Goal: Task Accomplishment & Management: Use online tool/utility

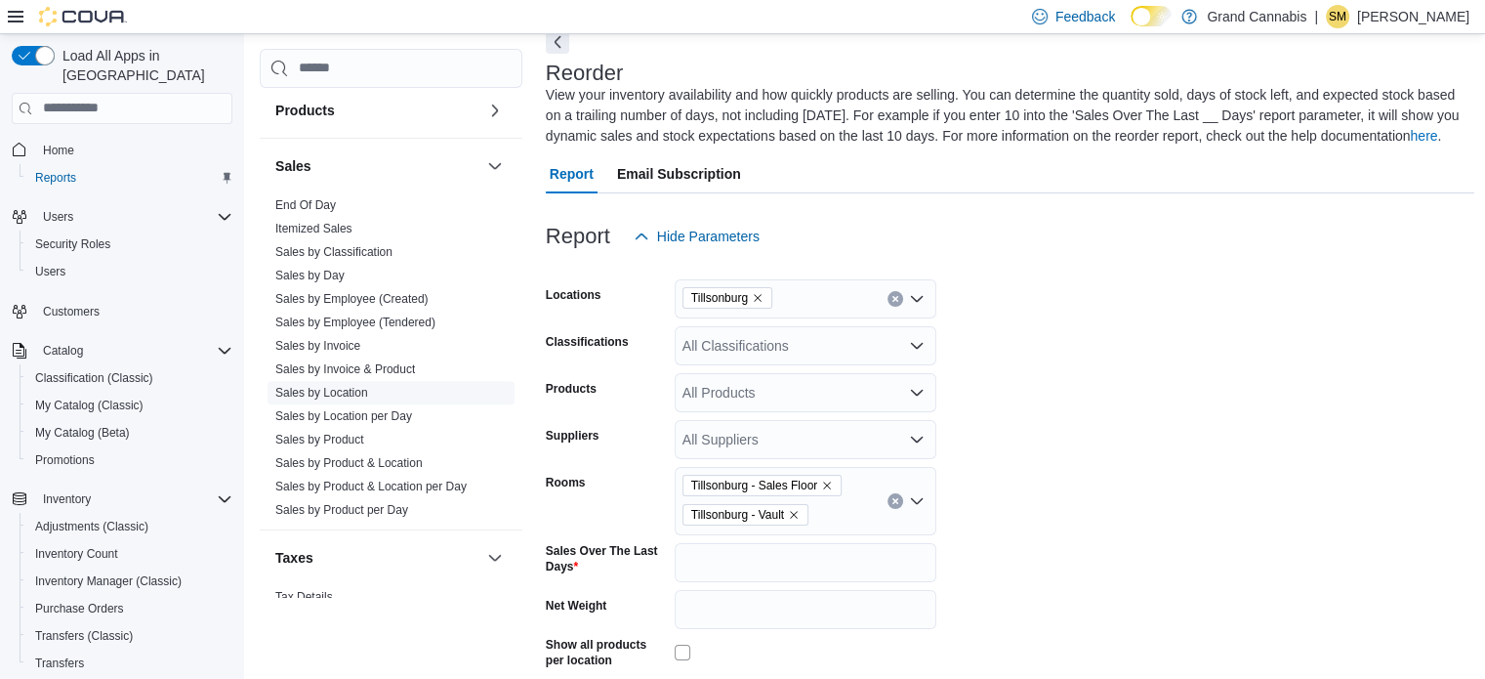
scroll to position [1543, 0]
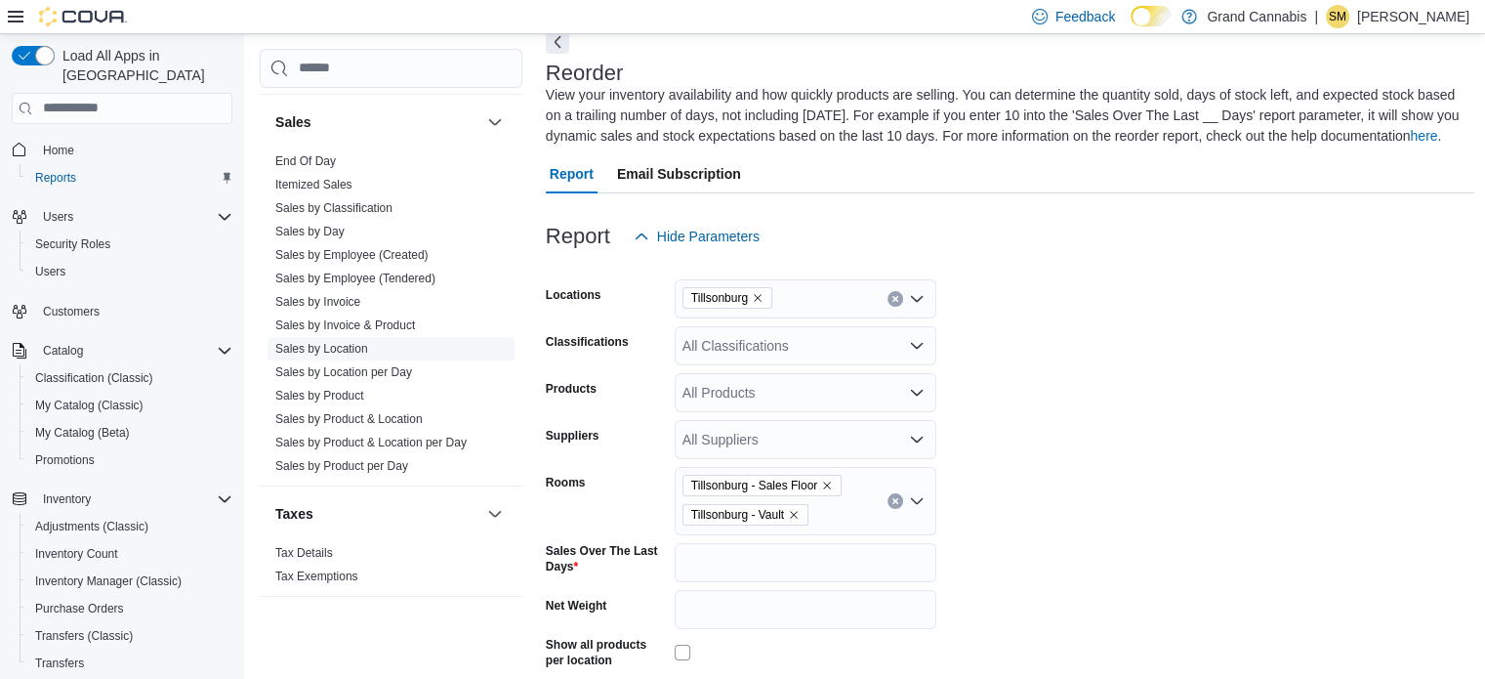
click at [348, 342] on link "Sales by Location" at bounding box center [321, 349] width 93 height 14
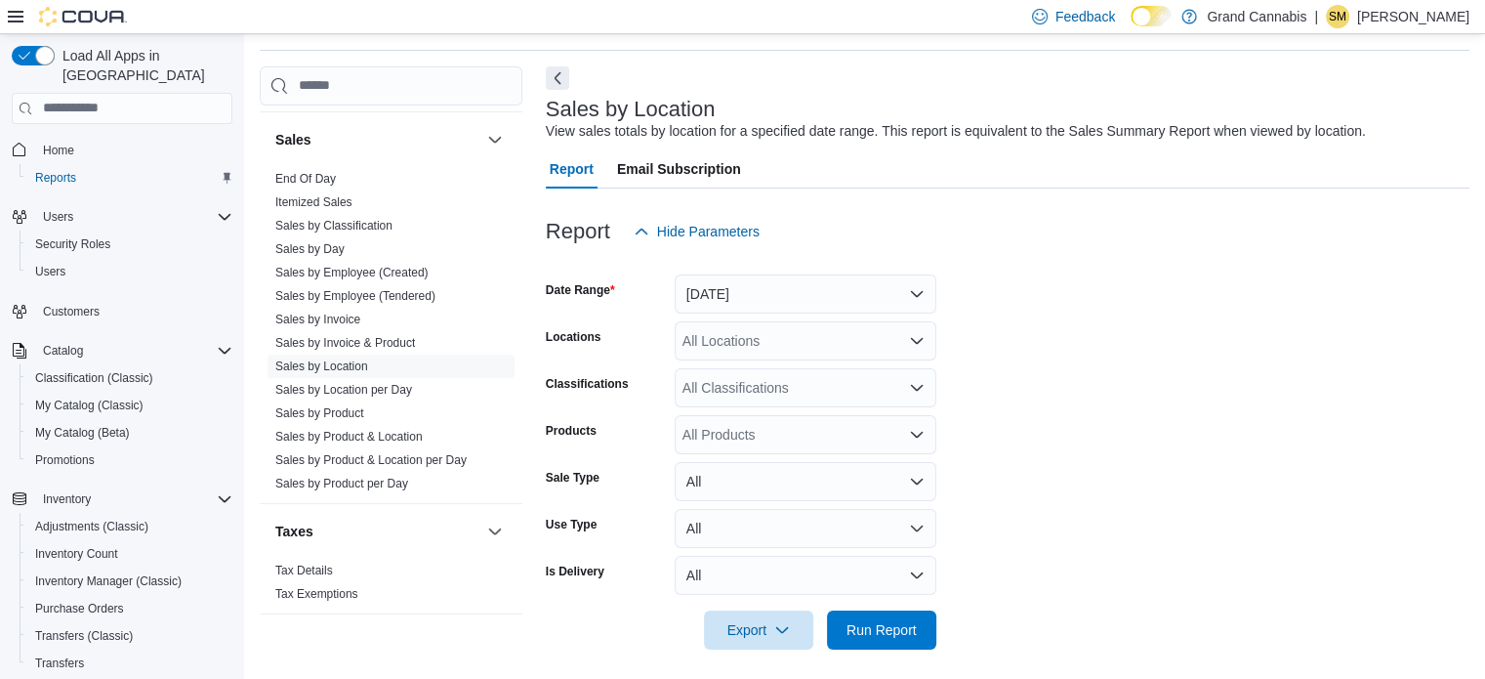
scroll to position [71, 0]
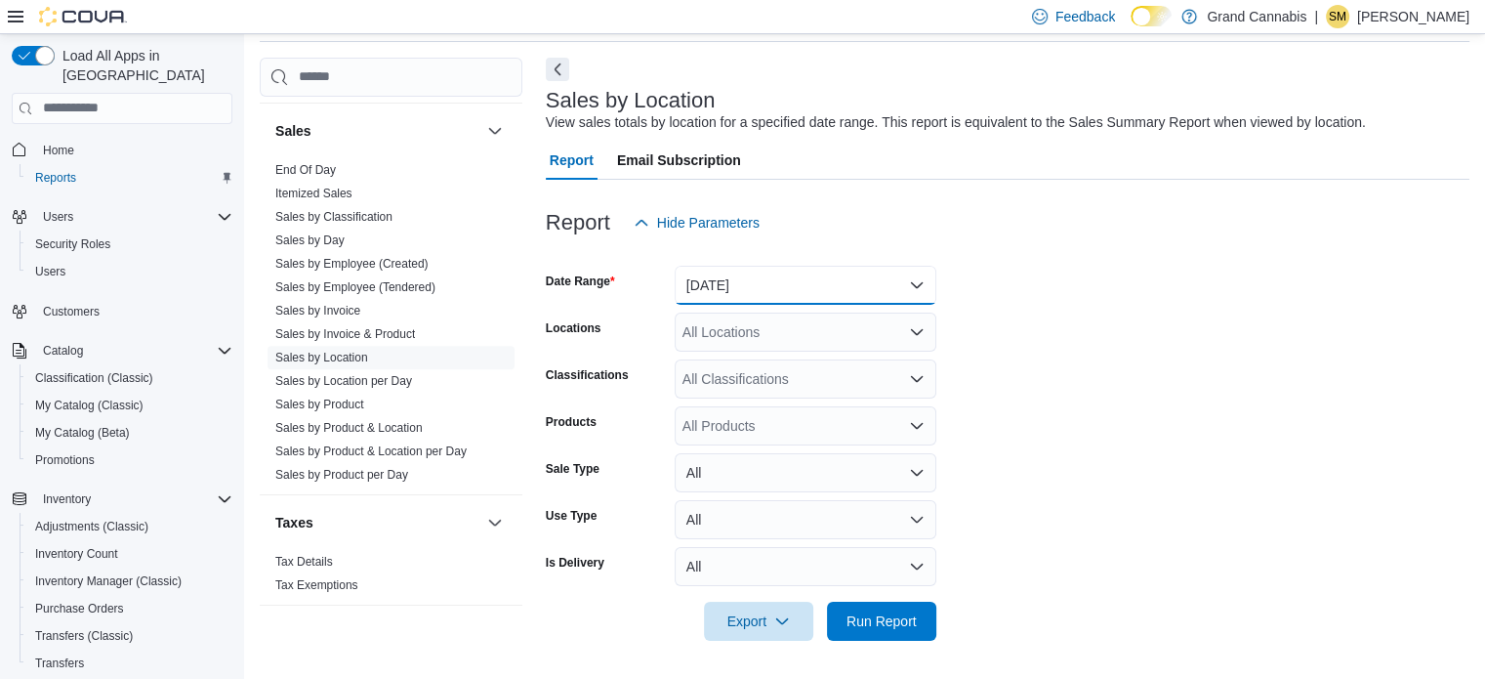
click at [802, 268] on button "[DATE]" at bounding box center [806, 285] width 262 height 39
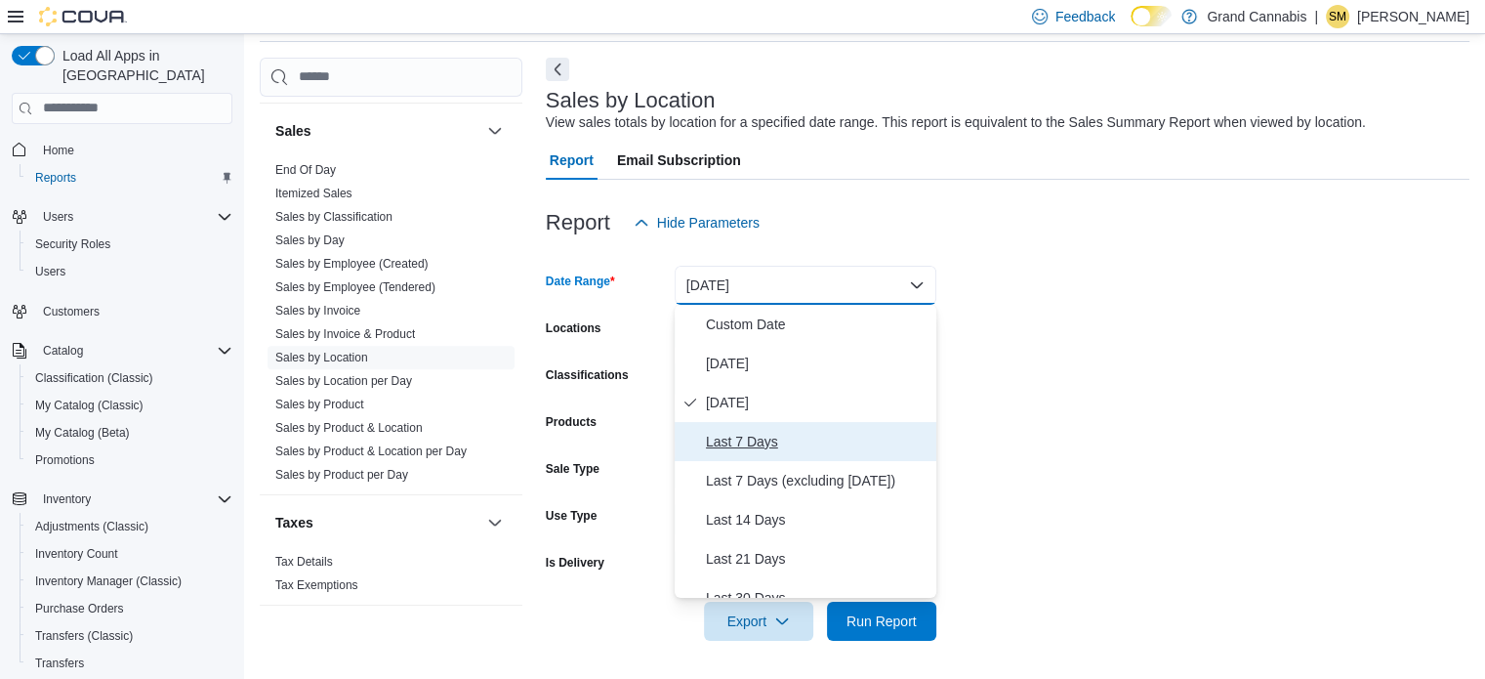
click at [773, 441] on span "Last 7 Days" at bounding box center [817, 441] width 223 height 23
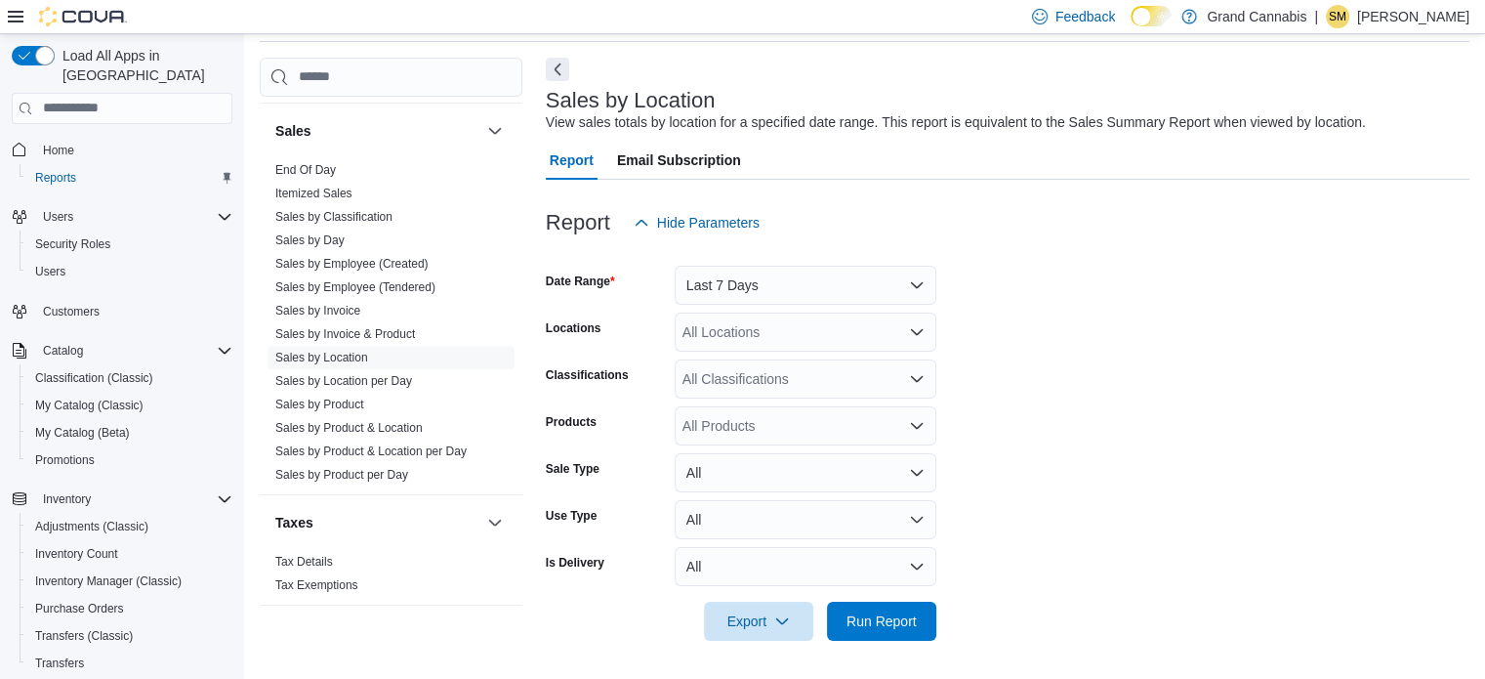
click at [817, 337] on div "All Locations" at bounding box center [806, 331] width 262 height 39
click at [811, 292] on button "Last 7 Days" at bounding box center [806, 285] width 262 height 39
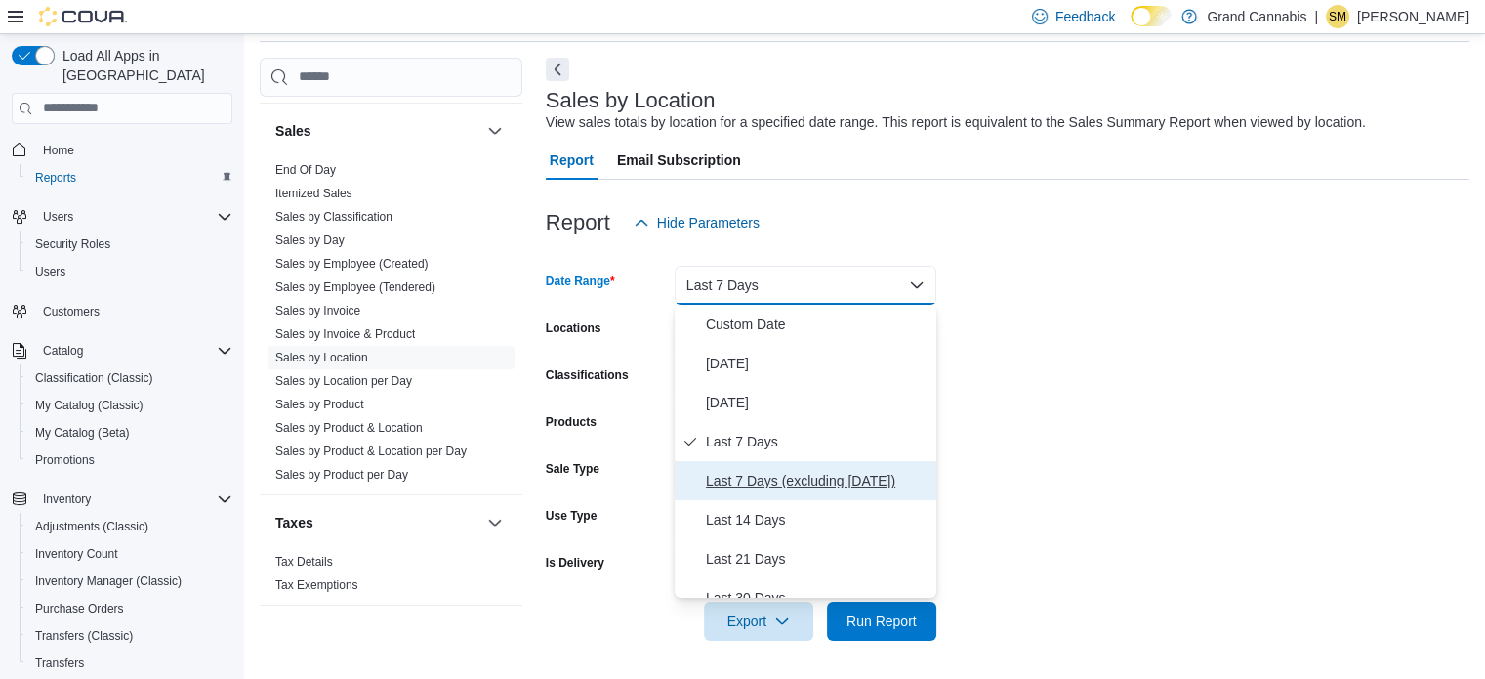
click at [812, 464] on button "Last 7 Days (excluding [DATE])" at bounding box center [806, 480] width 262 height 39
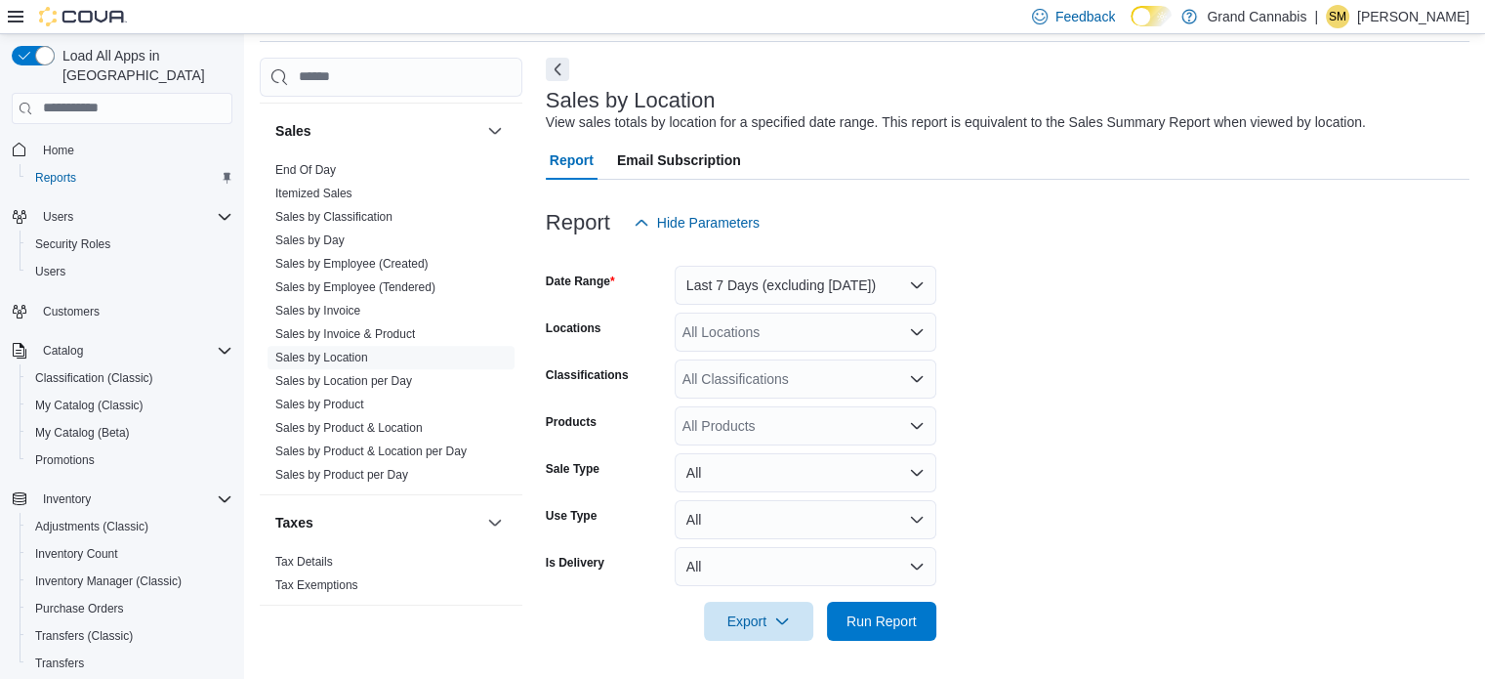
click at [807, 346] on div "All Locations" at bounding box center [806, 331] width 262 height 39
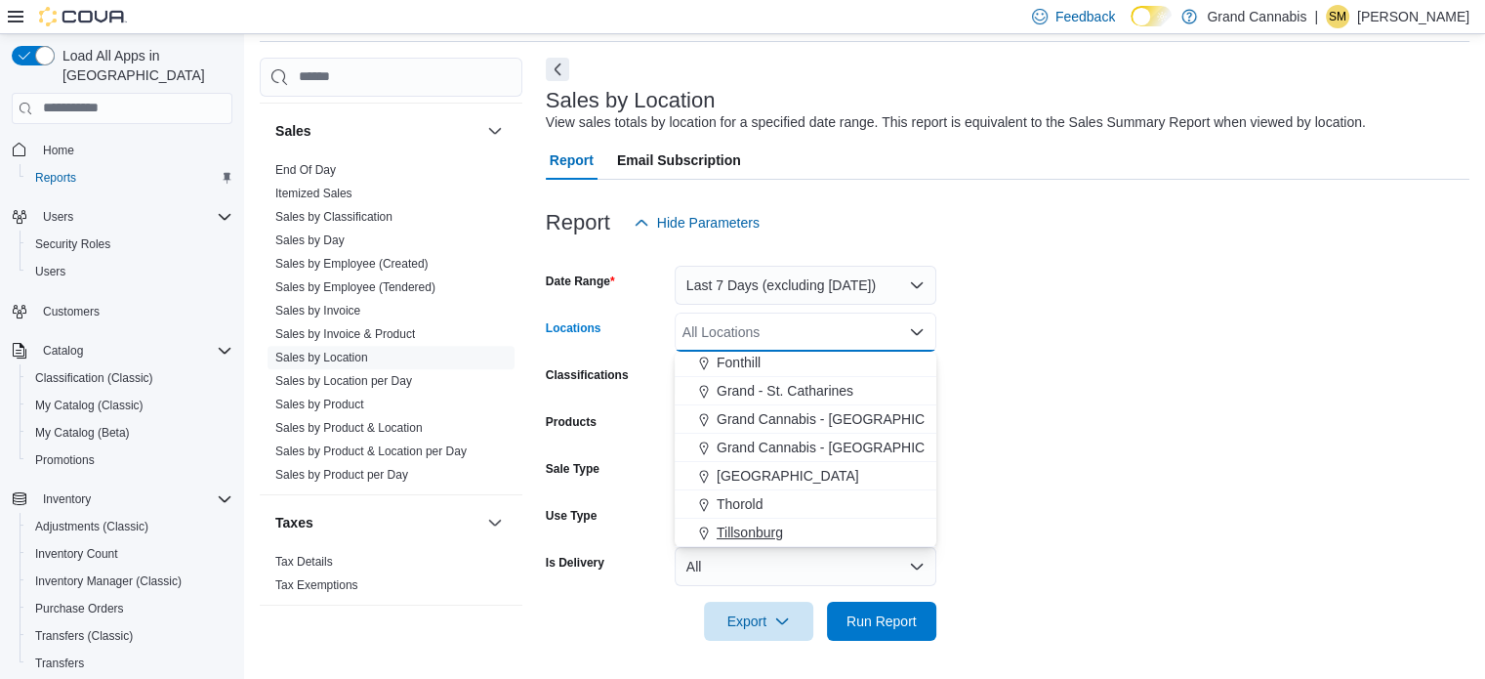
click at [761, 534] on span "Tillsonburg" at bounding box center [750, 532] width 66 height 20
click at [1184, 456] on form "Date Range Last 7 Days (excluding [DATE]) Locations [GEOGRAPHIC_DATA] box. Sele…" at bounding box center [1008, 441] width 924 height 398
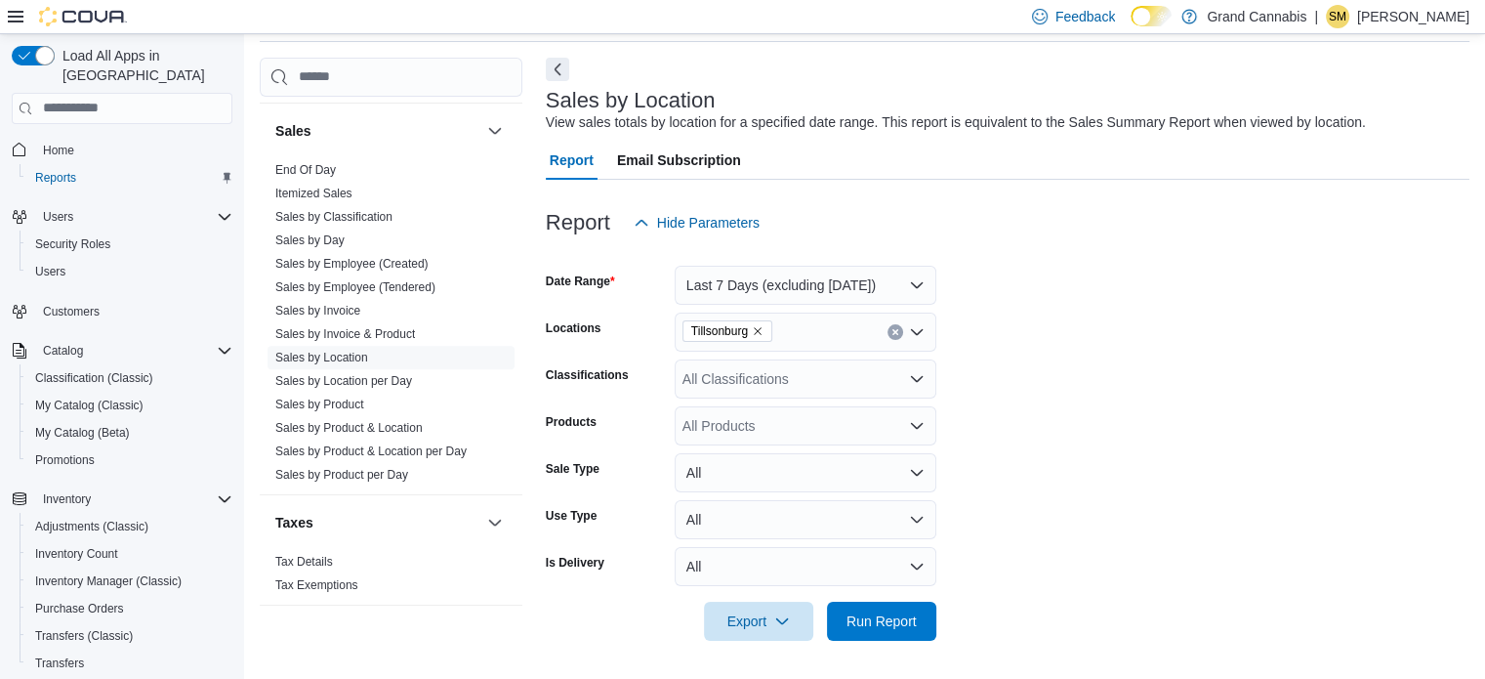
click at [891, 329] on icon "Clear input" at bounding box center [895, 332] width 8 height 8
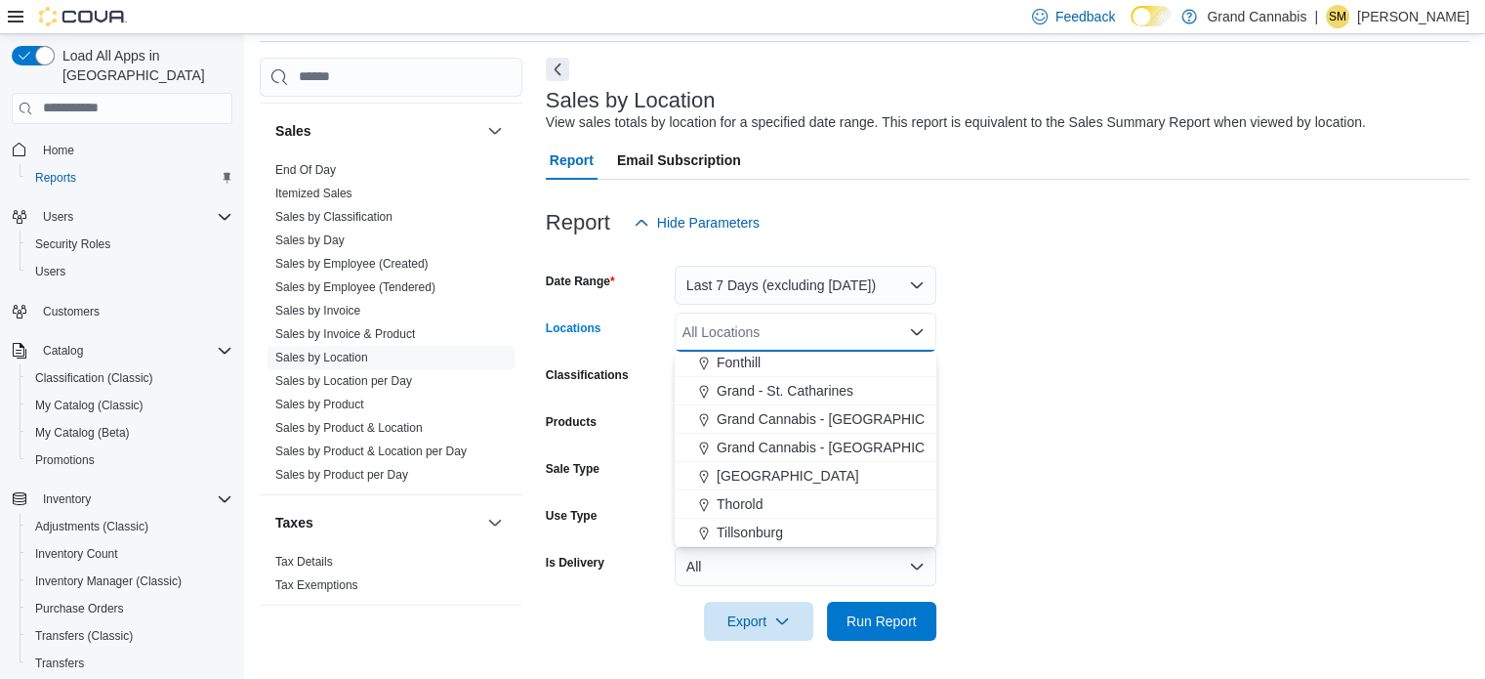
click at [769, 478] on span "[GEOGRAPHIC_DATA]" at bounding box center [788, 476] width 143 height 20
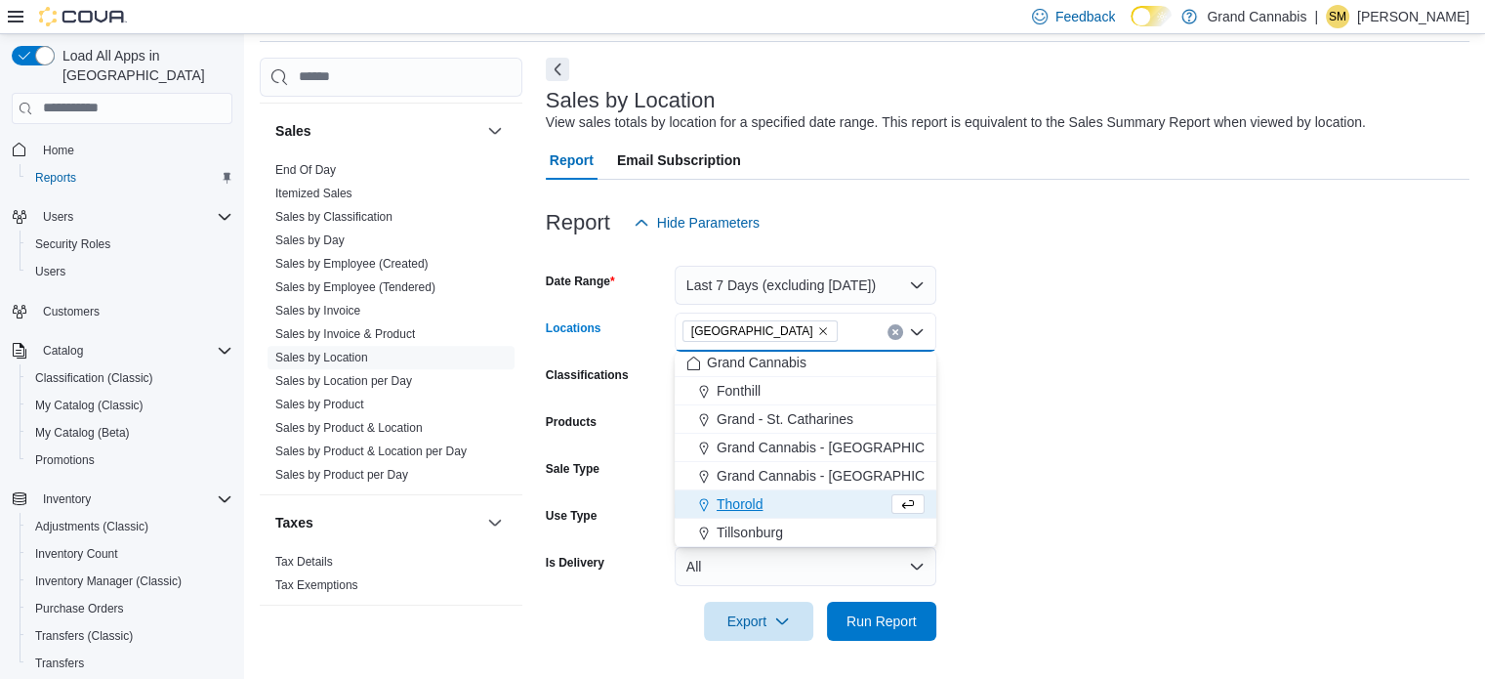
click at [1029, 433] on form "Date Range Last 7 Days (excluding [DATE]) Locations [GEOGRAPHIC_DATA] Combo box…" at bounding box center [1008, 441] width 924 height 398
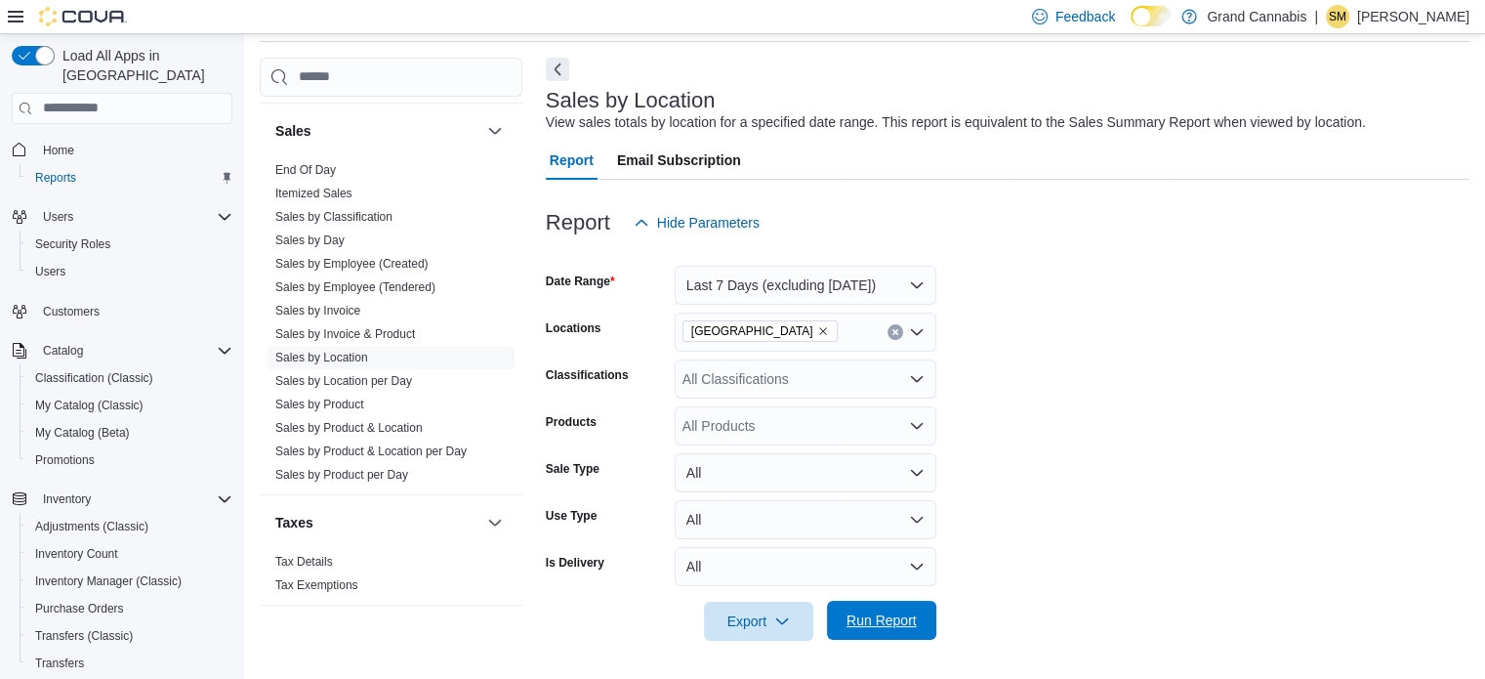
click at [849, 618] on span "Run Report" at bounding box center [881, 620] width 70 height 20
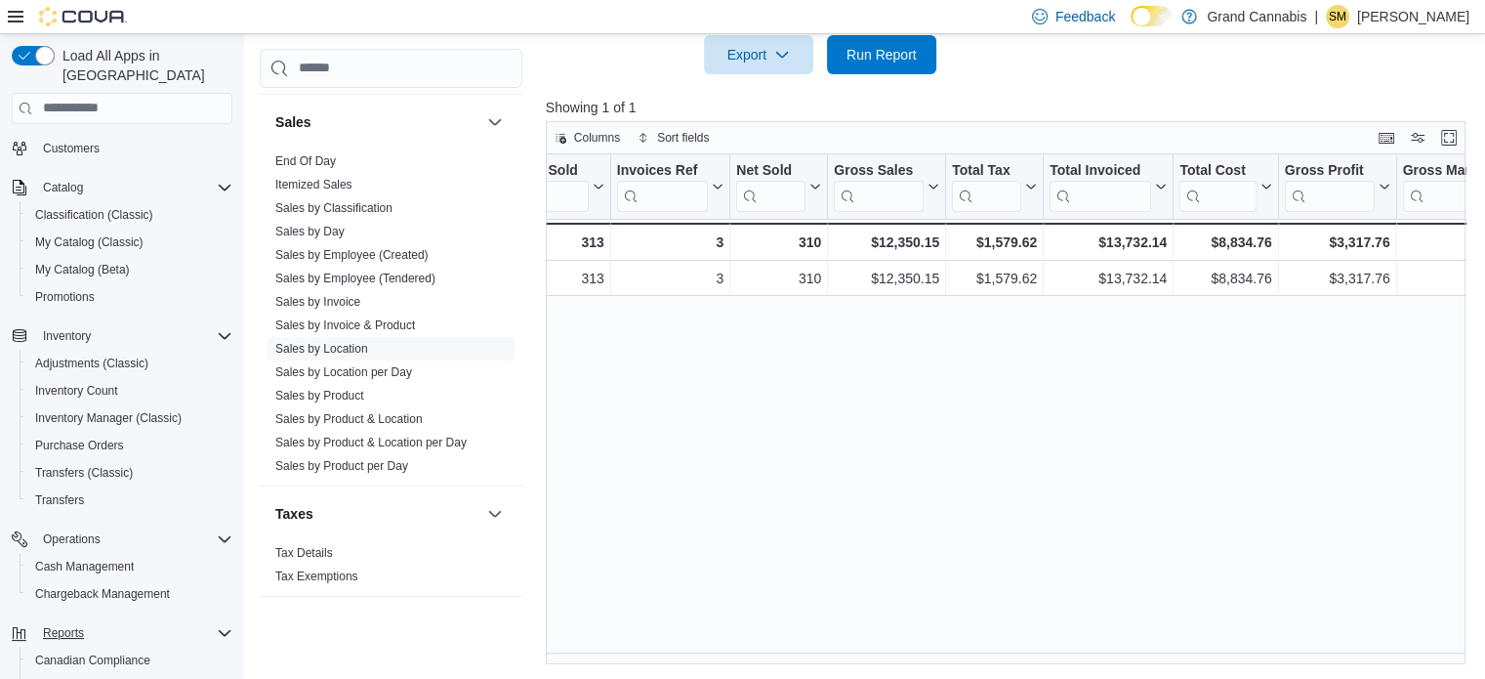
scroll to position [277, 0]
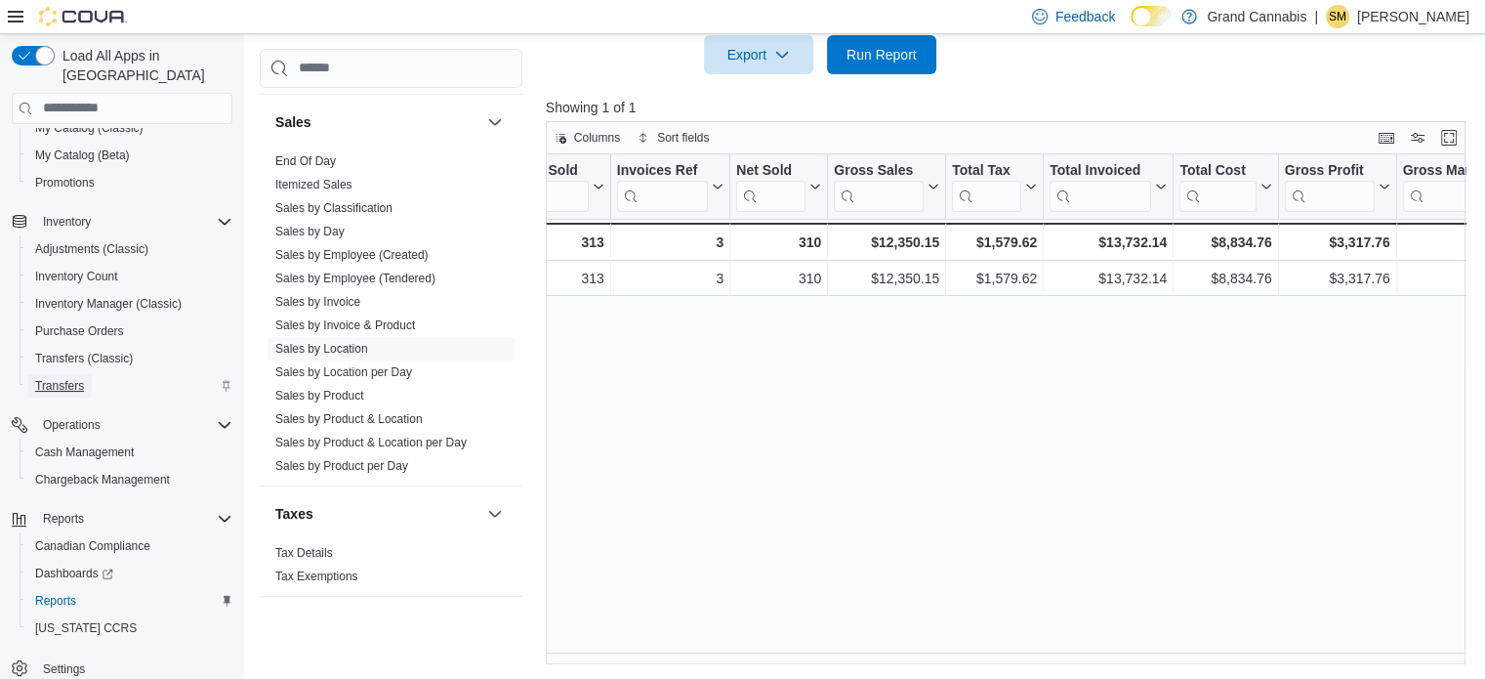
click at [85, 374] on link "Transfers" at bounding box center [59, 385] width 64 height 23
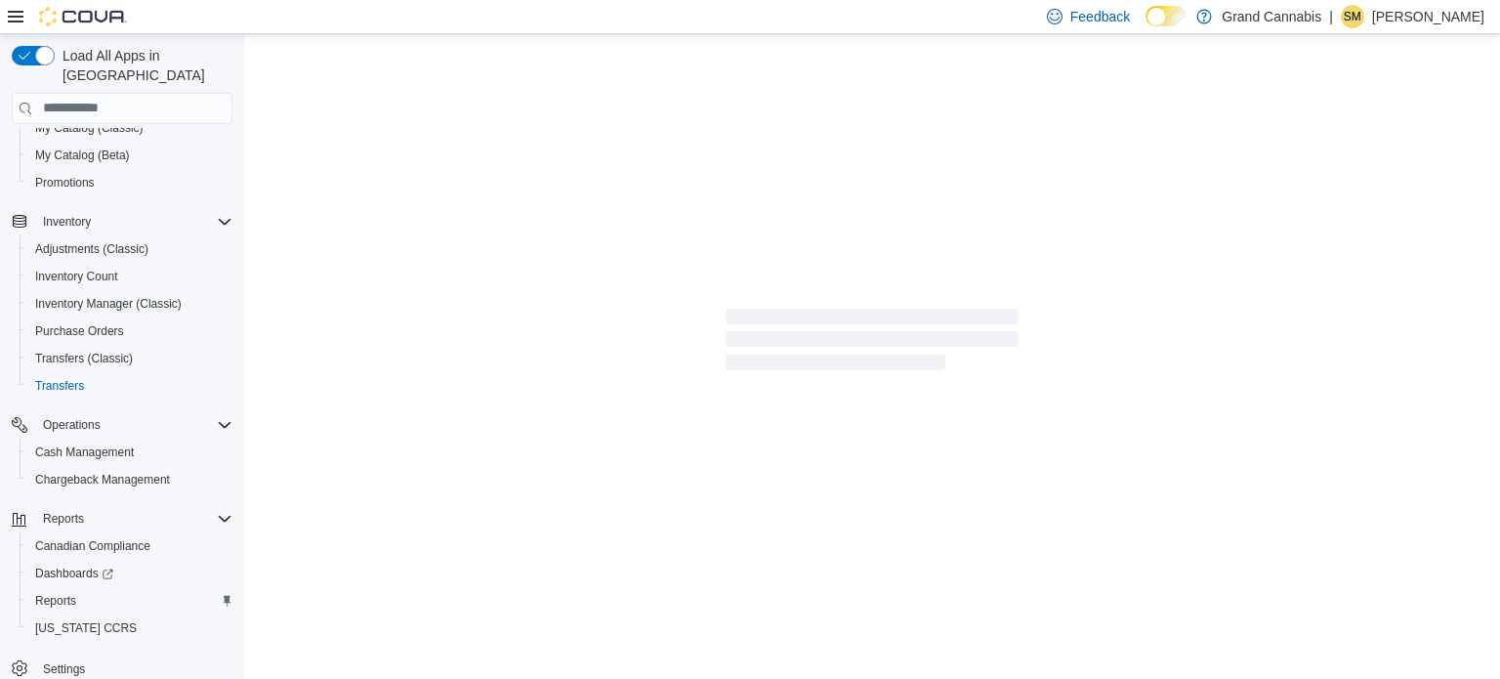
scroll to position [222, 0]
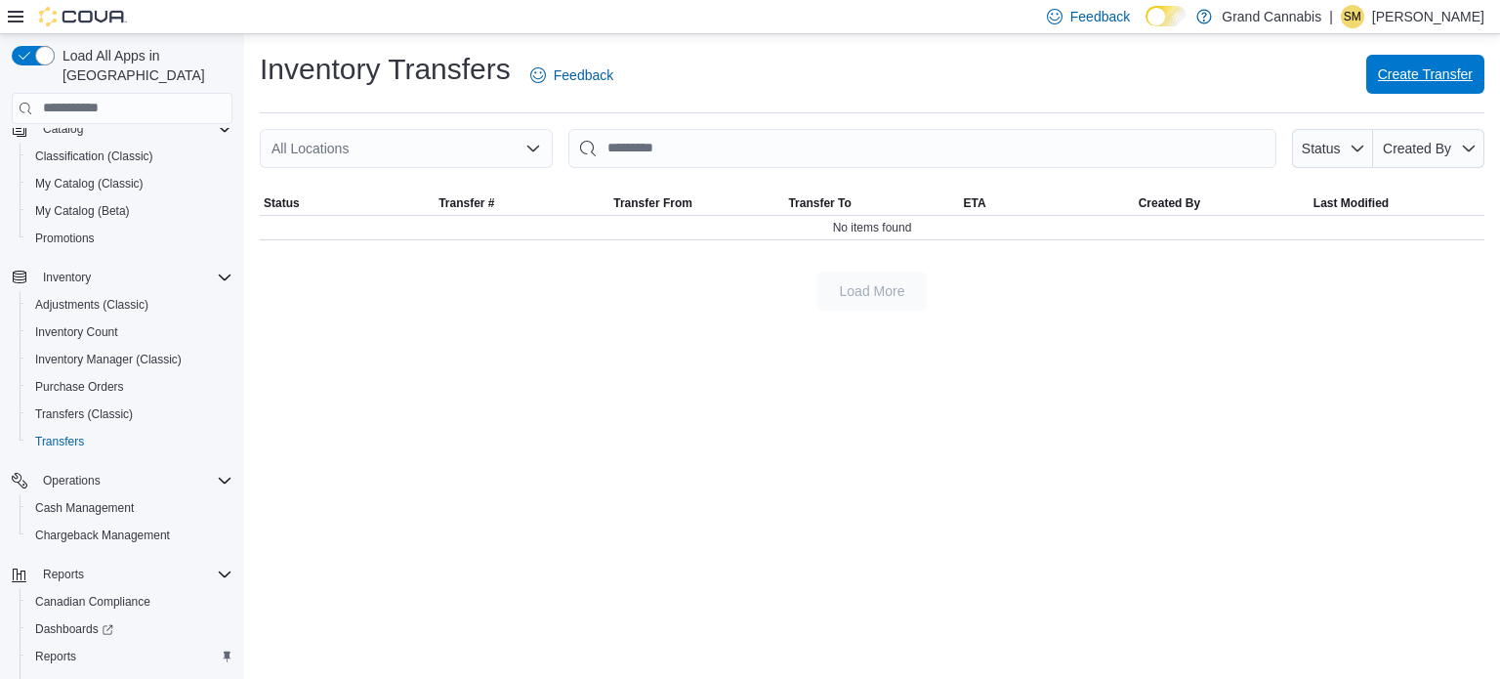
click at [1413, 93] on span "Create Transfer" at bounding box center [1425, 74] width 95 height 39
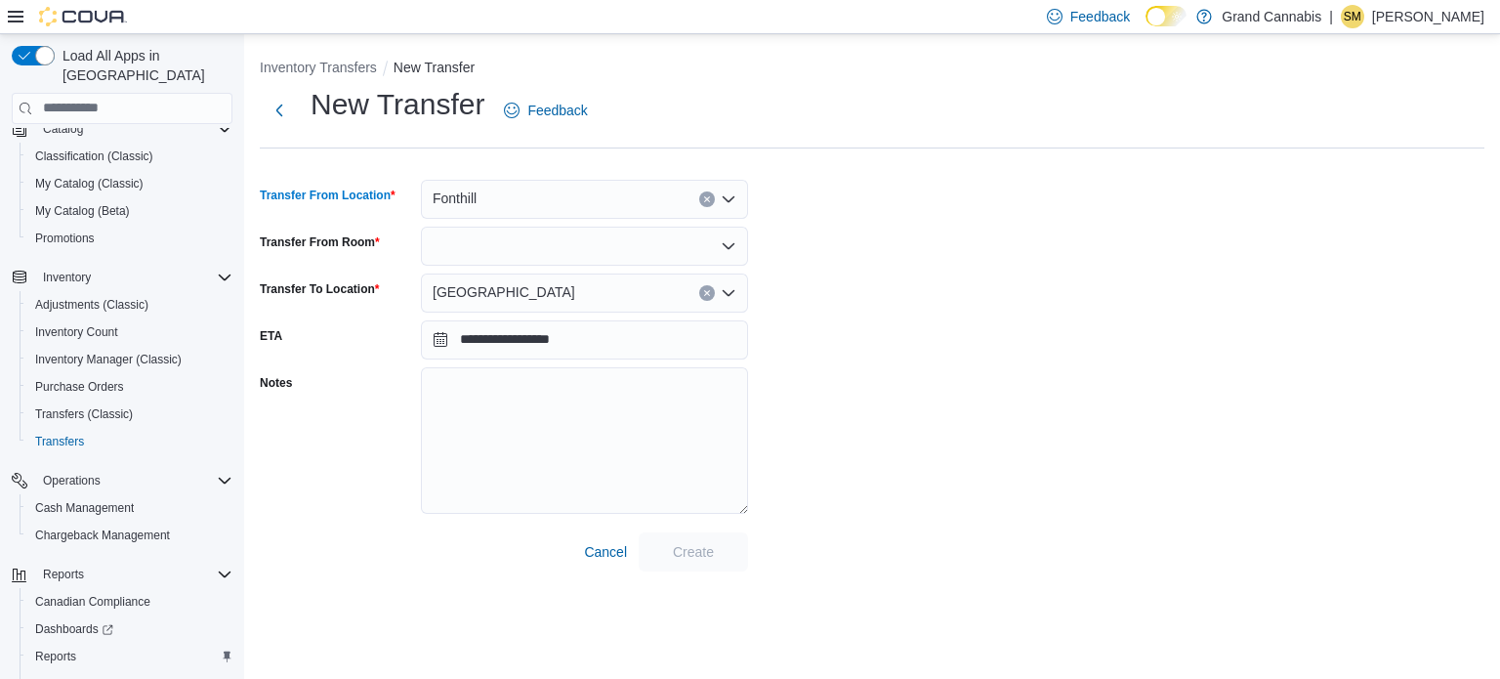
click at [705, 198] on icon "Clear input" at bounding box center [707, 199] width 8 height 8
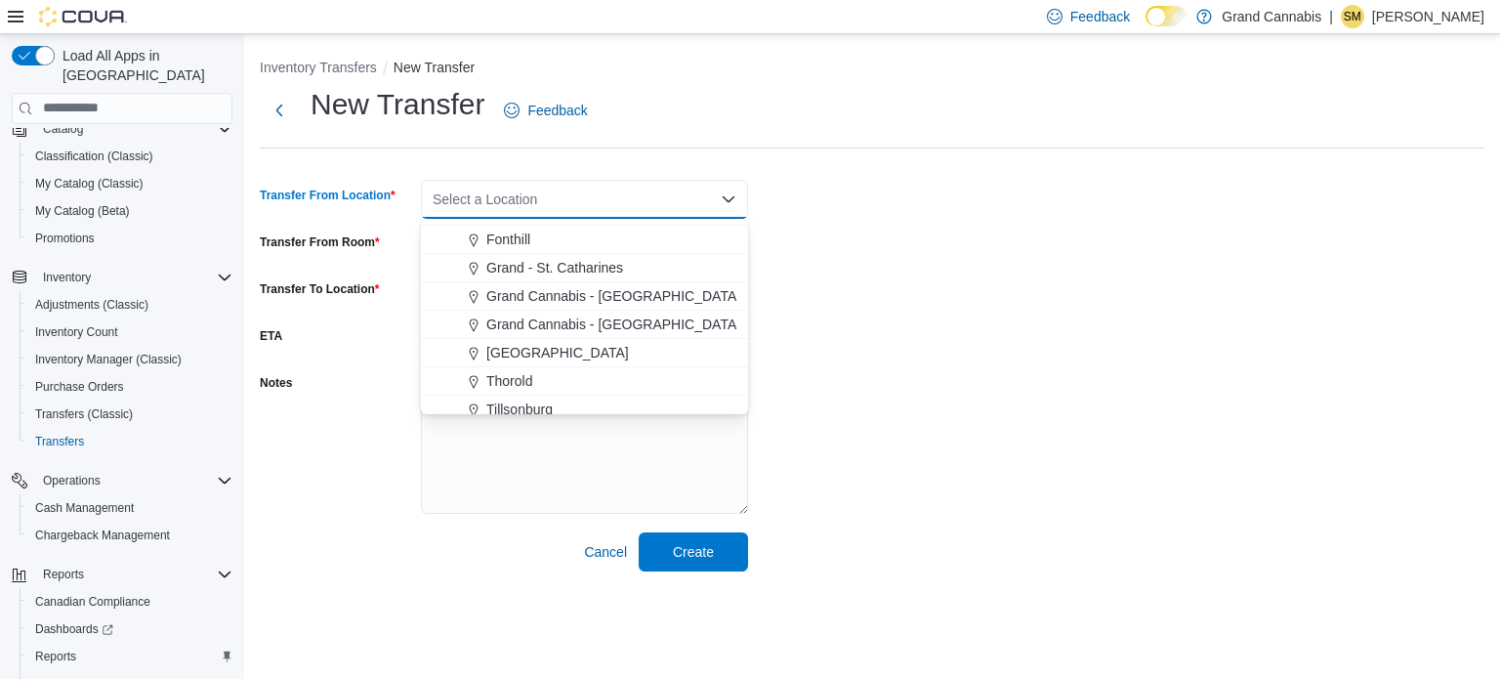
scroll to position [31, 0]
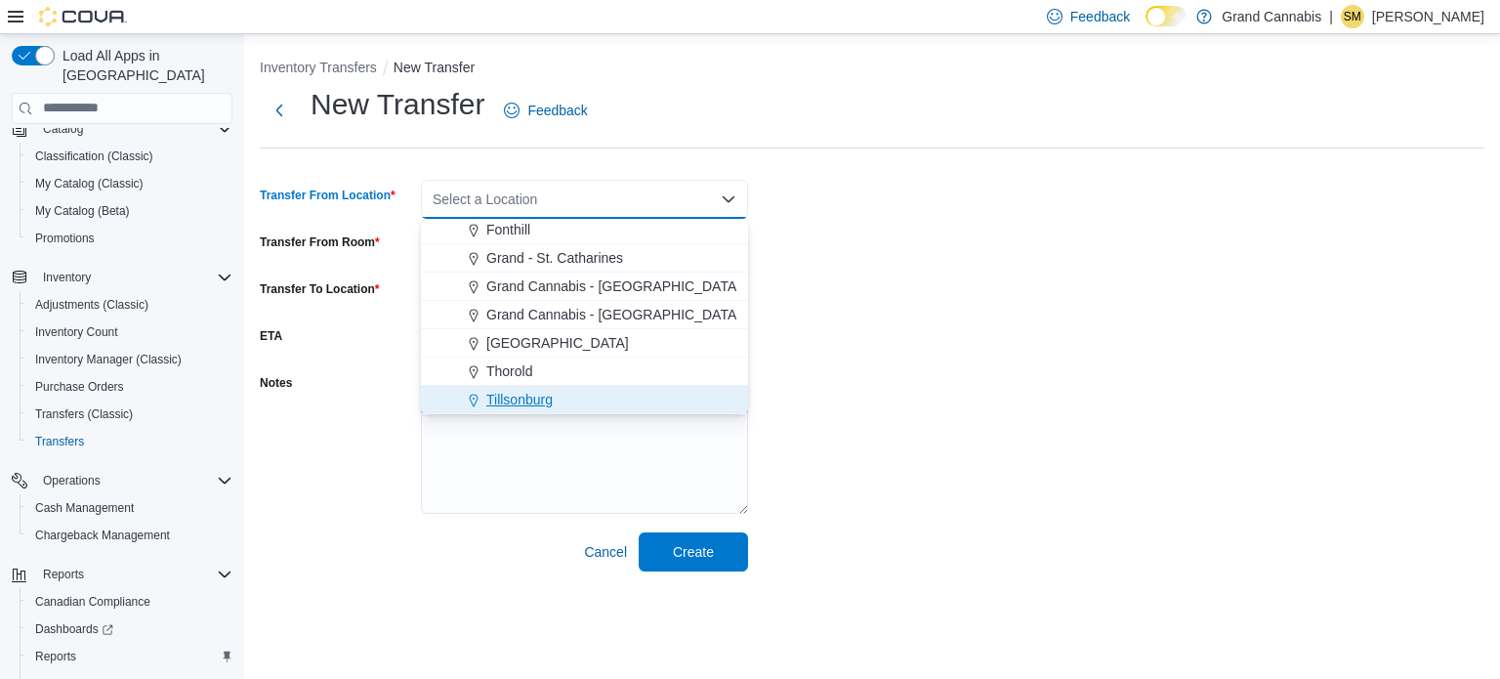
click at [535, 394] on span "Tillsonburg" at bounding box center [519, 400] width 66 height 20
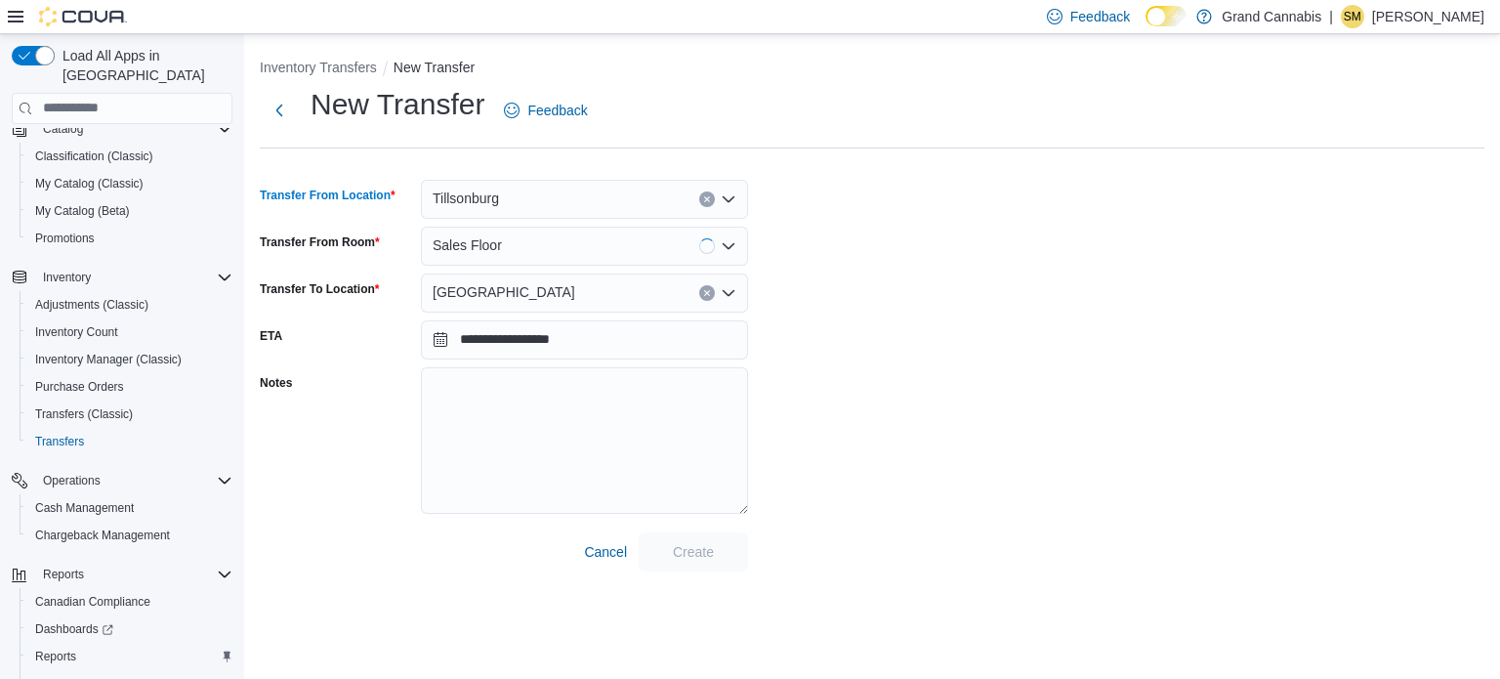
click at [582, 227] on div "Sales Floor" at bounding box center [584, 246] width 327 height 39
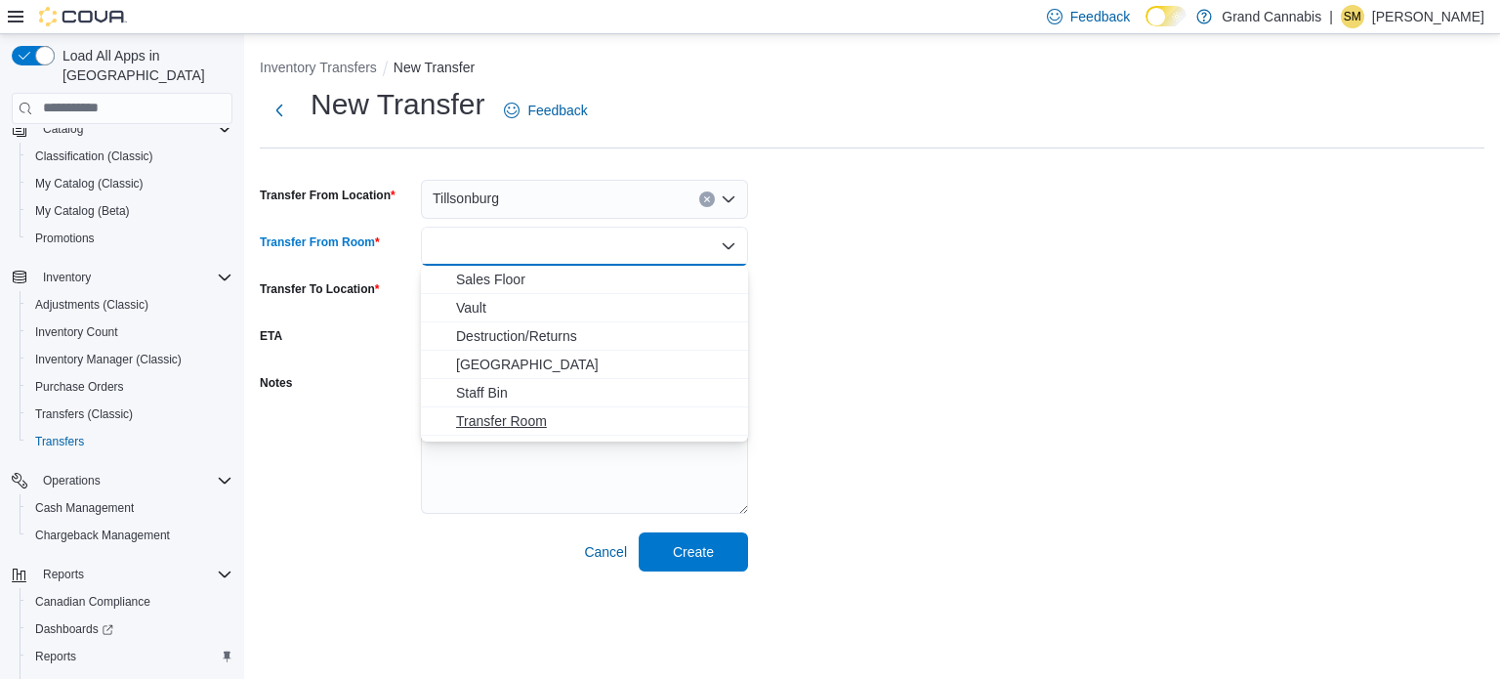
click at [525, 417] on span "Transfer Room" at bounding box center [596, 421] width 280 height 20
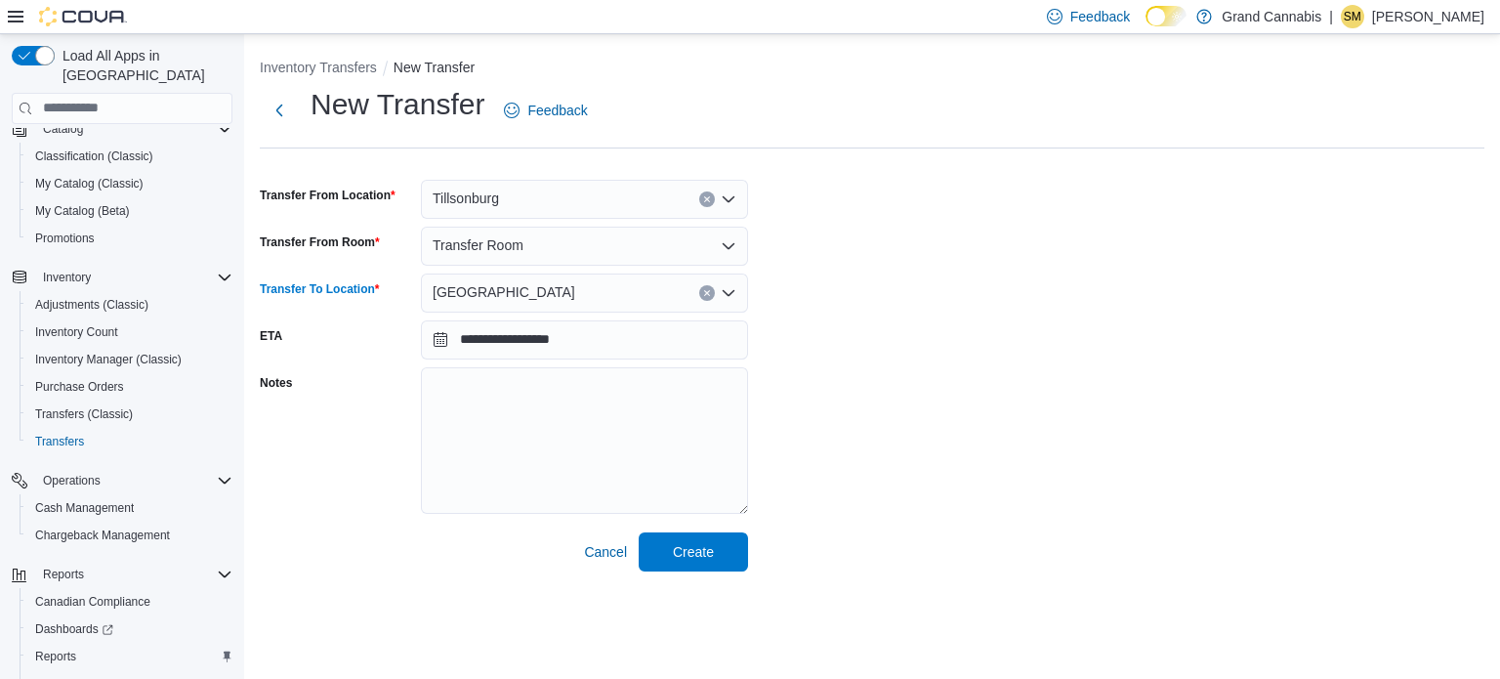
click at [650, 290] on div "[GEOGRAPHIC_DATA]" at bounding box center [584, 292] width 327 height 39
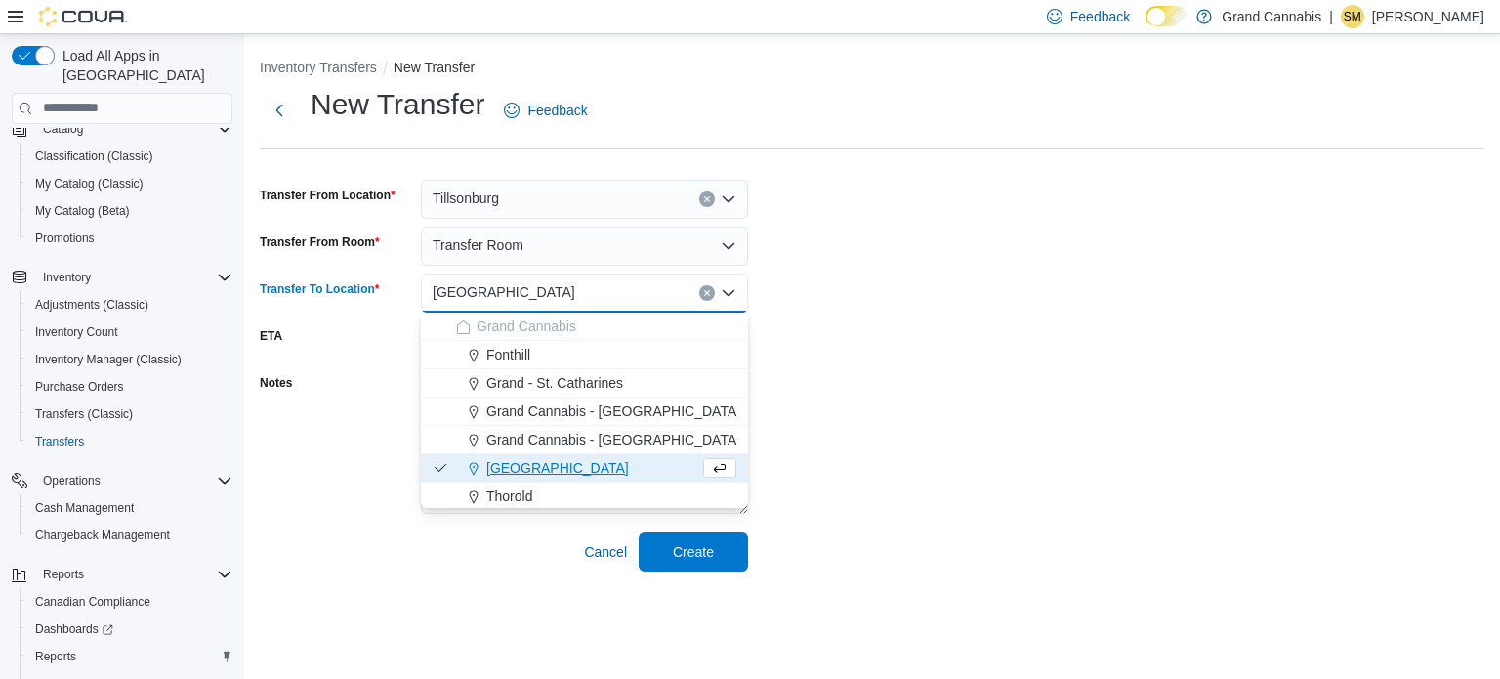
click at [863, 251] on div "**********" at bounding box center [872, 328] width 1224 height 486
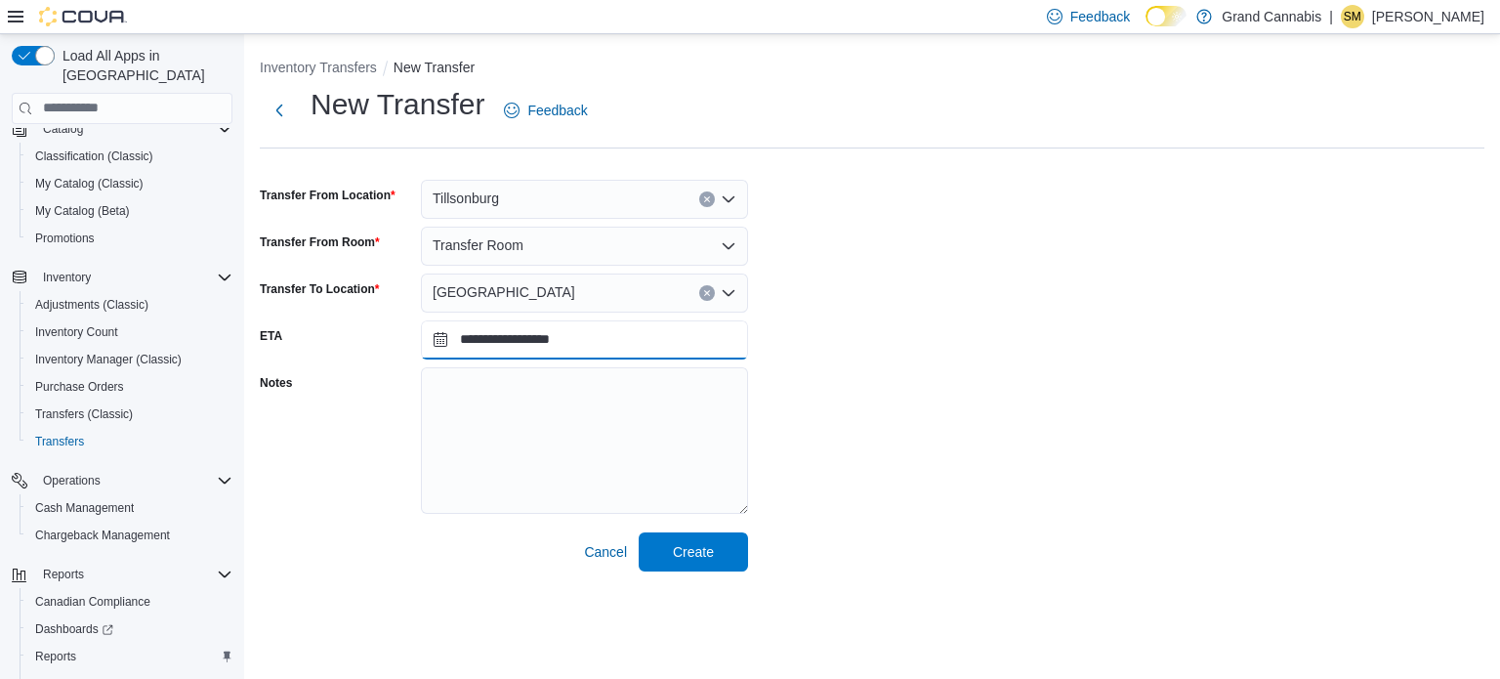
click at [637, 324] on input "**********" at bounding box center [584, 339] width 327 height 39
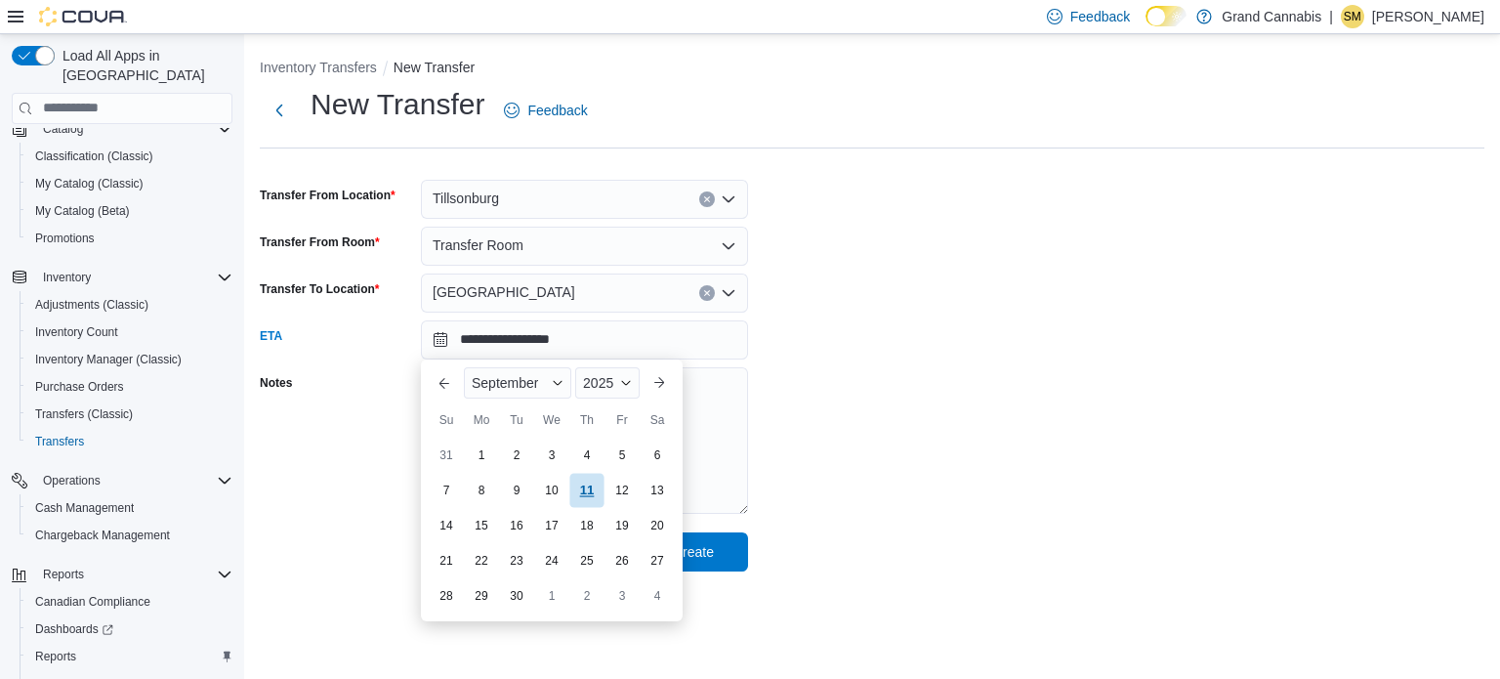
click at [593, 473] on div "11" at bounding box center [586, 490] width 34 height 34
type input "**********"
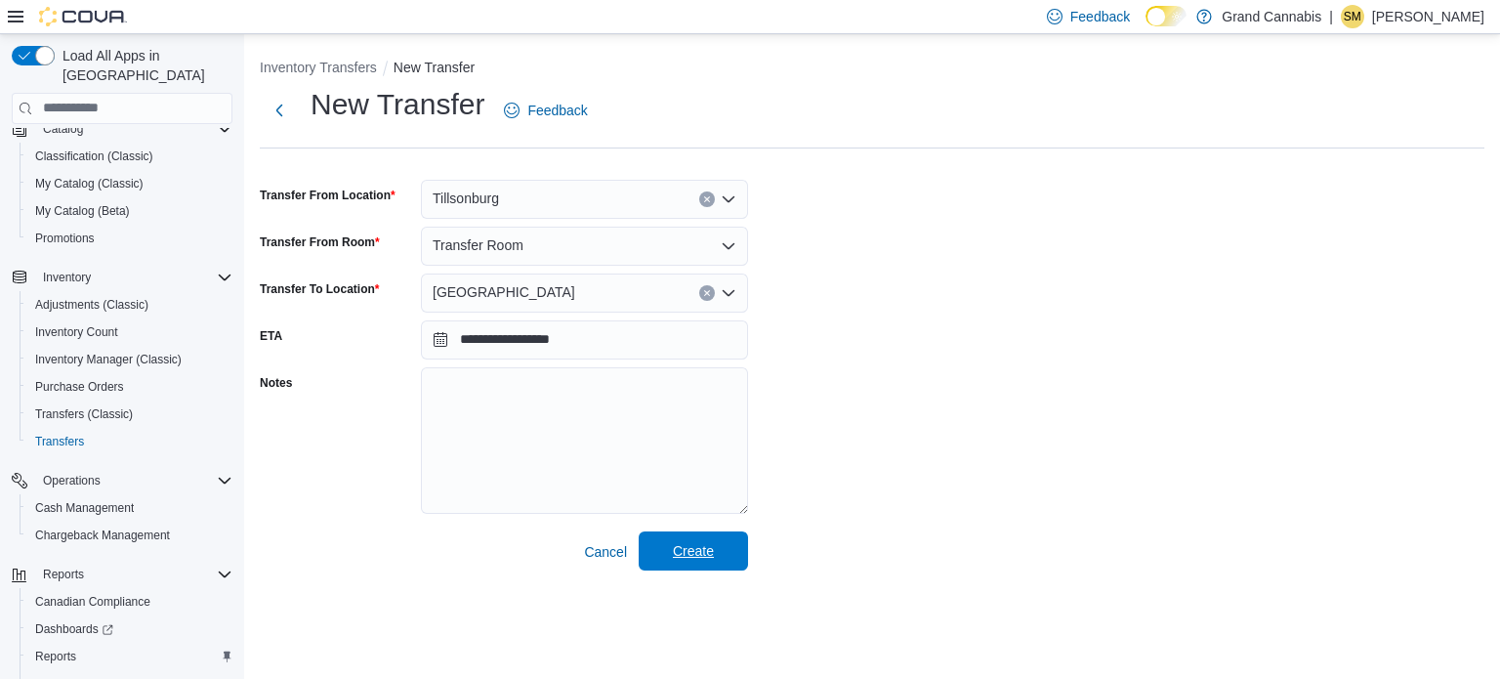
click at [734, 544] on span "Create" at bounding box center [693, 550] width 86 height 39
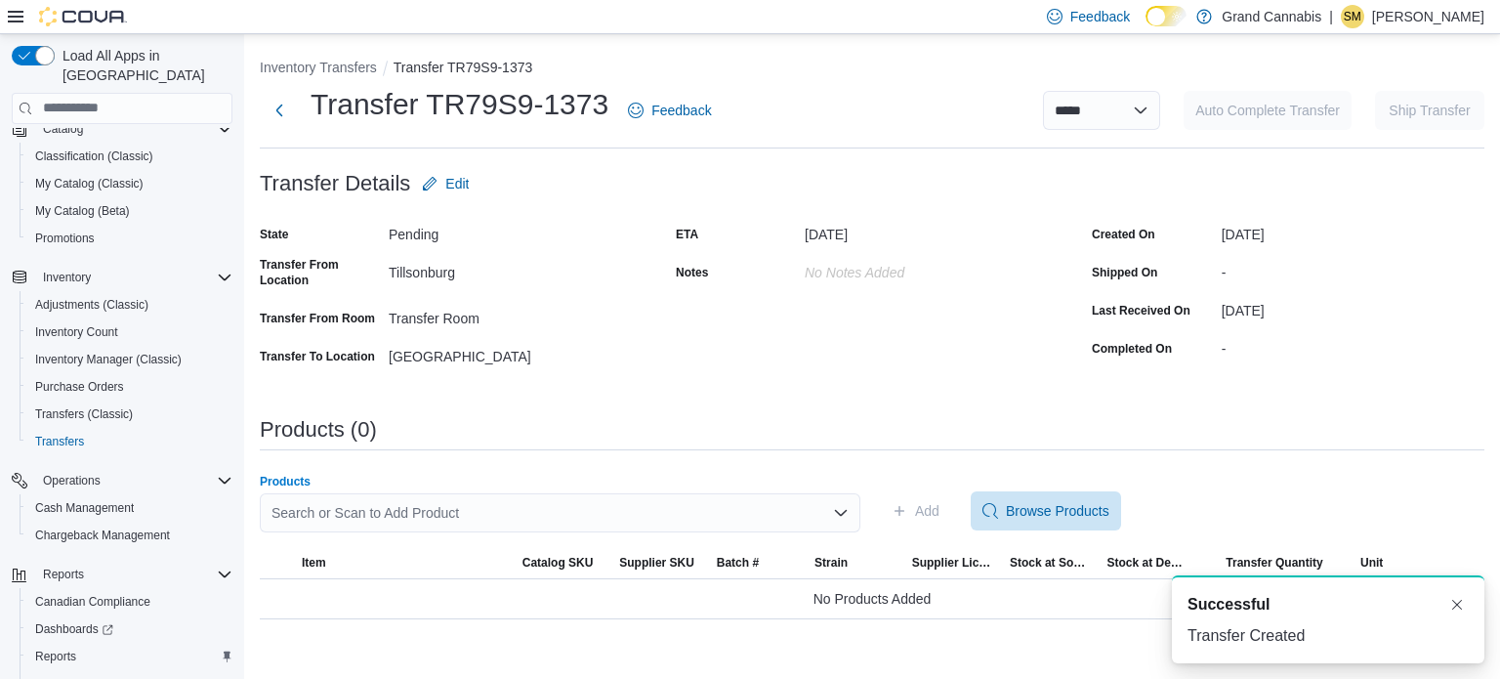
click at [642, 517] on div "Search or Scan to Add Product" at bounding box center [560, 512] width 600 height 39
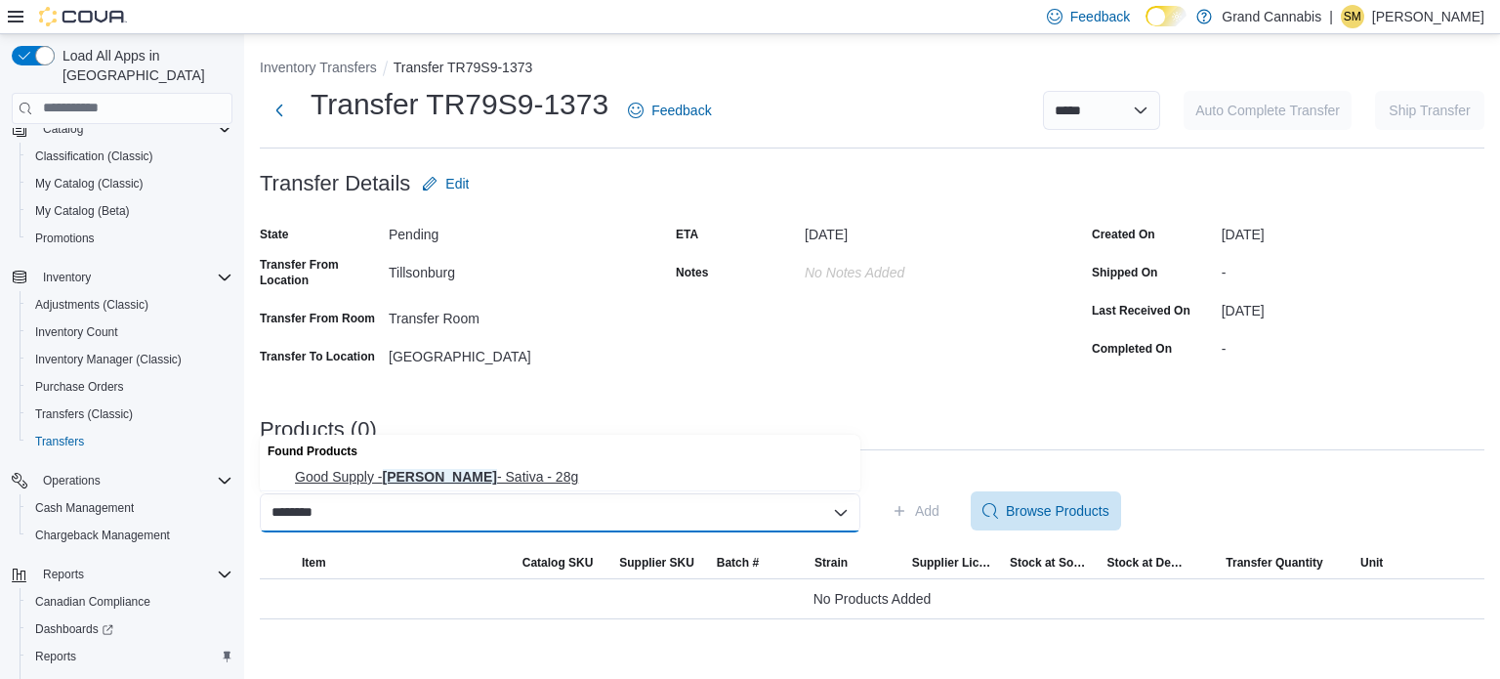
type input "********"
click at [546, 476] on span "Good Supply - [PERSON_NAME] - Sativa - 28g" at bounding box center [572, 477] width 554 height 20
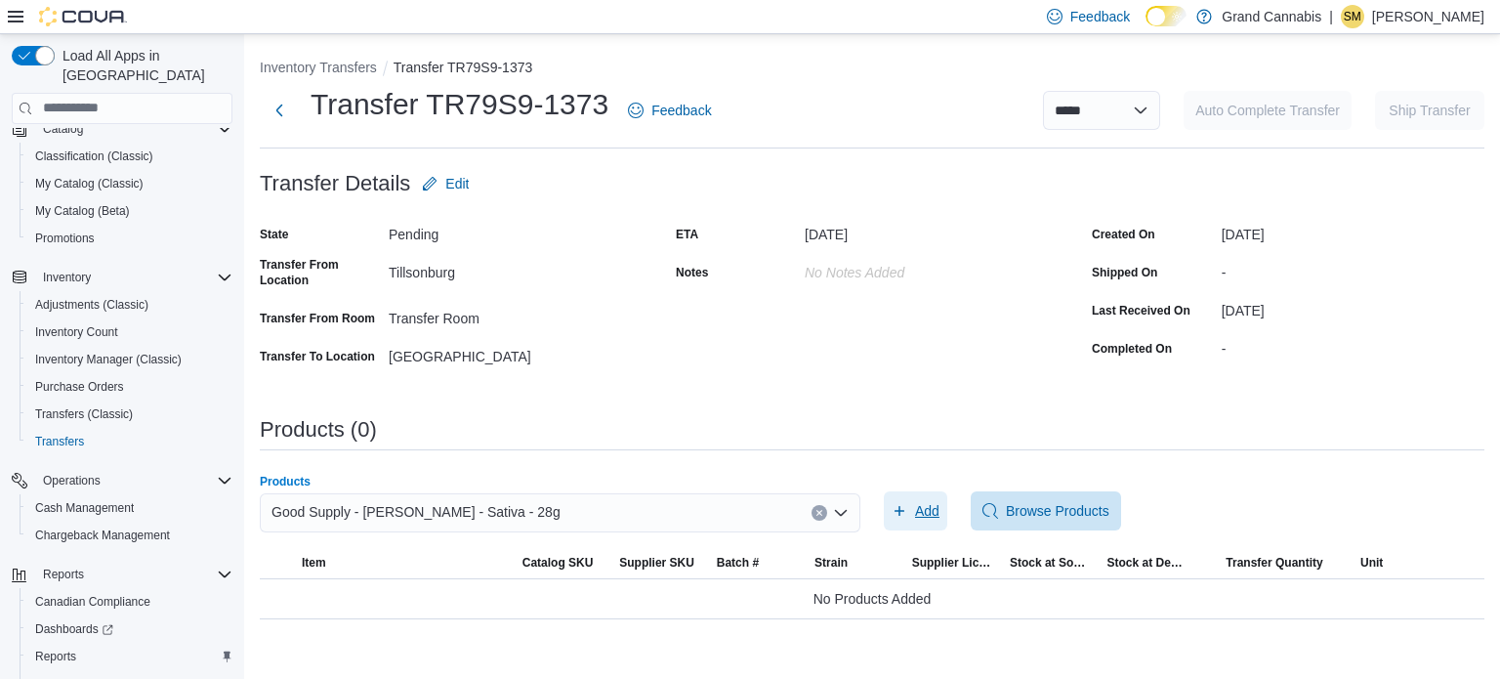
click at [906, 515] on icon "button" at bounding box center [899, 511] width 16 height 16
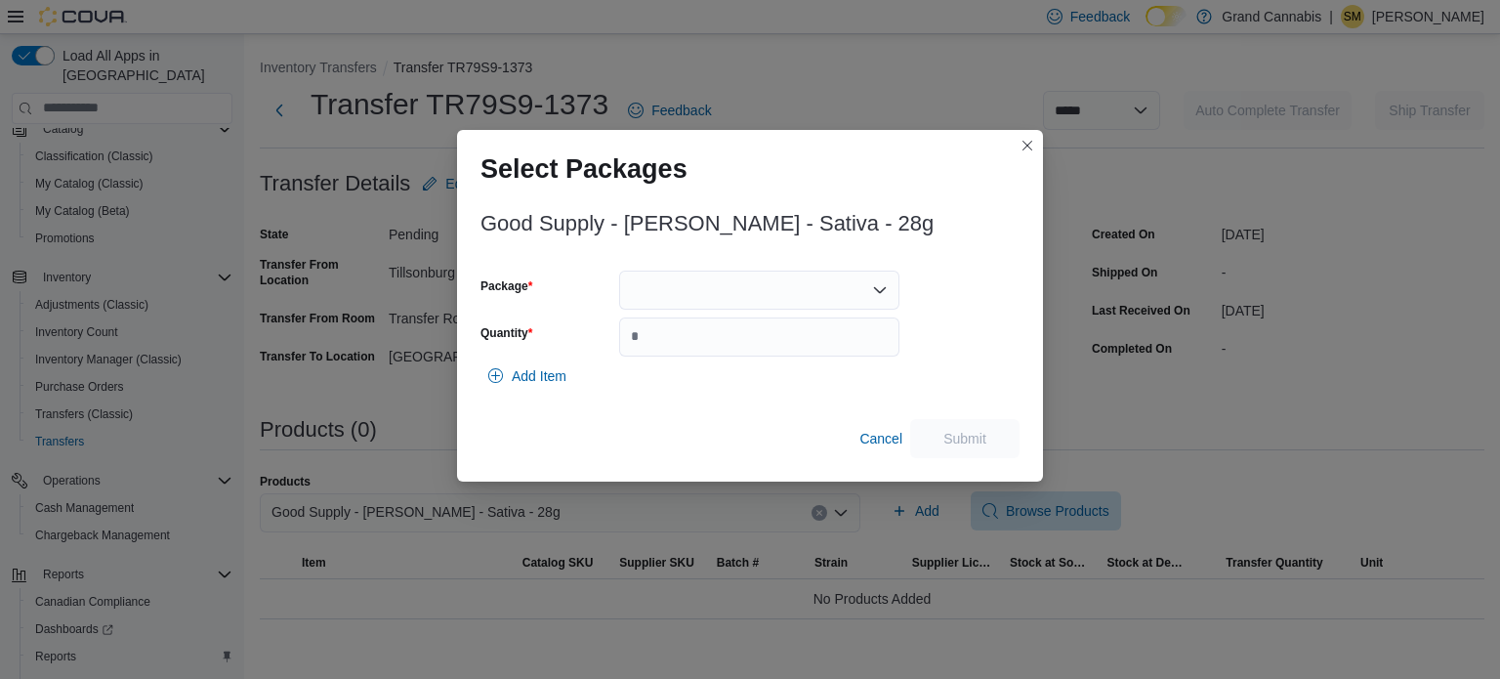
click at [762, 300] on div at bounding box center [759, 289] width 280 height 39
click at [740, 347] on span "3101737860" at bounding box center [770, 352] width 233 height 20
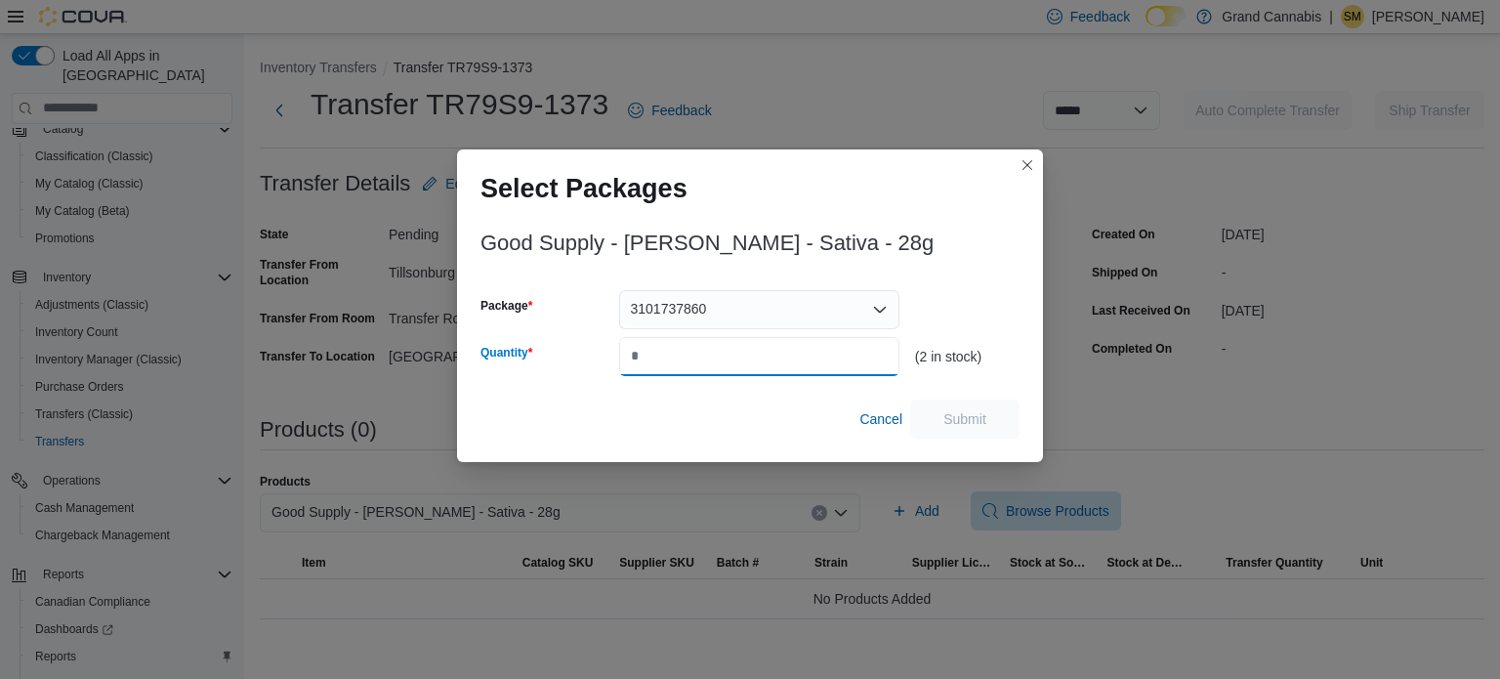
click at [739, 347] on input "Quantity" at bounding box center [759, 356] width 280 height 39
type input "*"
click at [952, 413] on span "Submit" at bounding box center [964, 418] width 43 height 20
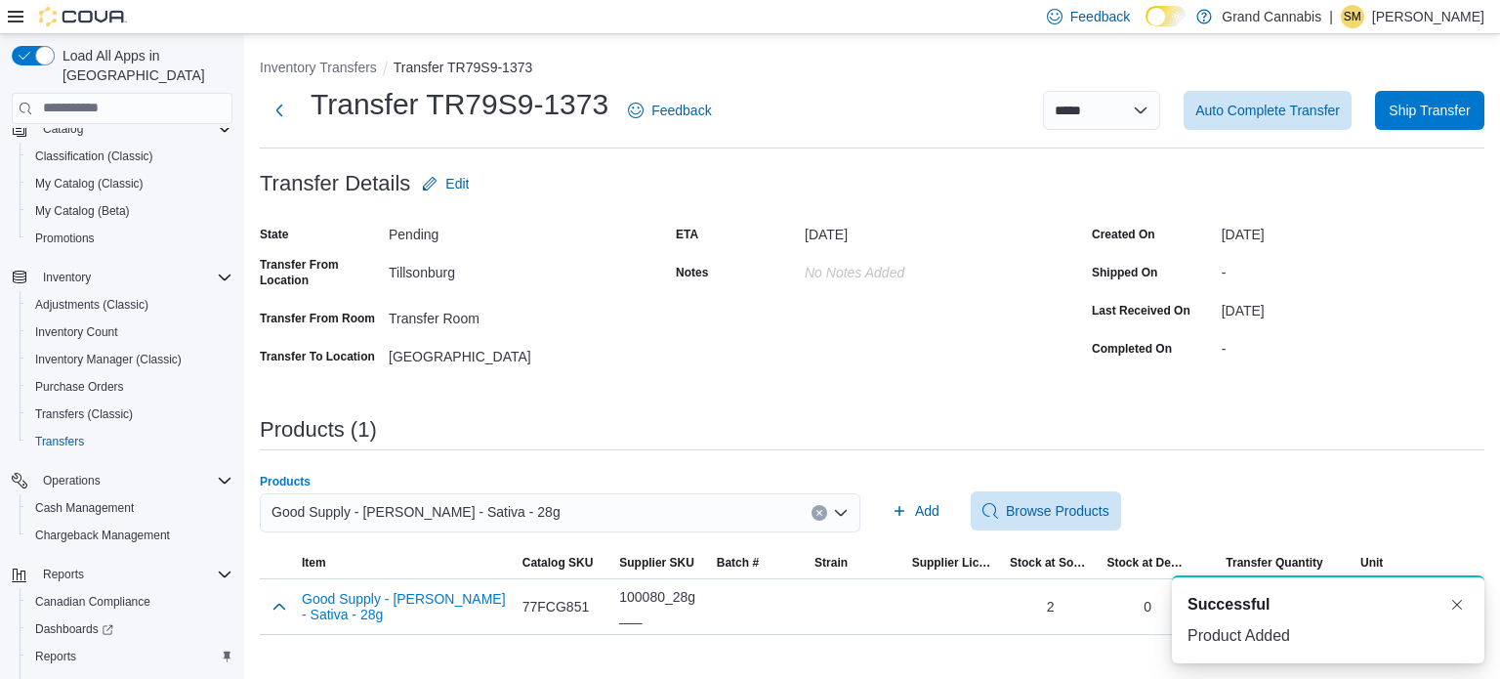
click at [629, 516] on div "Good Supply - [PERSON_NAME] - Sativa - 28g" at bounding box center [560, 512] width 600 height 39
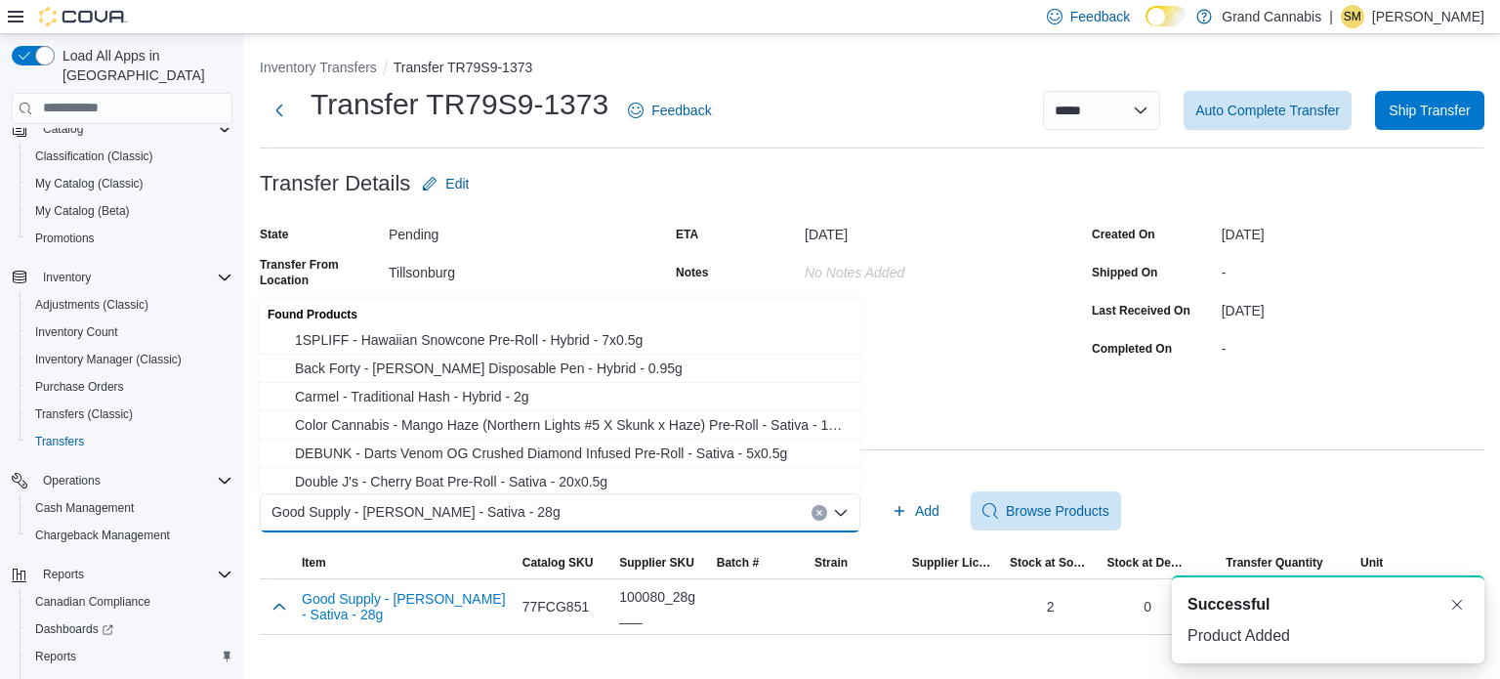
click at [819, 505] on button "Clear input" at bounding box center [819, 513] width 16 height 16
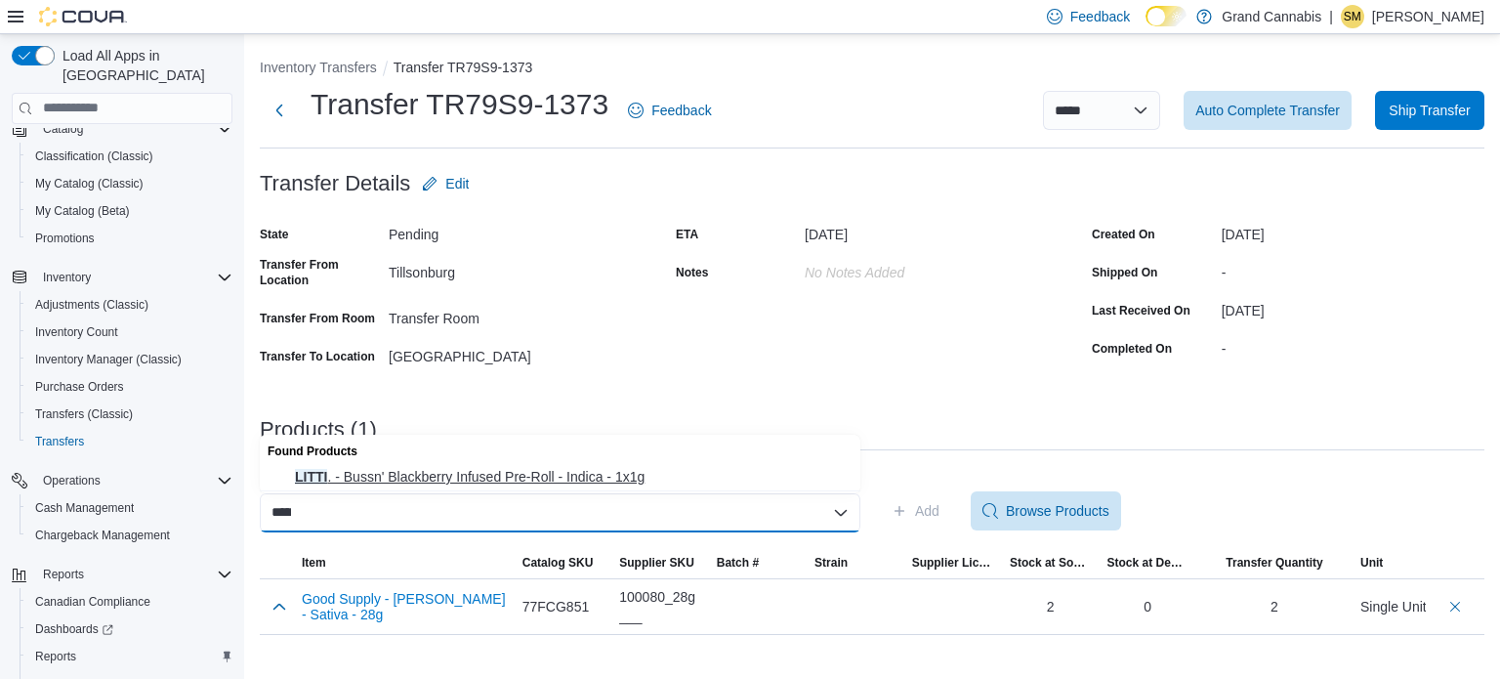
type input "*****"
click at [685, 480] on span "LITTI . - Bussn' Blackberry Infused Pre-Roll - Indica - 1x1g" at bounding box center [572, 477] width 554 height 20
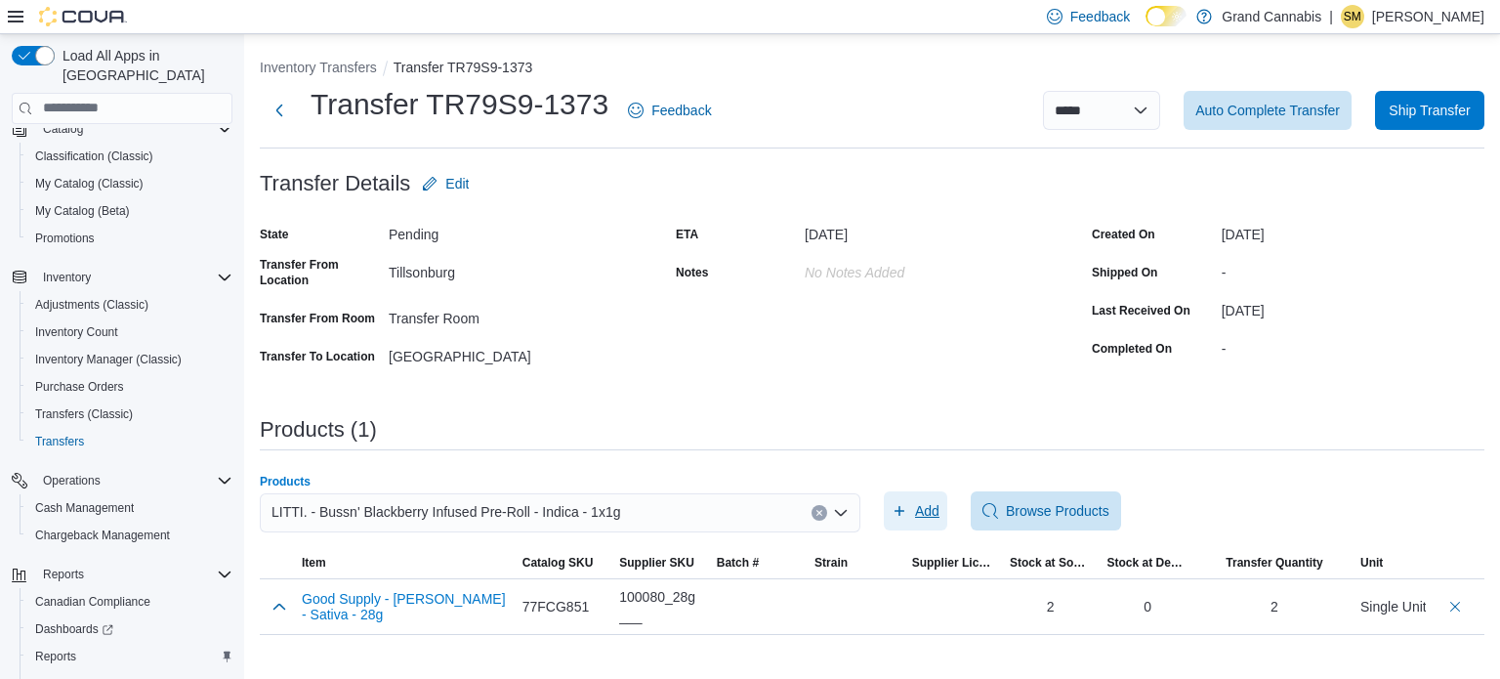
click at [924, 514] on span "Add" at bounding box center [927, 511] width 24 height 20
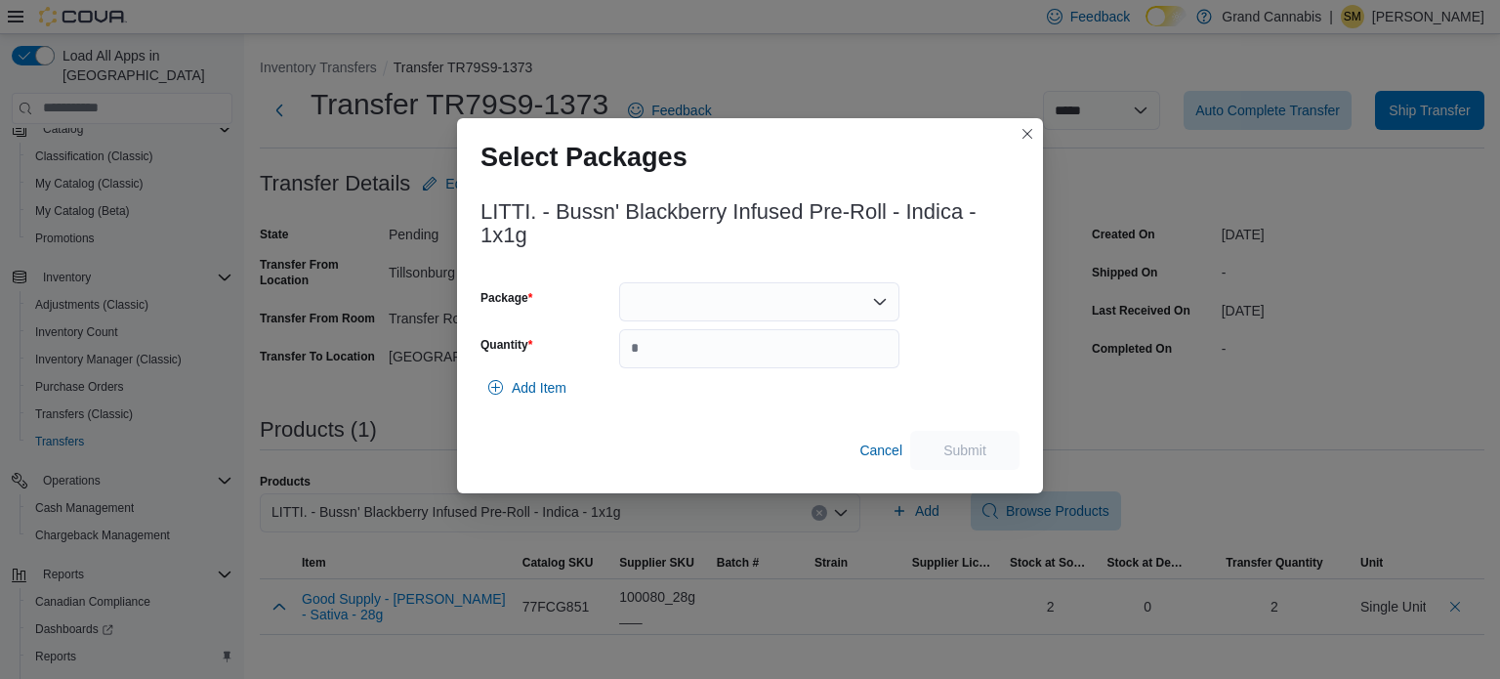
click at [808, 280] on div "LITTI. - Bussn' Blackberry Infused Pre-Roll - Indica - 1x1g Package Quantity Ad…" at bounding box center [749, 328] width 539 height 281
click at [807, 291] on div at bounding box center [759, 301] width 280 height 39
click at [791, 353] on span "IR130194" at bounding box center [770, 363] width 233 height 20
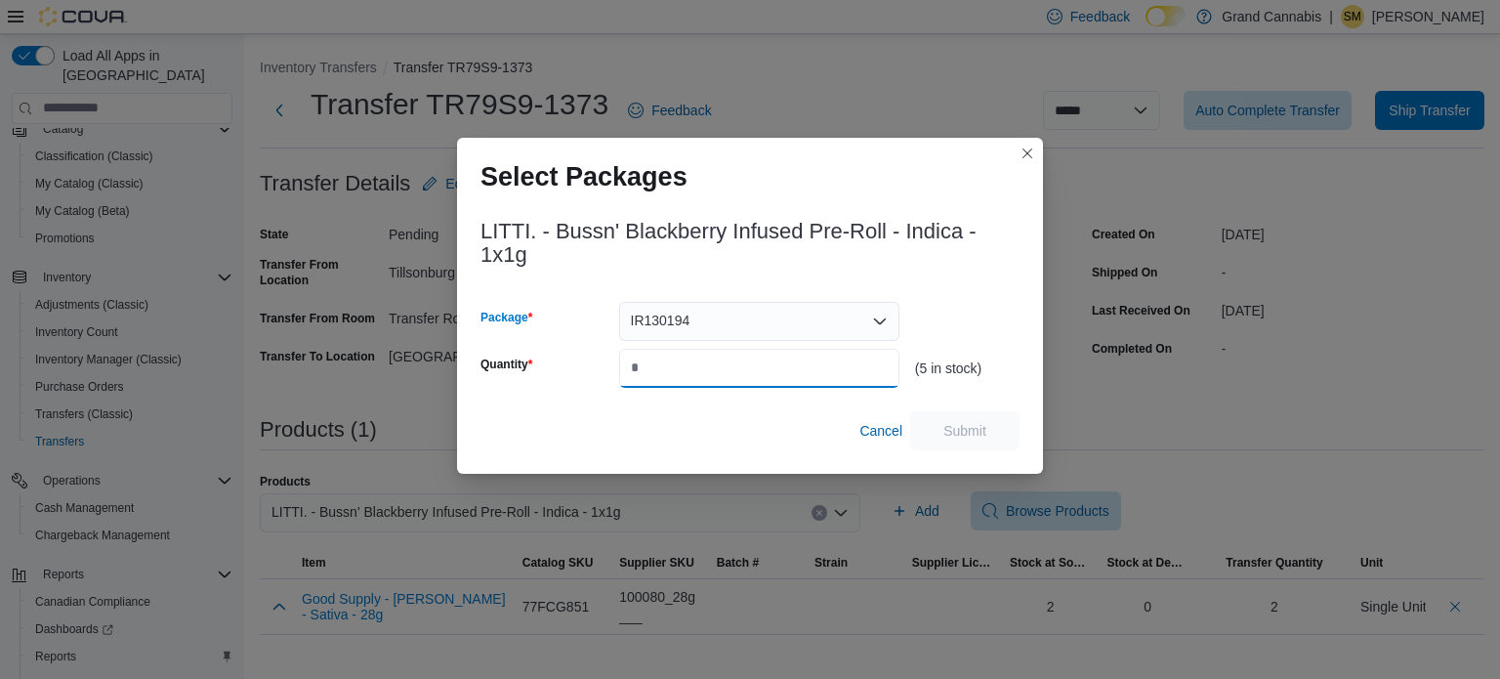
click at [758, 358] on input "Quantity" at bounding box center [759, 368] width 280 height 39
type input "*"
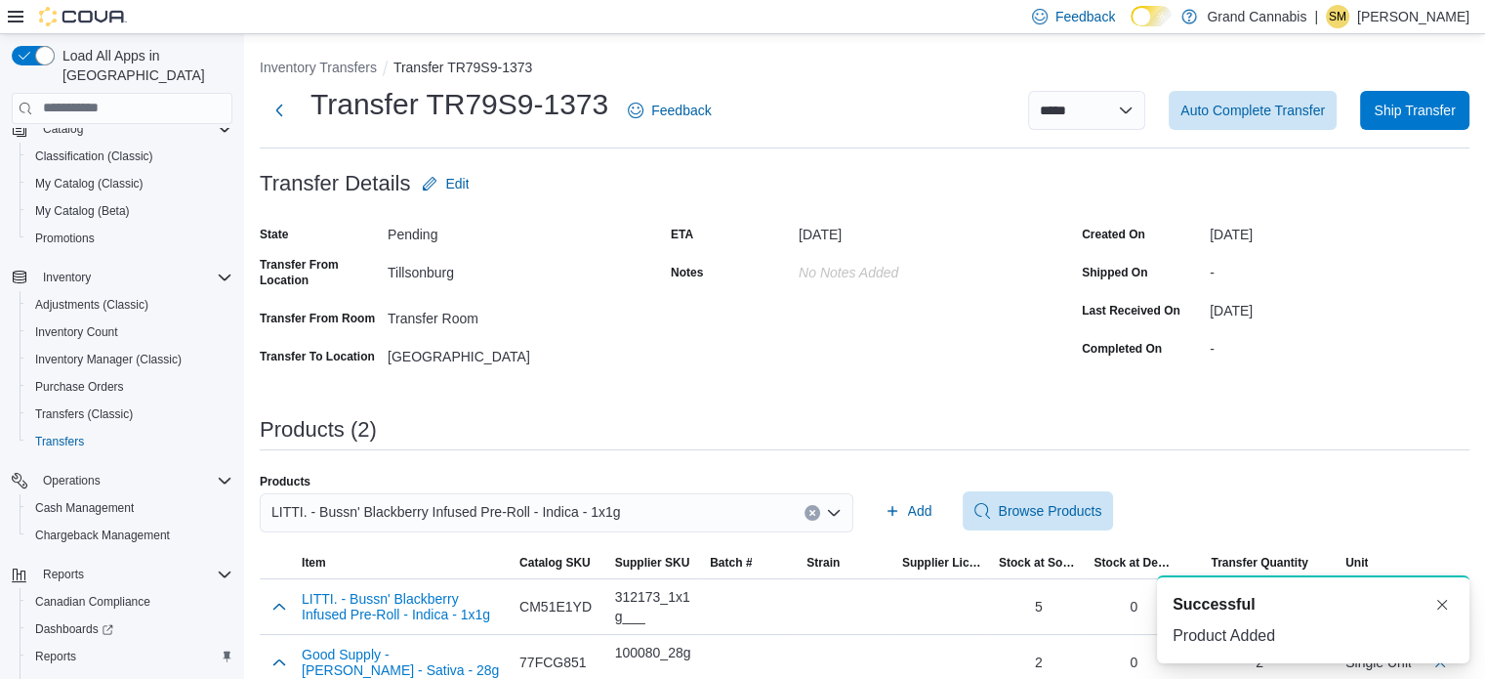
click at [820, 511] on button "Clear input" at bounding box center [813, 513] width 16 height 16
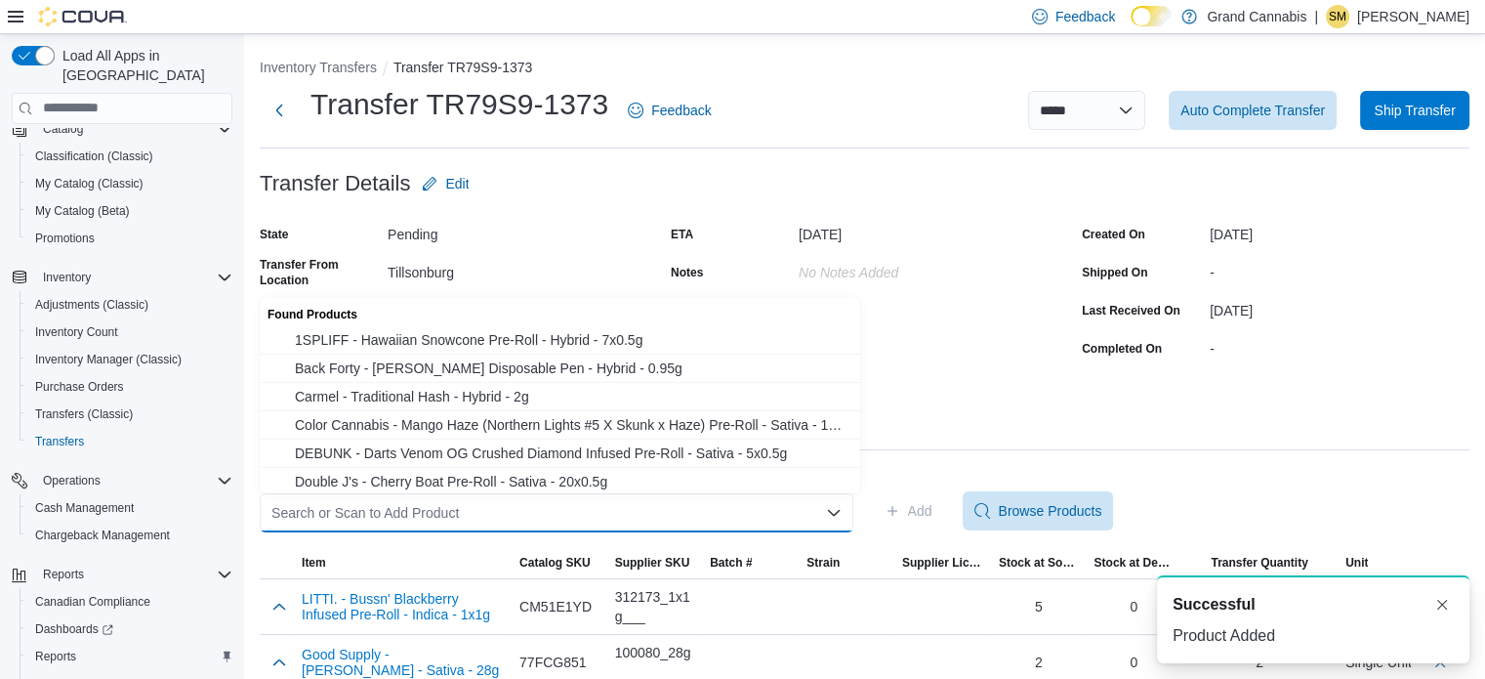
click at [723, 516] on div "Search or Scan to Add Product Combo box. Selected. Combo box input. Search or S…" at bounding box center [557, 512] width 594 height 39
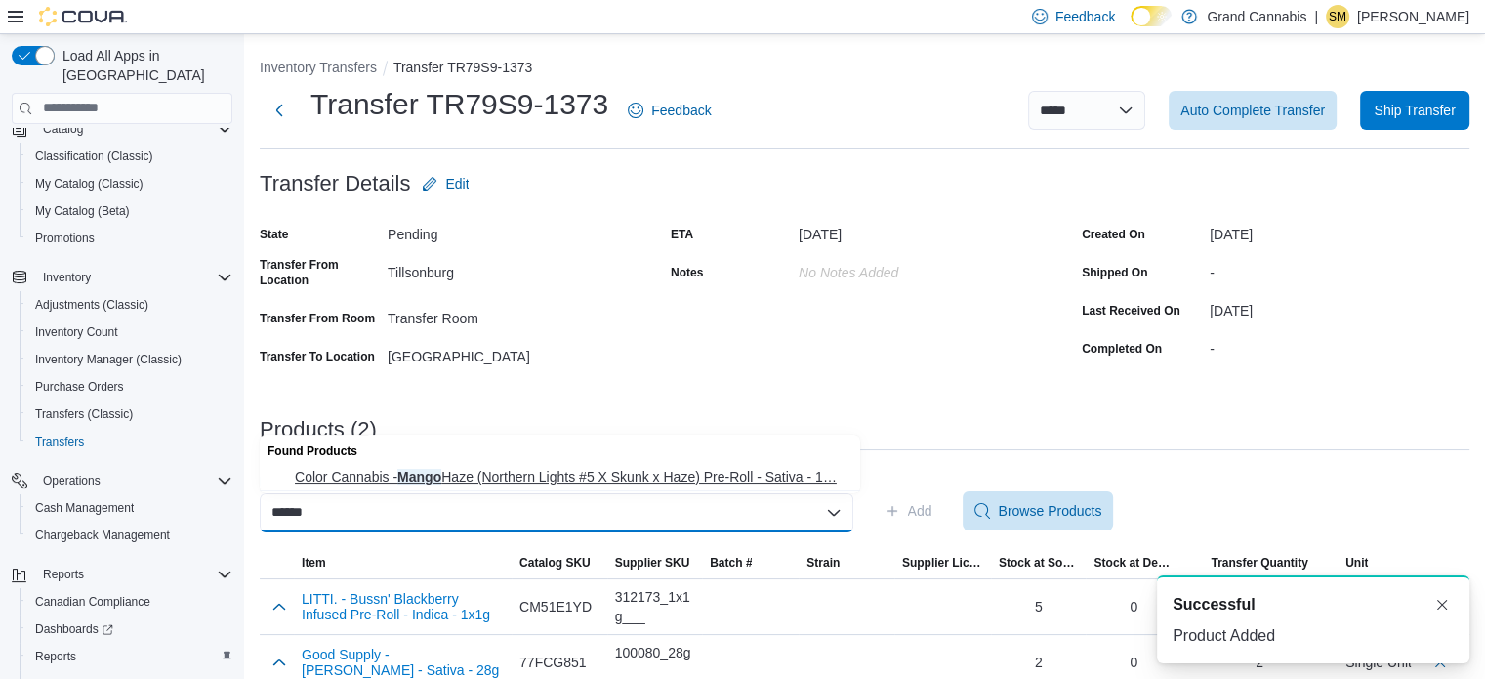
type input "*****"
click at [707, 485] on span "Color Cannabis - Mango Haze (Northern Lights #5 X Skunk x Haze) Pre-Roll - Sati…" at bounding box center [572, 477] width 554 height 20
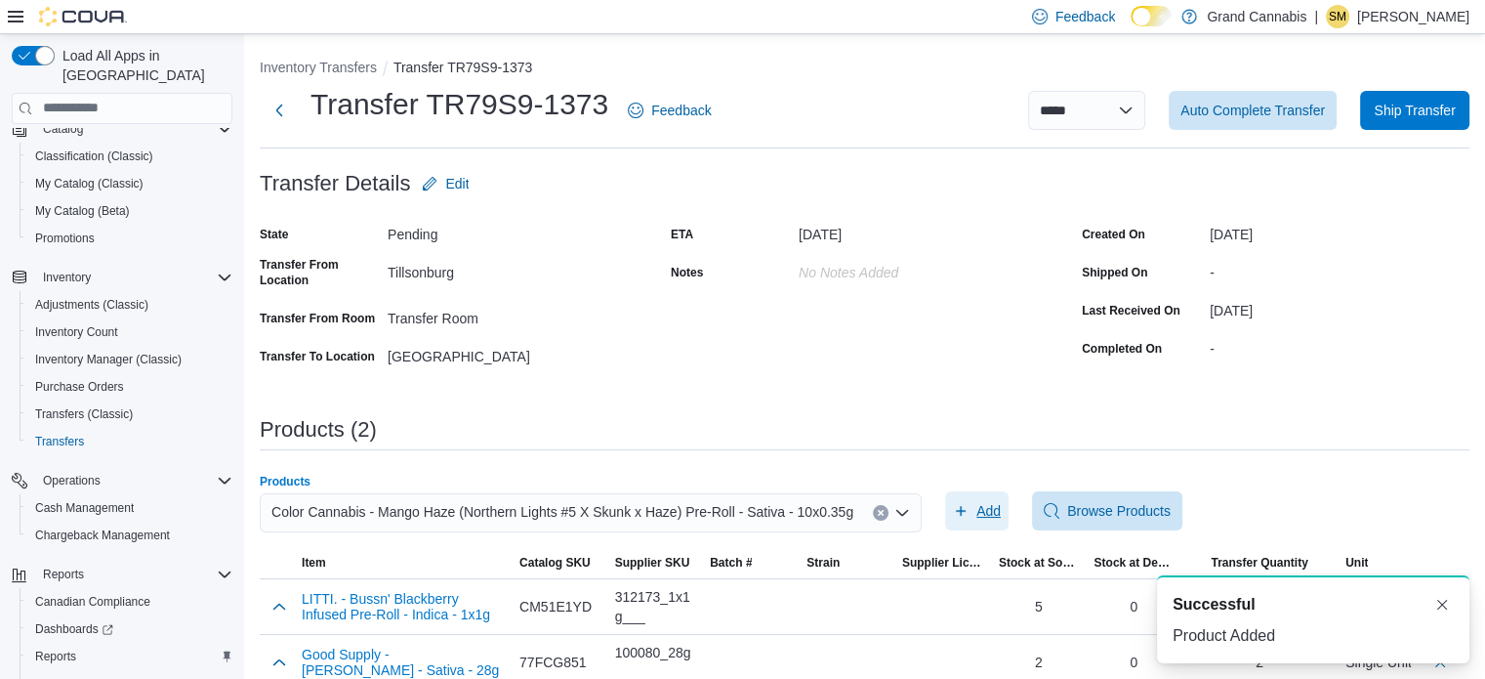
click at [986, 516] on span "Add" at bounding box center [988, 511] width 24 height 20
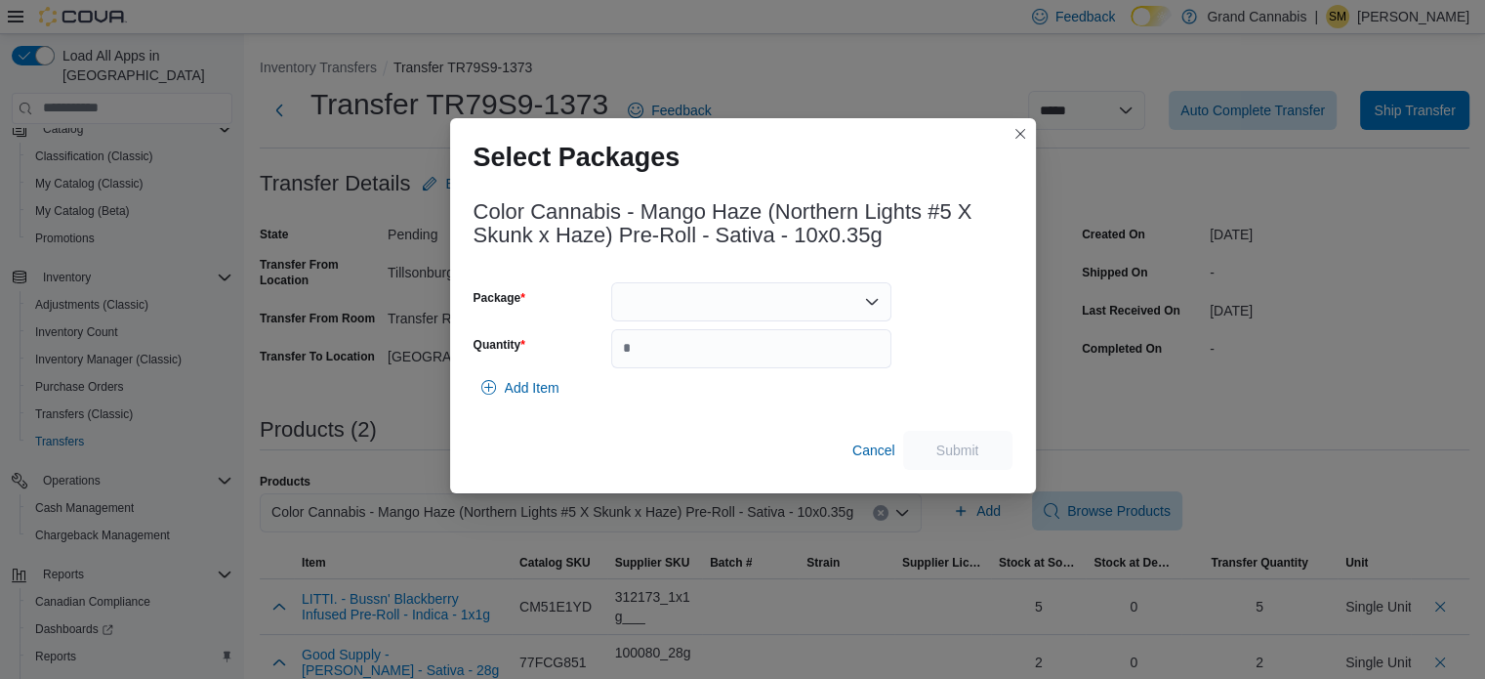
click at [721, 289] on div at bounding box center [751, 301] width 280 height 39
click at [711, 362] on span "L250700171" at bounding box center [762, 363] width 233 height 20
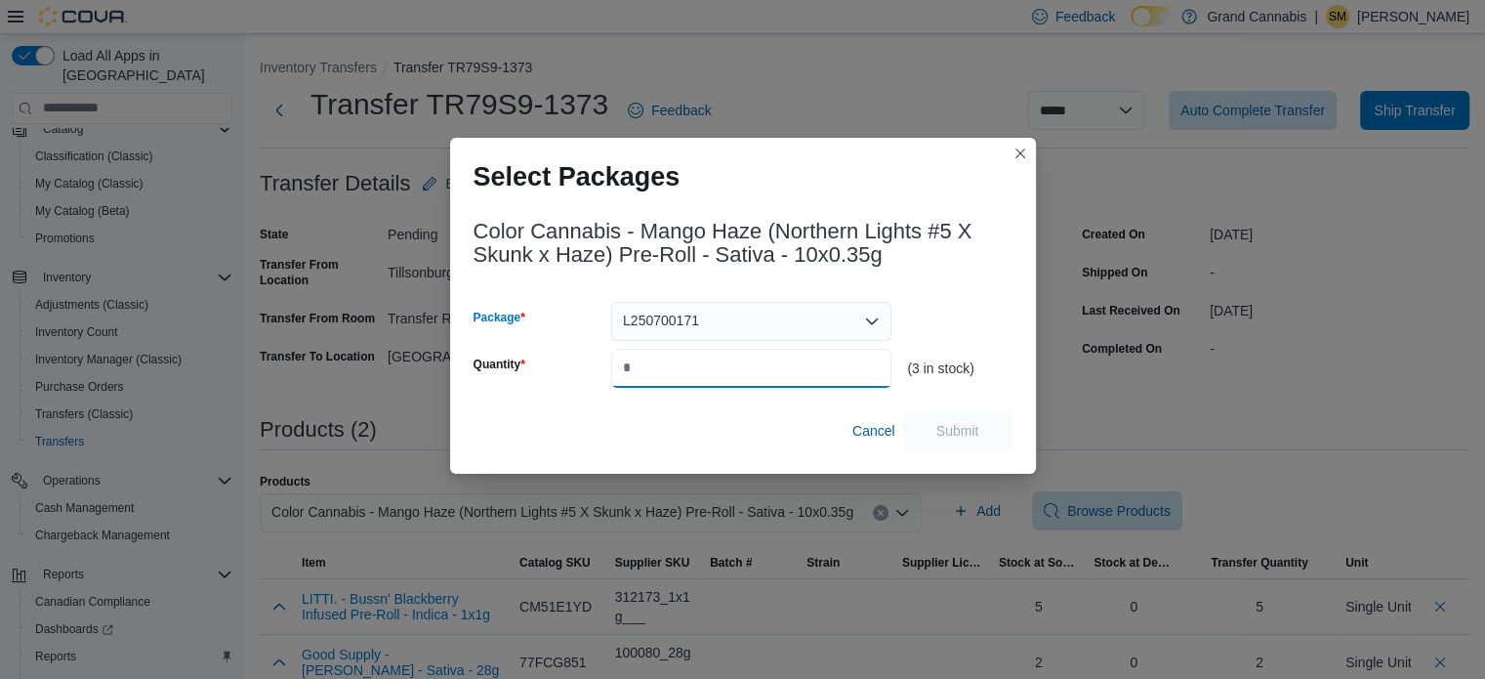
click at [721, 358] on input "Quantity" at bounding box center [751, 368] width 280 height 39
type input "*"
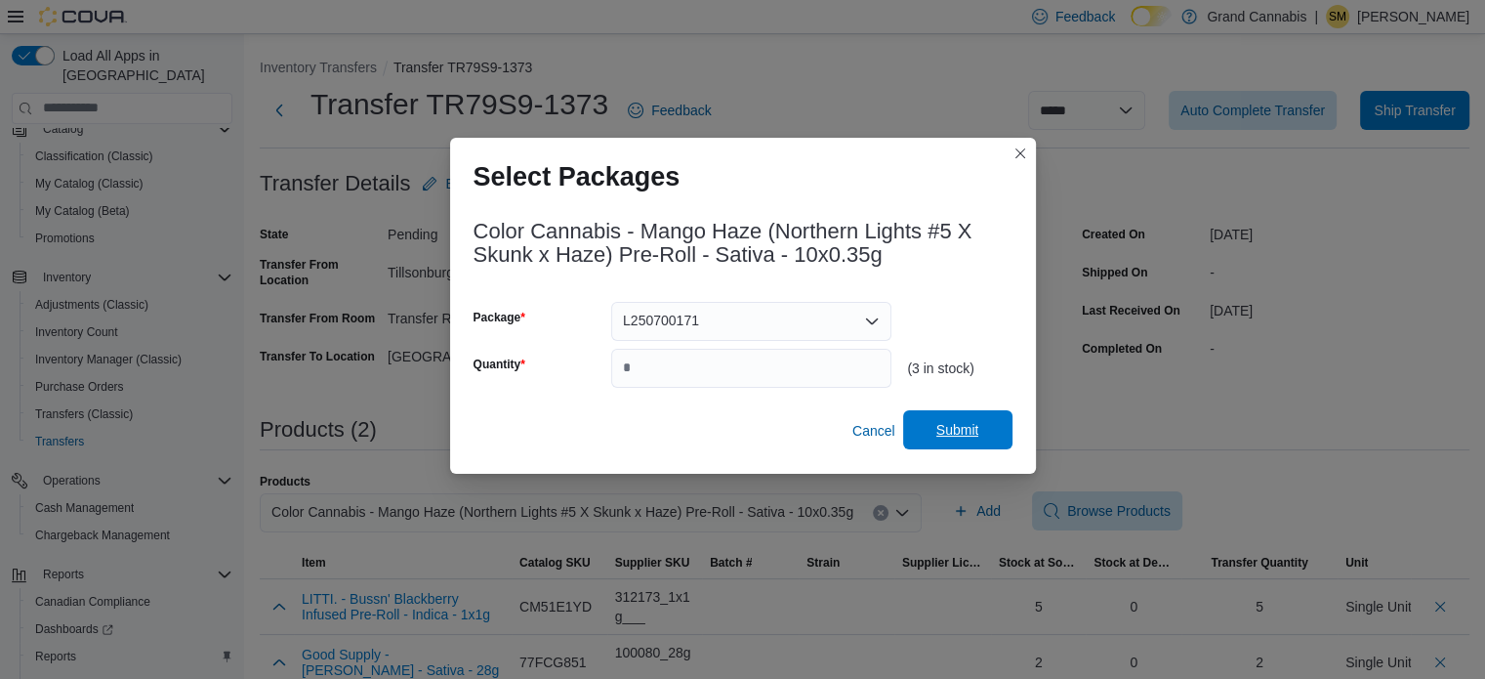
click at [980, 433] on span "Submit" at bounding box center [958, 429] width 86 height 39
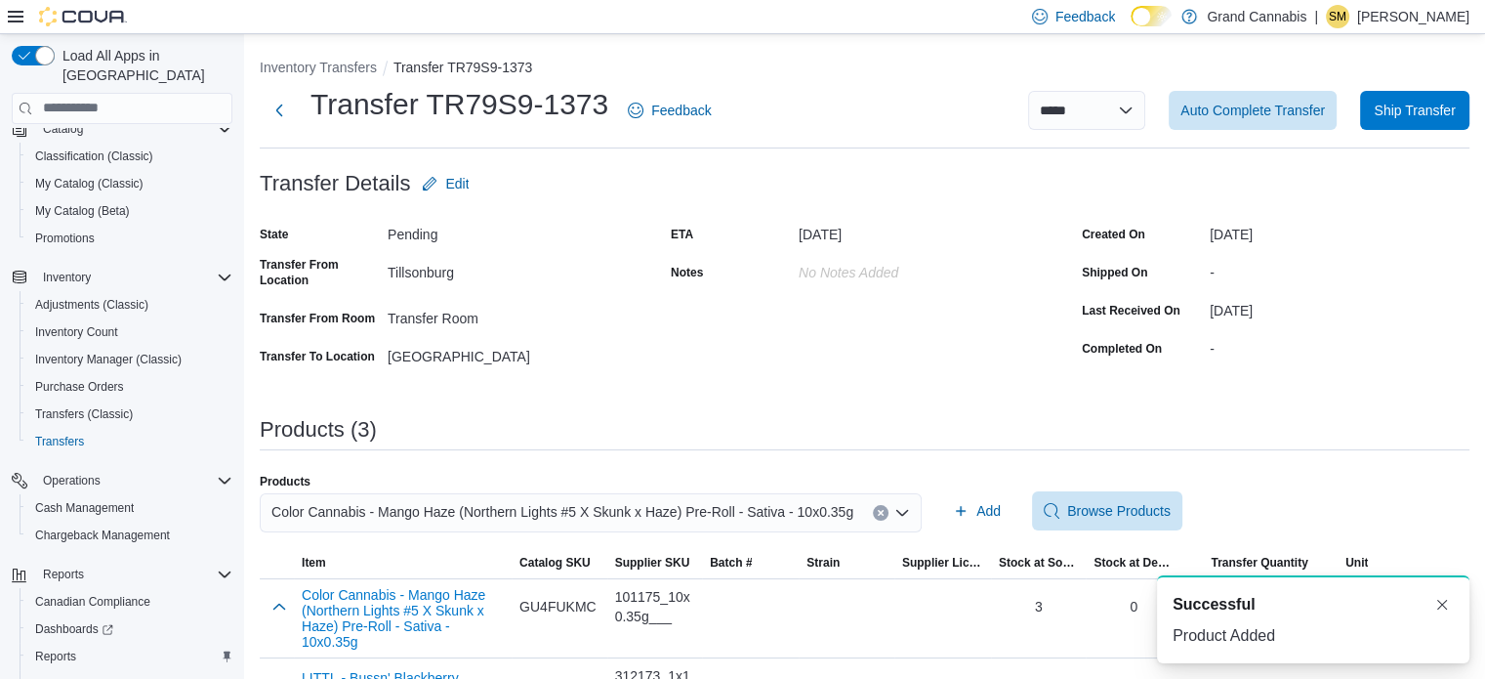
click at [873, 516] on button "Clear input" at bounding box center [881, 513] width 16 height 16
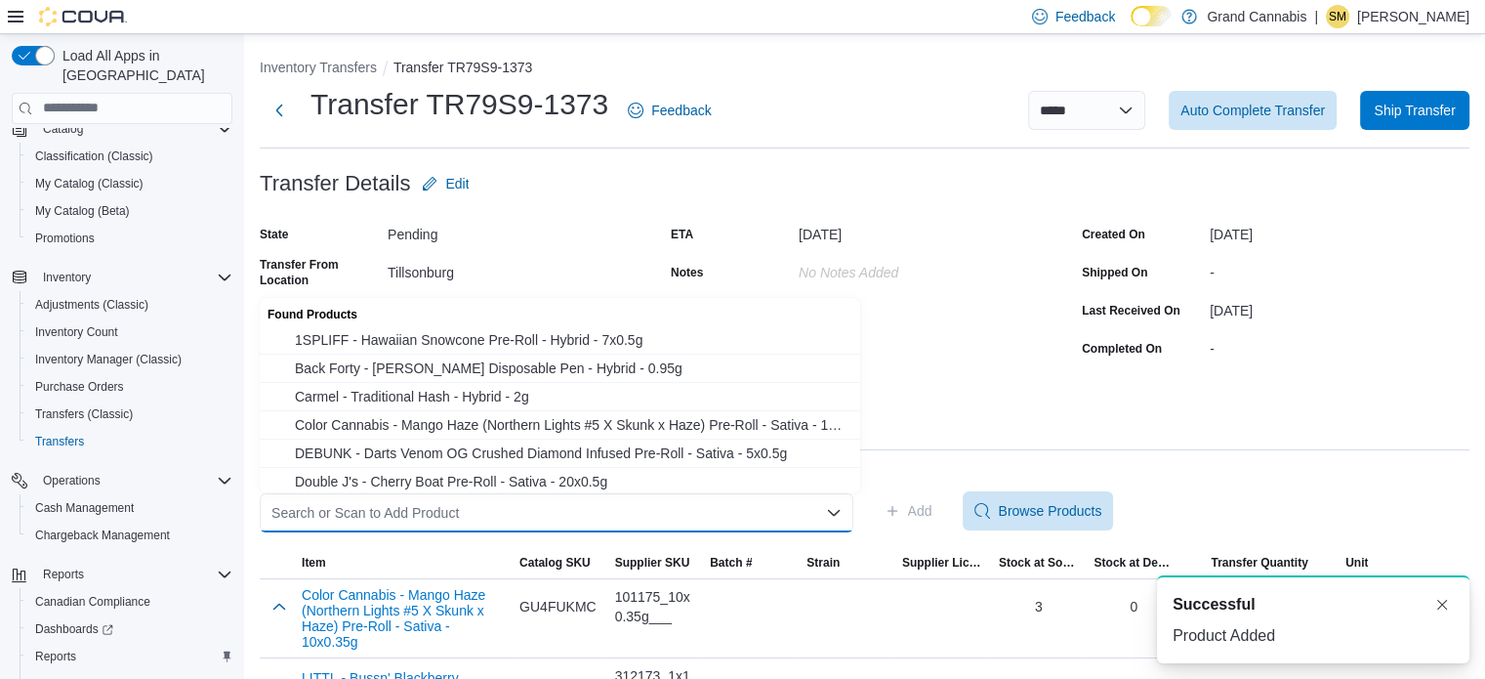
click at [736, 499] on div "Search or Scan to Add Product" at bounding box center [557, 512] width 594 height 39
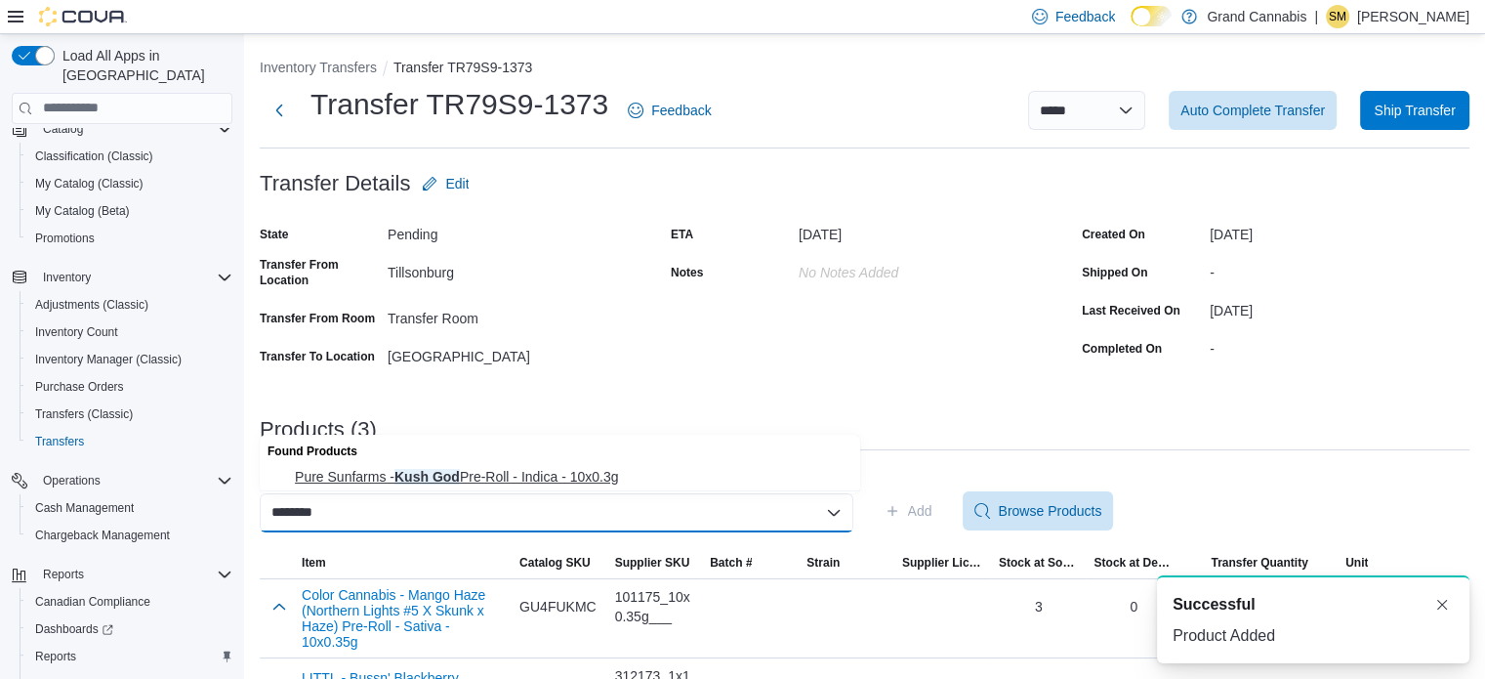
type input "********"
click at [603, 479] on span "Pure Sunfarms - Kush God Pre-Roll - Indica - 10x0.3g" at bounding box center [572, 477] width 554 height 20
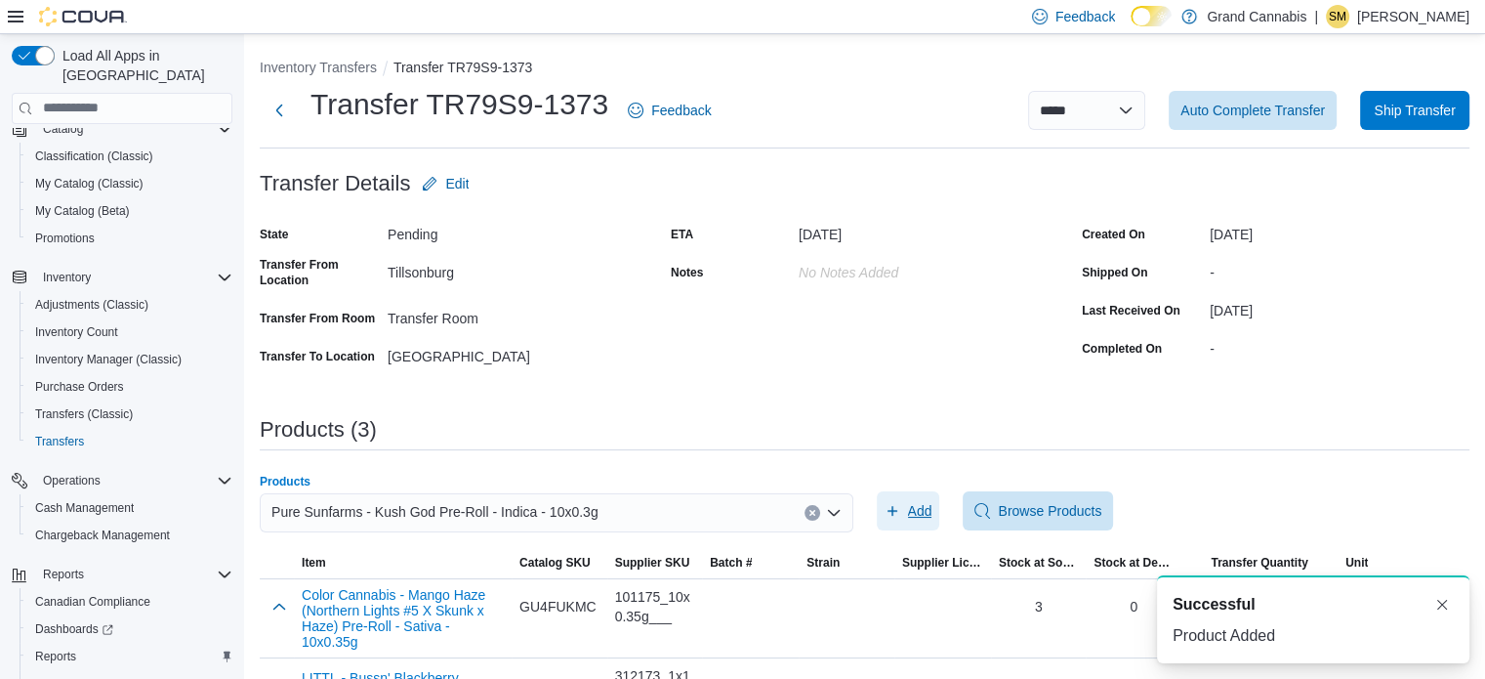
click at [914, 511] on span "Add" at bounding box center [909, 510] width 48 height 39
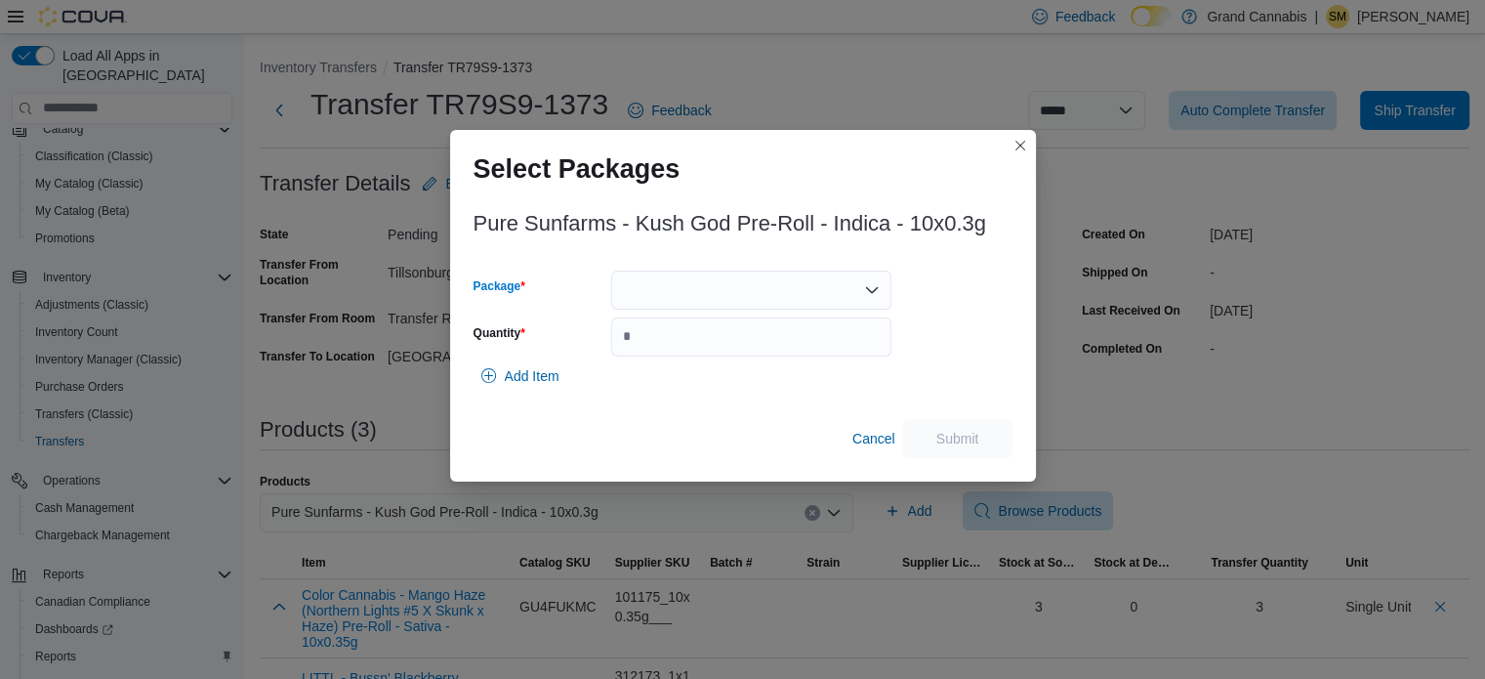
click at [815, 286] on div at bounding box center [751, 289] width 280 height 39
click at [774, 351] on span "00008472" at bounding box center [762, 352] width 233 height 20
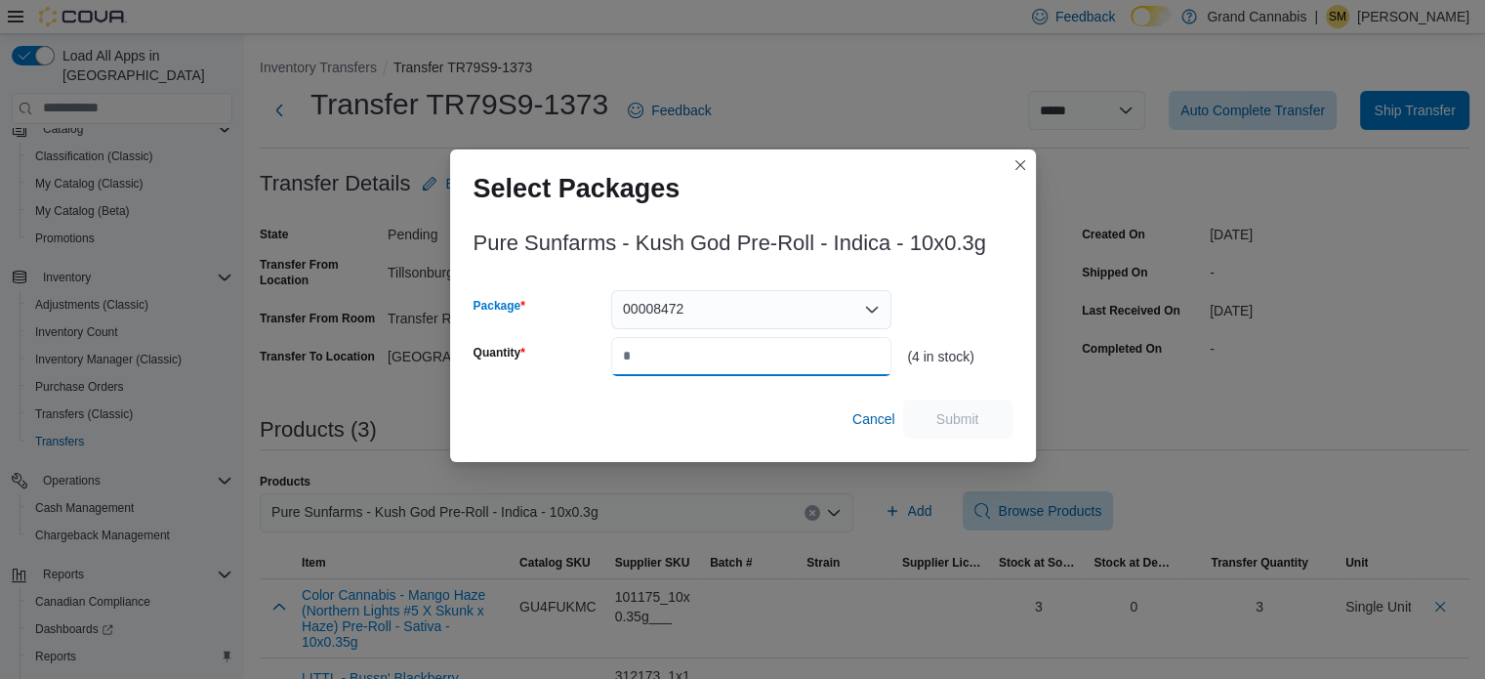
click at [772, 349] on input "Quantity" at bounding box center [751, 356] width 280 height 39
type input "*"
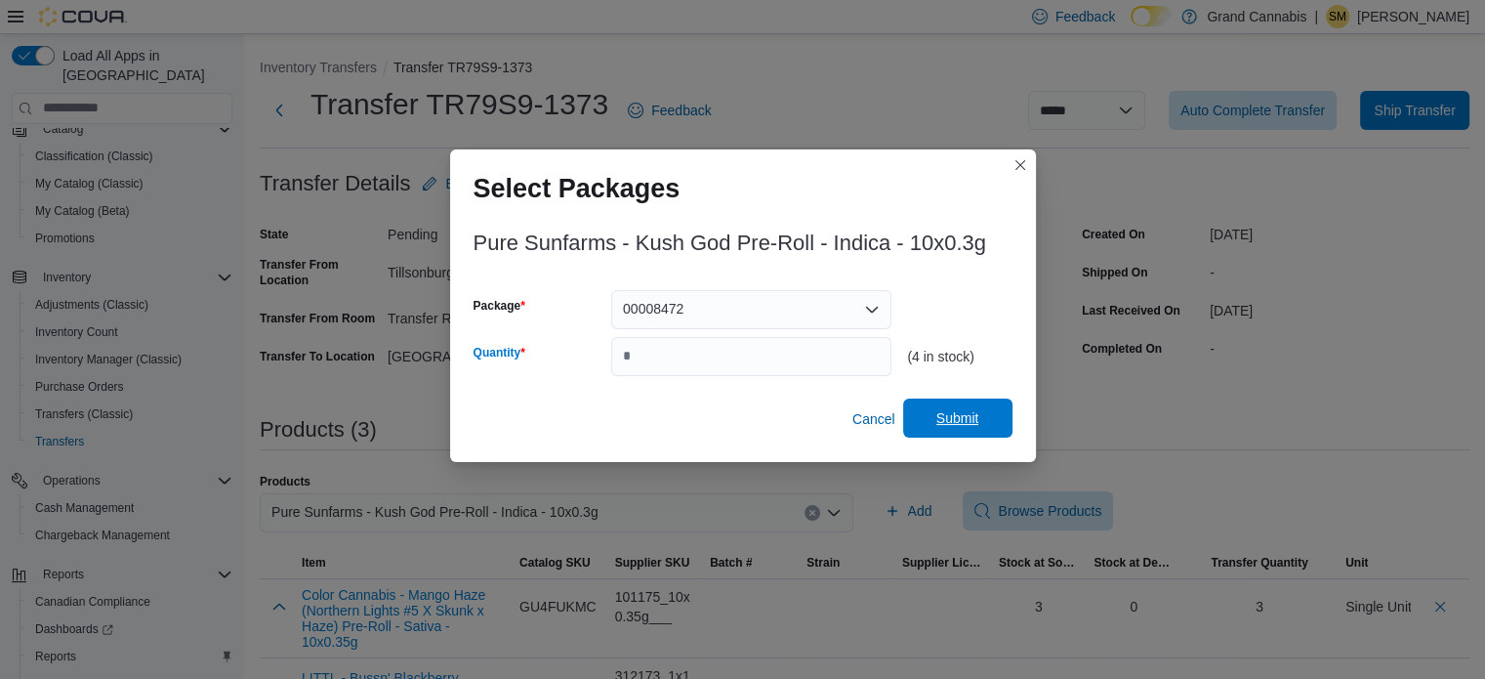
click at [955, 417] on span "Submit" at bounding box center [957, 418] width 43 height 20
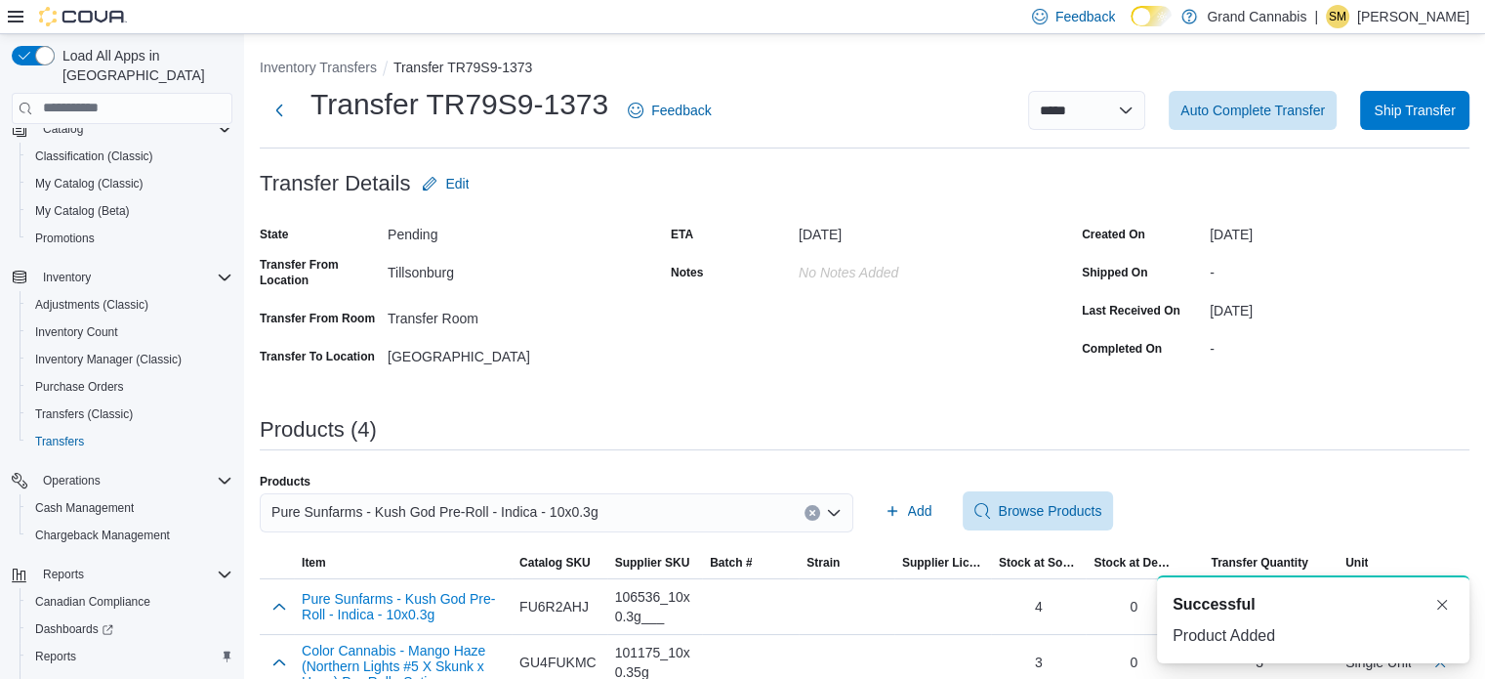
click at [814, 511] on icon "Clear input" at bounding box center [811, 512] width 5 height 5
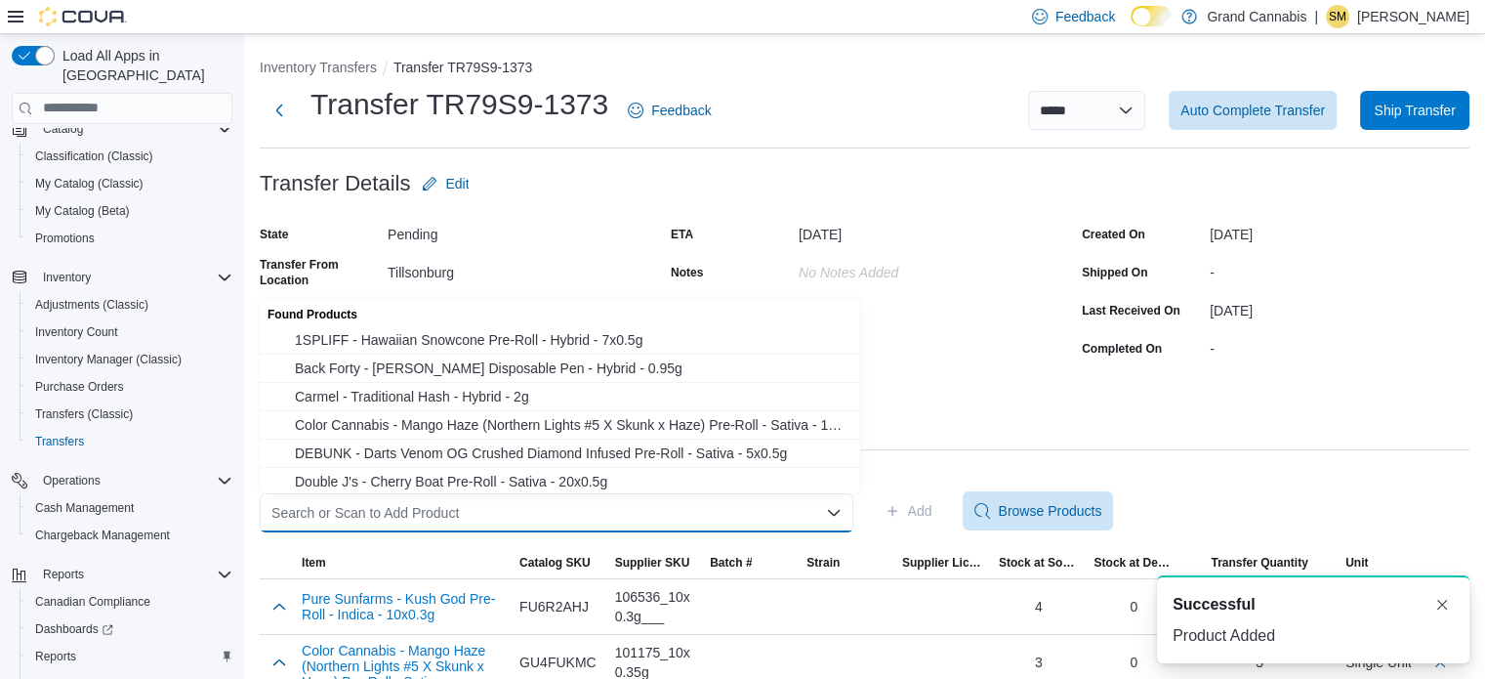
click at [724, 501] on div "Search or Scan to Add Product Combo box. Selected. Combo box input. Search or S…" at bounding box center [557, 512] width 594 height 39
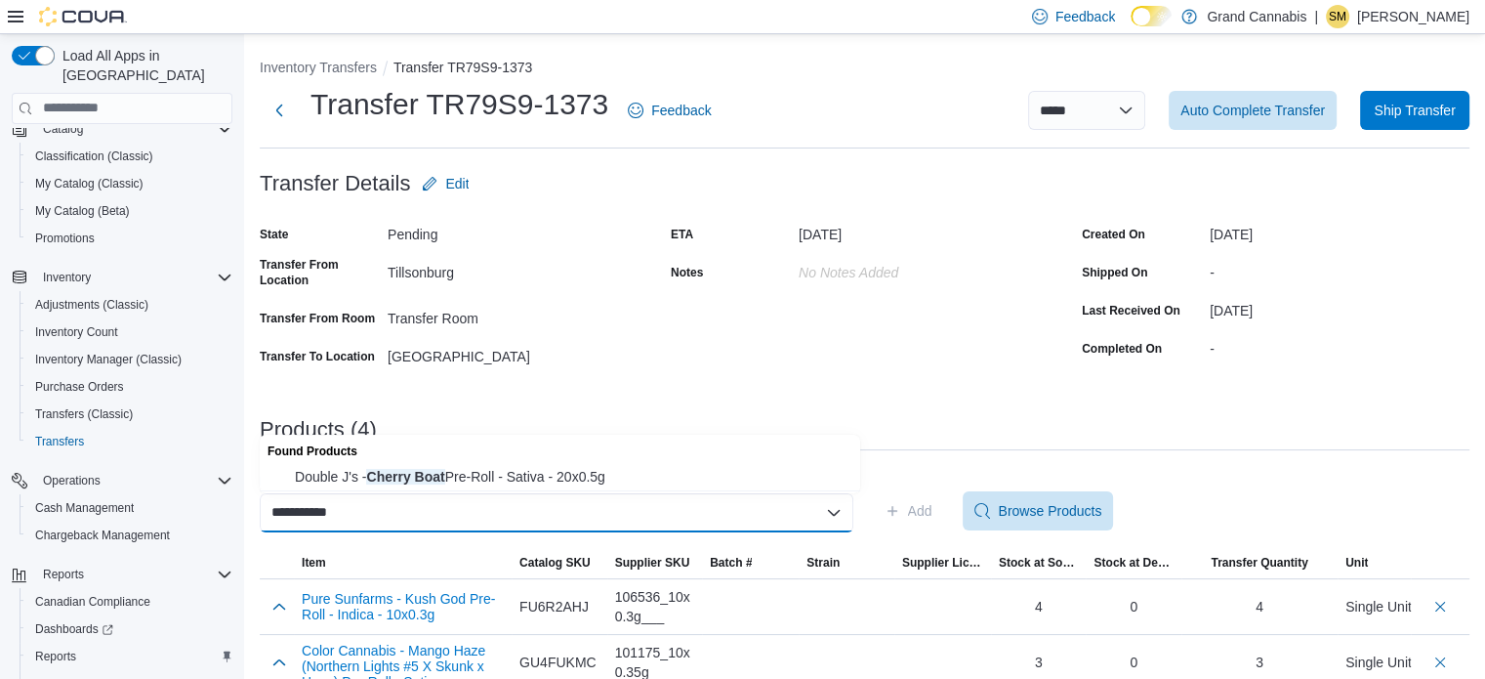
type input "**********"
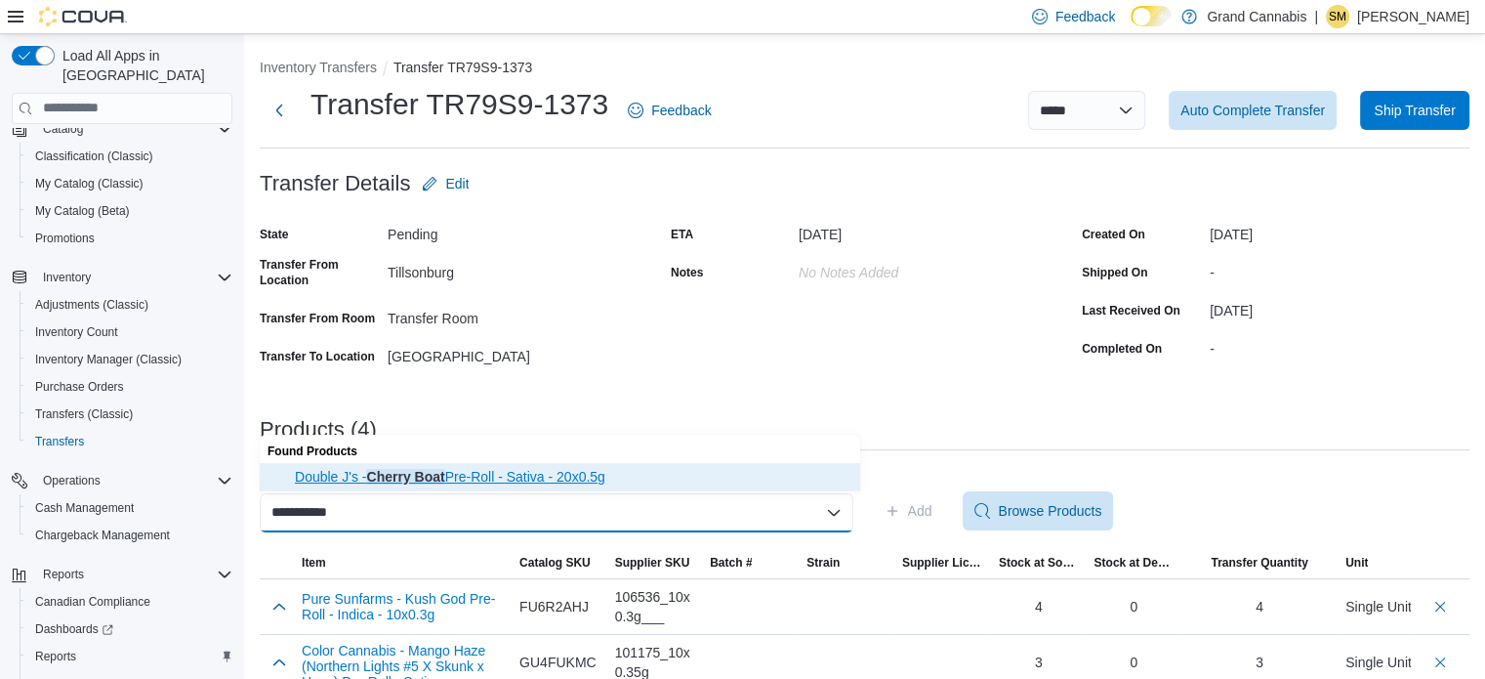
click at [595, 483] on span "Double J's - Cherry Boat Pre-Roll - Sativa - 20x0.5g" at bounding box center [572, 477] width 554 height 20
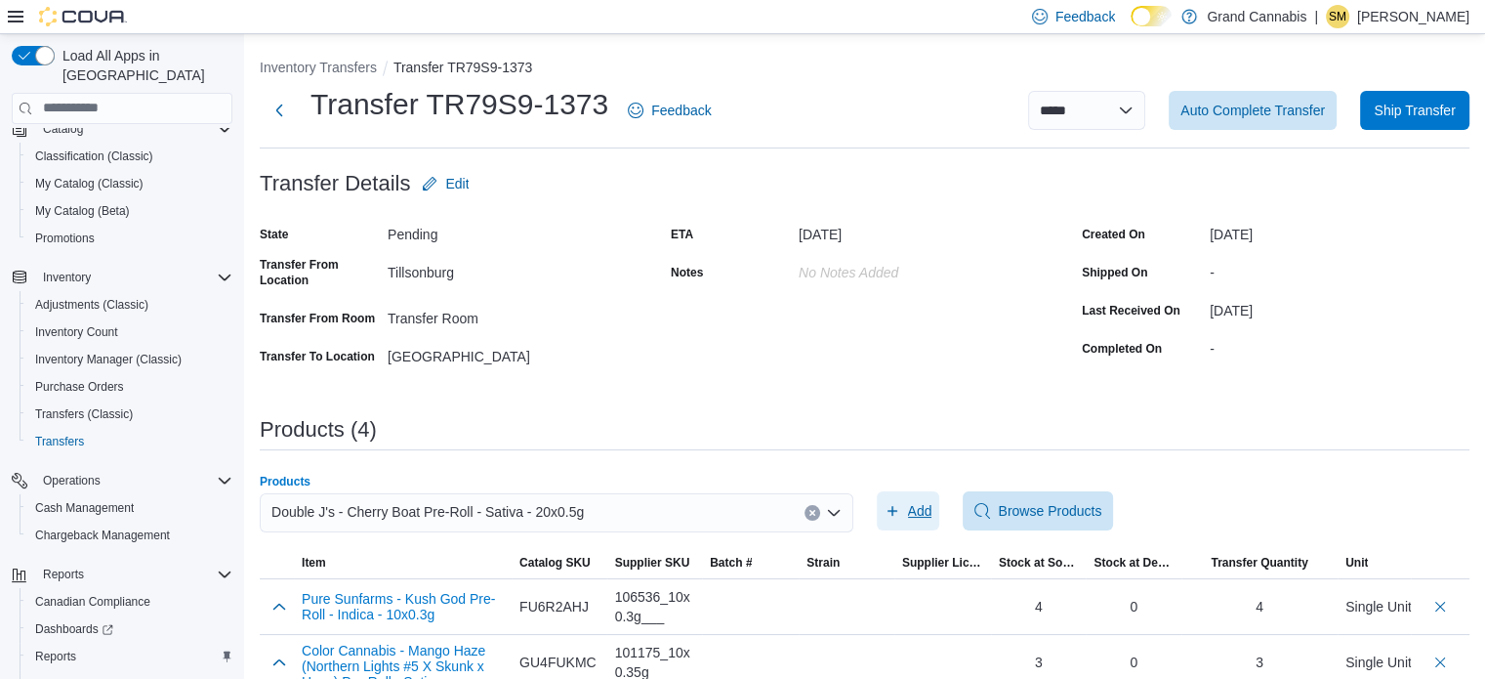
click at [914, 505] on span "Add" at bounding box center [920, 511] width 24 height 20
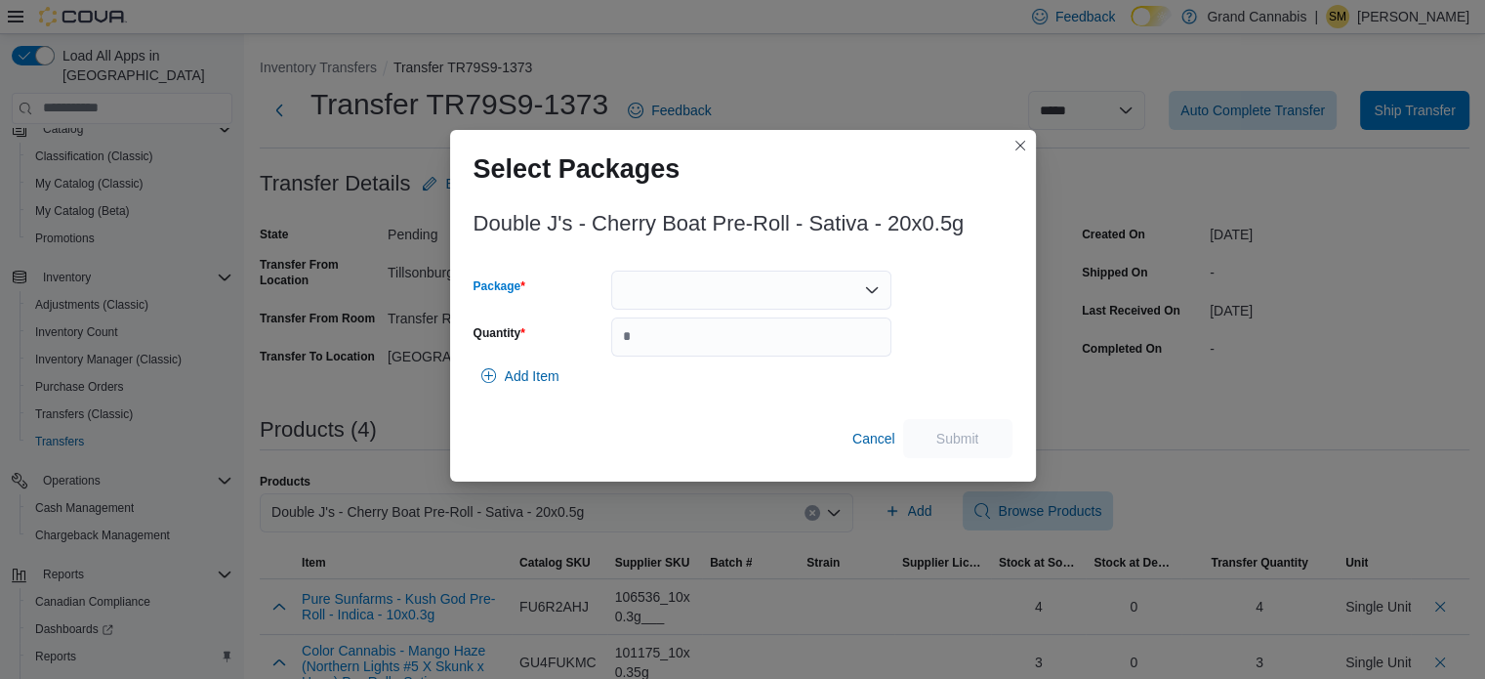
drag, startPoint x: 649, startPoint y: 281, endPoint x: 678, endPoint y: 303, distance: 35.5
click at [650, 281] on div at bounding box center [751, 289] width 280 height 39
click at [692, 343] on span "BDC2305" at bounding box center [762, 352] width 233 height 20
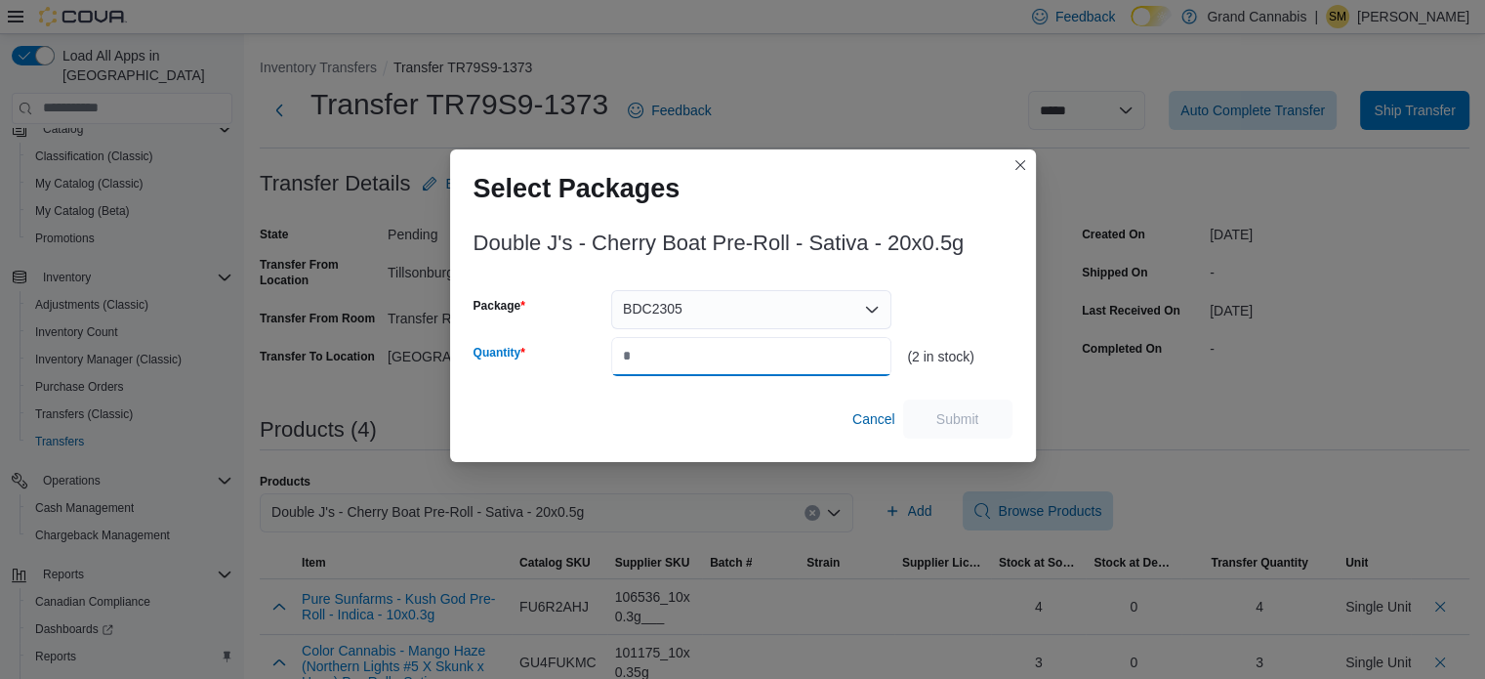
click at [692, 343] on input "Quantity" at bounding box center [751, 356] width 280 height 39
type input "*"
click at [953, 418] on span "Submit" at bounding box center [957, 418] width 43 height 20
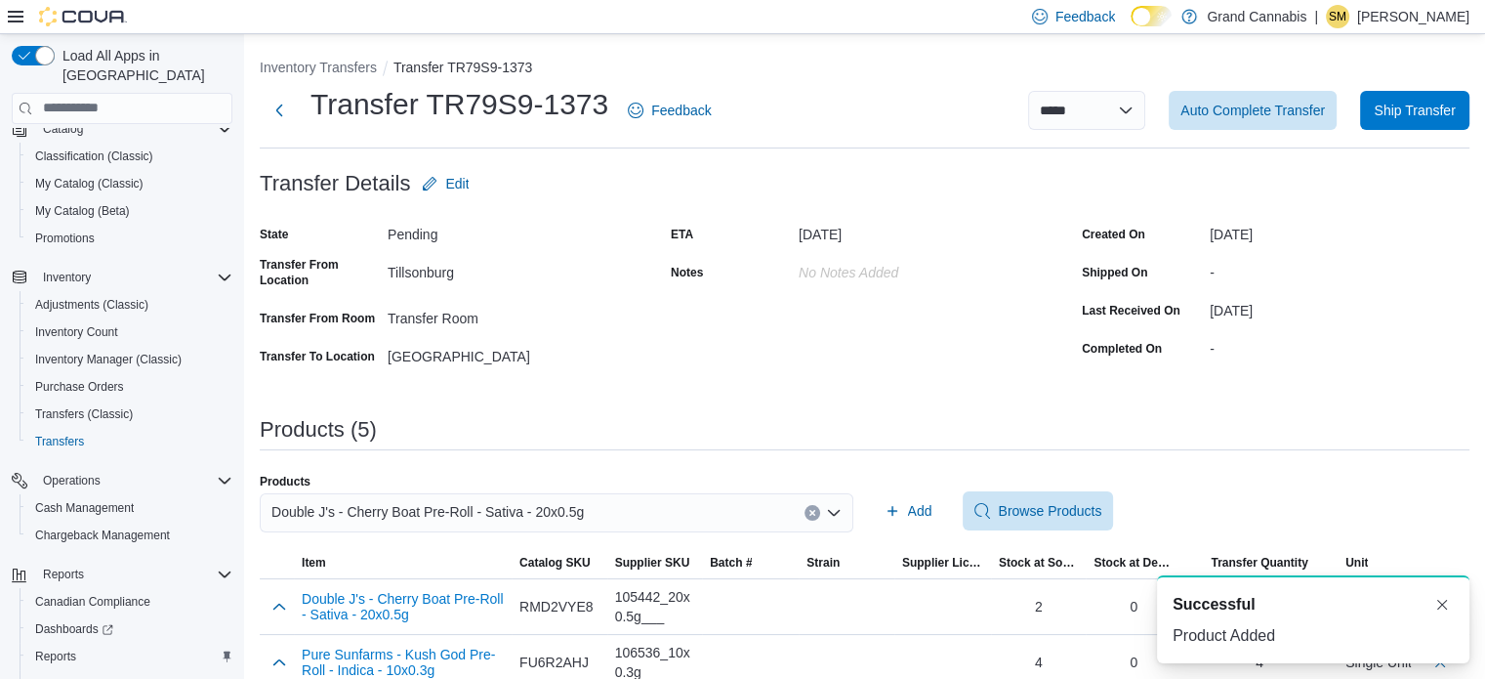
click at [820, 507] on button "Clear input" at bounding box center [813, 513] width 16 height 16
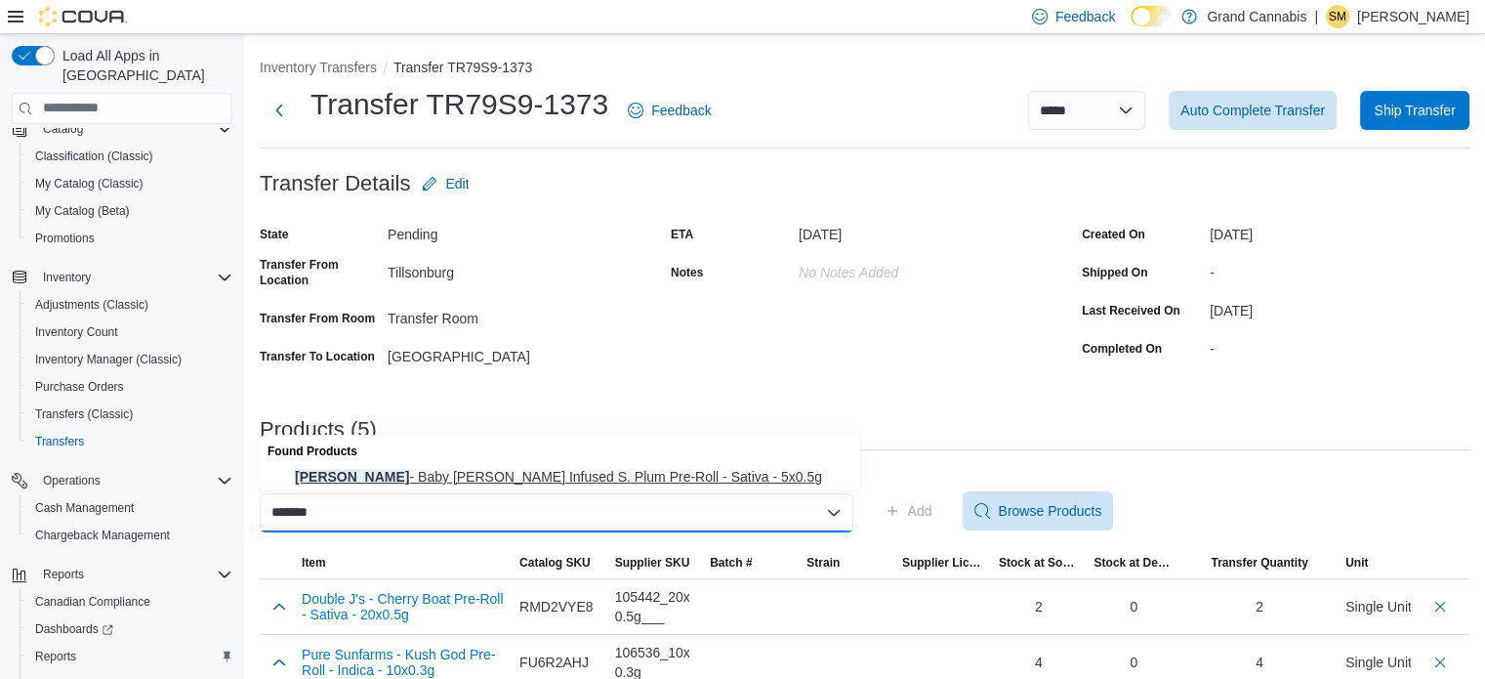
type input "******"
click at [668, 486] on button "[PERSON_NAME] - Baby [PERSON_NAME] Infused S. Plum Pre-Roll - Sativa - 5x0.5g" at bounding box center [560, 477] width 600 height 28
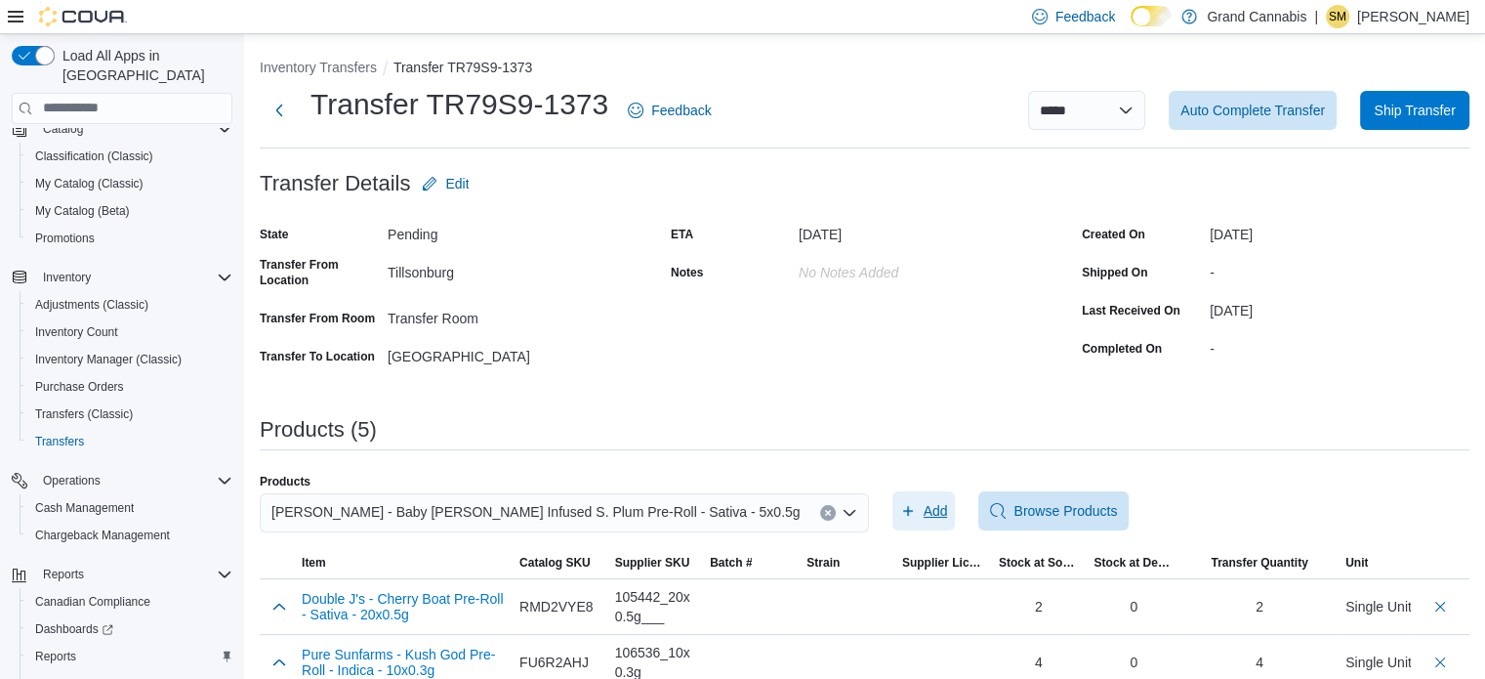
click at [929, 510] on span "Add" at bounding box center [936, 511] width 24 height 20
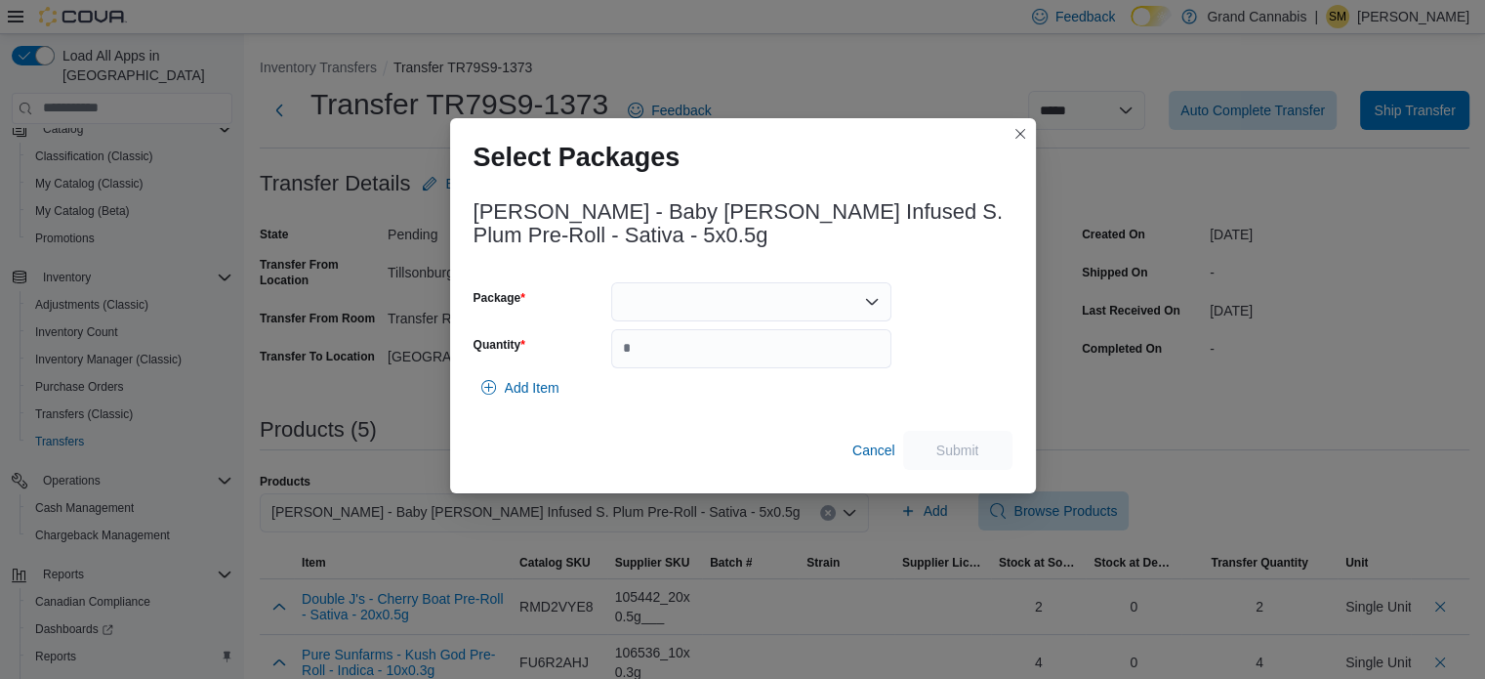
click at [799, 290] on div at bounding box center [751, 301] width 280 height 39
click at [747, 360] on span "J07924" at bounding box center [762, 363] width 233 height 20
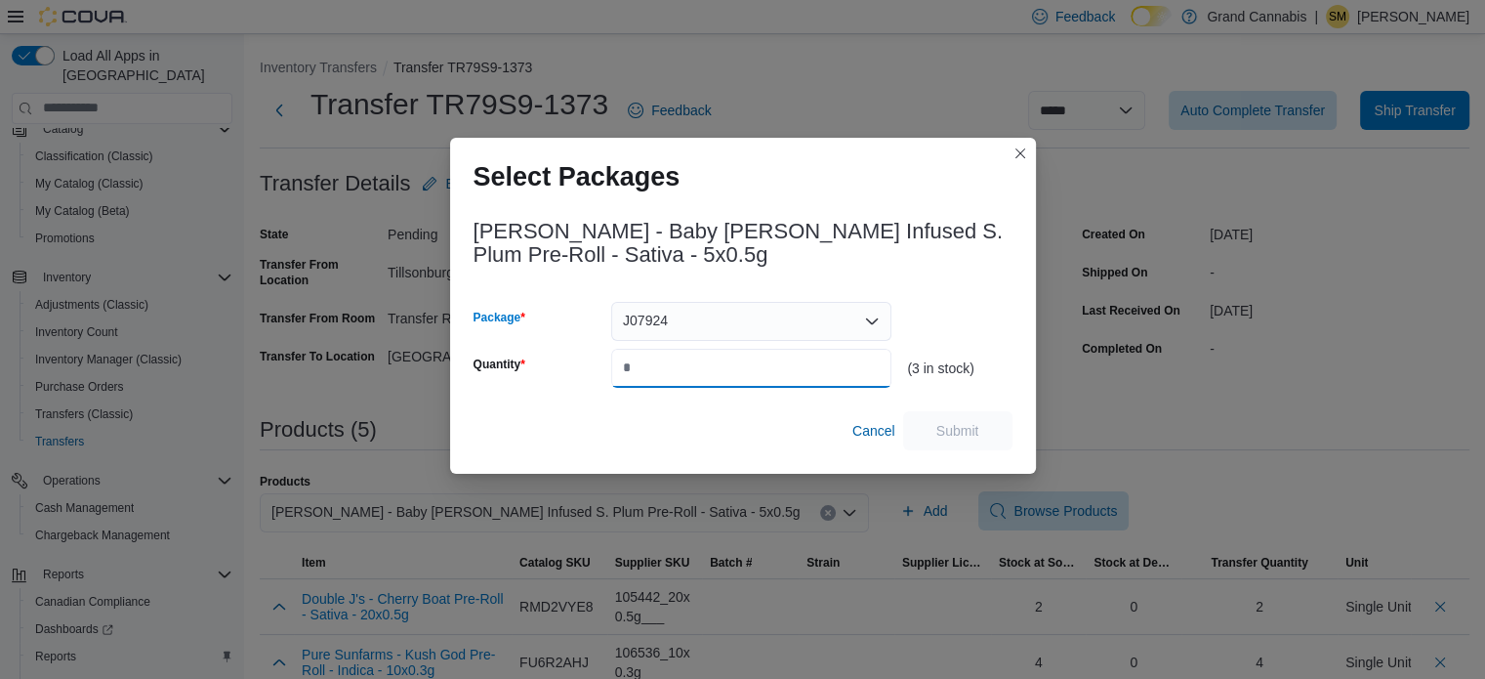
click at [746, 360] on input "Quantity" at bounding box center [751, 368] width 280 height 39
type input "*"
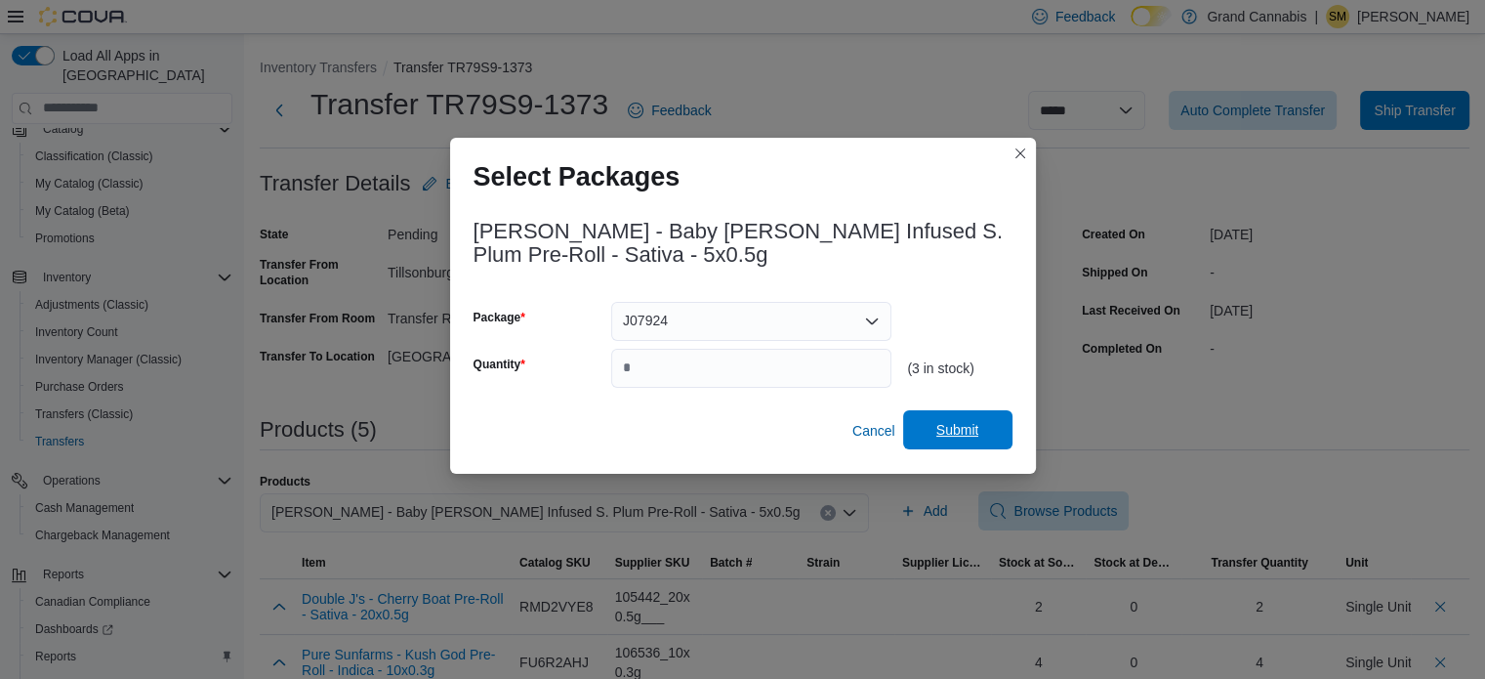
click at [953, 414] on span "Submit" at bounding box center [958, 429] width 86 height 39
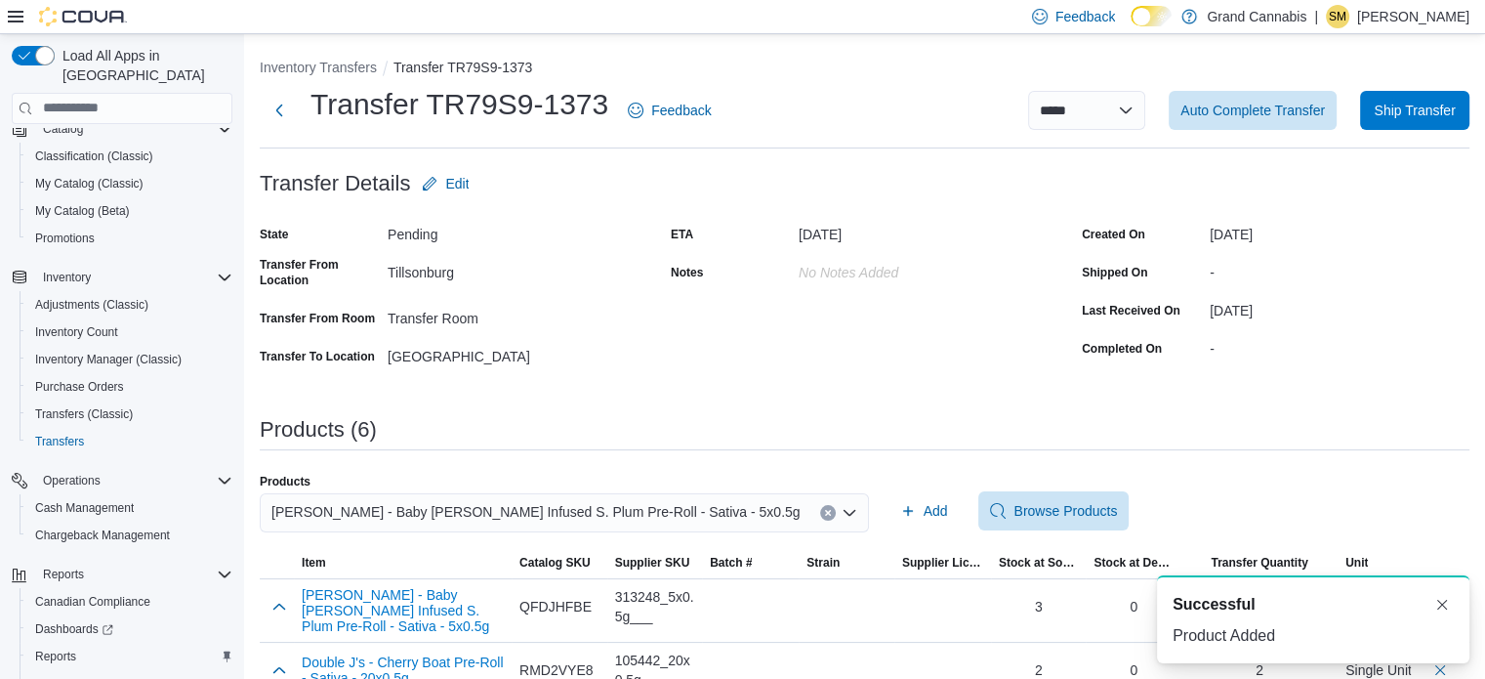
click at [820, 511] on button "Clear input" at bounding box center [828, 513] width 16 height 16
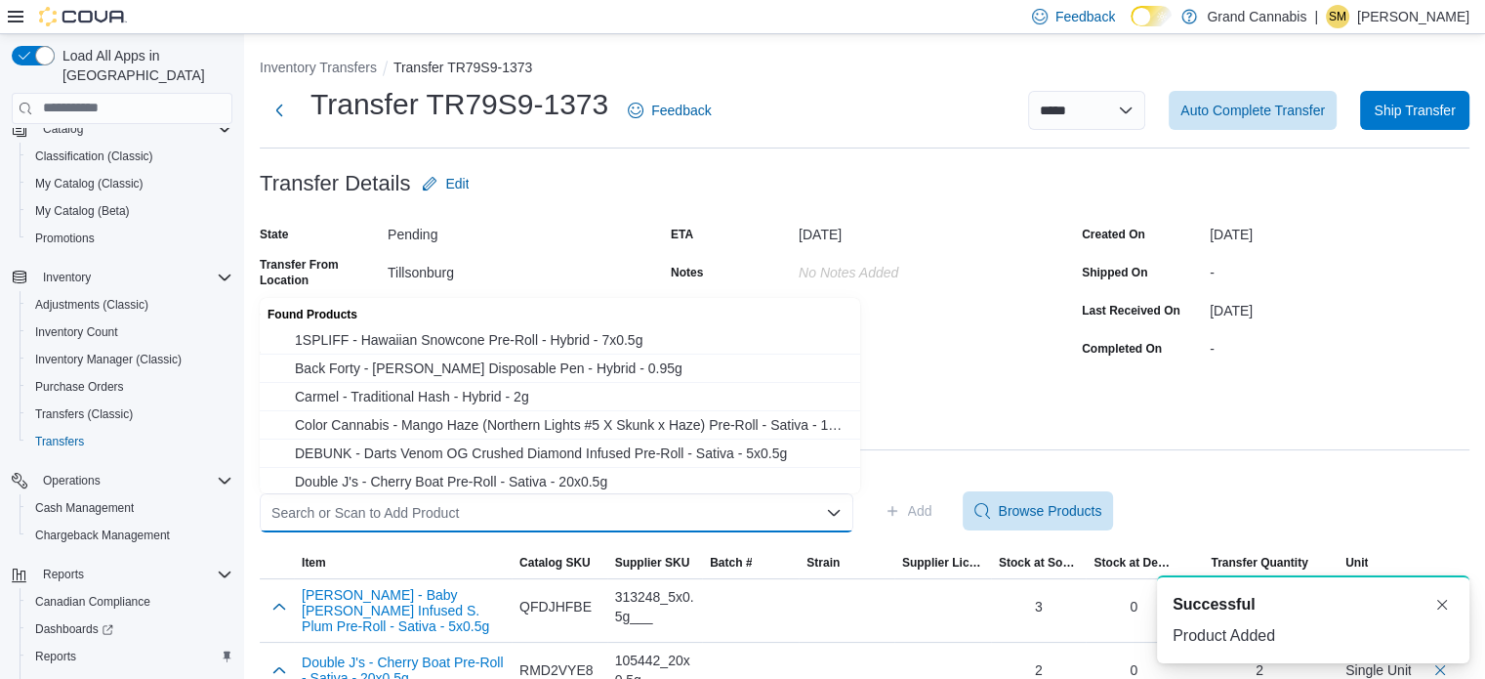
click at [812, 511] on div "Search or Scan to Add Product Combo box. Selected. Combo box input. Search or S…" at bounding box center [557, 512] width 594 height 39
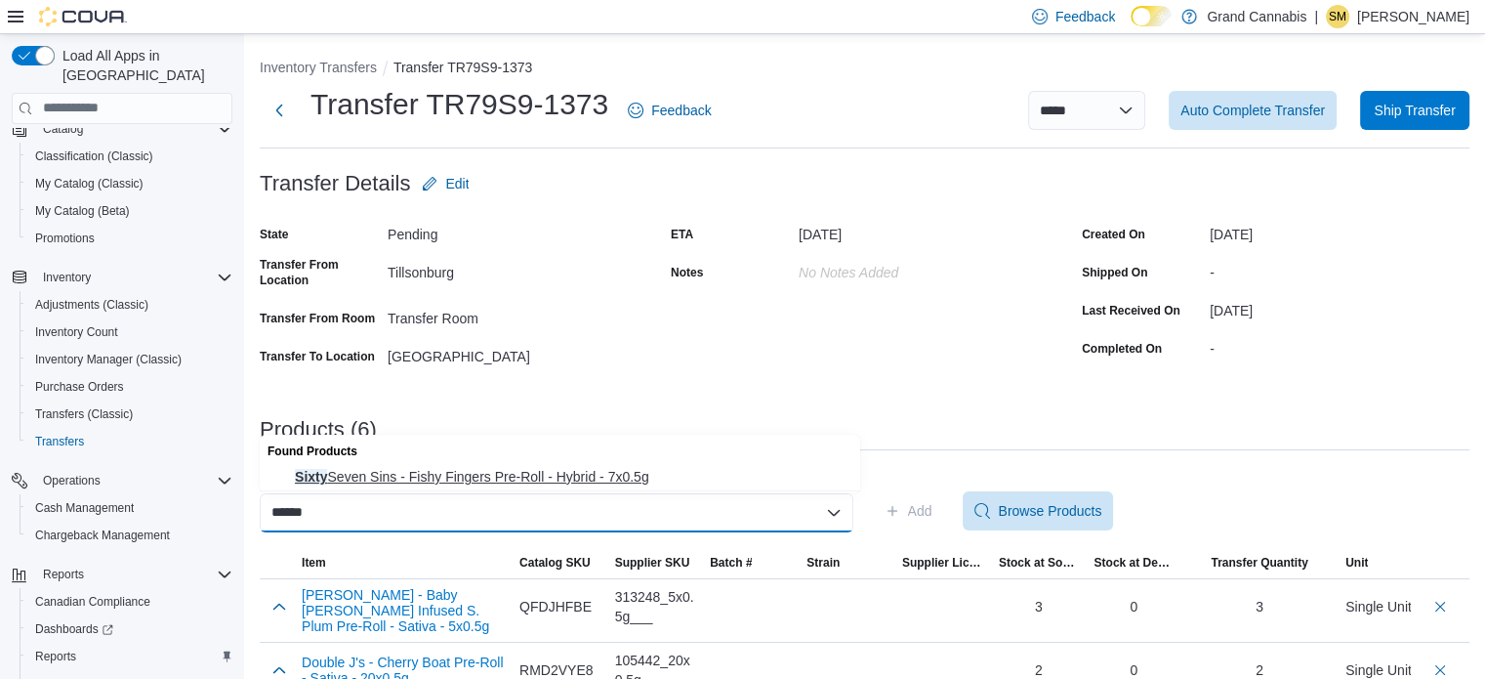
type input "*****"
click at [665, 486] on button "Sixty Seven Sins - Fishy Fingers Pre-Roll - Hybrid - 7x0.5g" at bounding box center [560, 477] width 600 height 28
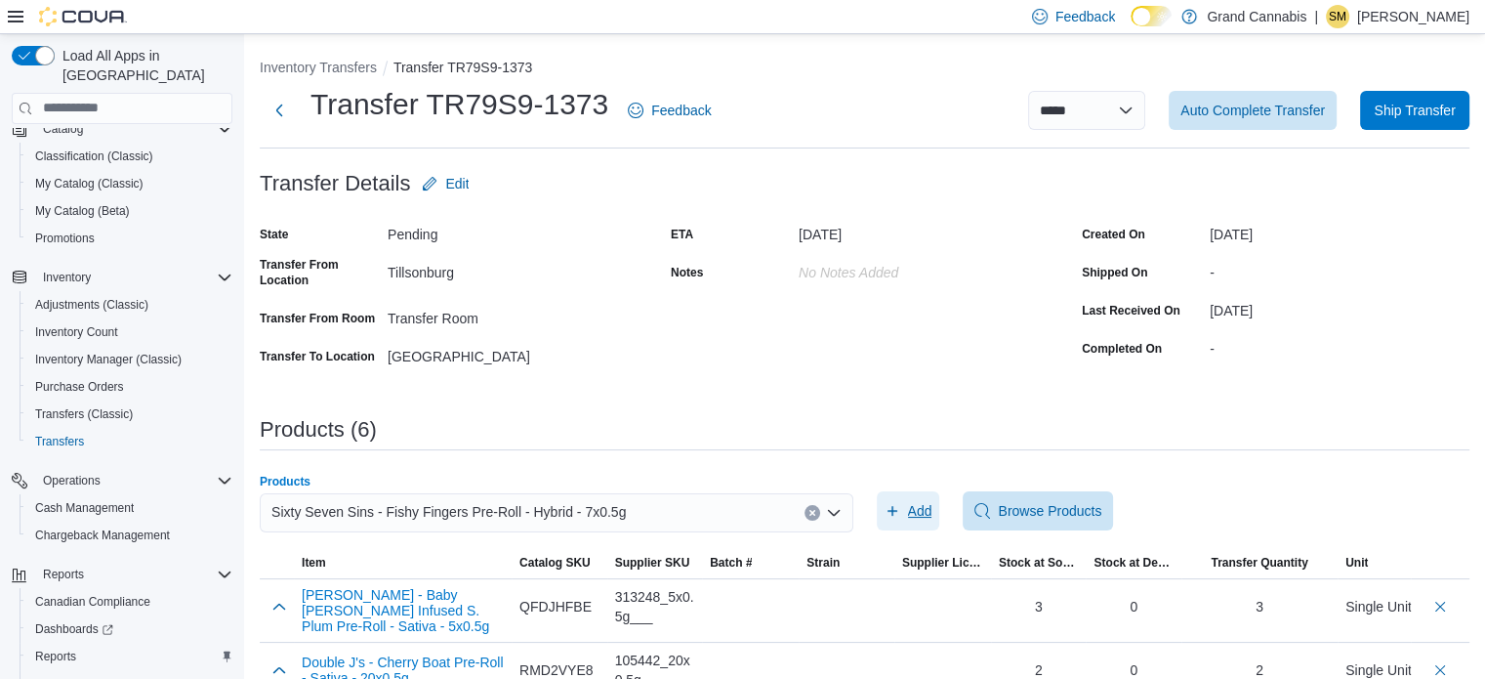
click at [931, 509] on span "Add" at bounding box center [920, 511] width 24 height 20
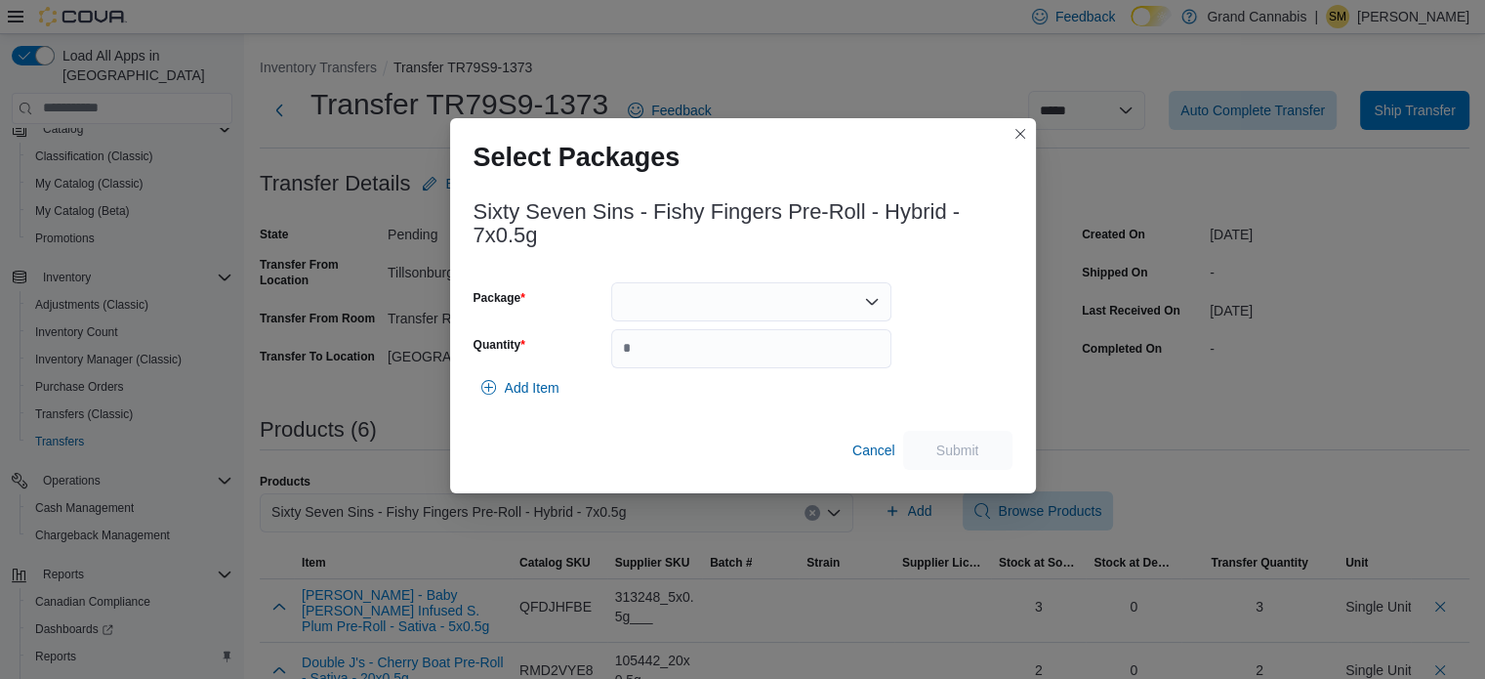
click at [733, 306] on div at bounding box center [751, 301] width 280 height 39
click at [703, 362] on span "417417" at bounding box center [762, 363] width 233 height 20
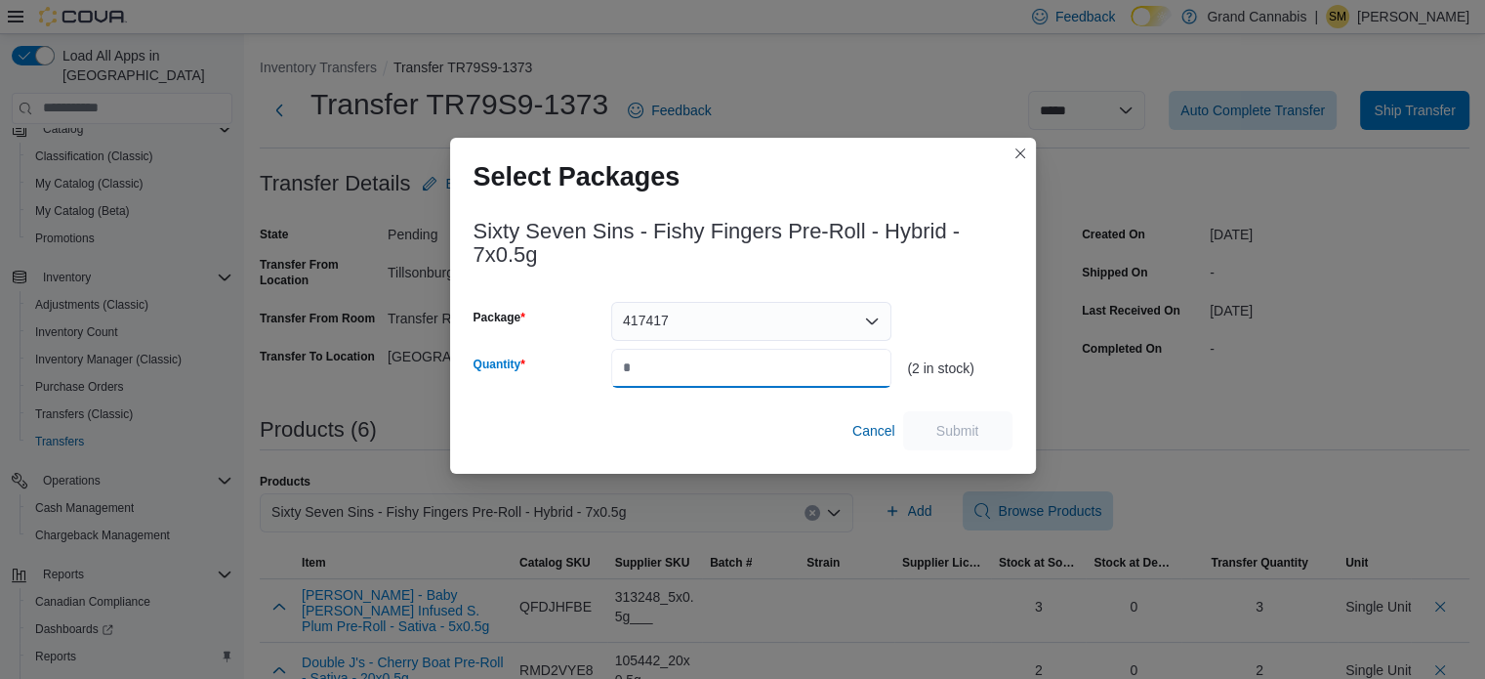
click at [692, 361] on input "Quantity" at bounding box center [751, 368] width 280 height 39
type input "*"
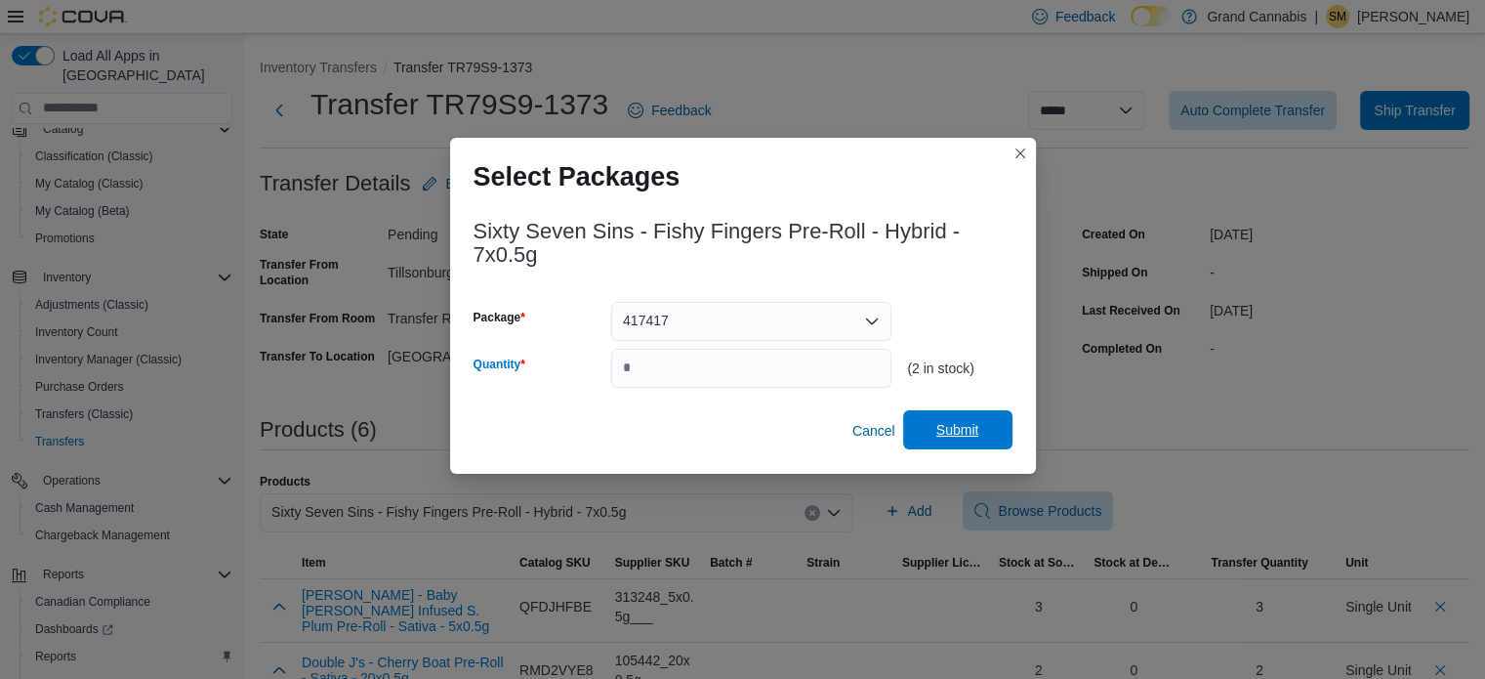
click at [945, 424] on span "Submit" at bounding box center [957, 430] width 43 height 20
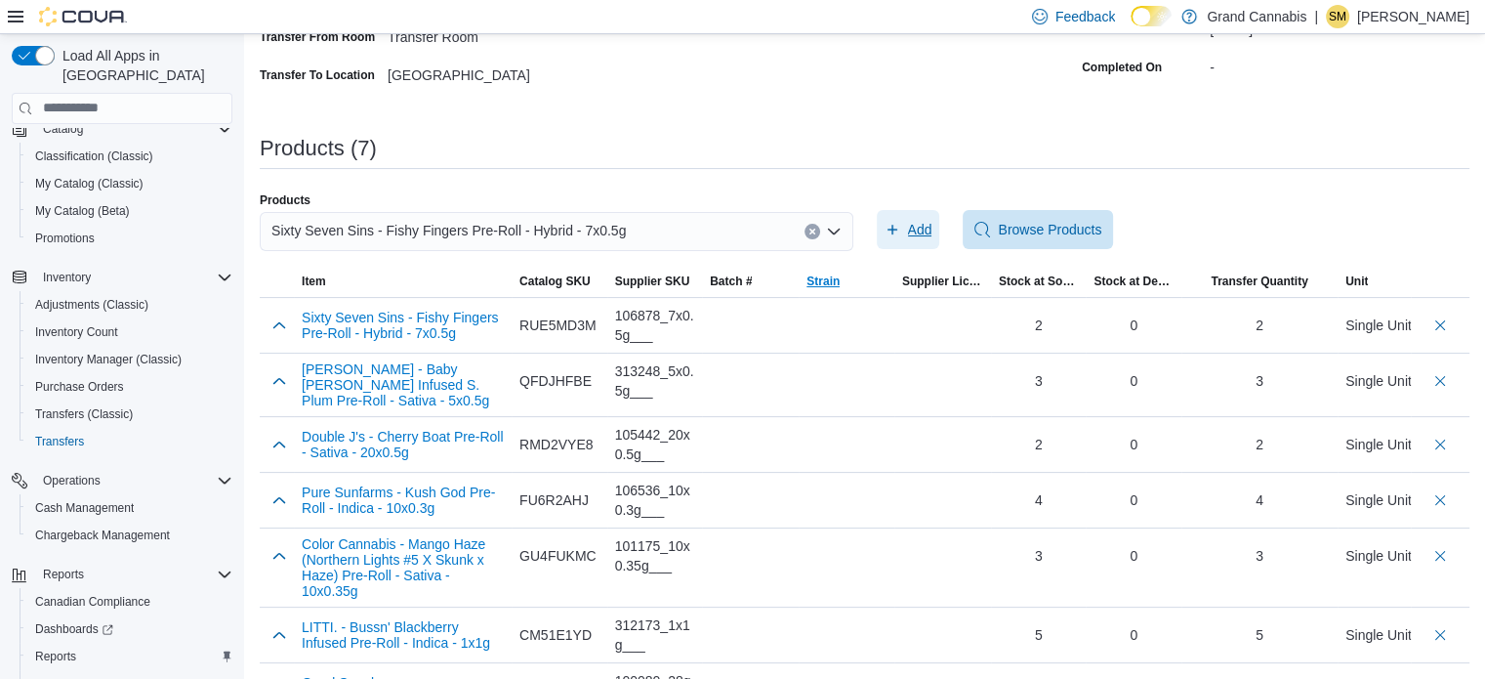
scroll to position [330, 0]
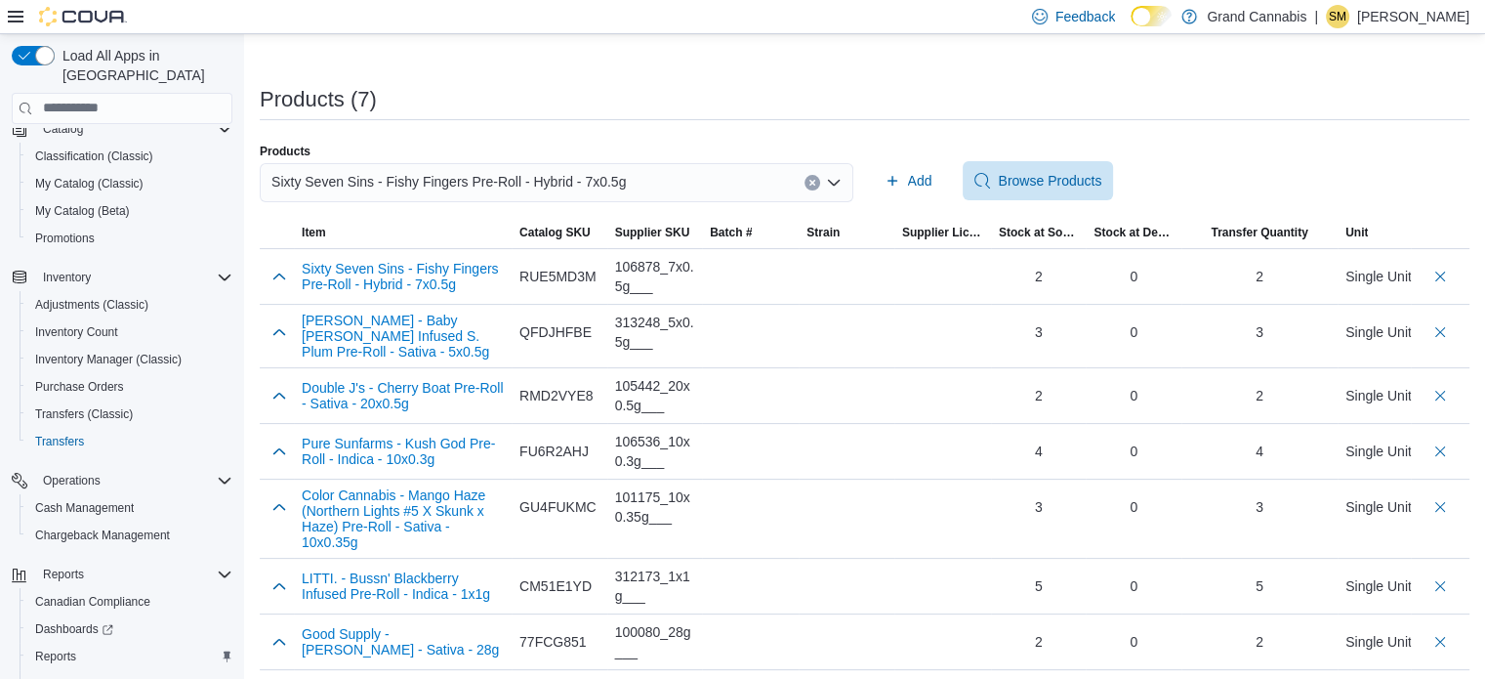
click at [814, 183] on icon "Clear input" at bounding box center [811, 182] width 5 height 5
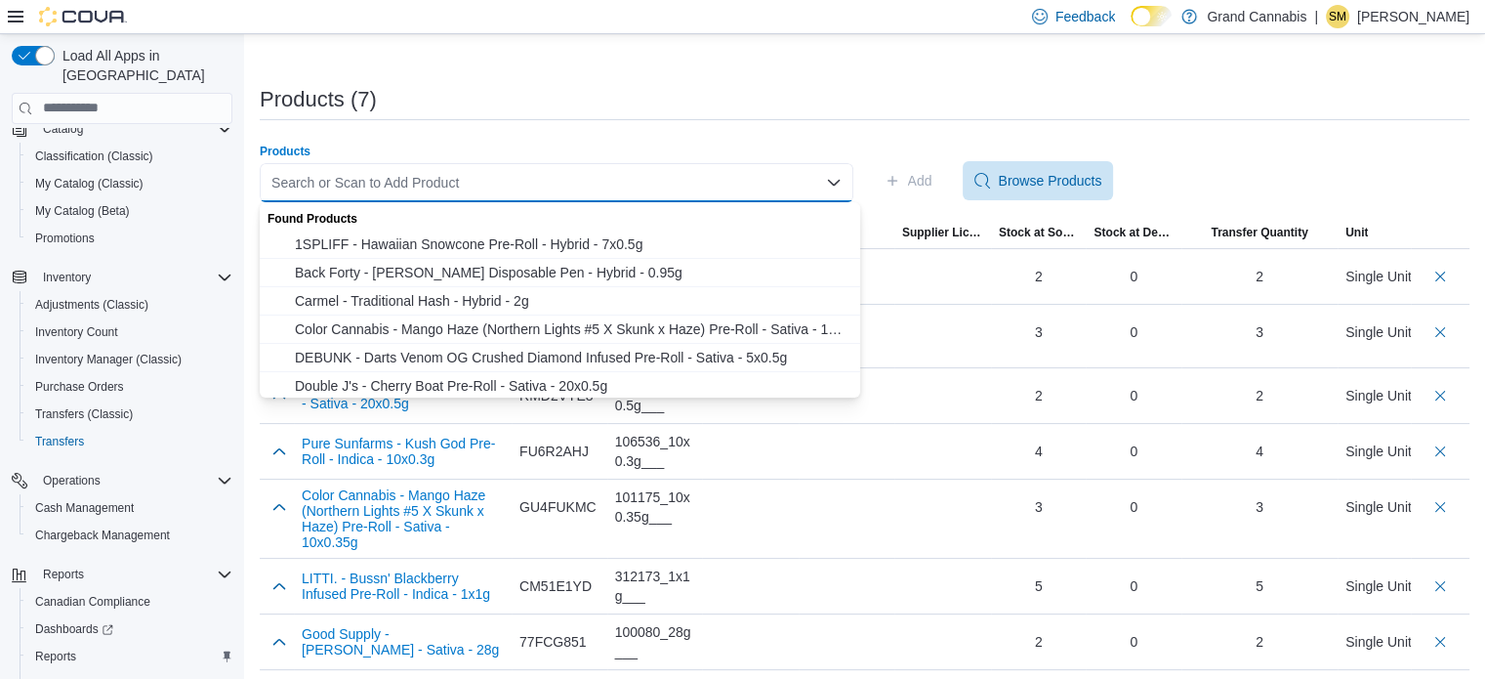
drag, startPoint x: 675, startPoint y: 182, endPoint x: 663, endPoint y: 178, distance: 12.3
click at [664, 179] on div "Search or Scan to Add Product Combo box. Selected. Combo box input. Search or S…" at bounding box center [557, 182] width 594 height 39
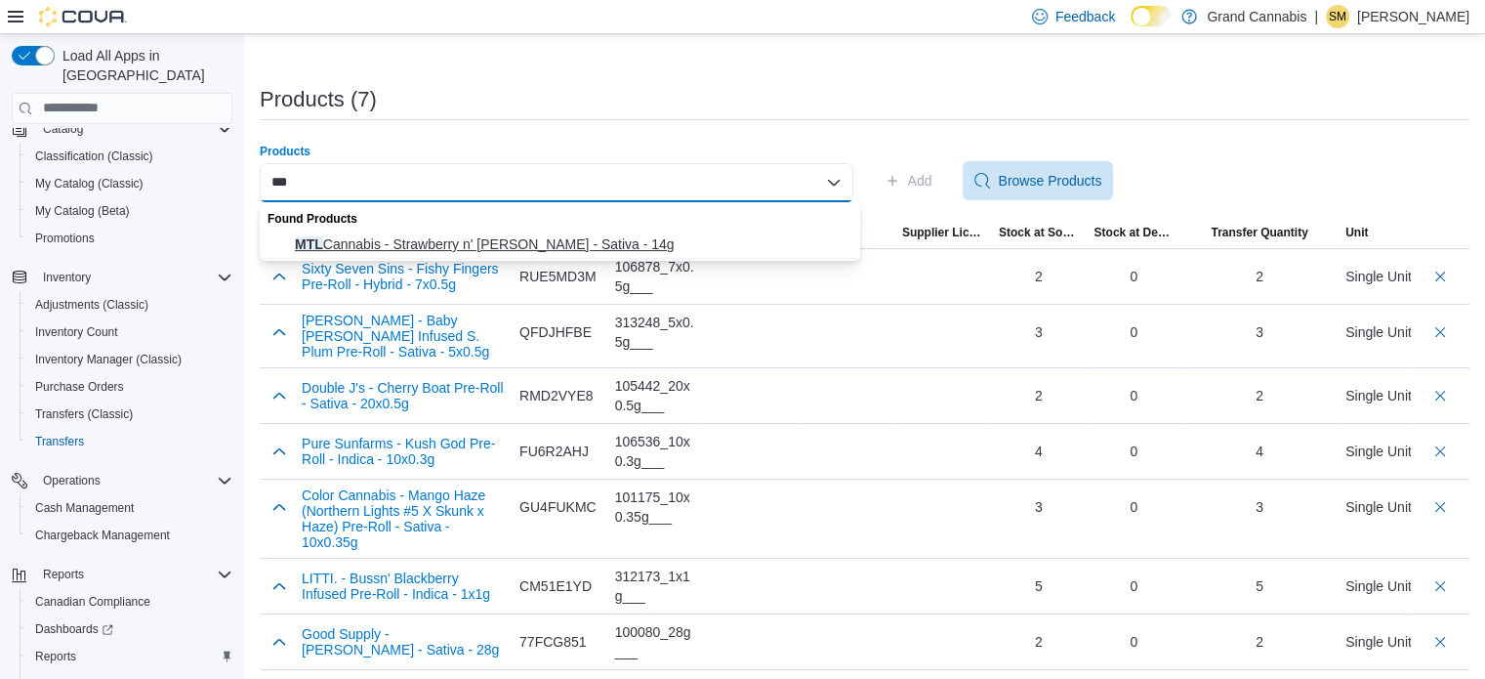
type input "***"
click at [478, 238] on span "MTL Cannabis - Strawberry n' [PERSON_NAME] - Sativa - 14g" at bounding box center [572, 244] width 554 height 20
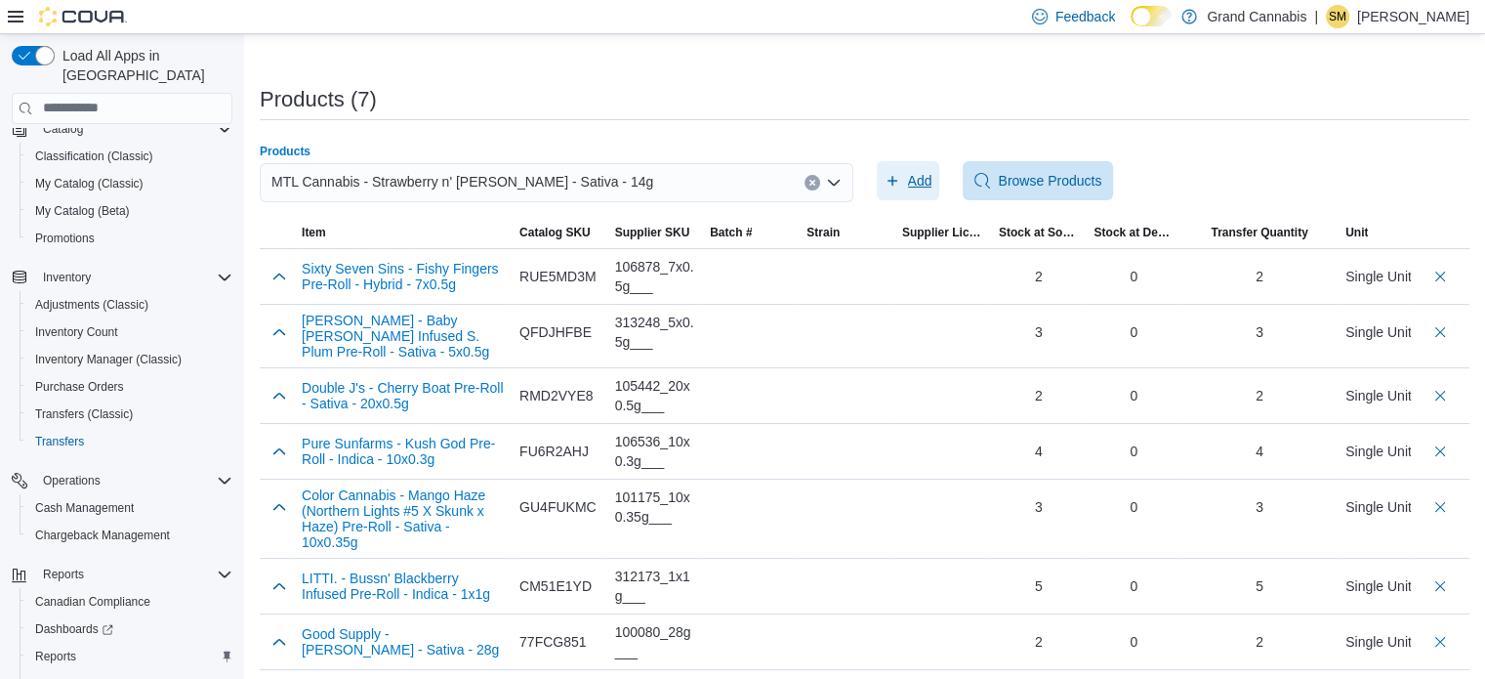
click at [940, 186] on button "Add" at bounding box center [908, 180] width 63 height 39
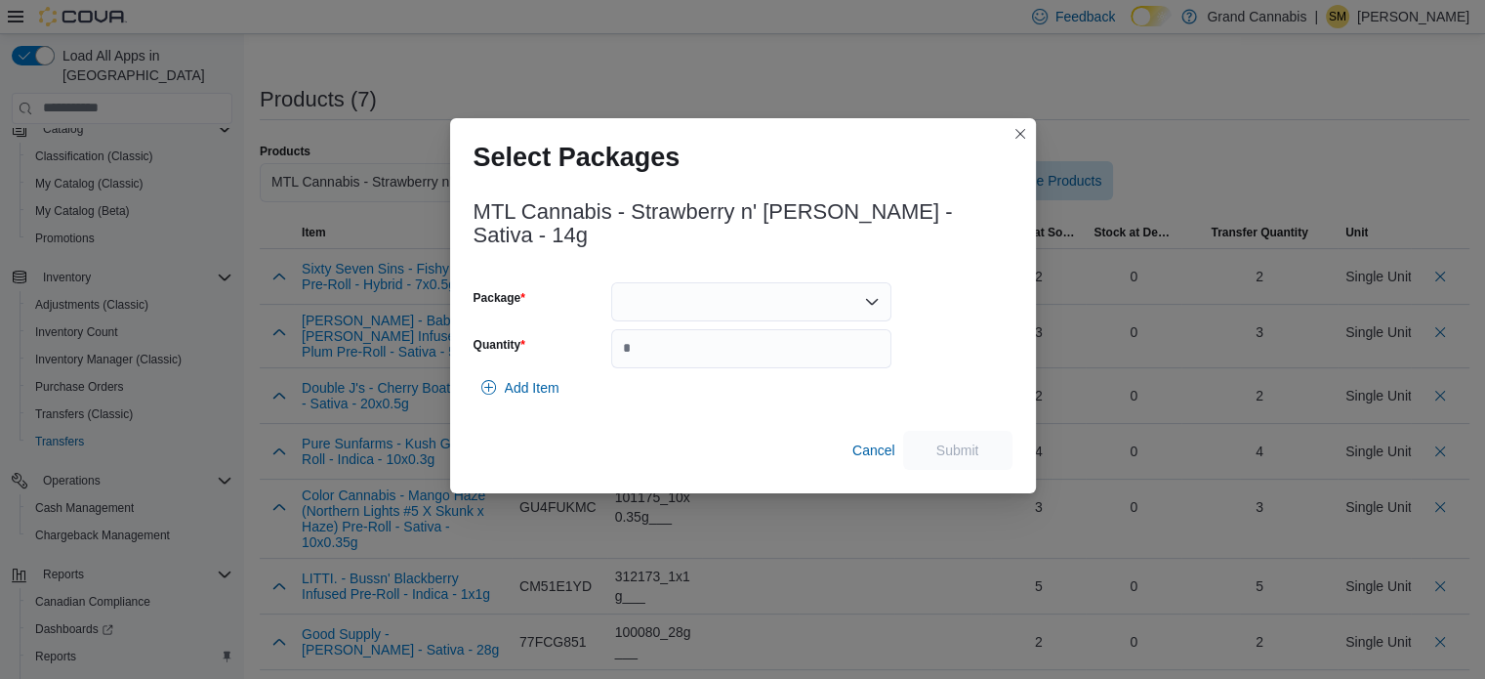
click at [809, 282] on div at bounding box center [751, 301] width 280 height 39
click at [785, 355] on span "106325C0502" at bounding box center [762, 352] width 233 height 20
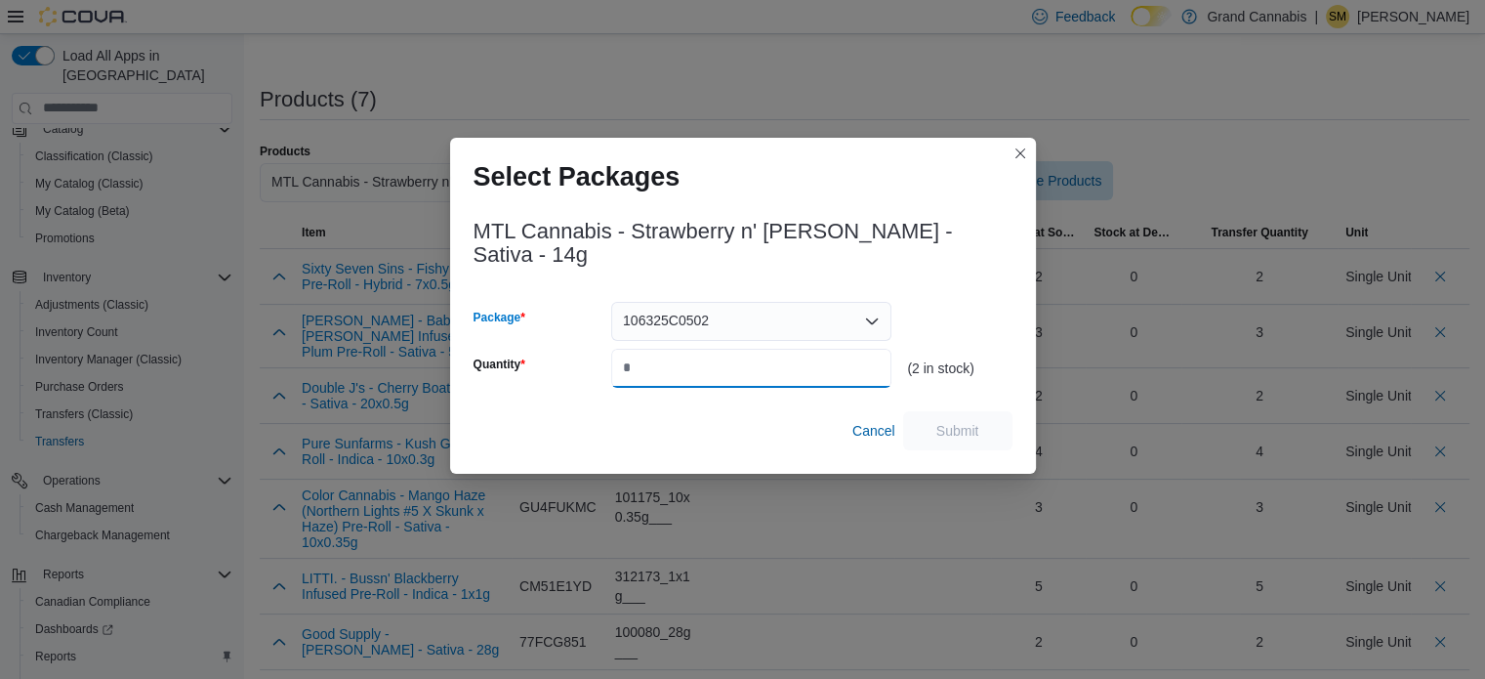
click at [778, 354] on input "Quantity" at bounding box center [751, 368] width 280 height 39
type input "*"
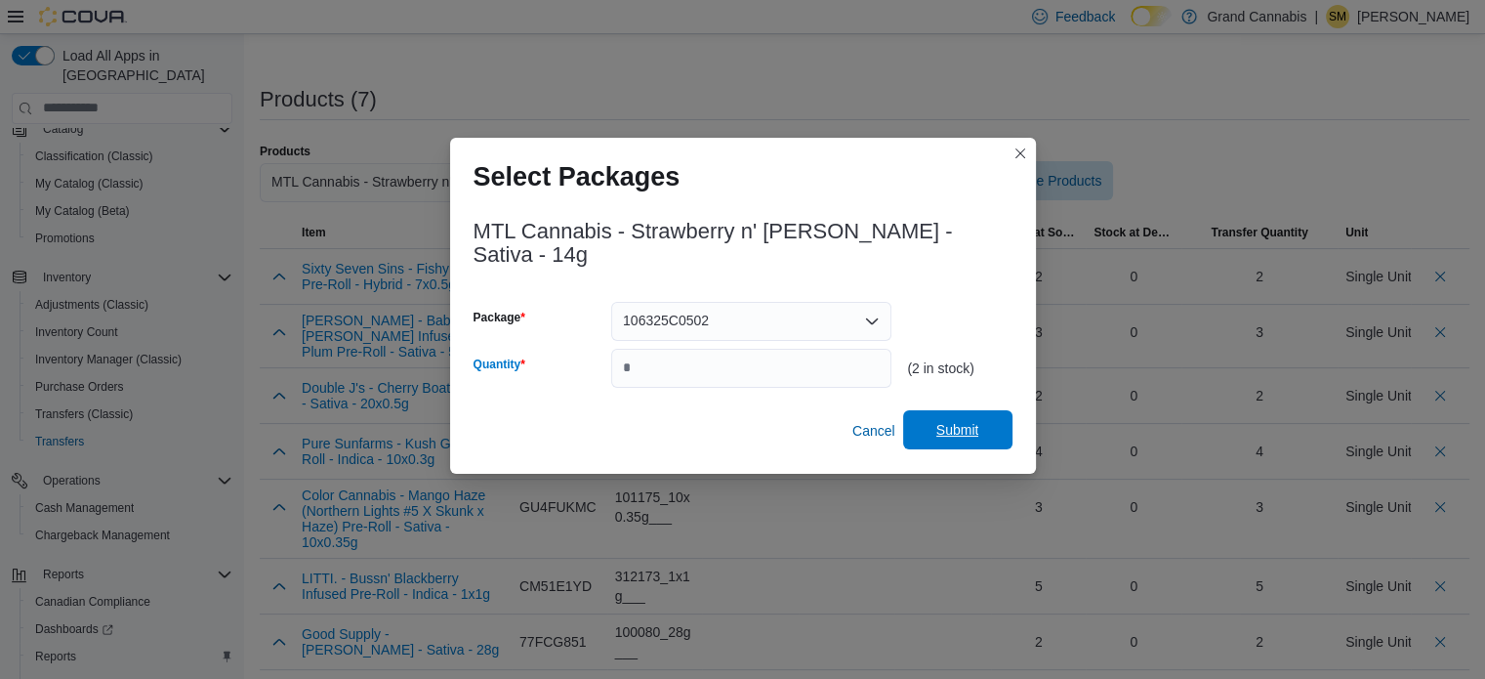
click at [990, 410] on span "Submit" at bounding box center [958, 429] width 86 height 39
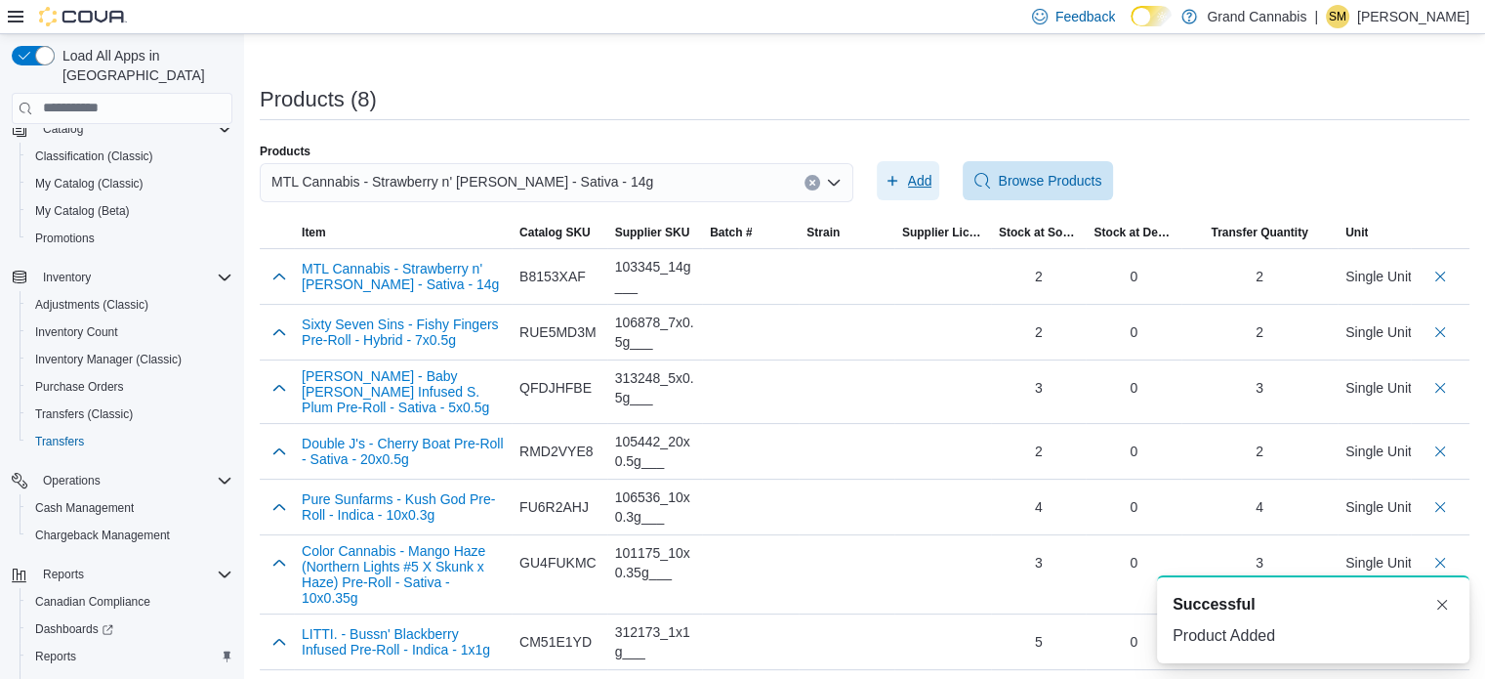
scroll to position [0, 0]
click at [816, 179] on icon "Clear input" at bounding box center [812, 183] width 8 height 8
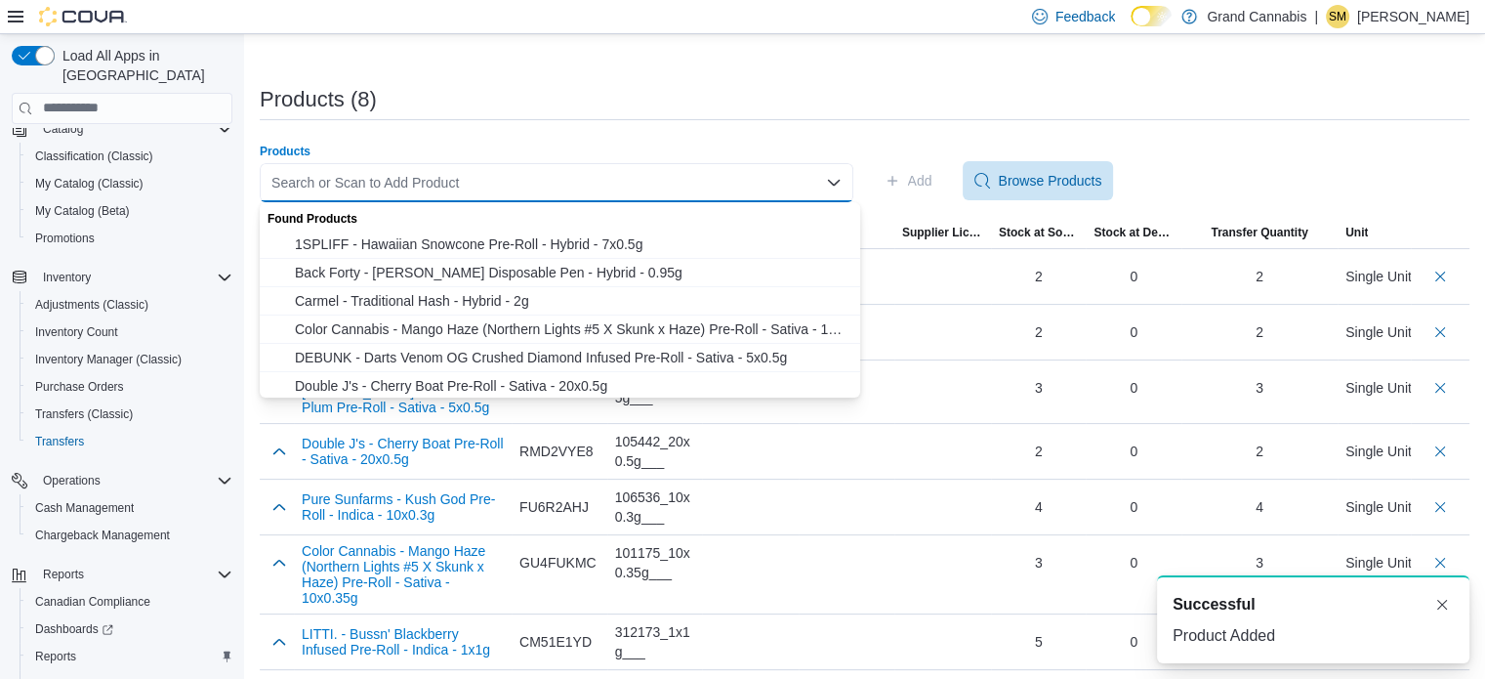
click at [700, 164] on div "Search or Scan to Add Product Combo box. Selected. Combo box input. Search or S…" at bounding box center [557, 182] width 594 height 39
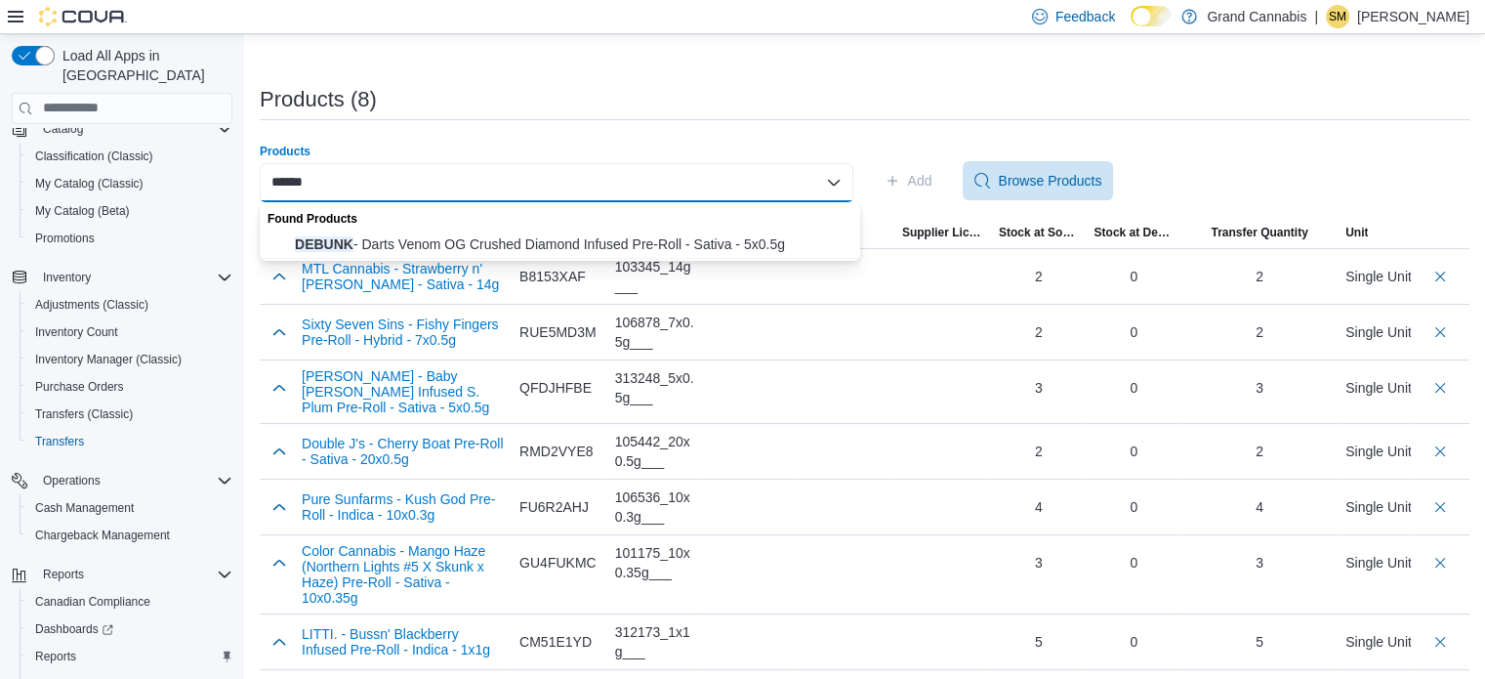
type input "******"
click at [706, 227] on div "Found Products" at bounding box center [560, 216] width 600 height 28
click at [703, 234] on span "DEBUNK - Darts Venom OG Crushed Diamond Infused Pre-Roll - Sativa - 5x0.5g" at bounding box center [572, 244] width 554 height 20
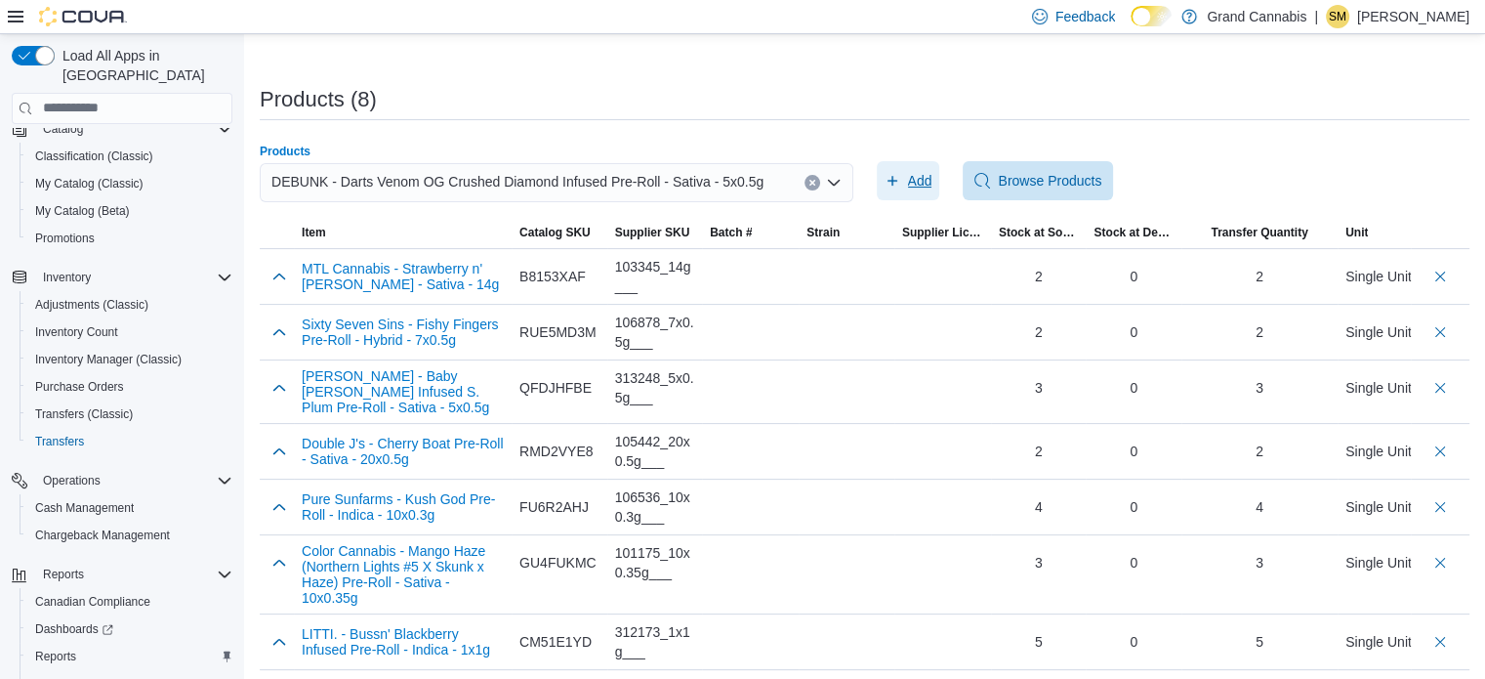
click at [900, 186] on icon "button" at bounding box center [893, 181] width 16 height 16
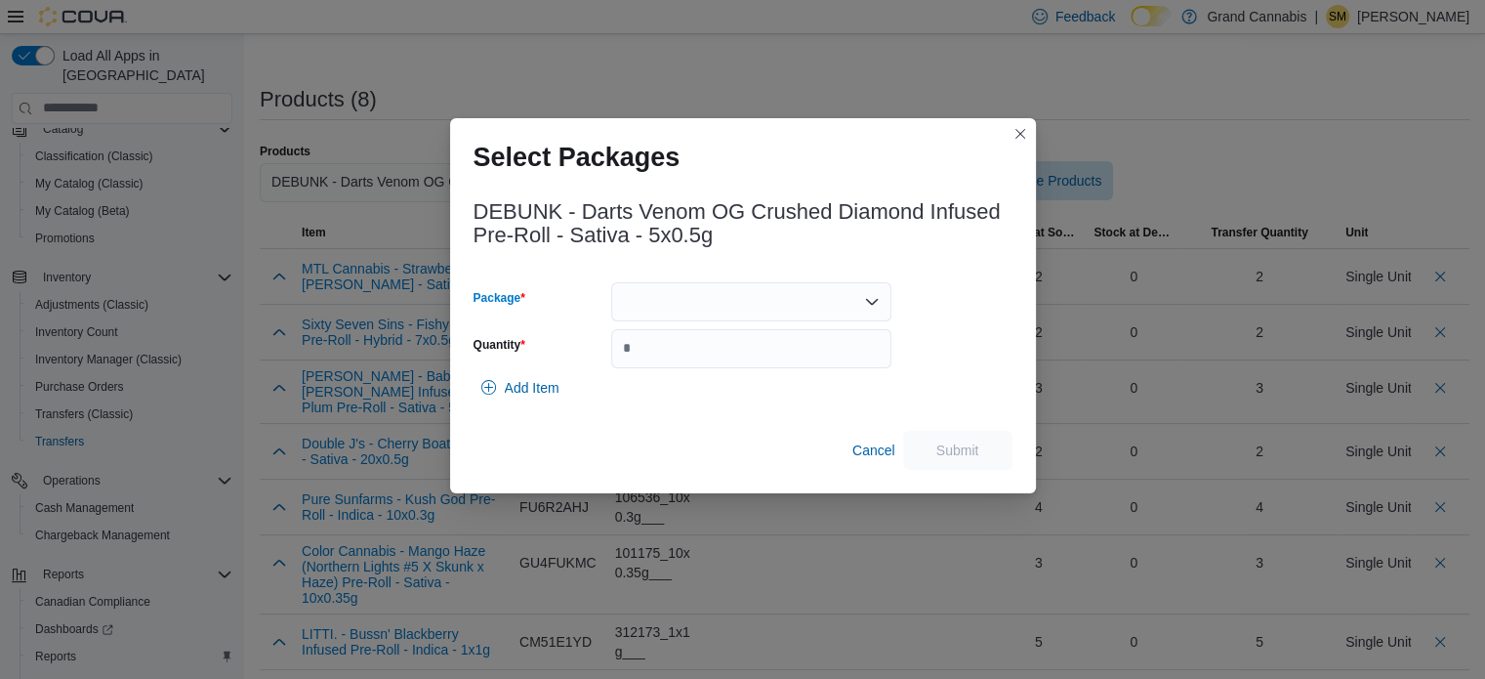
click at [758, 284] on div at bounding box center [751, 301] width 280 height 39
click at [724, 351] on button "ME250003442" at bounding box center [751, 364] width 280 height 28
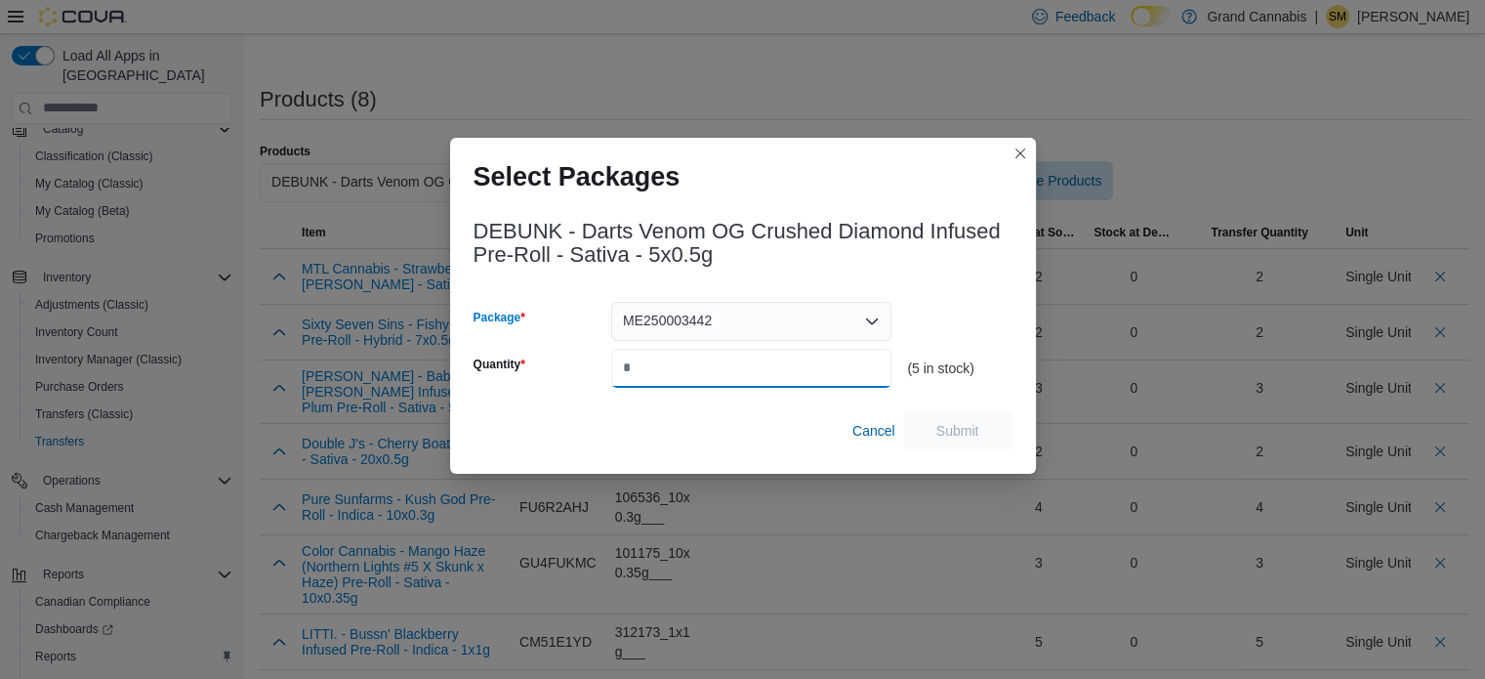
click at [722, 358] on input "Quantity" at bounding box center [751, 368] width 280 height 39
type input "*"
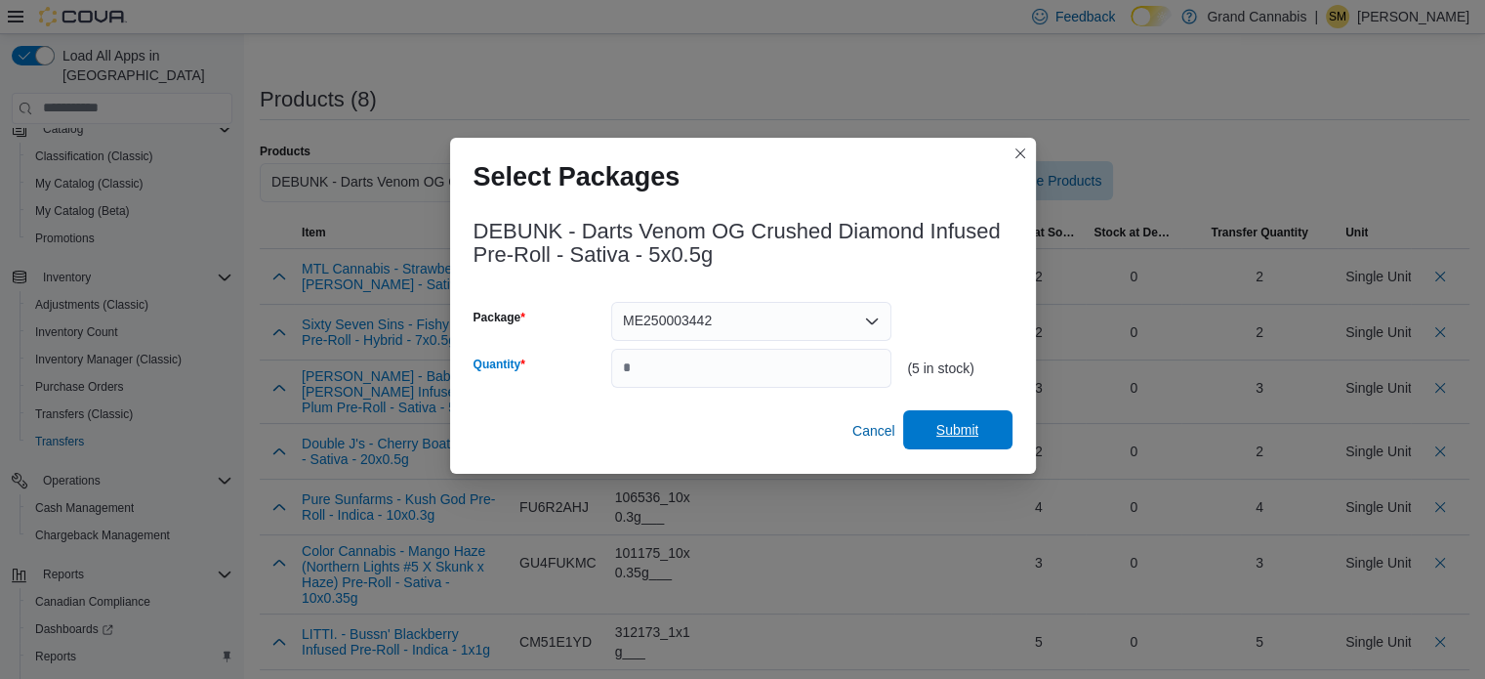
click at [948, 433] on span "Submit" at bounding box center [957, 430] width 43 height 20
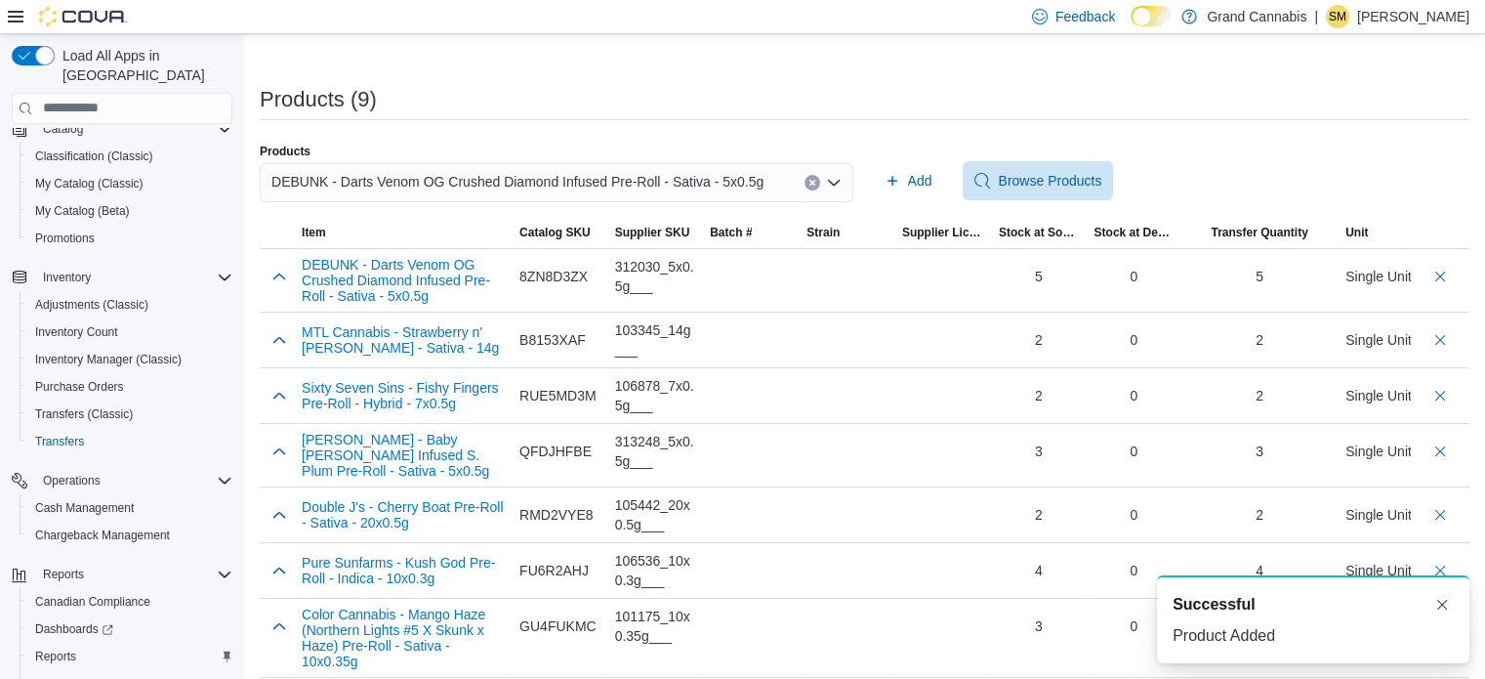
click at [814, 181] on icon "Clear input" at bounding box center [811, 182] width 5 height 5
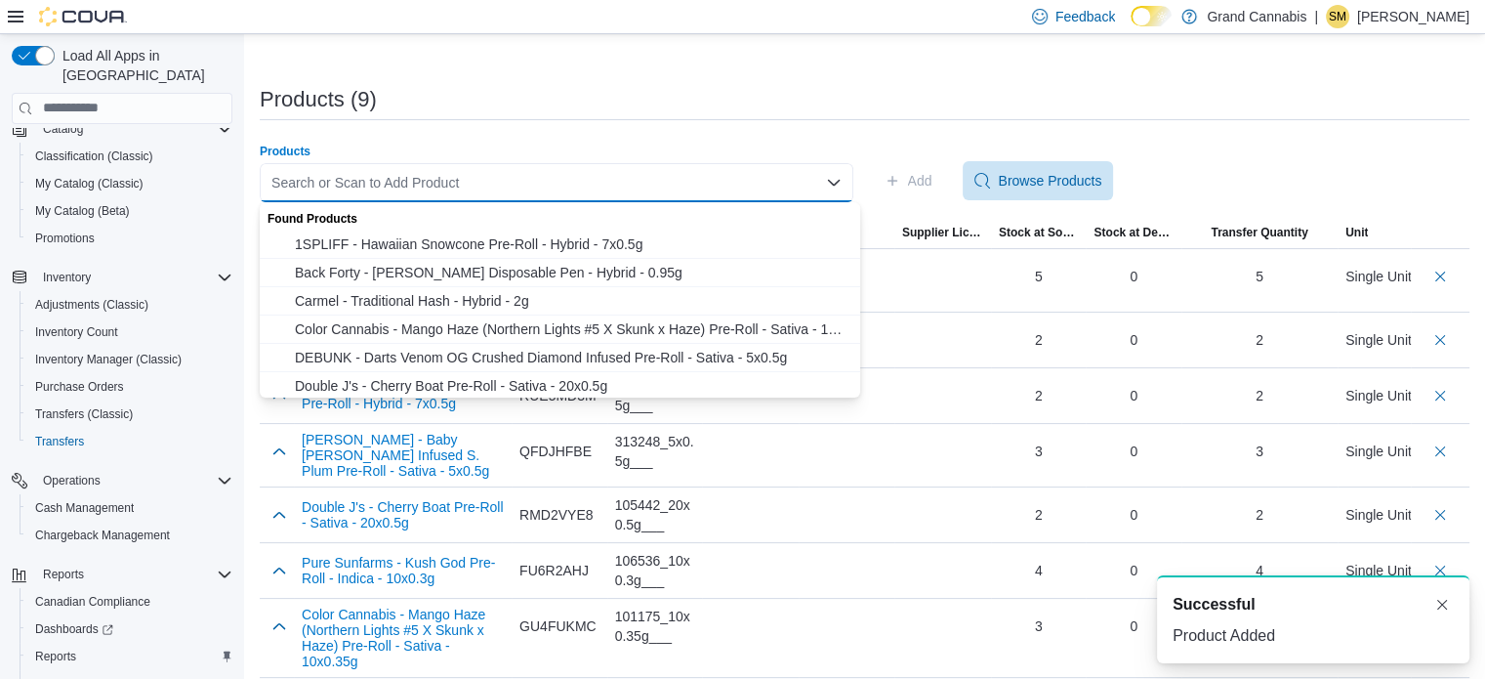
click at [729, 177] on div "Search or Scan to Add Product Combo box. Selected. Combo box input. Search or S…" at bounding box center [557, 182] width 594 height 39
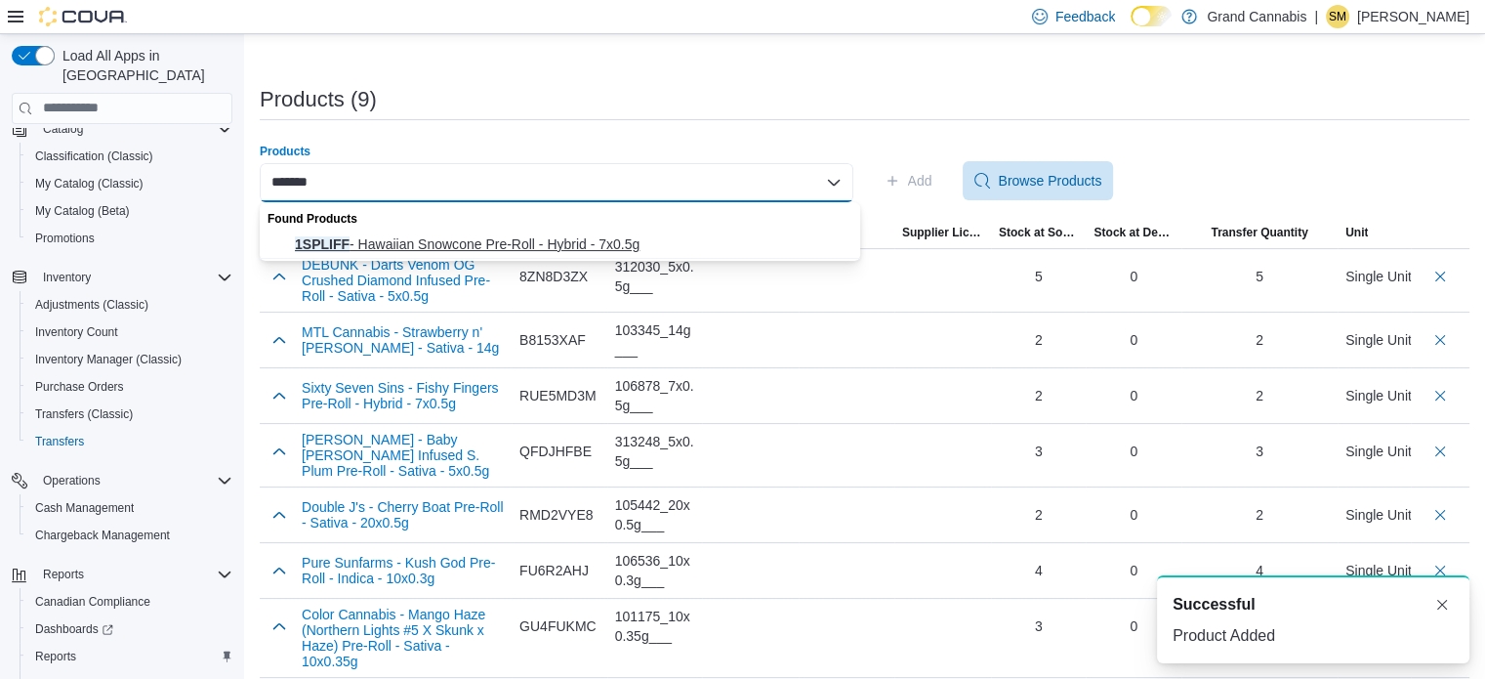
type input "*******"
click at [654, 247] on span "1SPLIFF - Hawaiian Snowcone Pre-Roll - Hybrid - 7x0.5g" at bounding box center [572, 244] width 554 height 20
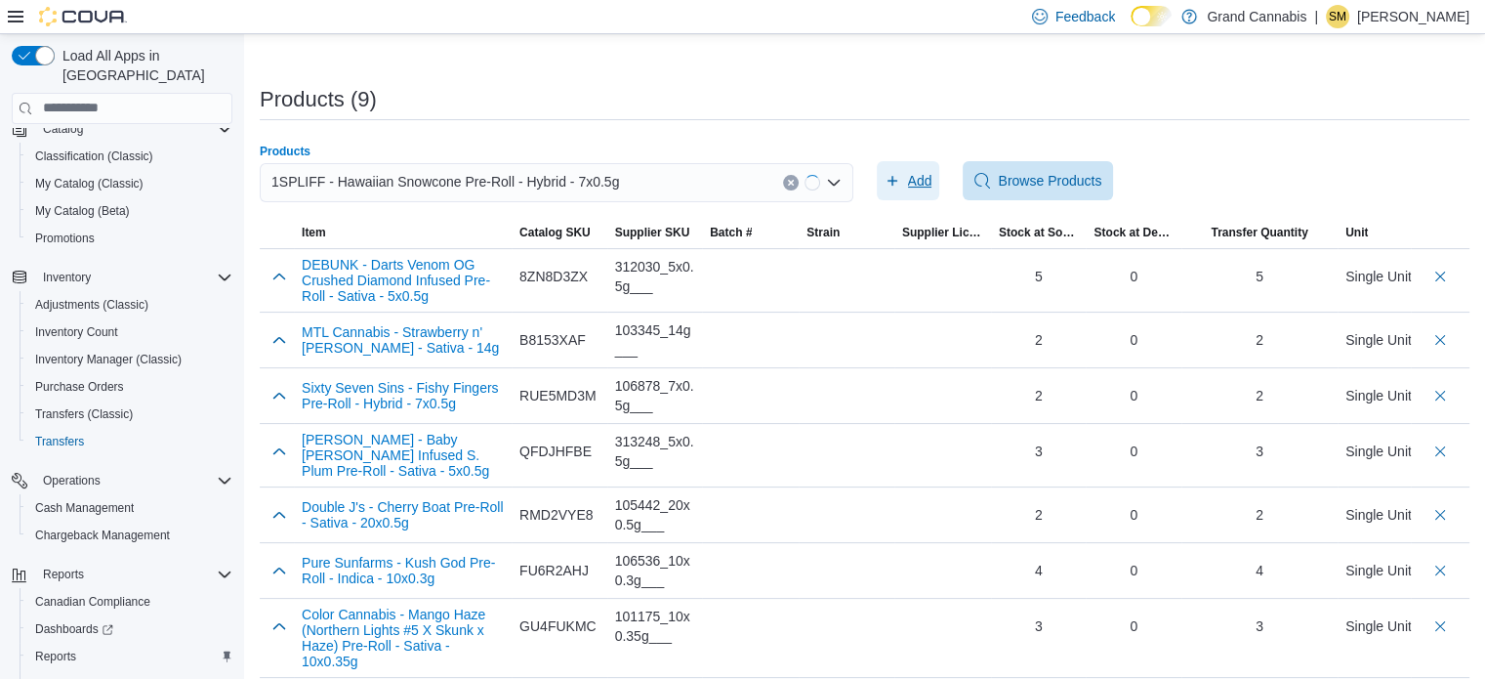
click at [932, 176] on span "Add" at bounding box center [920, 181] width 24 height 20
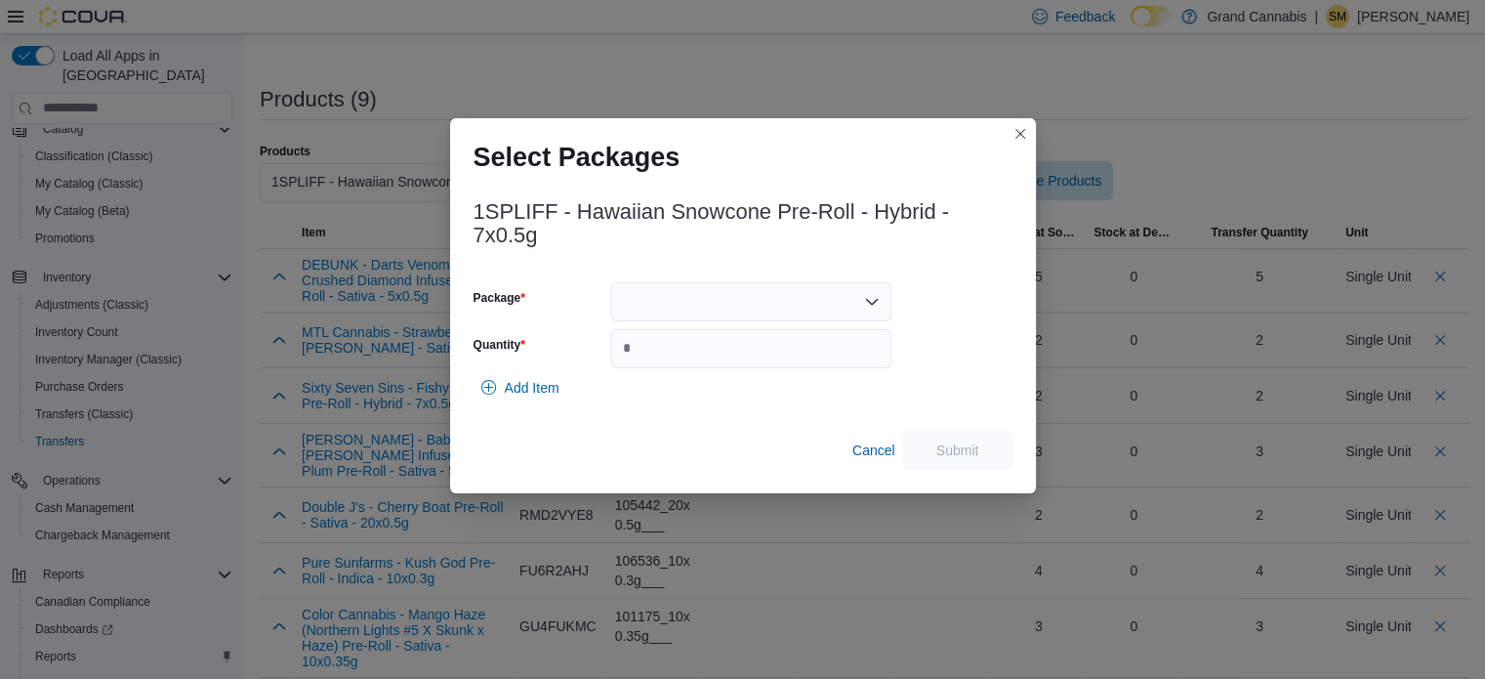
click at [706, 303] on div at bounding box center [751, 301] width 280 height 39
click at [711, 362] on span "HS201780" at bounding box center [762, 363] width 233 height 20
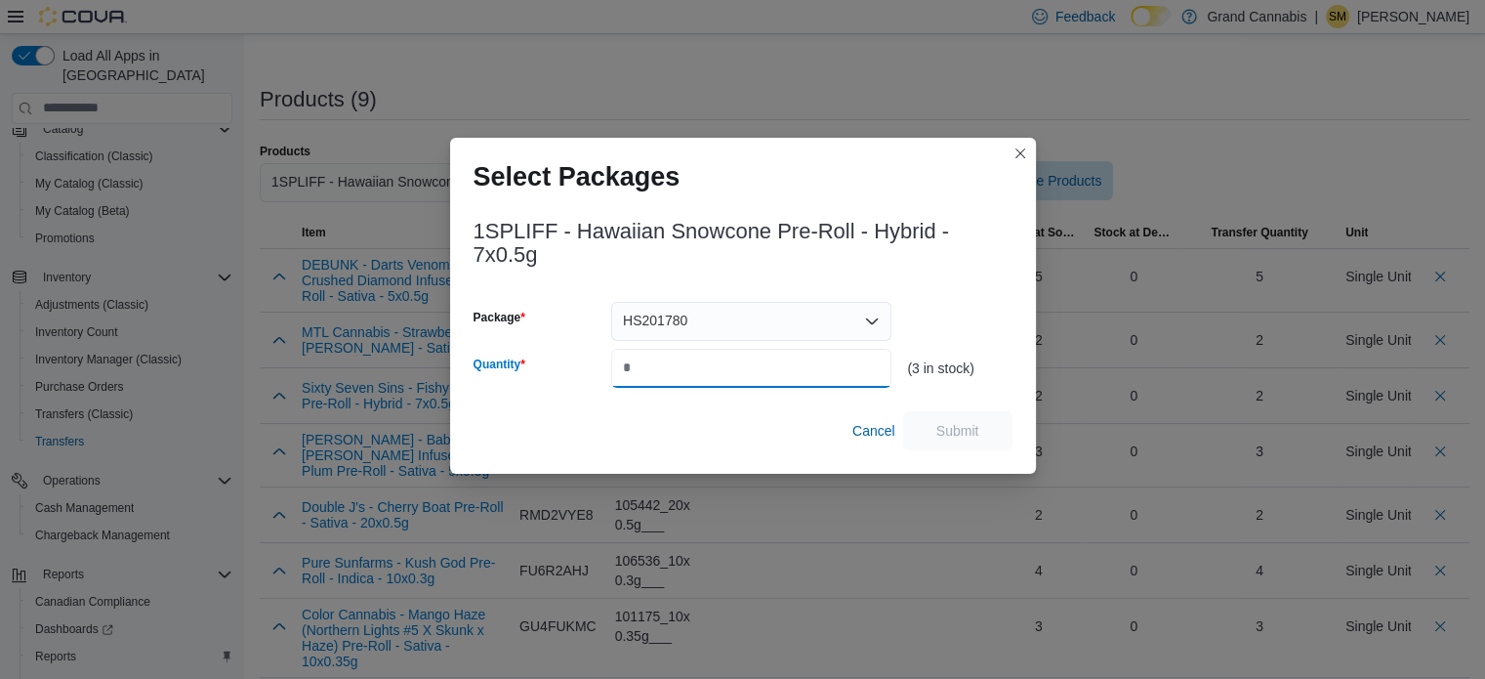
click at [719, 362] on input "Quantity" at bounding box center [751, 368] width 280 height 39
type input "*"
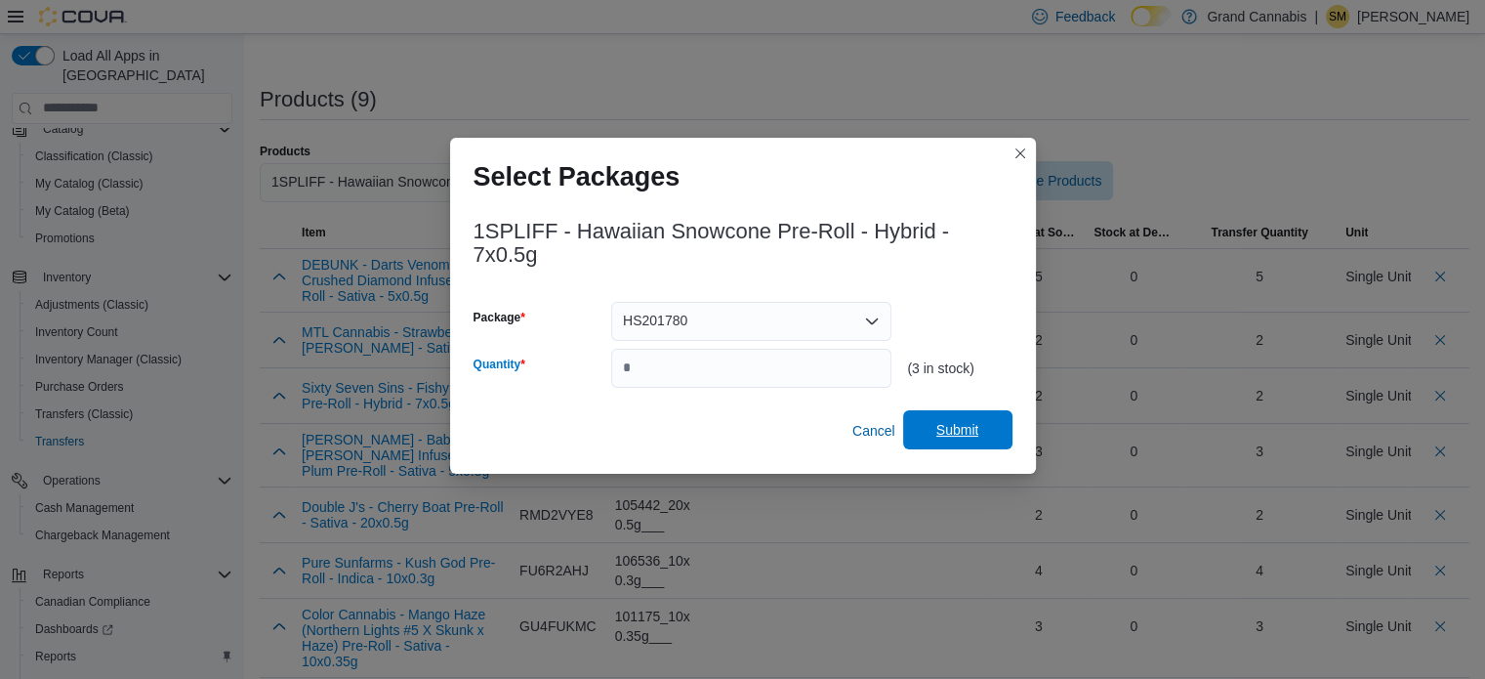
click at [992, 439] on span "Submit" at bounding box center [958, 429] width 86 height 39
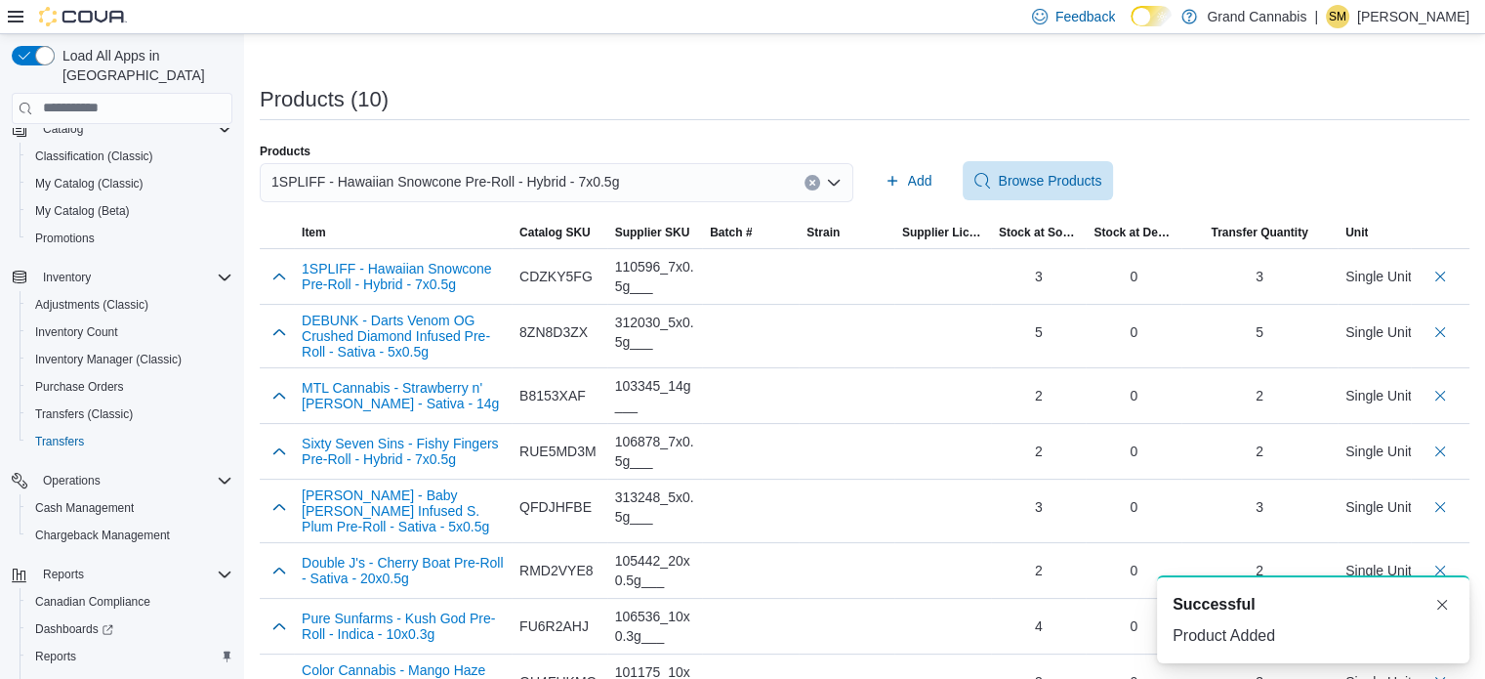
click at [820, 179] on button "Clear input" at bounding box center [813, 183] width 16 height 16
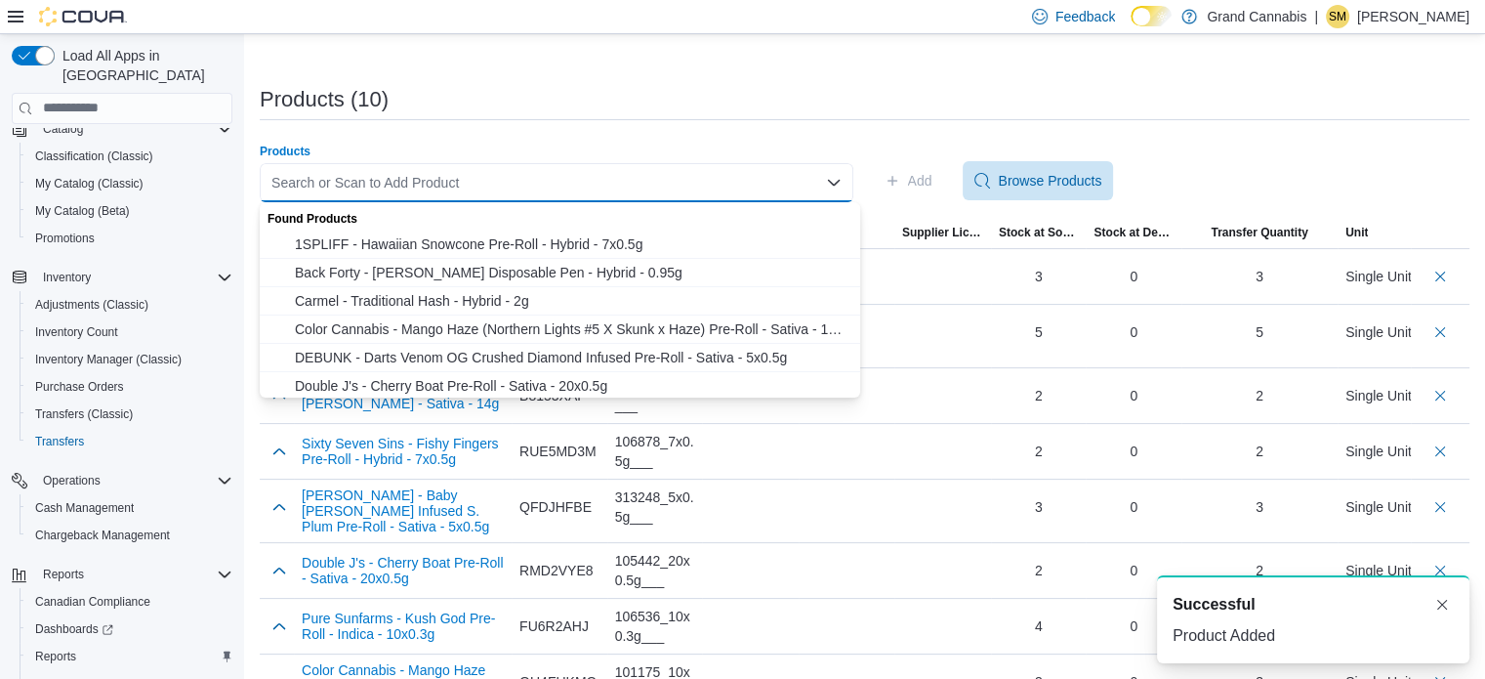
click at [719, 175] on div "Search or Scan to Add Product Combo box. Selected. Combo box input. Search or S…" at bounding box center [557, 182] width 594 height 39
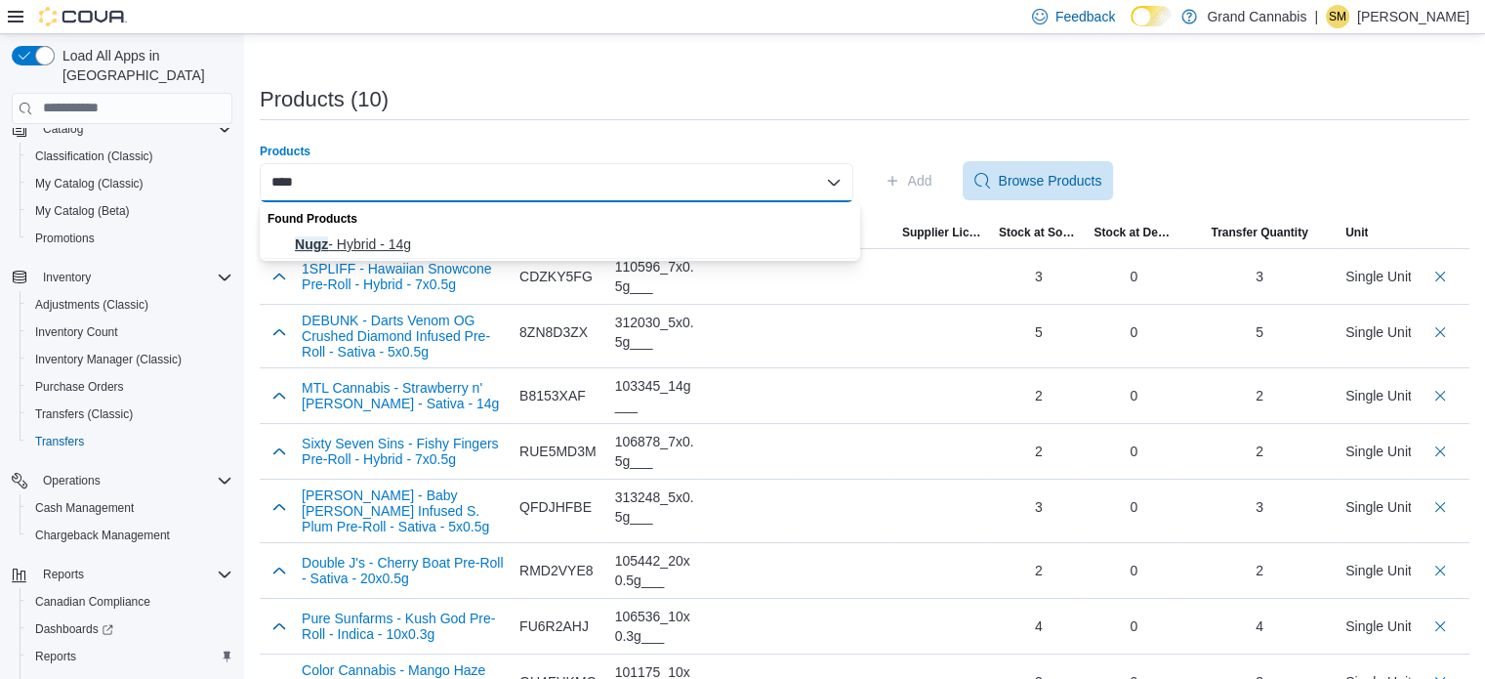
type input "****"
click at [676, 234] on span "Nugz - Hybrid - 14g" at bounding box center [572, 244] width 554 height 20
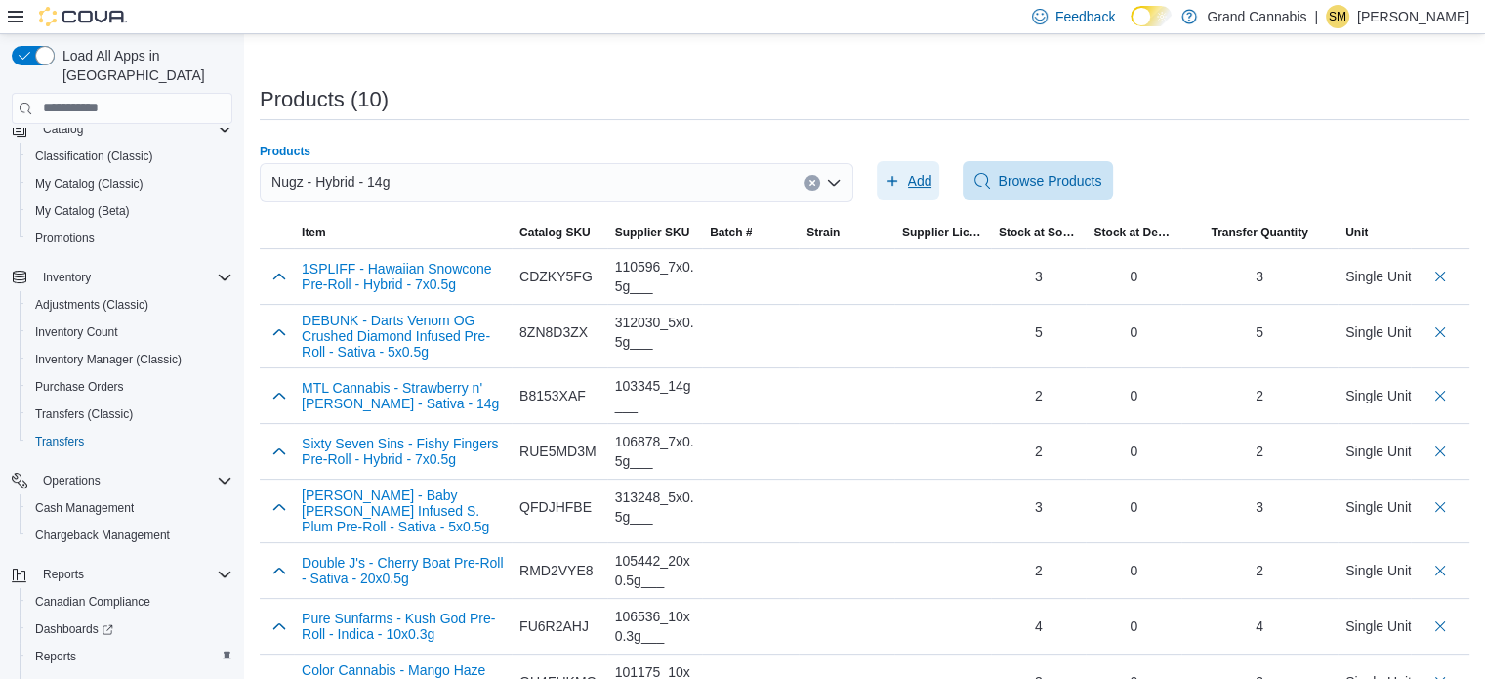
click at [900, 183] on icon "button" at bounding box center [893, 181] width 16 height 16
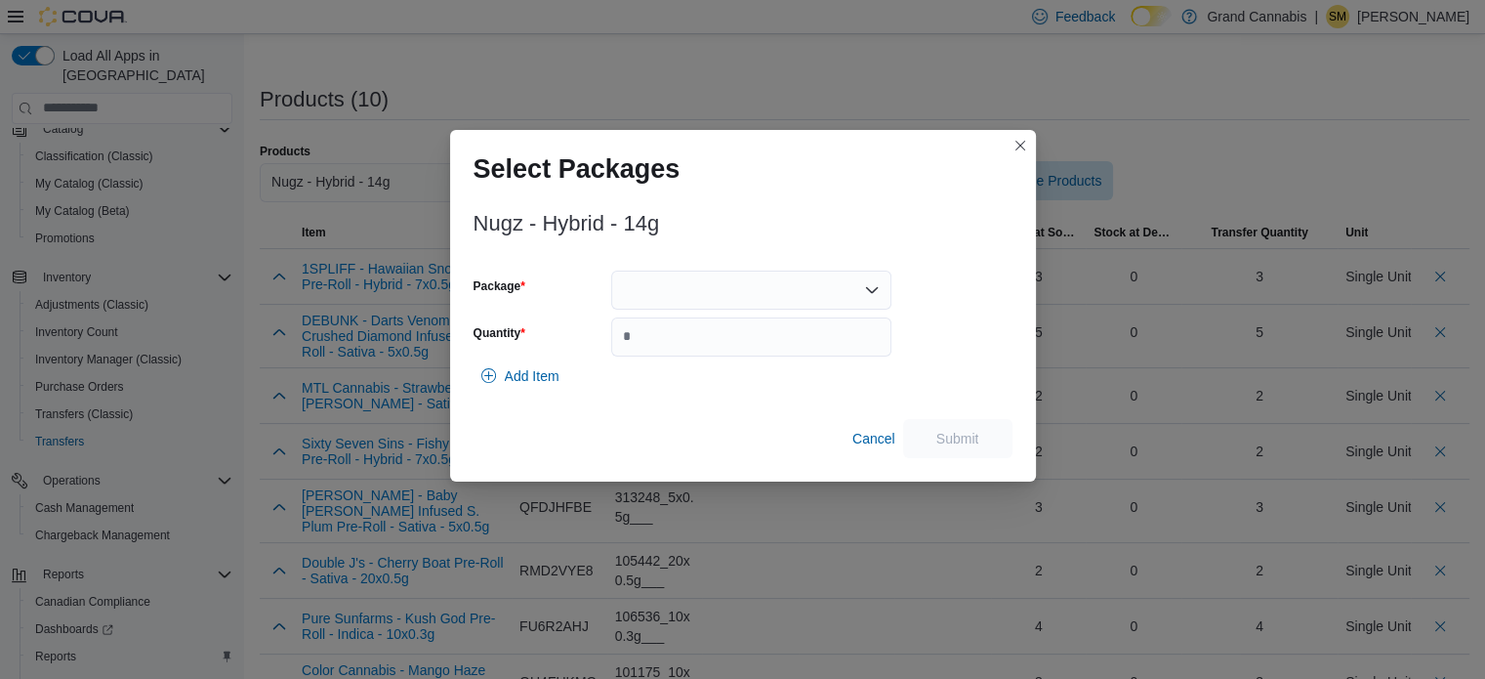
click at [683, 284] on div at bounding box center [751, 289] width 280 height 39
click at [695, 336] on div "Packages In Stock" at bounding box center [751, 323] width 280 height 28
click at [699, 342] on span "3125075P1" at bounding box center [762, 352] width 233 height 20
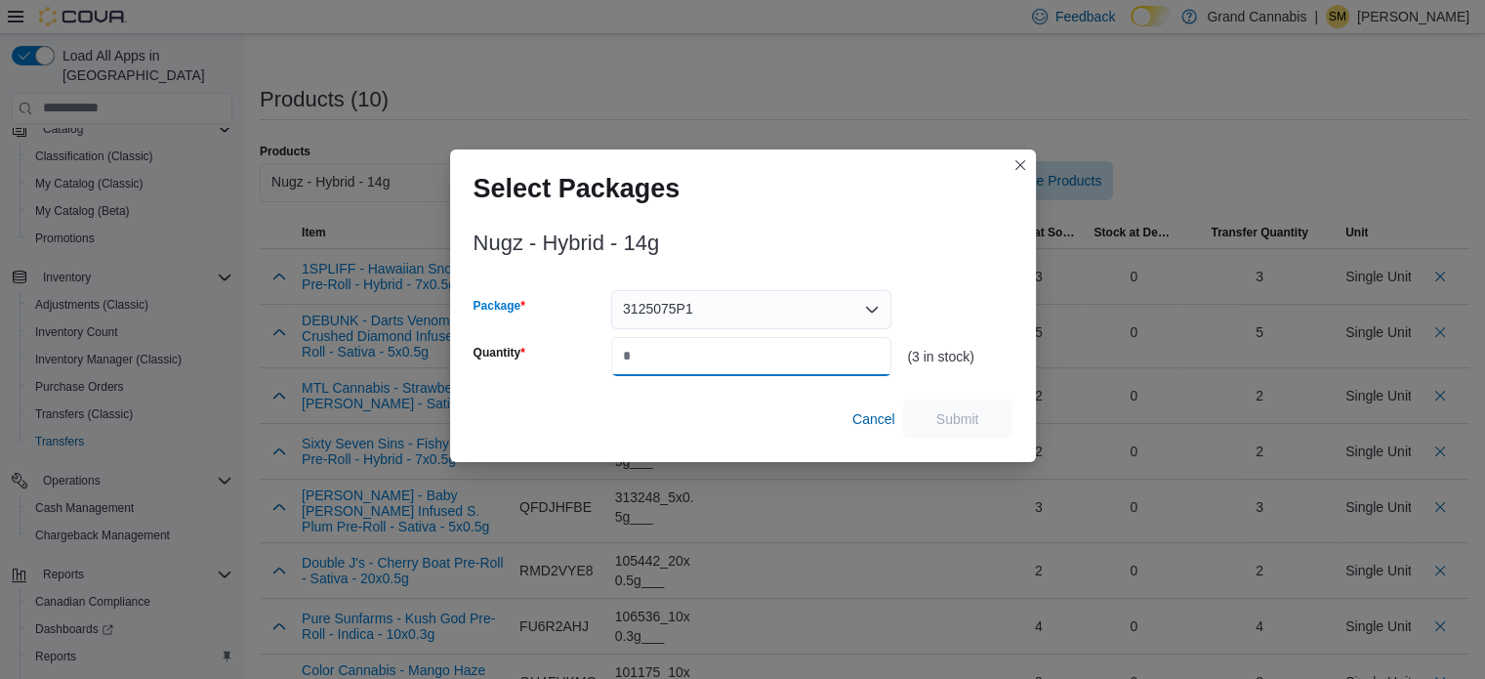
click at [703, 341] on input "Quantity" at bounding box center [751, 356] width 280 height 39
type input "*"
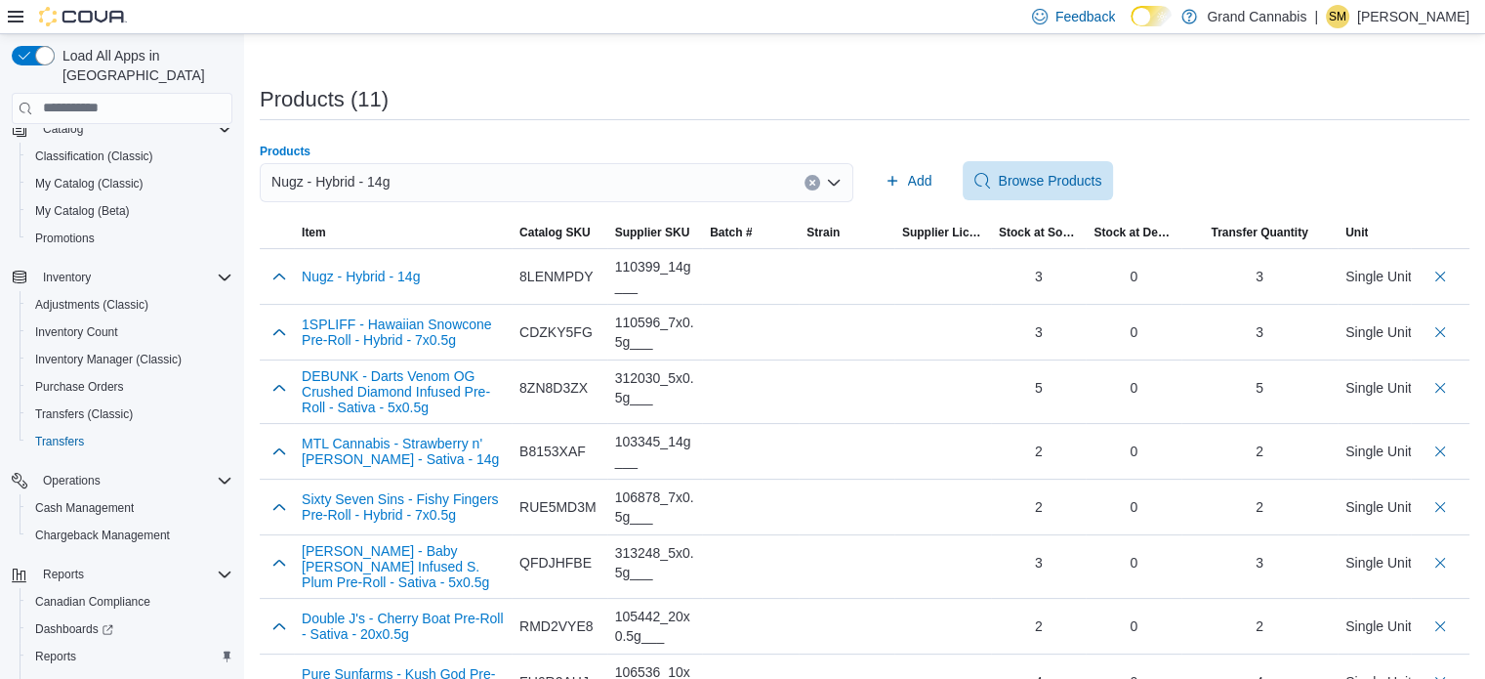
click at [813, 183] on button "Clear input" at bounding box center [813, 183] width 16 height 16
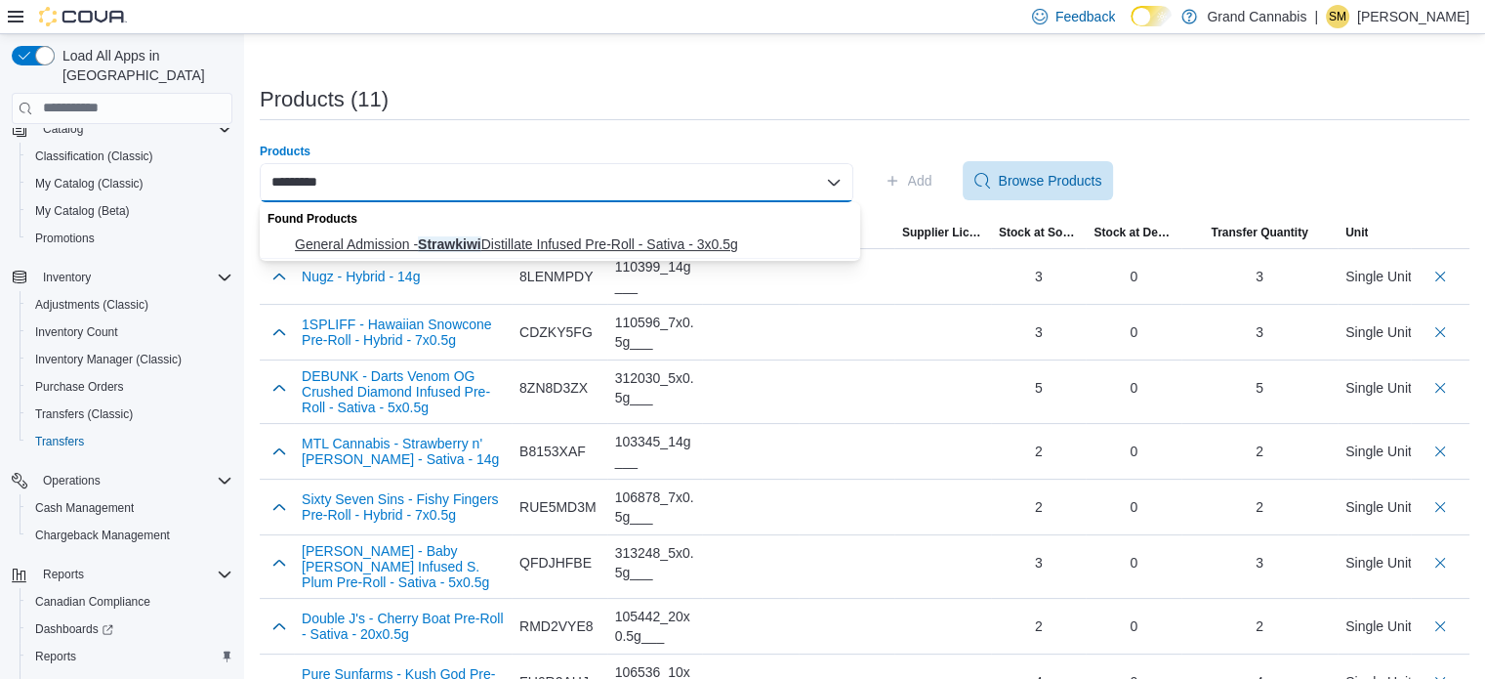
type input "*********"
click at [696, 234] on span "General Admission - Strawkiwi Distillate Infused Pre-Roll - Sativa - 3x0.5g" at bounding box center [572, 244] width 554 height 20
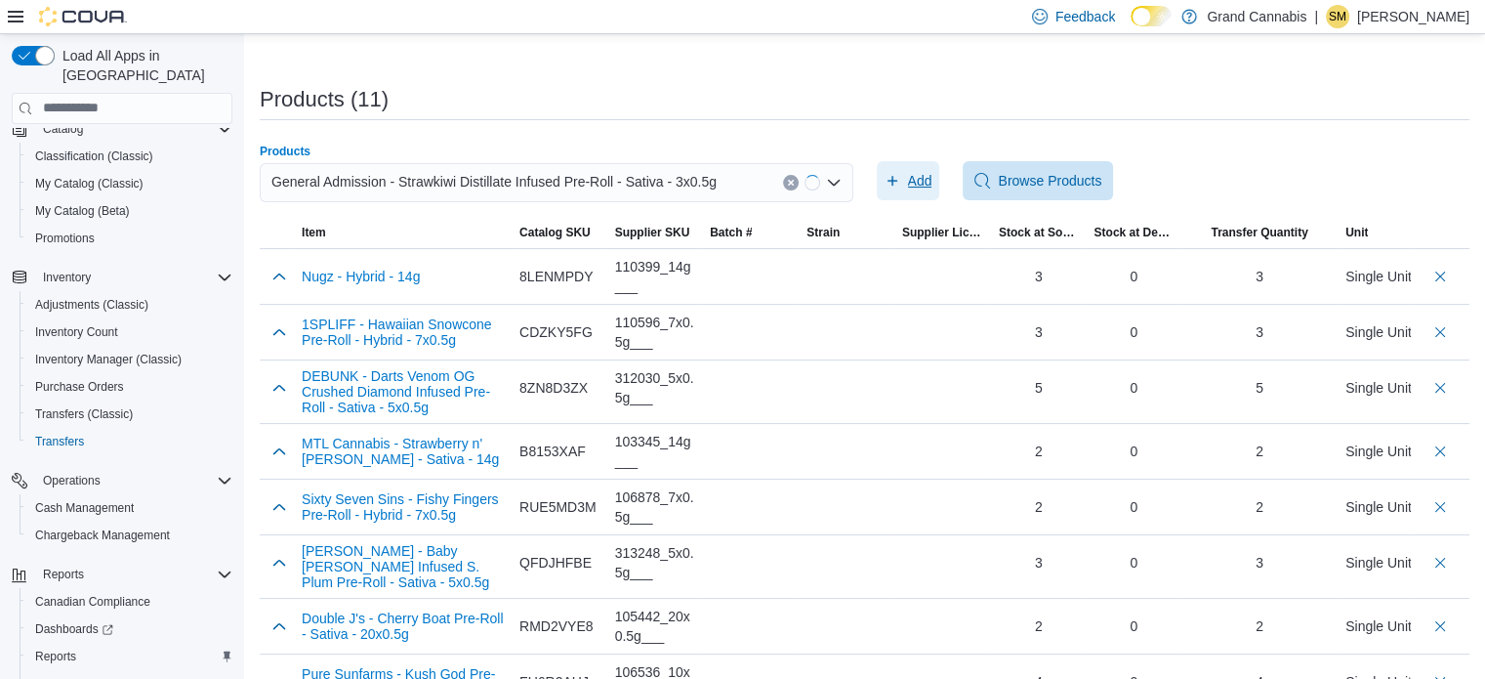
click at [918, 188] on span "Add" at bounding box center [920, 181] width 24 height 20
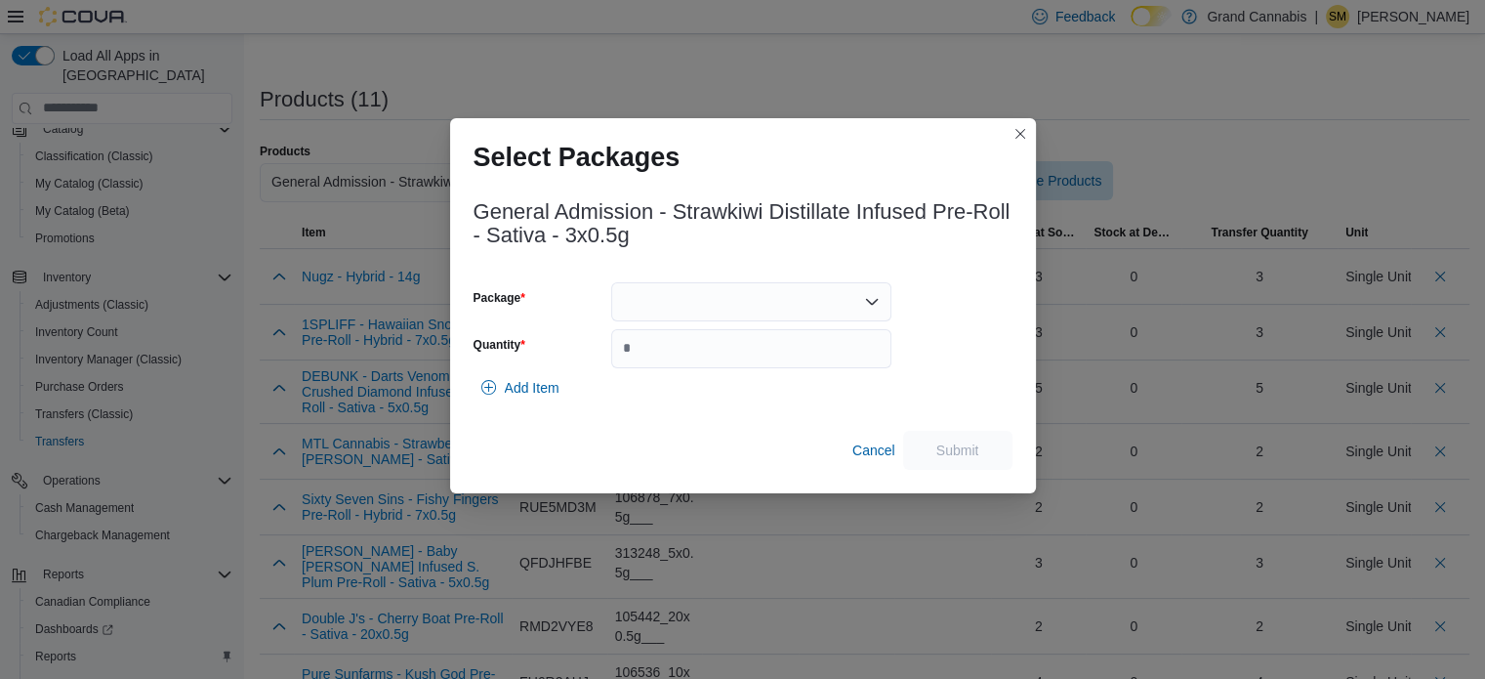
click at [755, 292] on div at bounding box center [751, 301] width 280 height 39
click at [760, 360] on span "25060001075" at bounding box center [762, 363] width 233 height 20
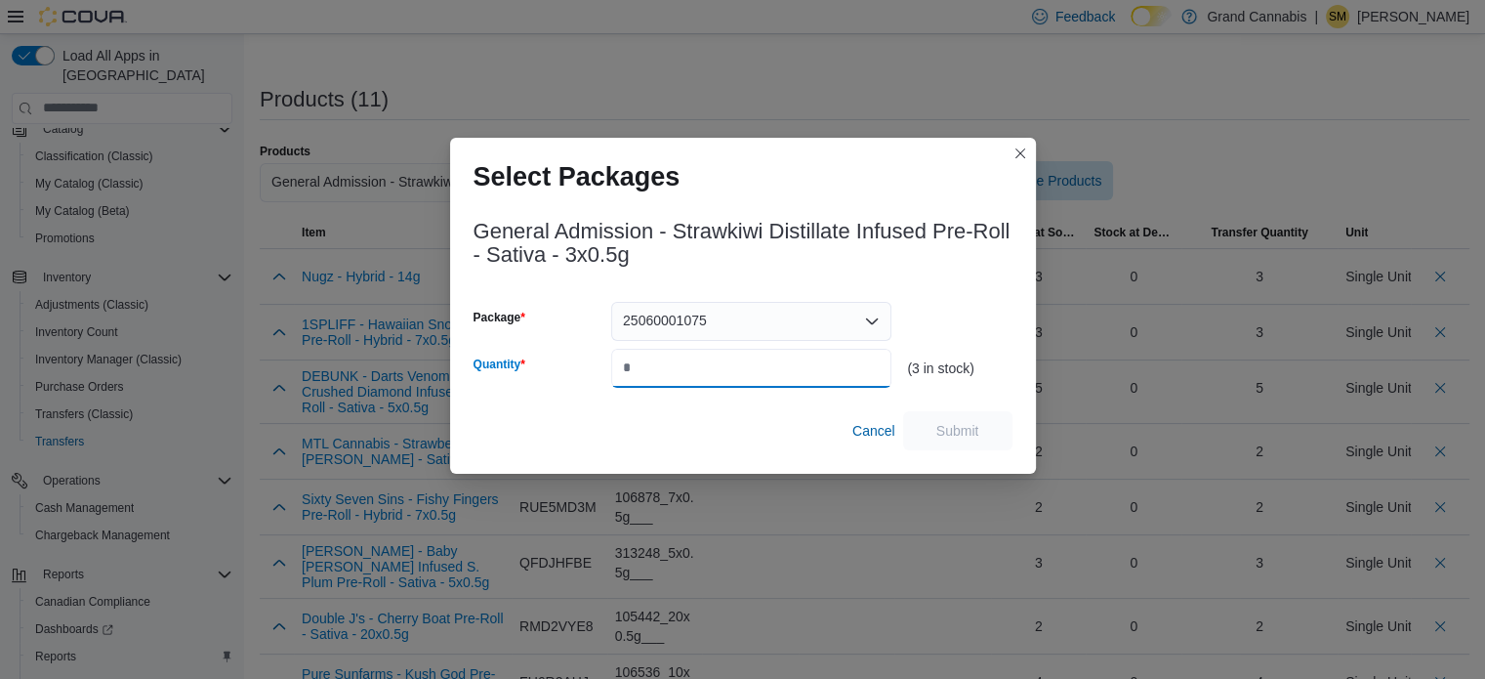
click at [765, 358] on input "Quantity" at bounding box center [751, 368] width 280 height 39
type input "*"
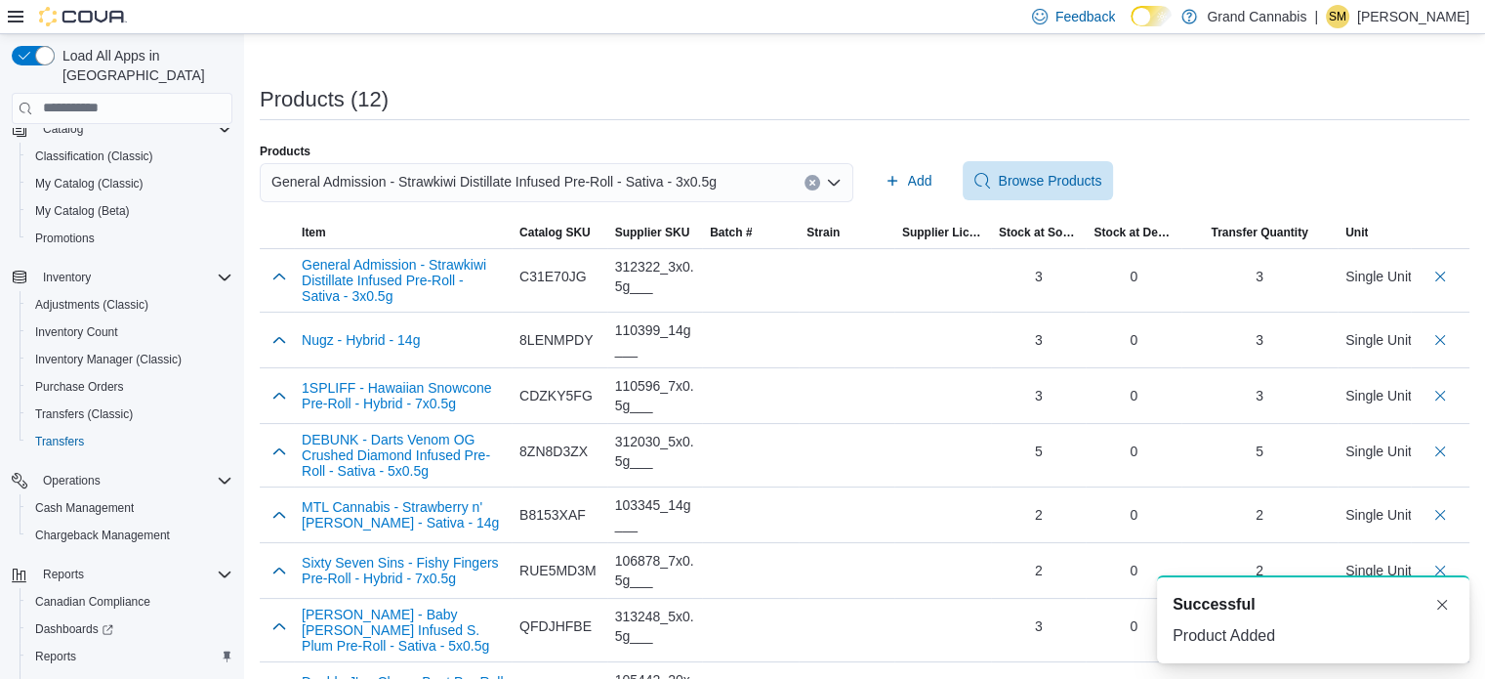
click at [820, 186] on button "Clear input" at bounding box center [813, 183] width 16 height 16
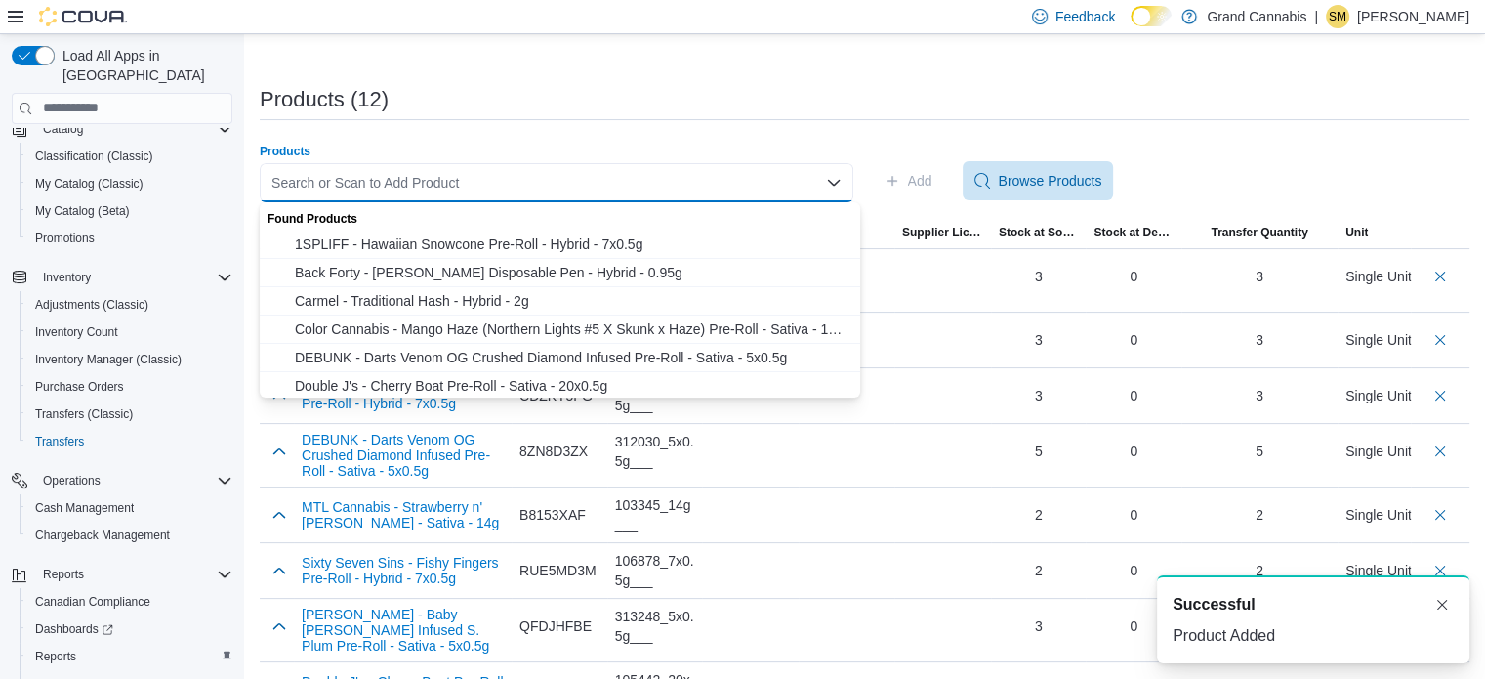
click at [637, 176] on div "Search or Scan to Add Product Combo box. Selected. Combo box input. Search or S…" at bounding box center [557, 182] width 594 height 39
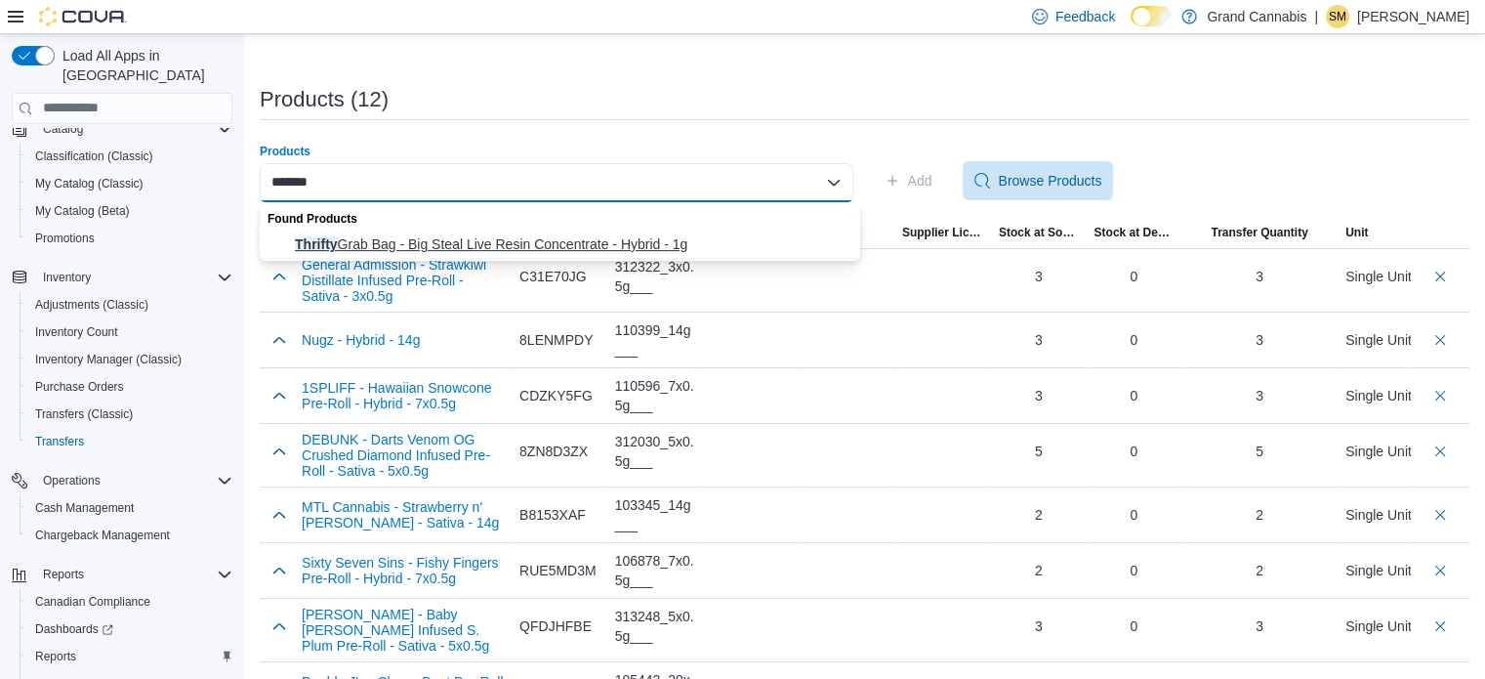
type input "*******"
click at [649, 248] on span "Thrifty Grab Bag - Big Steal Live Resin Concentrate - Hybrid - 1g" at bounding box center [572, 244] width 554 height 20
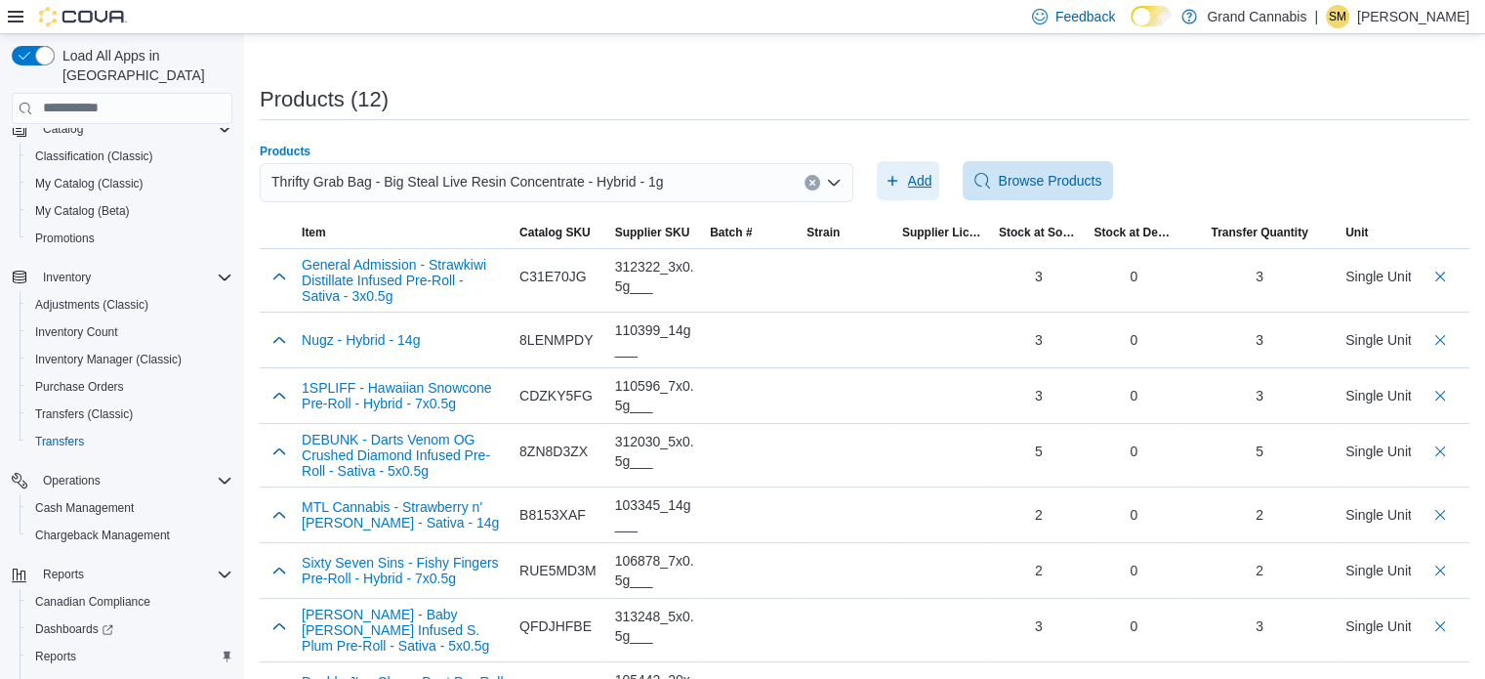
click at [911, 183] on span "Add" at bounding box center [909, 180] width 48 height 39
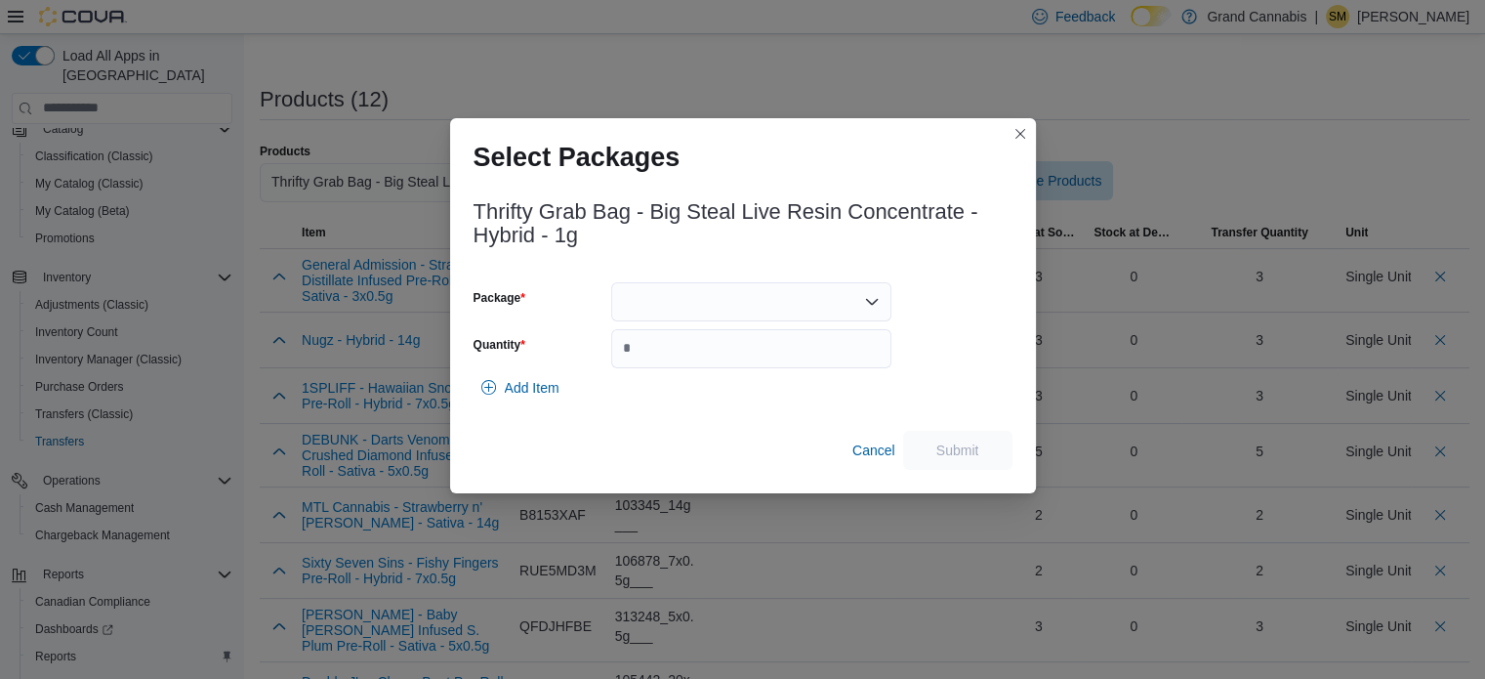
click at [770, 292] on div at bounding box center [751, 301] width 280 height 39
click at [768, 353] on span "EAG681A" at bounding box center [762, 363] width 233 height 20
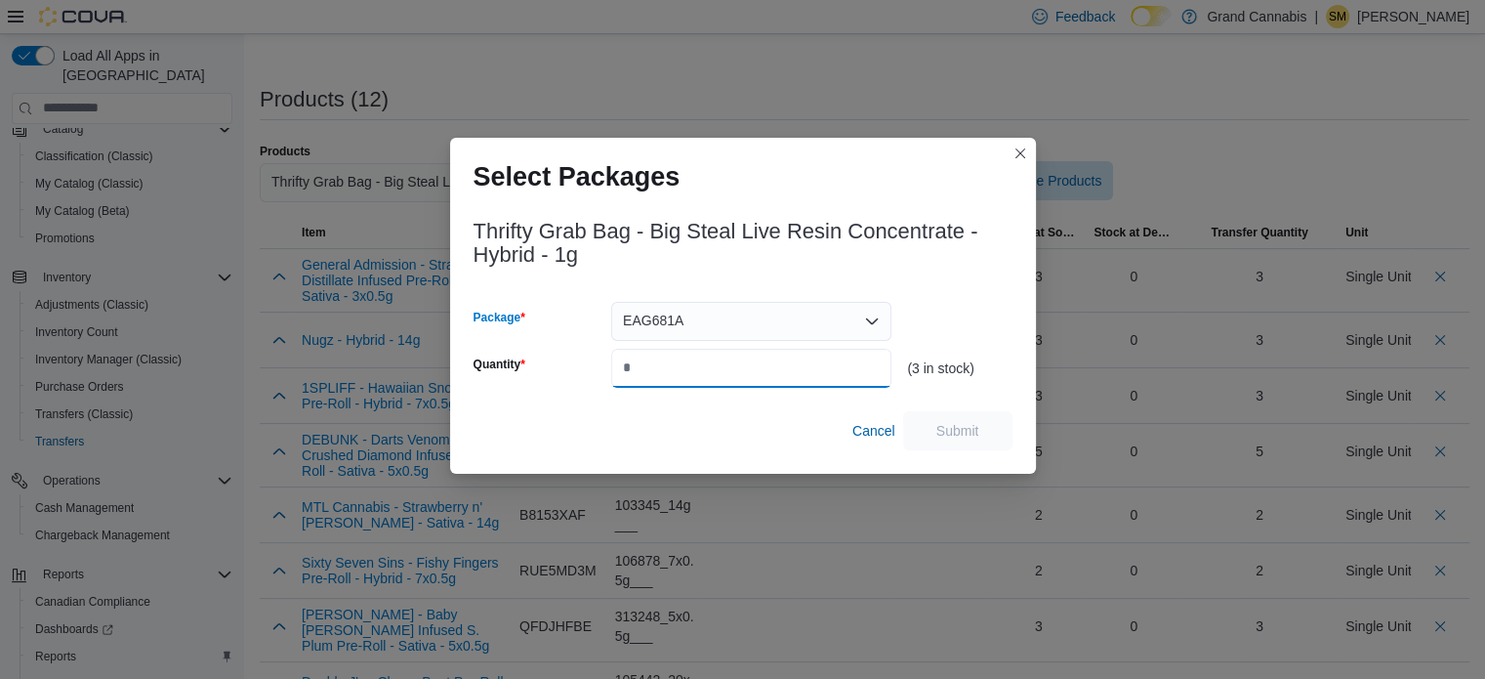
click at [768, 354] on input "Quantity" at bounding box center [751, 368] width 280 height 39
type input "*"
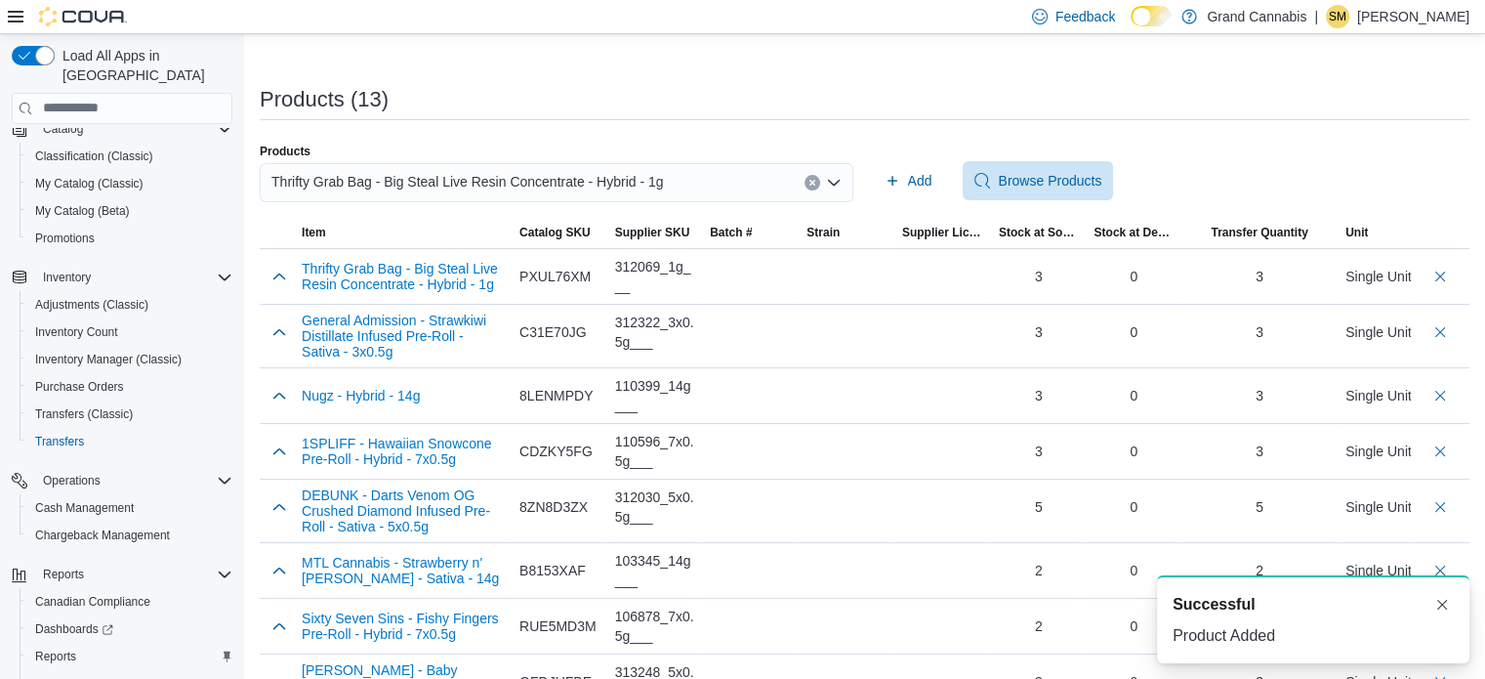
click at [814, 181] on icon "Clear input" at bounding box center [811, 182] width 5 height 5
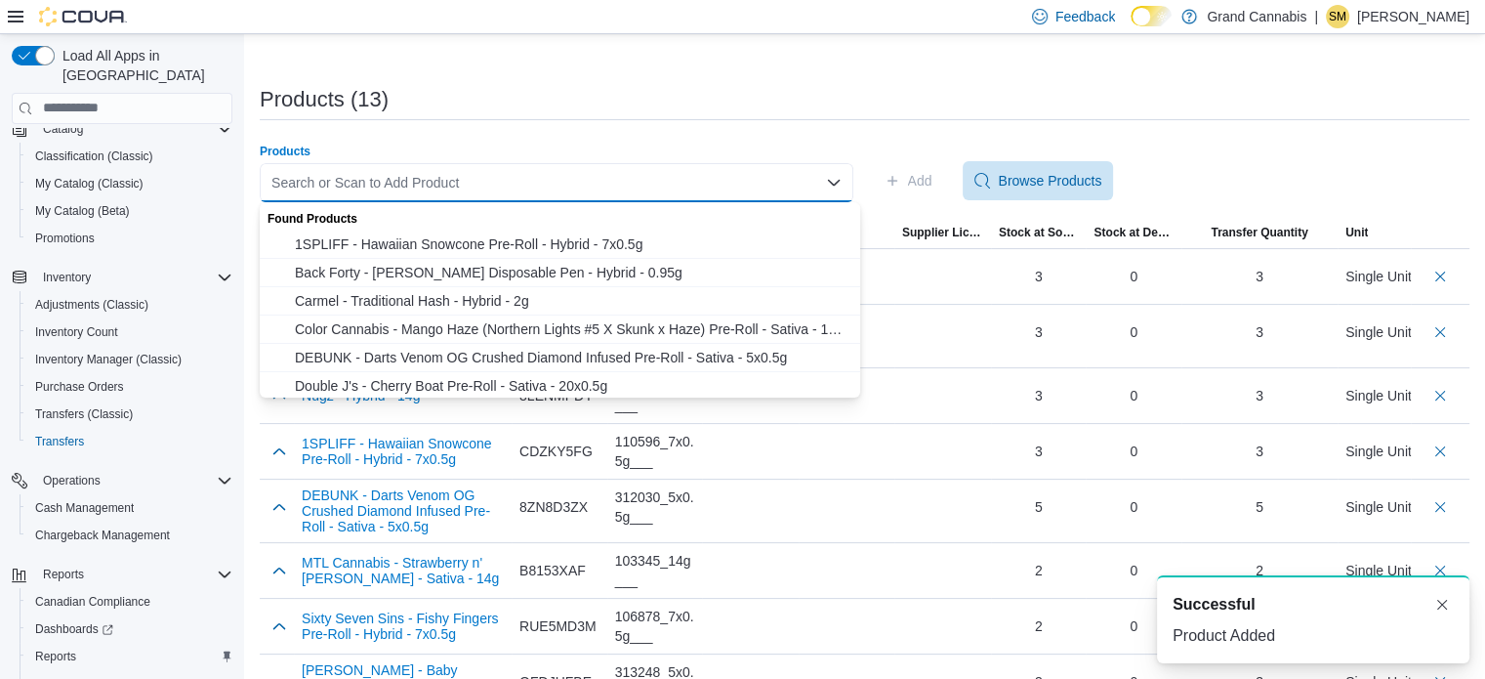
click at [699, 175] on div "Search or Scan to Add Product Combo box. Selected. Combo box input. Search or S…" at bounding box center [557, 182] width 594 height 39
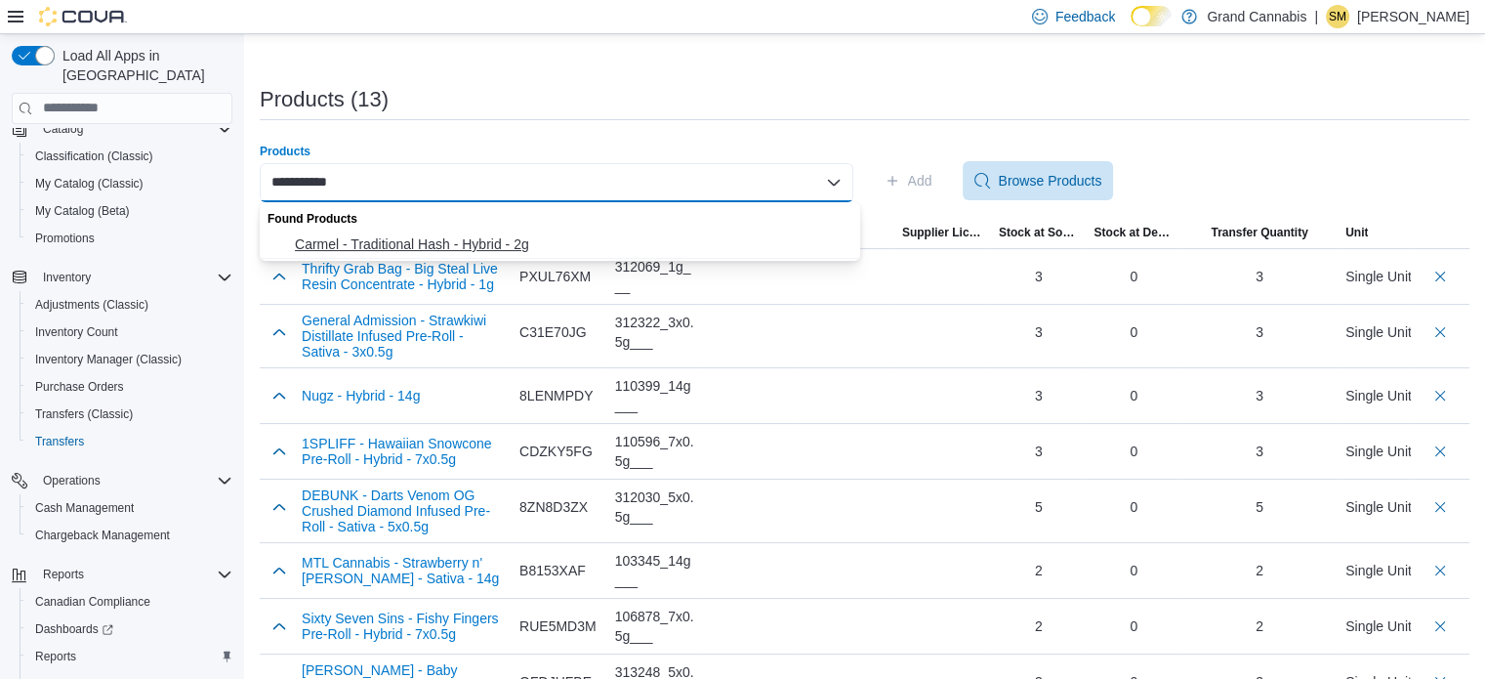
type input "**********"
click at [640, 239] on span "Carmel - Traditional Hash - Hybrid - 2g" at bounding box center [572, 244] width 554 height 20
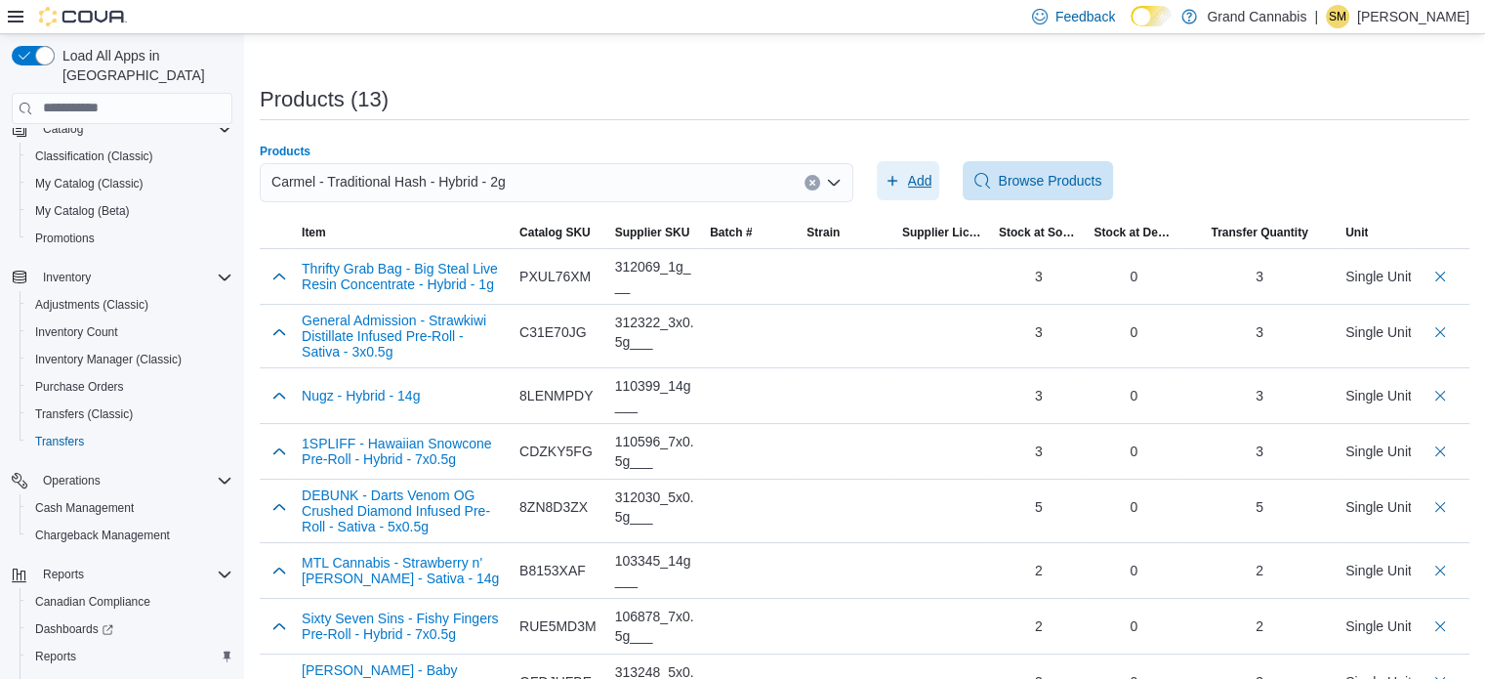
click at [931, 182] on span "Add" at bounding box center [920, 181] width 24 height 20
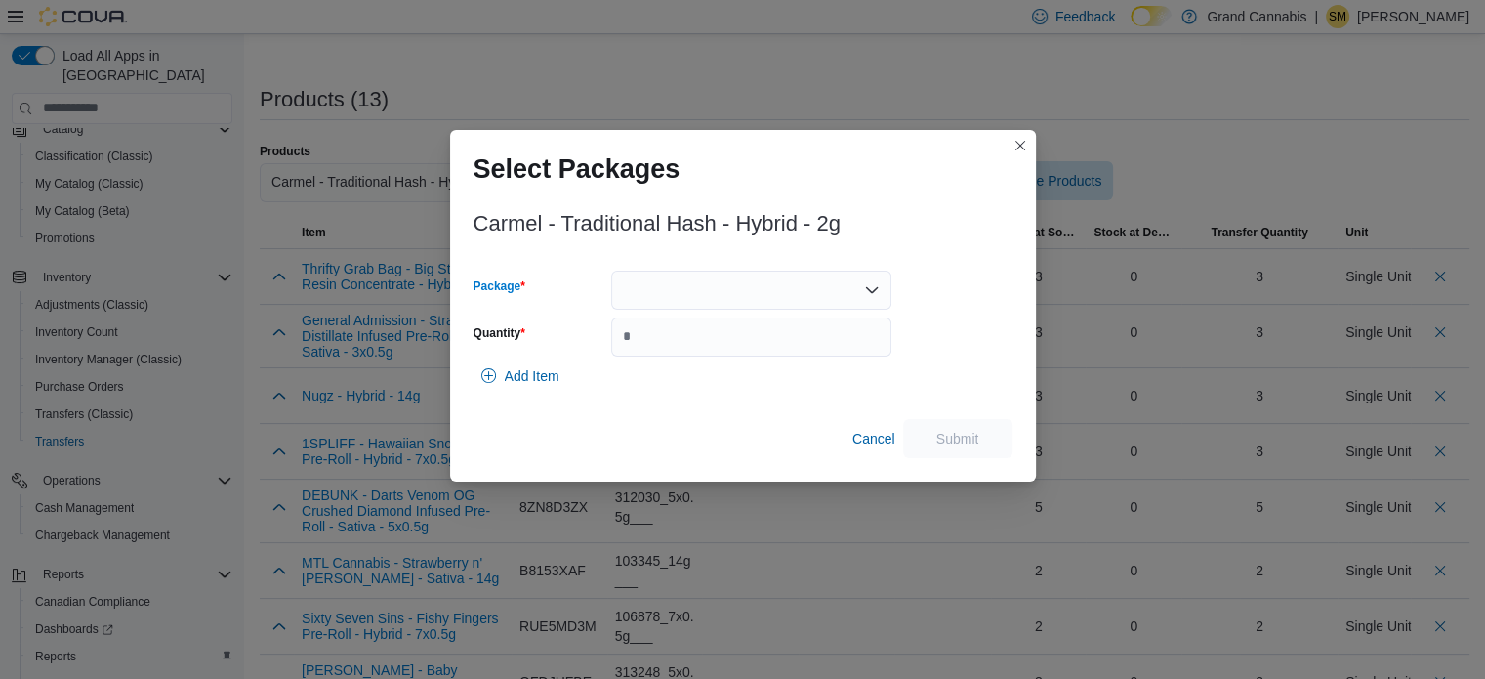
click at [839, 283] on div at bounding box center [751, 289] width 280 height 39
click at [777, 342] on span "TB25H1" at bounding box center [762, 352] width 233 height 20
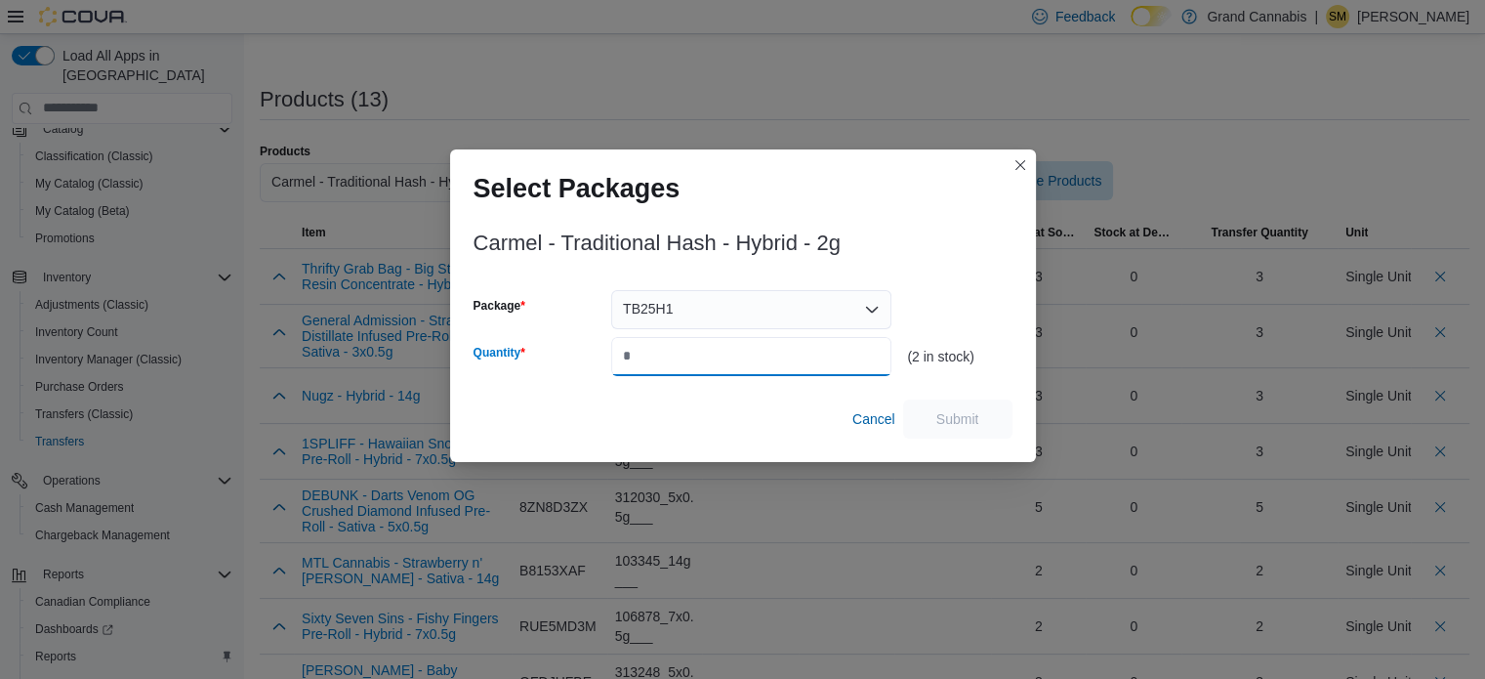
click at [778, 345] on input "Quantity" at bounding box center [751, 356] width 280 height 39
type input "*"
click at [944, 417] on span "Submit" at bounding box center [957, 418] width 43 height 20
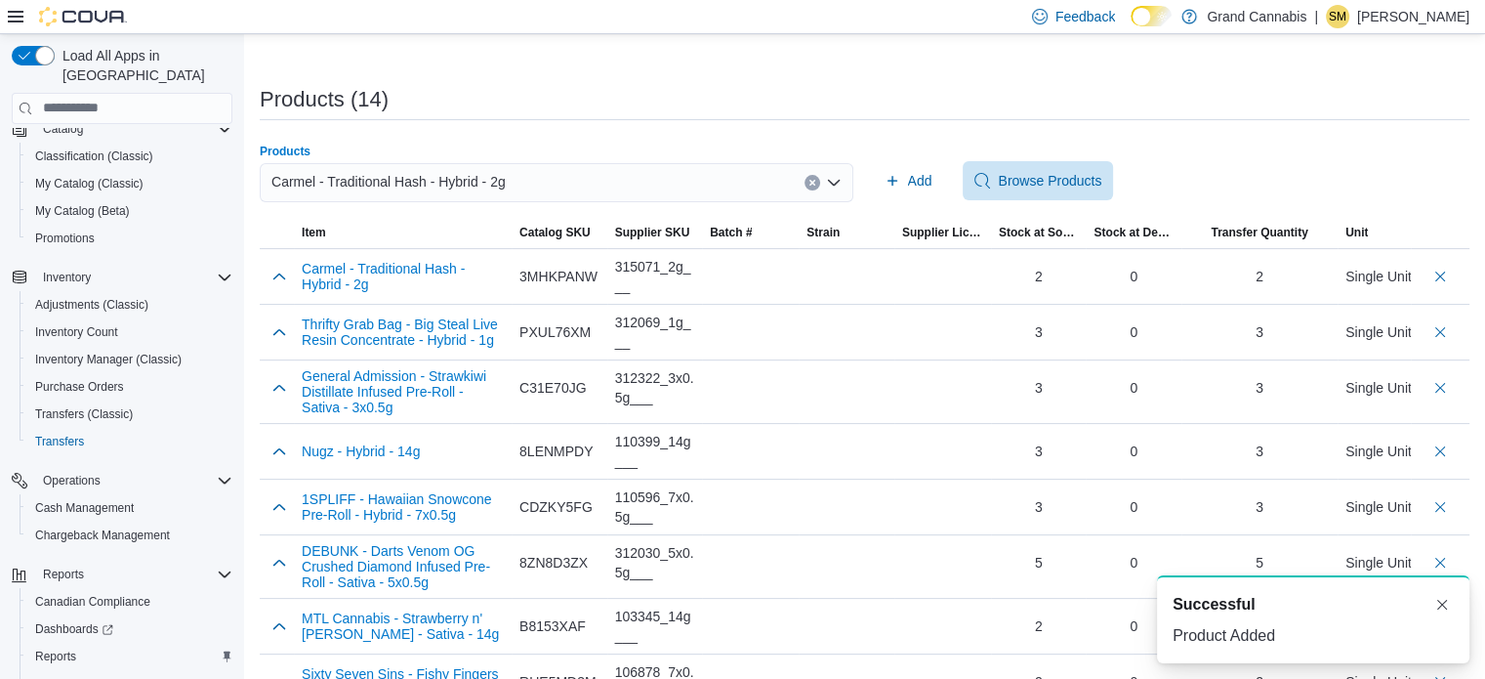
click at [814, 183] on icon "Clear input" at bounding box center [811, 182] width 5 height 5
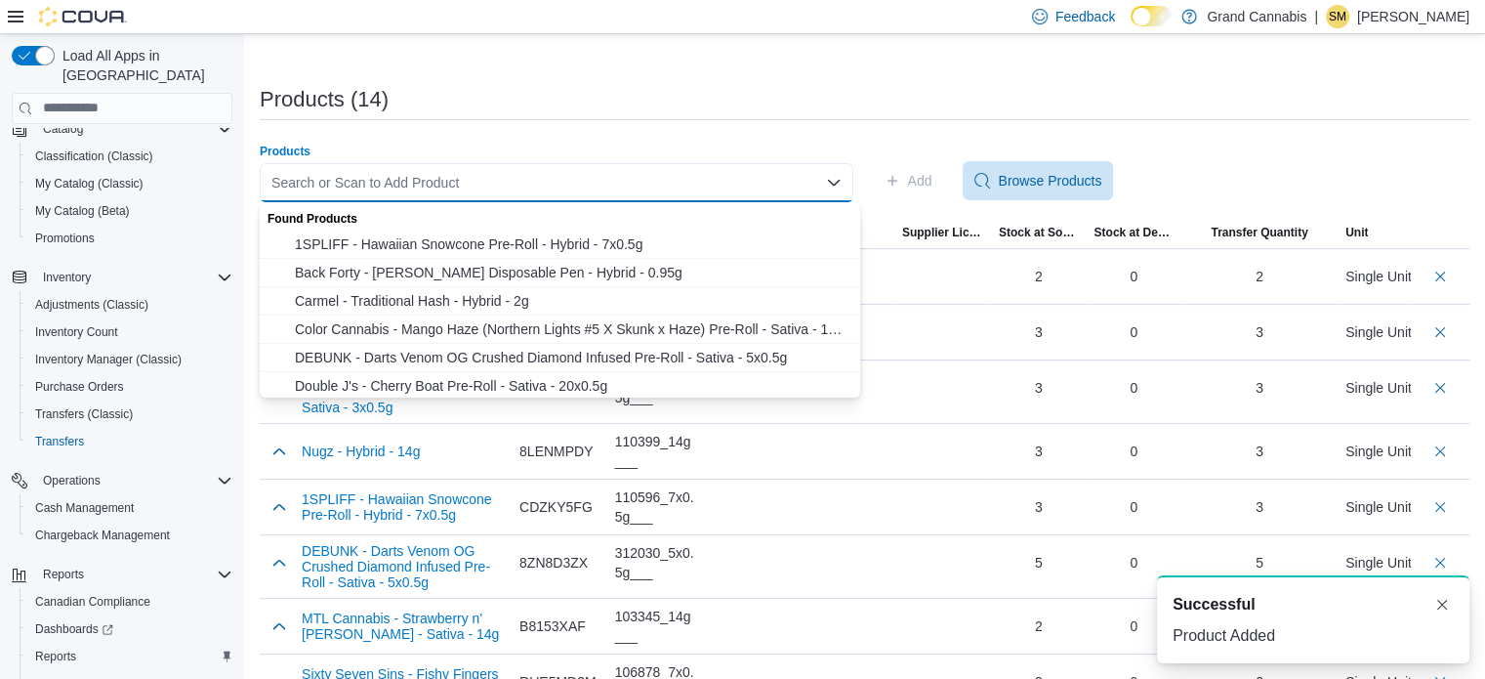
click at [685, 171] on div "Search or Scan to Add Product" at bounding box center [557, 182] width 594 height 39
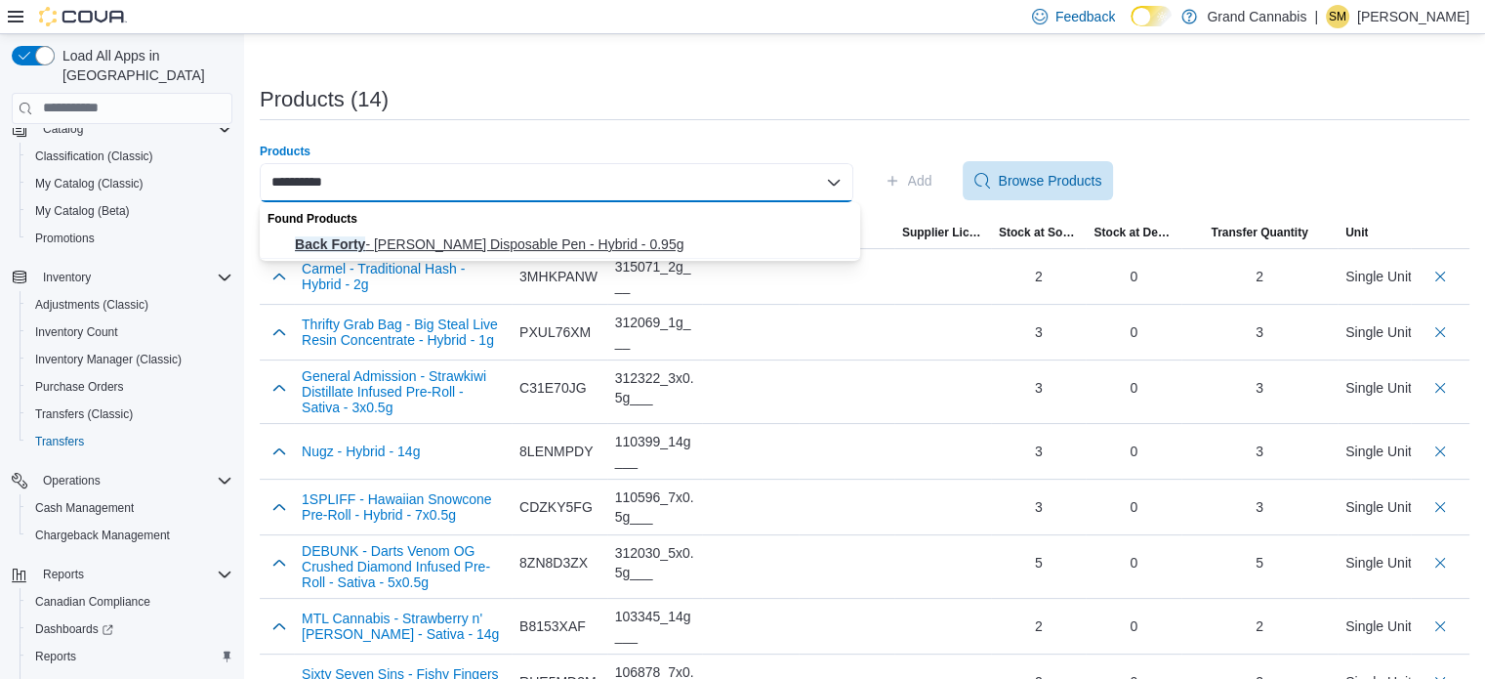
type input "**********"
click at [585, 237] on span "Back Forty - [PERSON_NAME] Disposable Pen - Hybrid - 0.95g" at bounding box center [572, 244] width 554 height 20
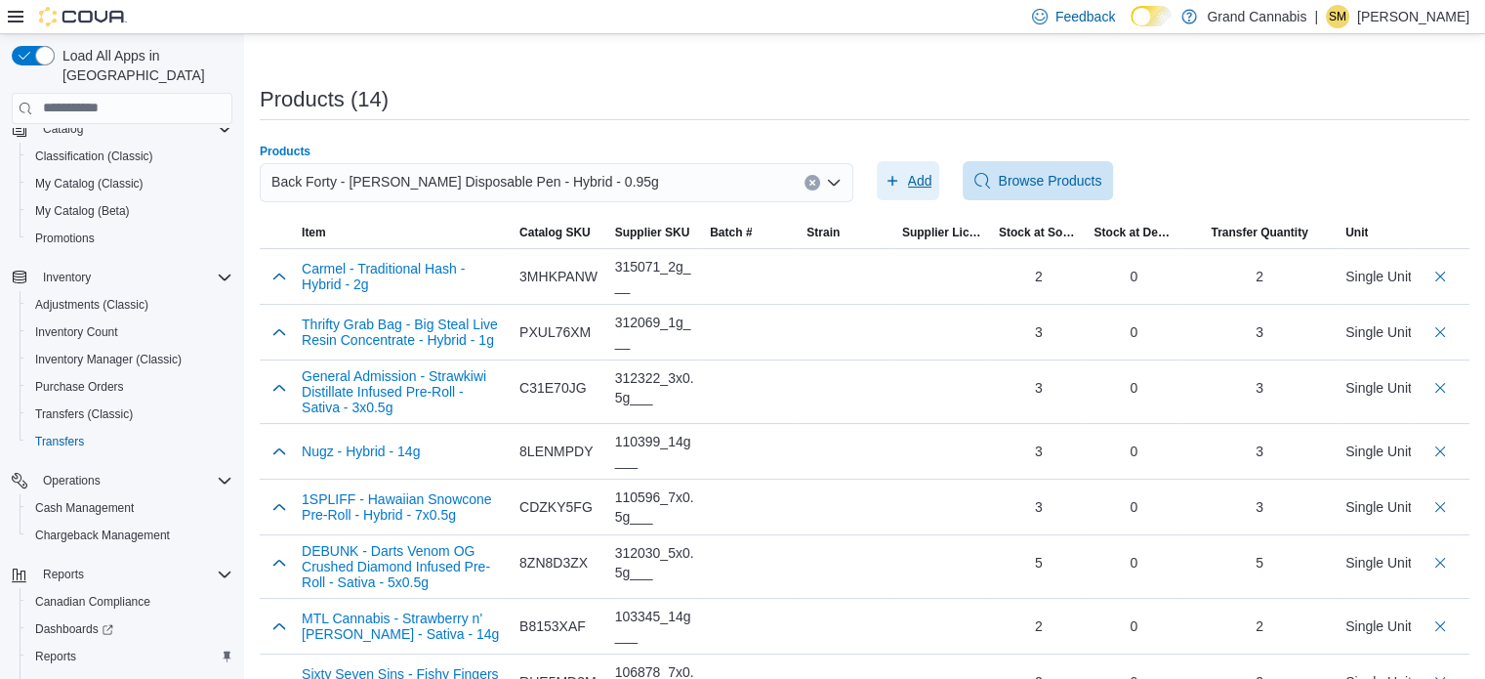
click at [918, 180] on span "Add" at bounding box center [920, 181] width 24 height 20
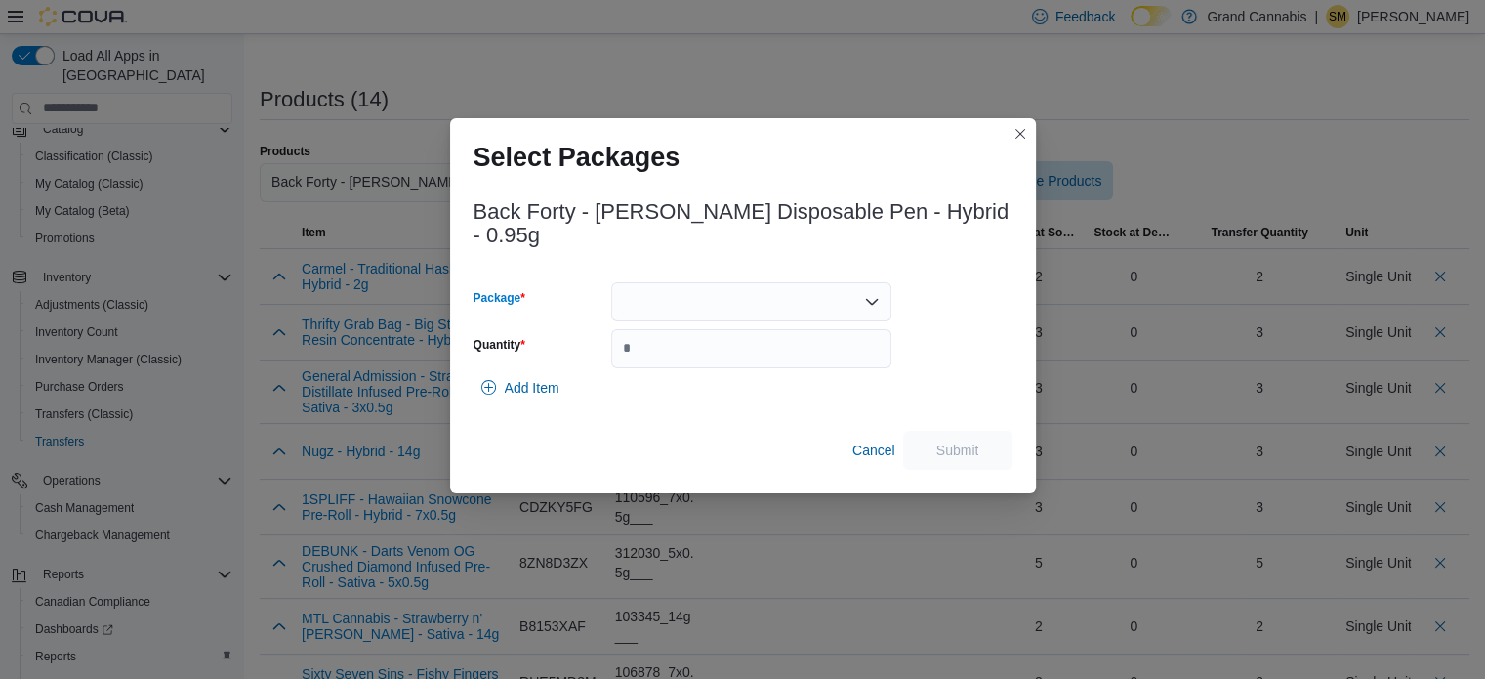
click at [811, 298] on div at bounding box center [751, 301] width 280 height 39
click at [816, 282] on div at bounding box center [751, 301] width 280 height 39
click at [769, 343] on span "2500659" at bounding box center [762, 352] width 233 height 20
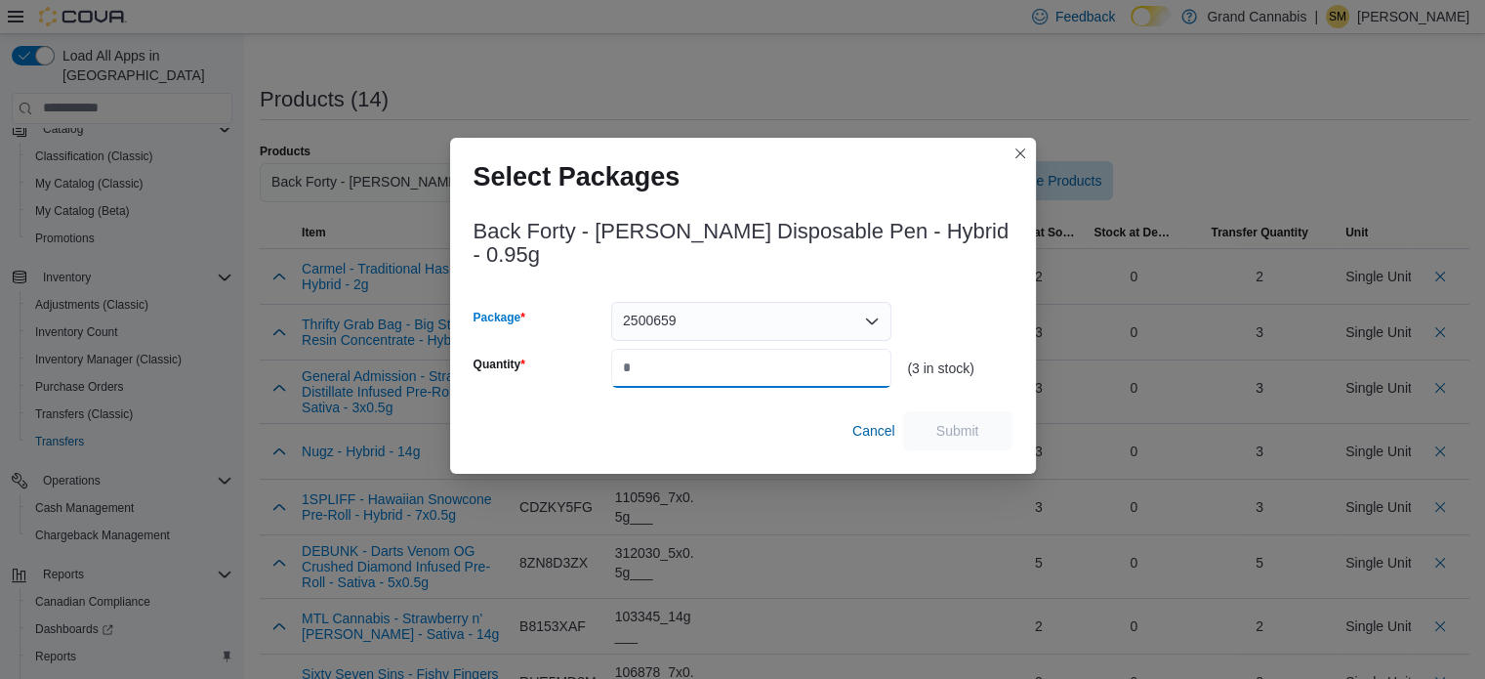
click at [771, 349] on input "Quantity" at bounding box center [751, 368] width 280 height 39
type input "*"
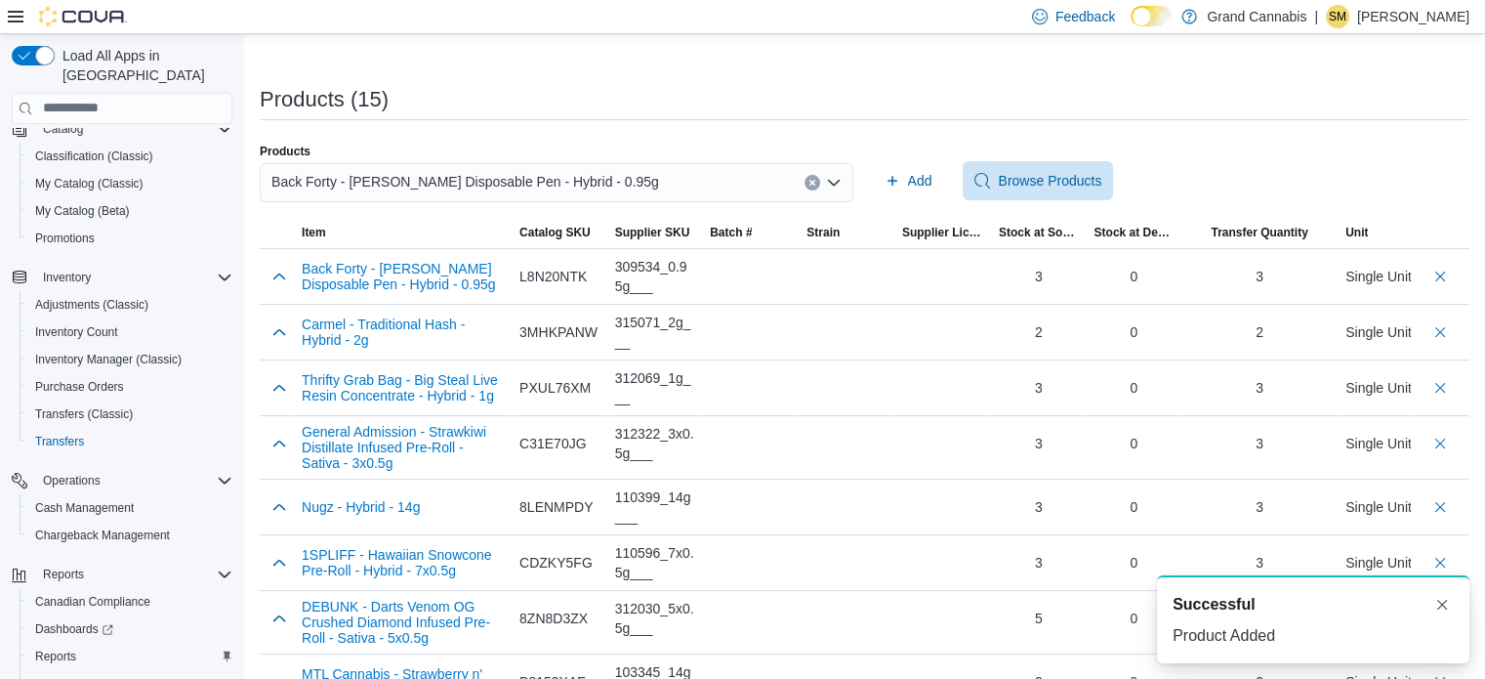
click at [816, 183] on icon "Clear input" at bounding box center [812, 183] width 8 height 8
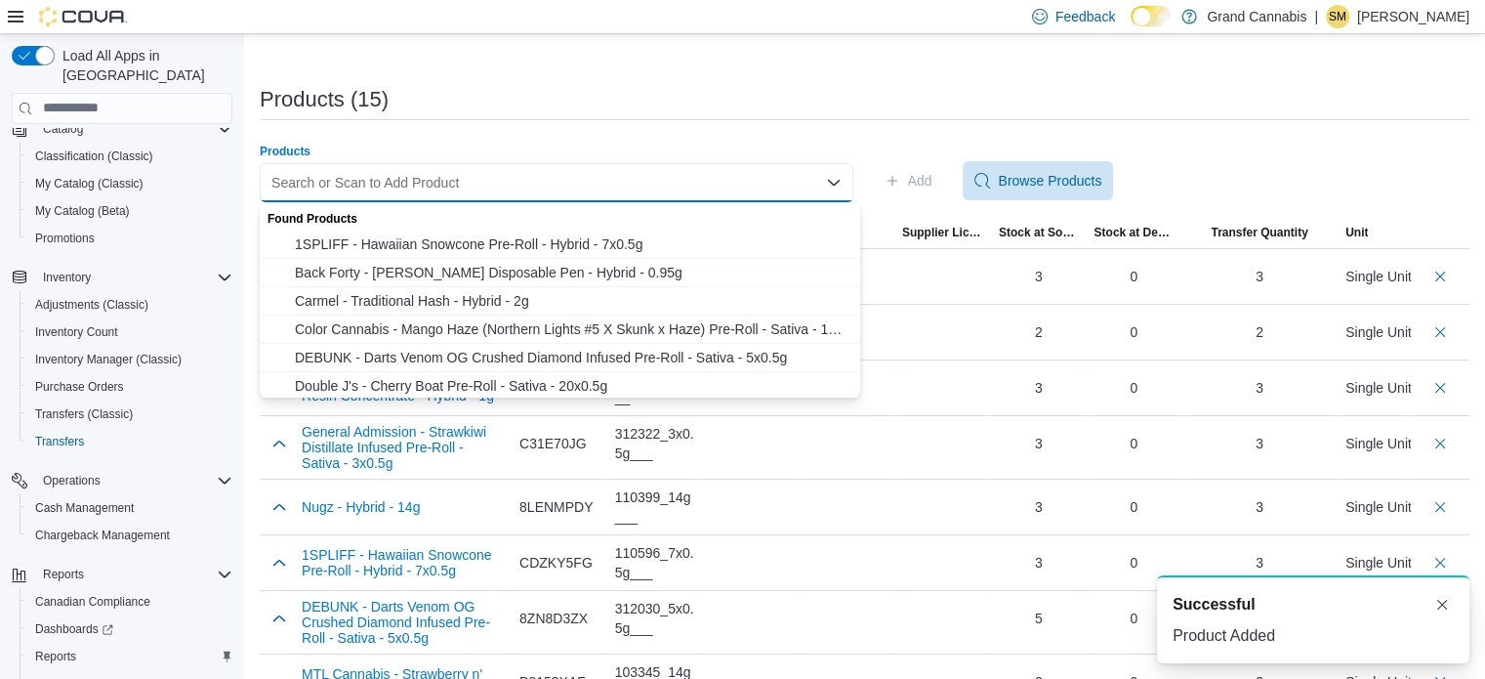
click at [749, 182] on div "Search or Scan to Add Product Combo box. Selected. Combo box input. Search or S…" at bounding box center [557, 182] width 594 height 39
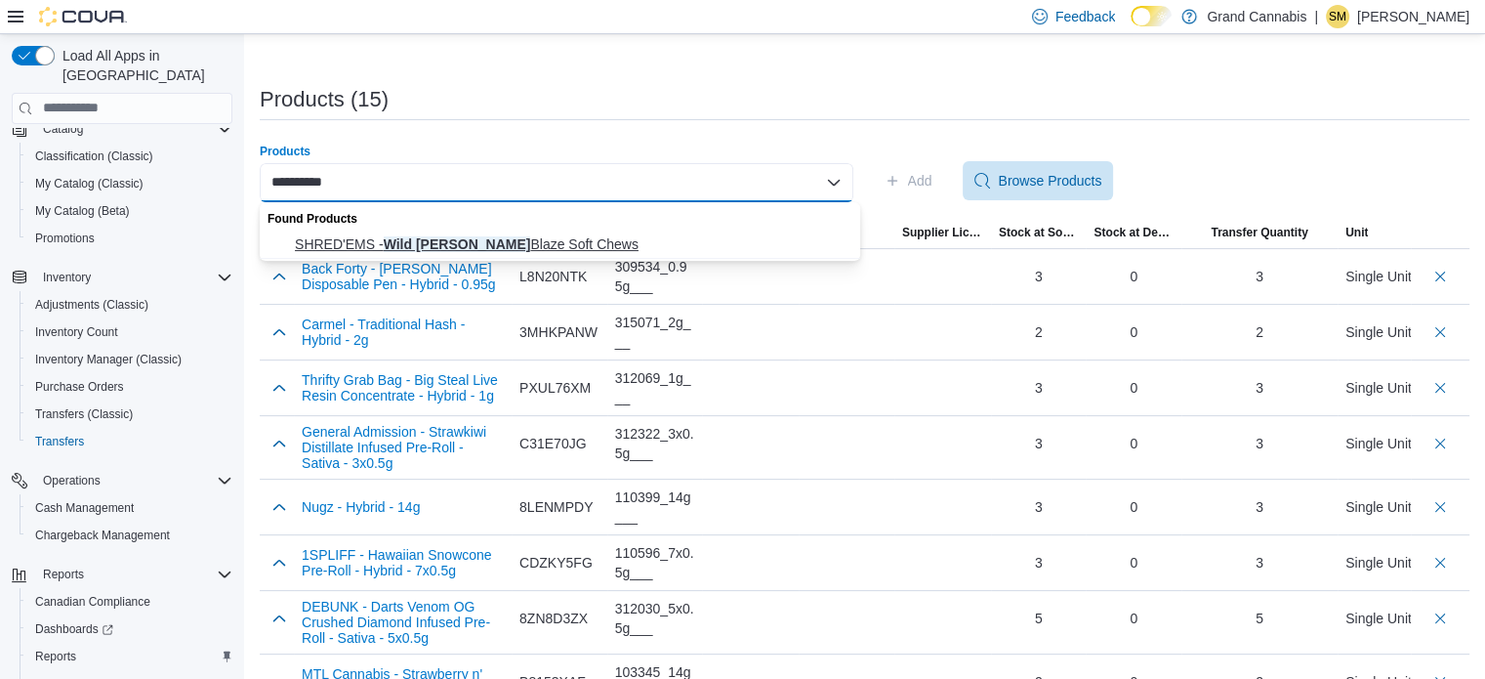
type input "**********"
click at [667, 238] on span "SHRED'EMS - Wild [PERSON_NAME] Blaze Soft Chews" at bounding box center [572, 244] width 554 height 20
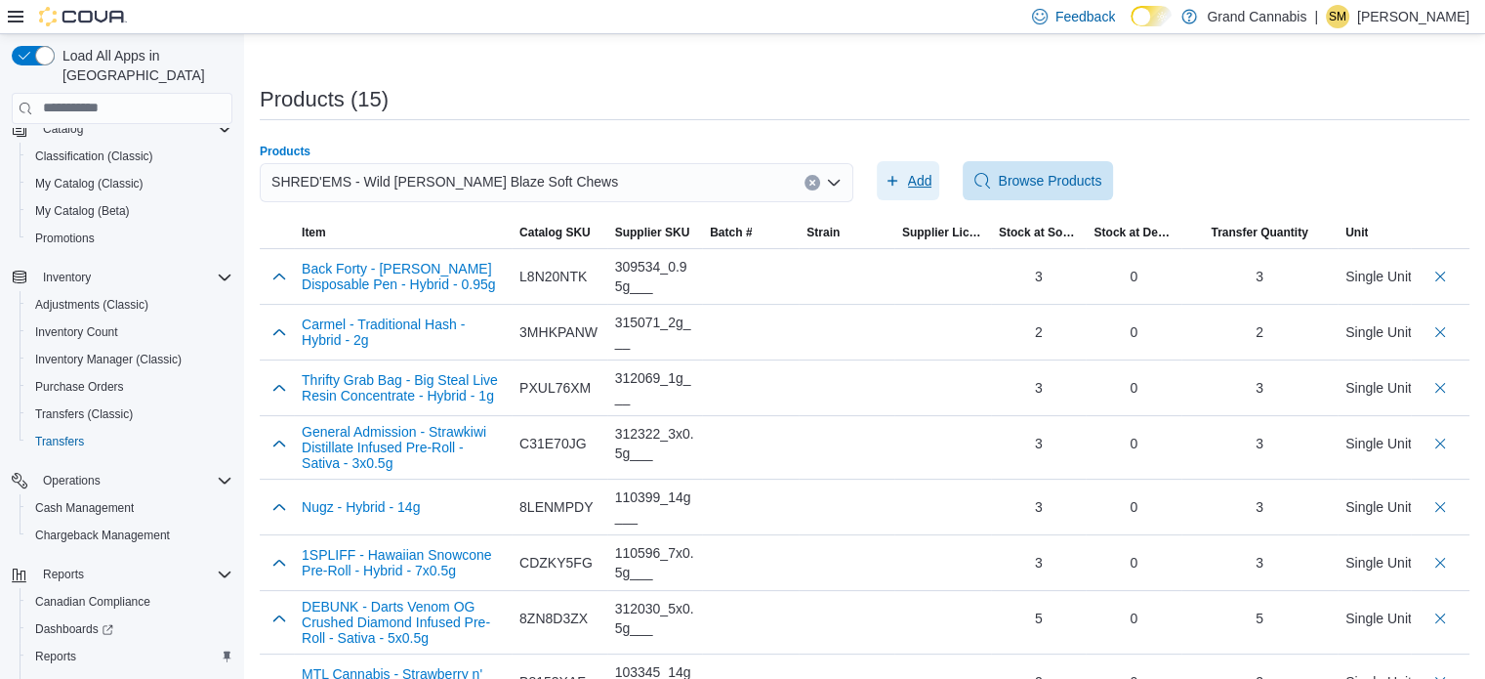
click at [940, 163] on button "Add" at bounding box center [908, 180] width 63 height 39
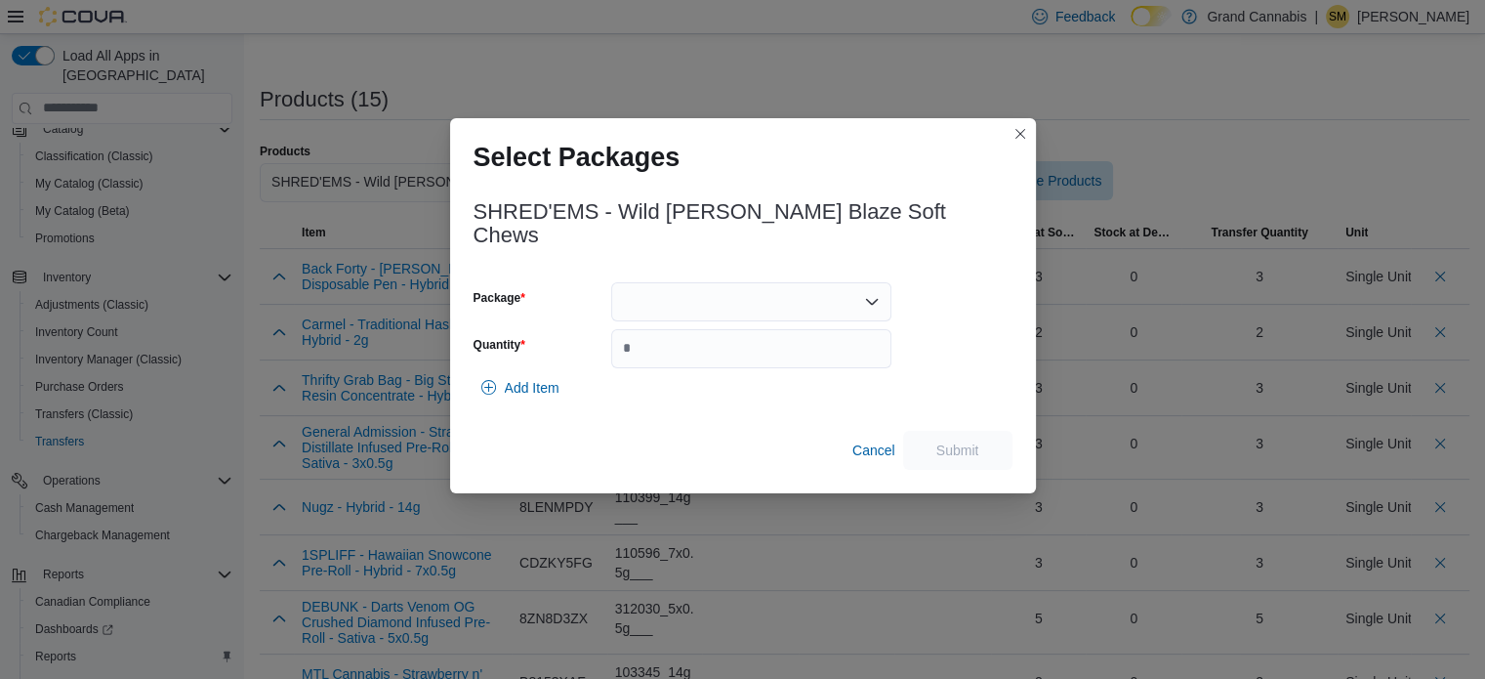
click at [929, 178] on div "Select Packages" at bounding box center [743, 149] width 586 height 62
click at [837, 284] on div at bounding box center [751, 301] width 280 height 39
click at [771, 348] on span "20444250305" at bounding box center [762, 352] width 233 height 20
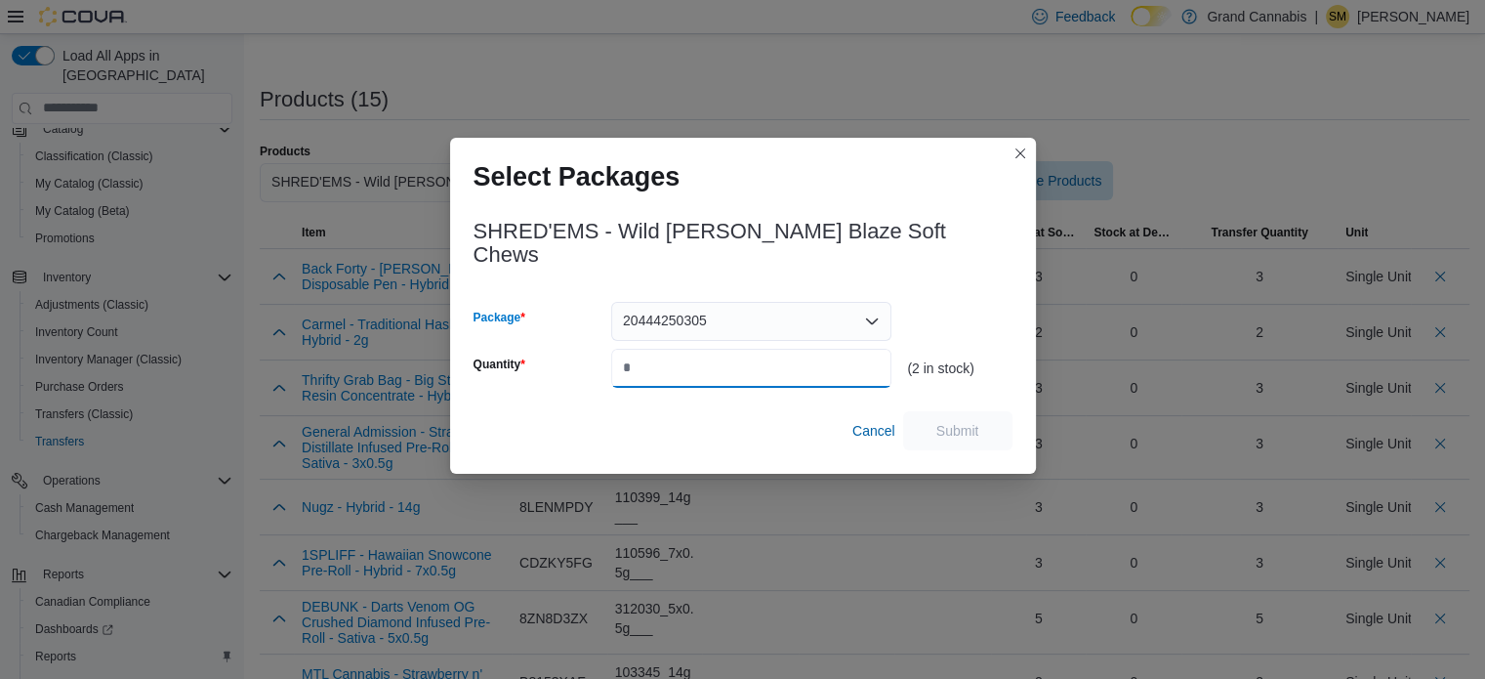
click at [769, 349] on input "Quantity" at bounding box center [751, 368] width 280 height 39
type input "*"
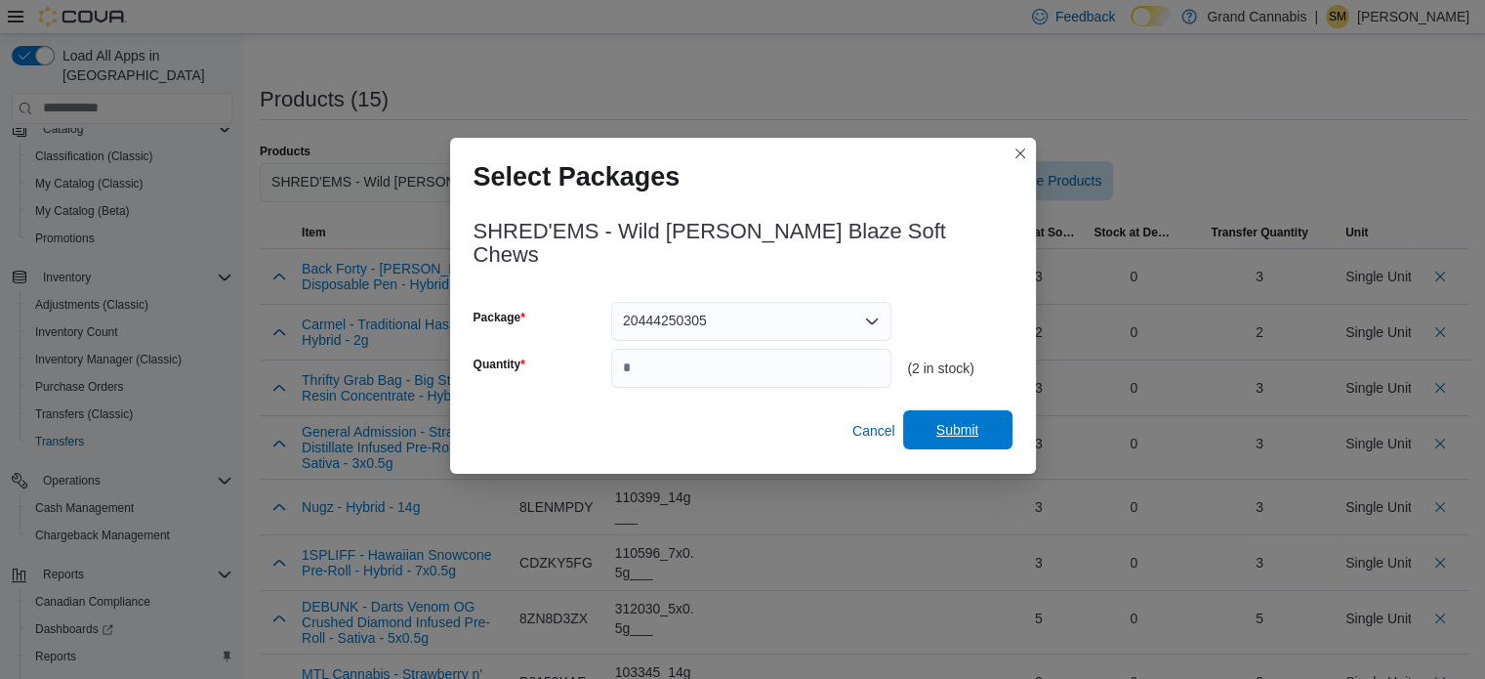
click at [919, 410] on span "Submit" at bounding box center [958, 429] width 86 height 39
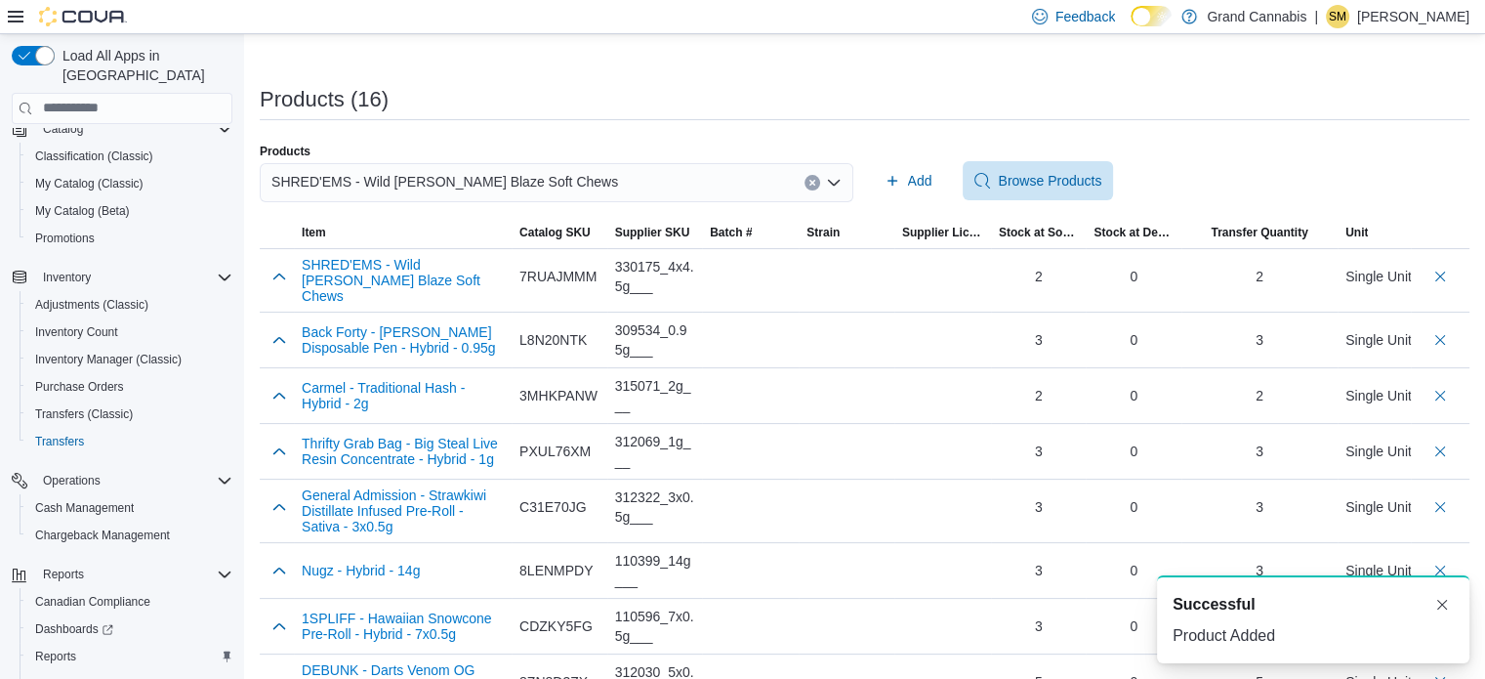
click at [816, 186] on button "Clear input" at bounding box center [813, 183] width 16 height 16
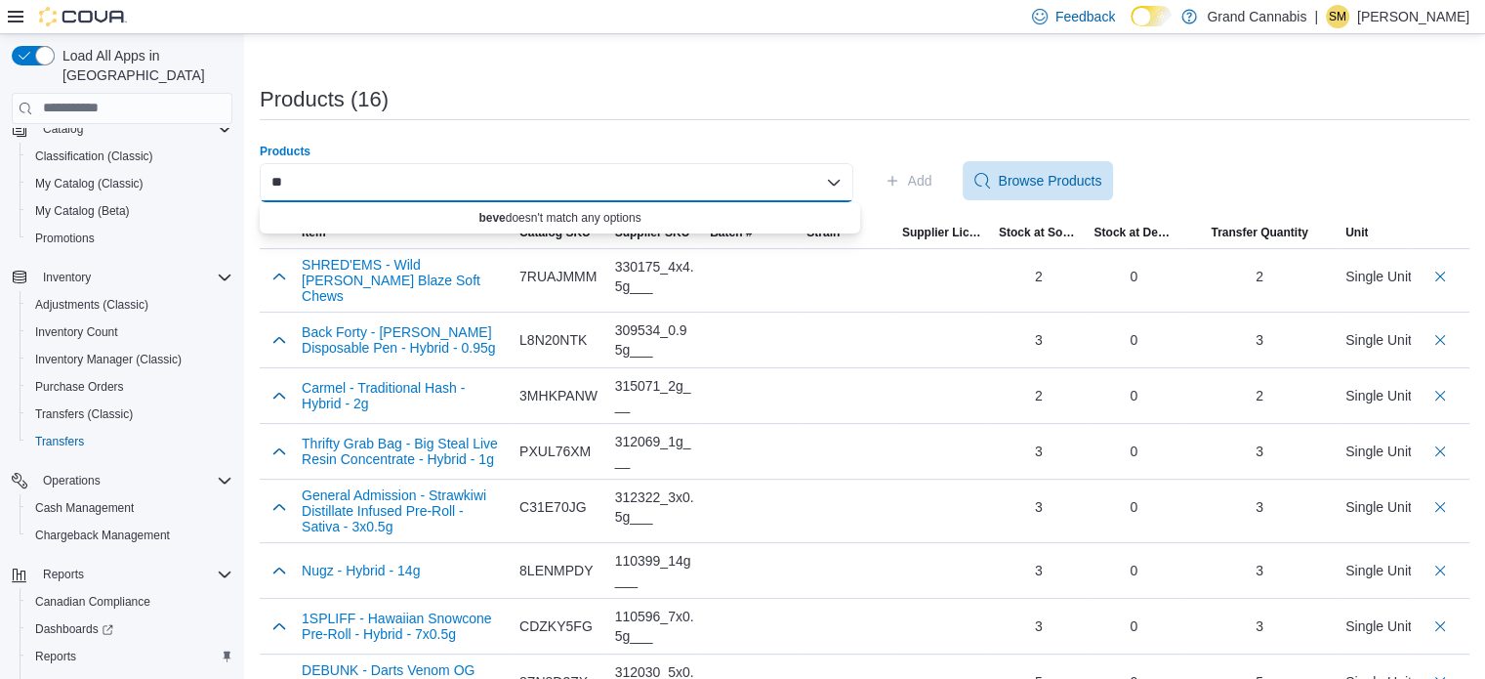
type input "*"
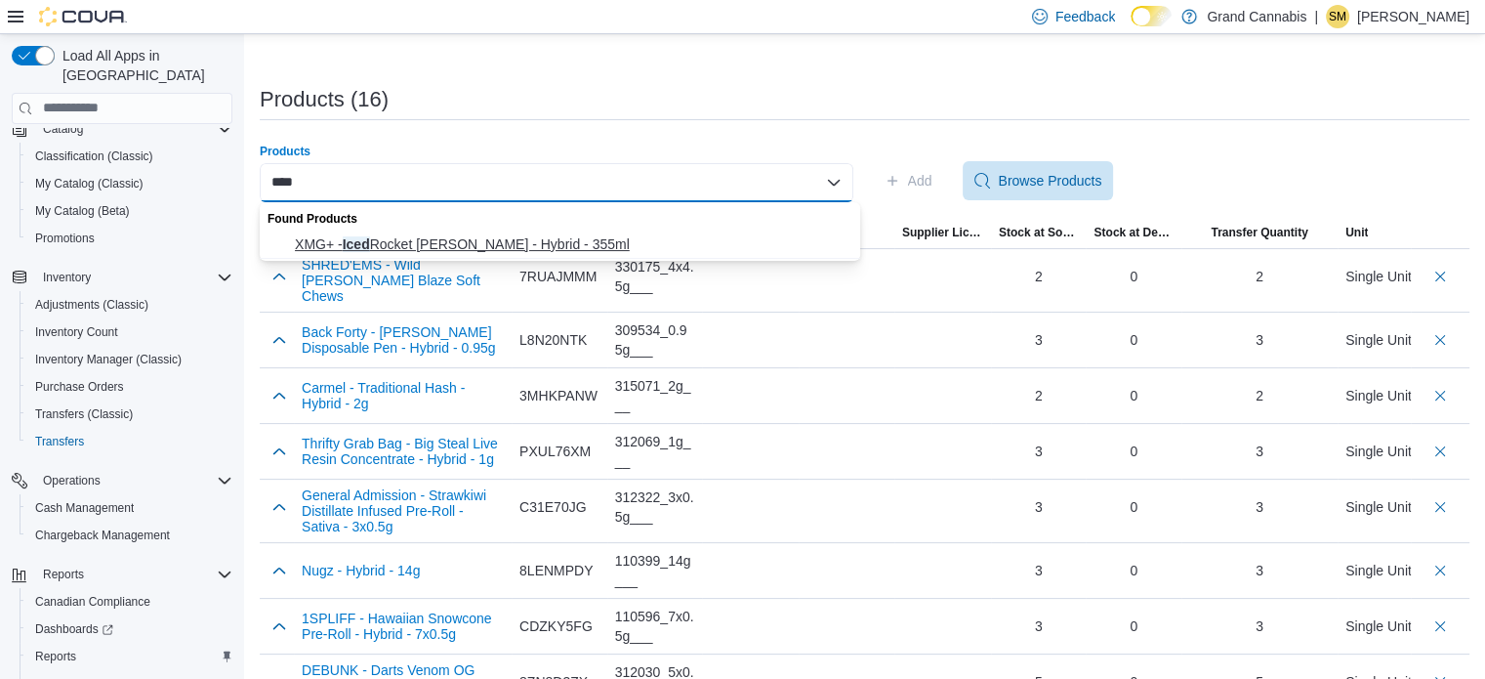
type input "****"
click at [575, 237] on span "XMG+ - Iced Rocket [PERSON_NAME] - Hybrid - 355ml" at bounding box center [572, 244] width 554 height 20
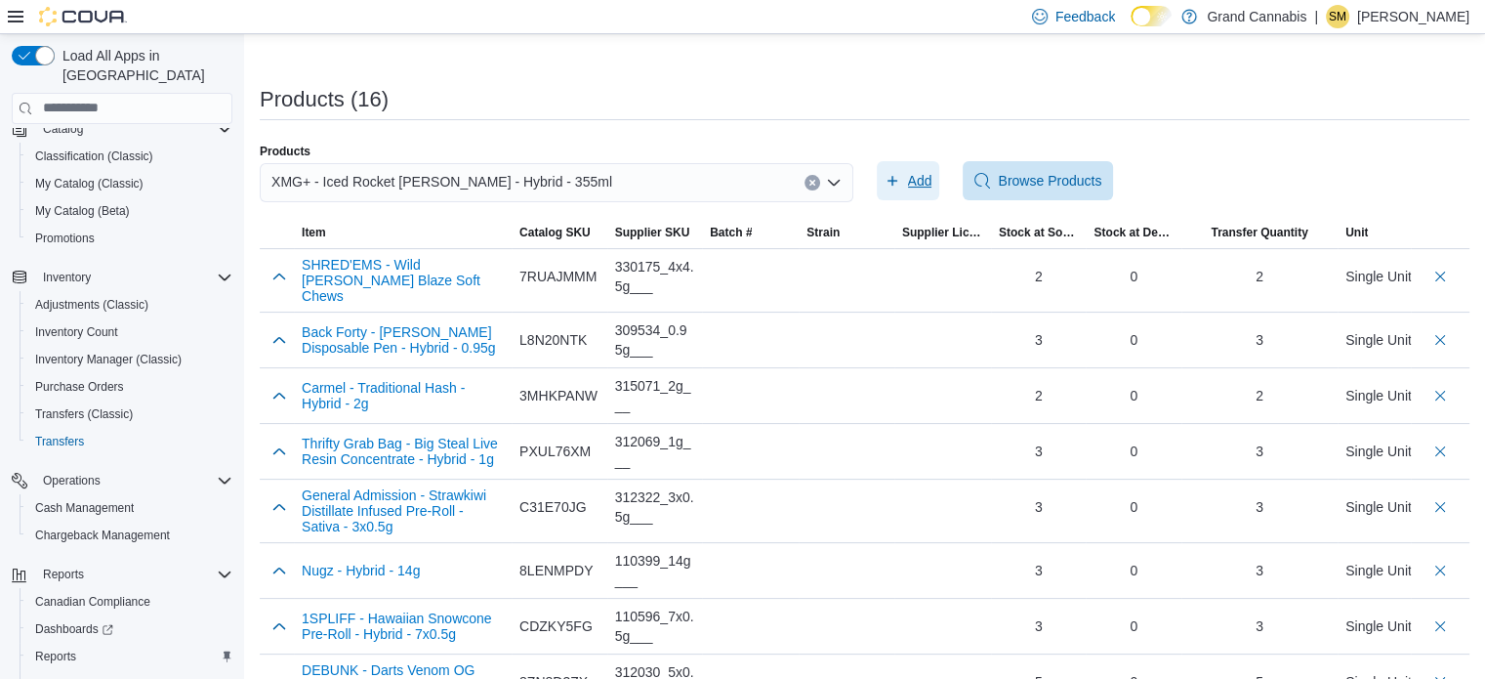
click at [896, 182] on icon "button" at bounding box center [893, 181] width 16 height 16
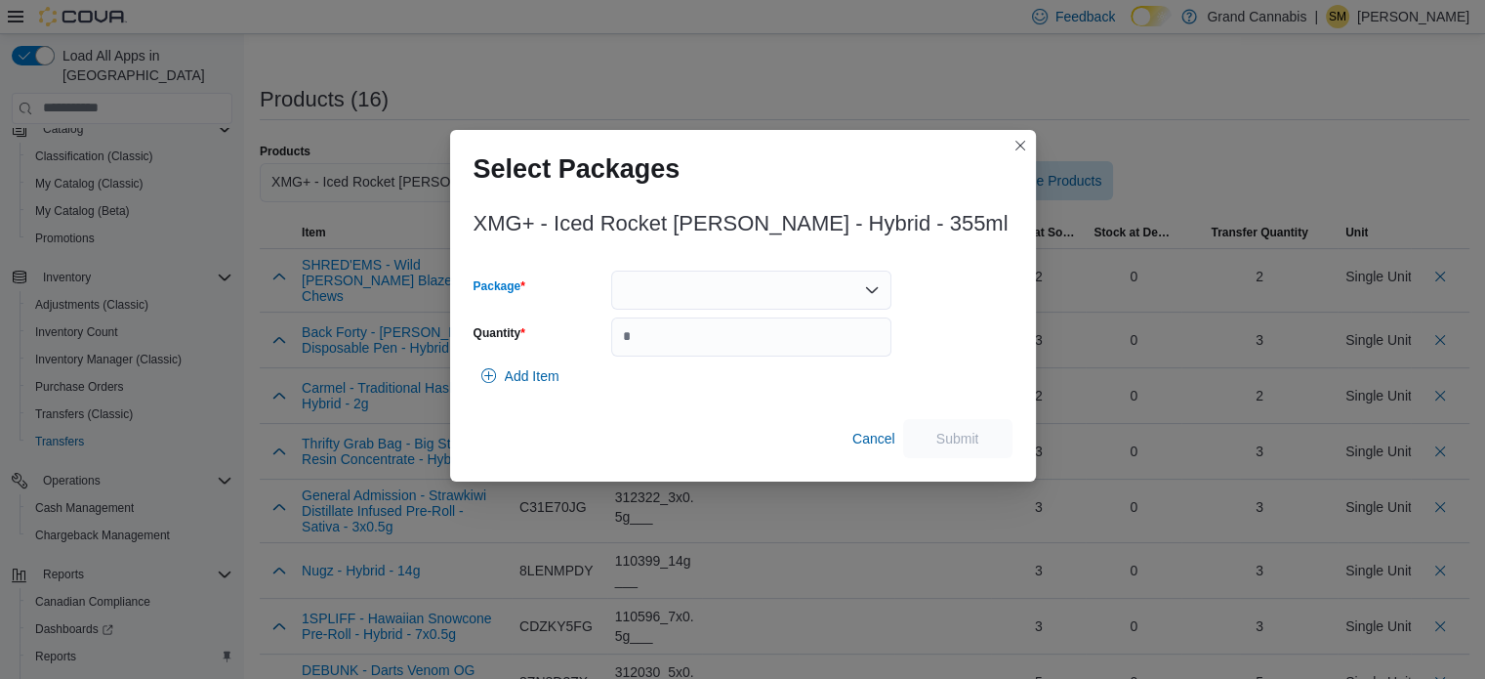
drag, startPoint x: 787, startPoint y: 282, endPoint x: 782, endPoint y: 304, distance: 22.0
click at [787, 283] on div at bounding box center [751, 289] width 280 height 39
click at [765, 344] on span "H0013142" at bounding box center [762, 352] width 233 height 20
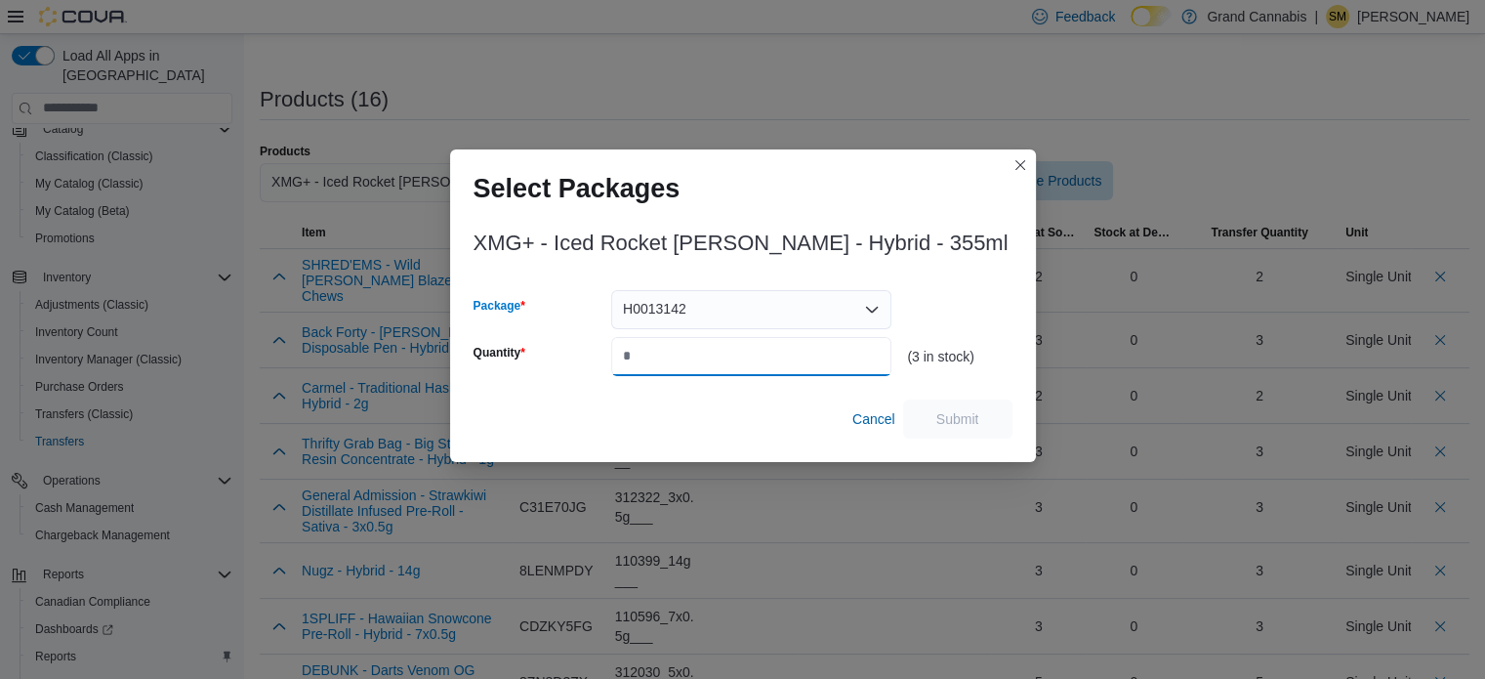
click at [765, 344] on input "Quantity" at bounding box center [751, 356] width 280 height 39
type input "*"
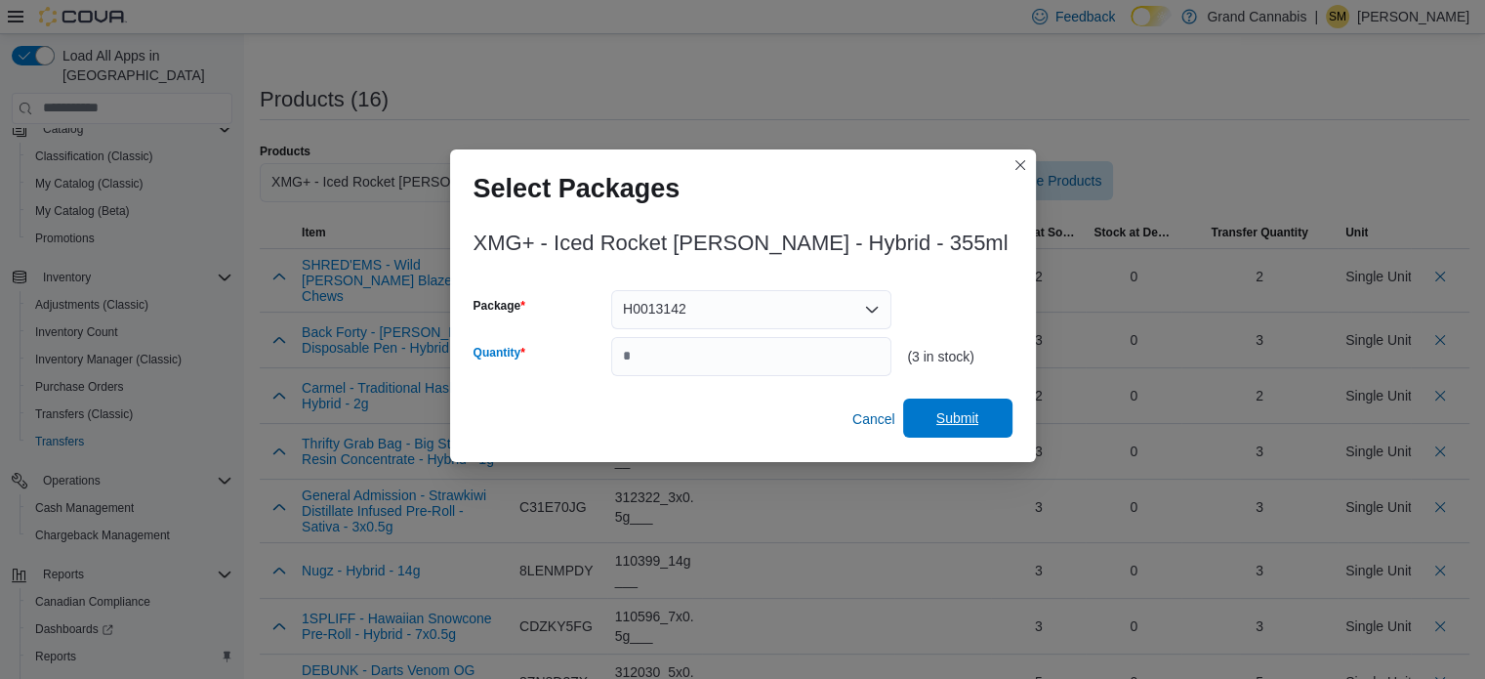
click at [925, 407] on span "Submit" at bounding box center [958, 417] width 86 height 39
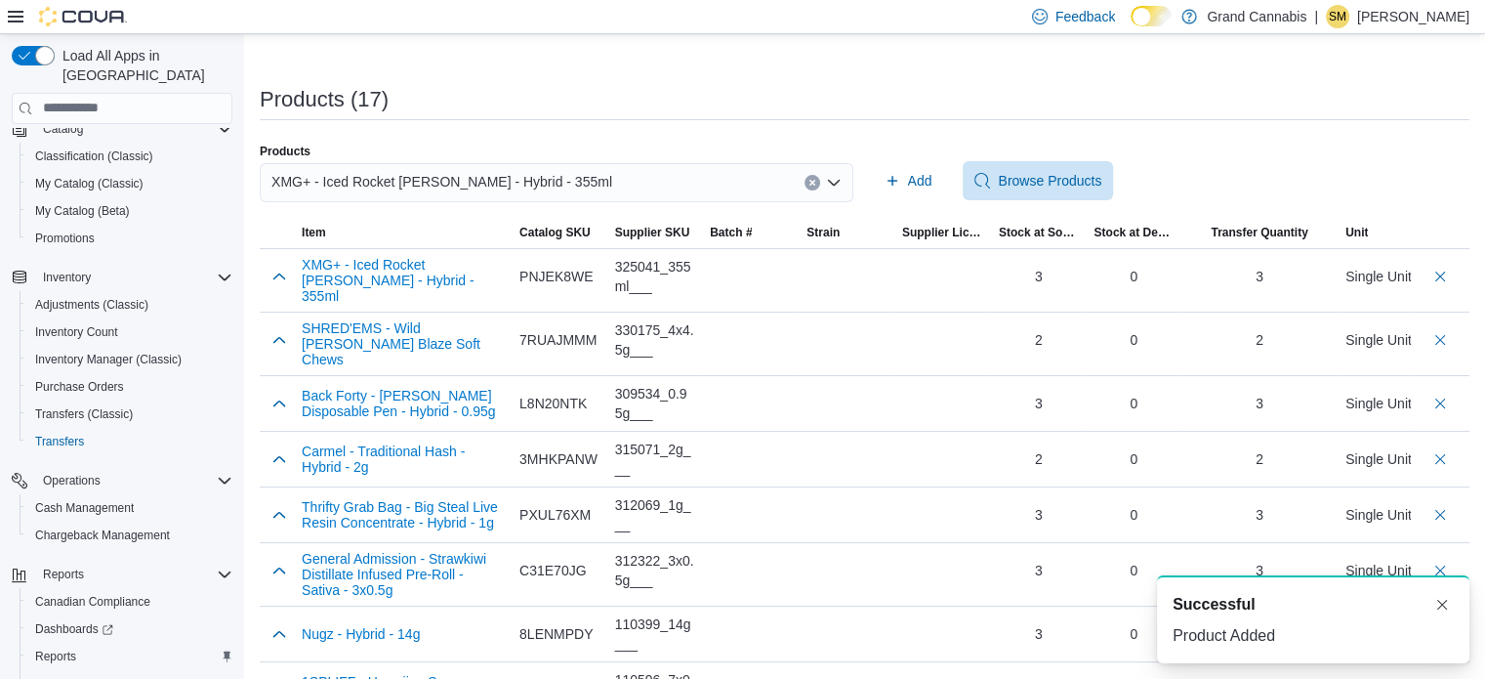
click at [808, 186] on div "XMG+ - Iced Rocket [PERSON_NAME] - Hybrid - 355ml" at bounding box center [557, 182] width 594 height 39
click at [690, 193] on div "XMG+ - Iced Rocket [PERSON_NAME] - Hybrid - 355ml" at bounding box center [557, 182] width 594 height 39
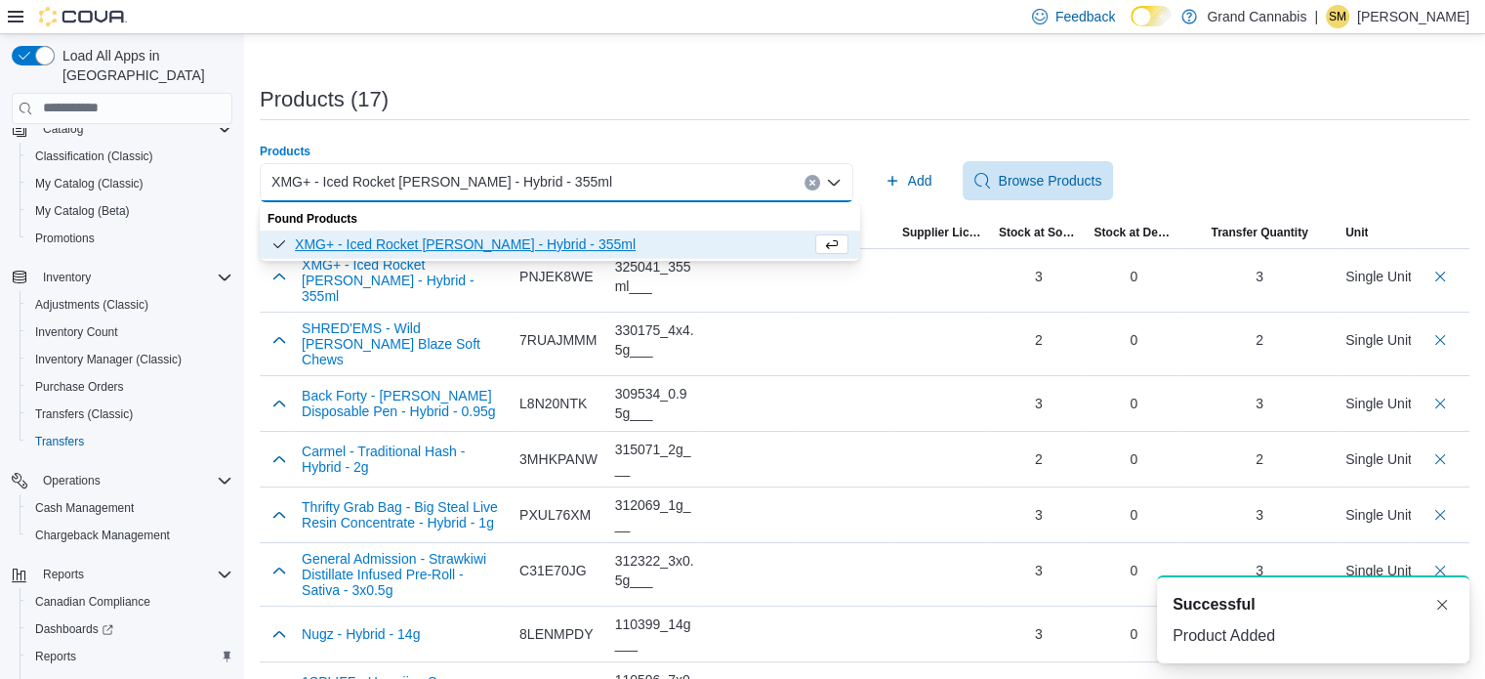
click at [812, 183] on button "Clear input" at bounding box center [813, 183] width 16 height 16
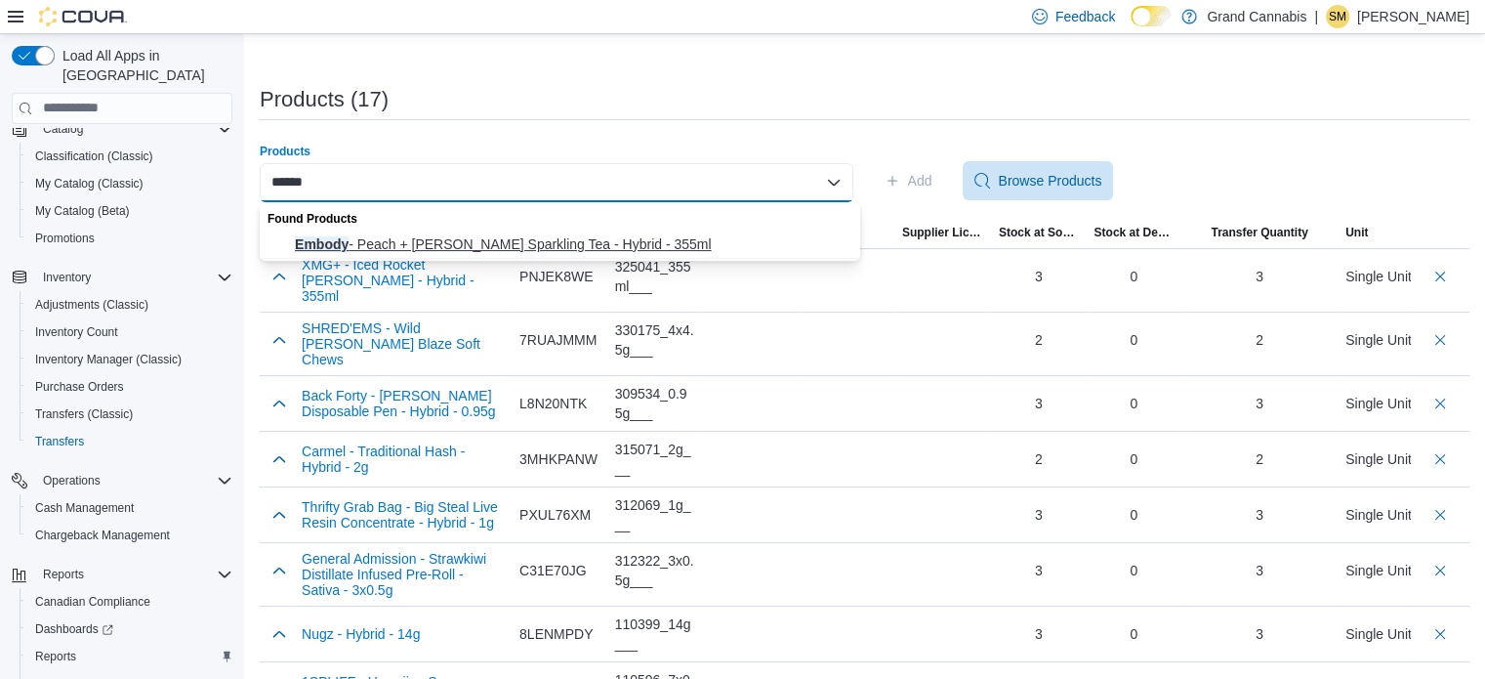
type input "******"
click at [697, 230] on button "Embody - Peach + [PERSON_NAME] Sparkling Tea - Hybrid - 355ml" at bounding box center [560, 244] width 600 height 28
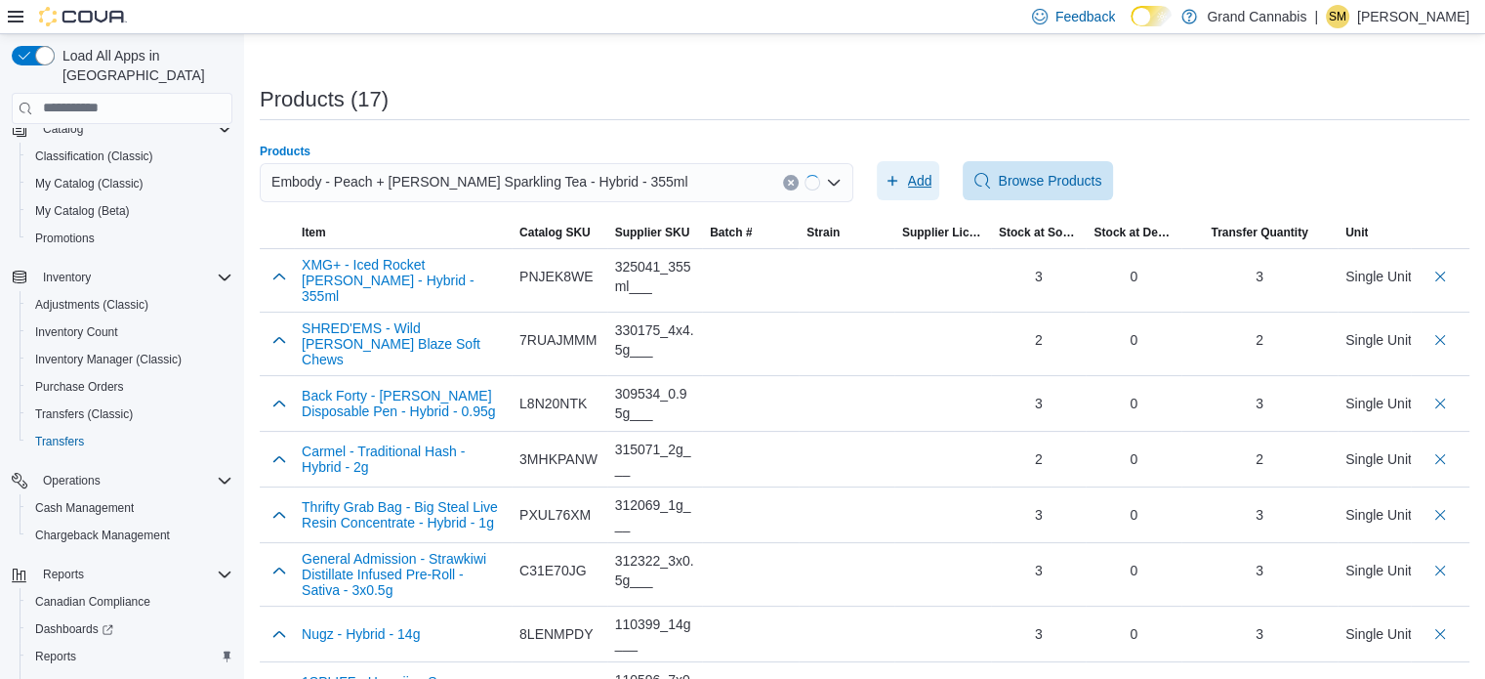
click at [916, 168] on span "Add" at bounding box center [909, 180] width 48 height 39
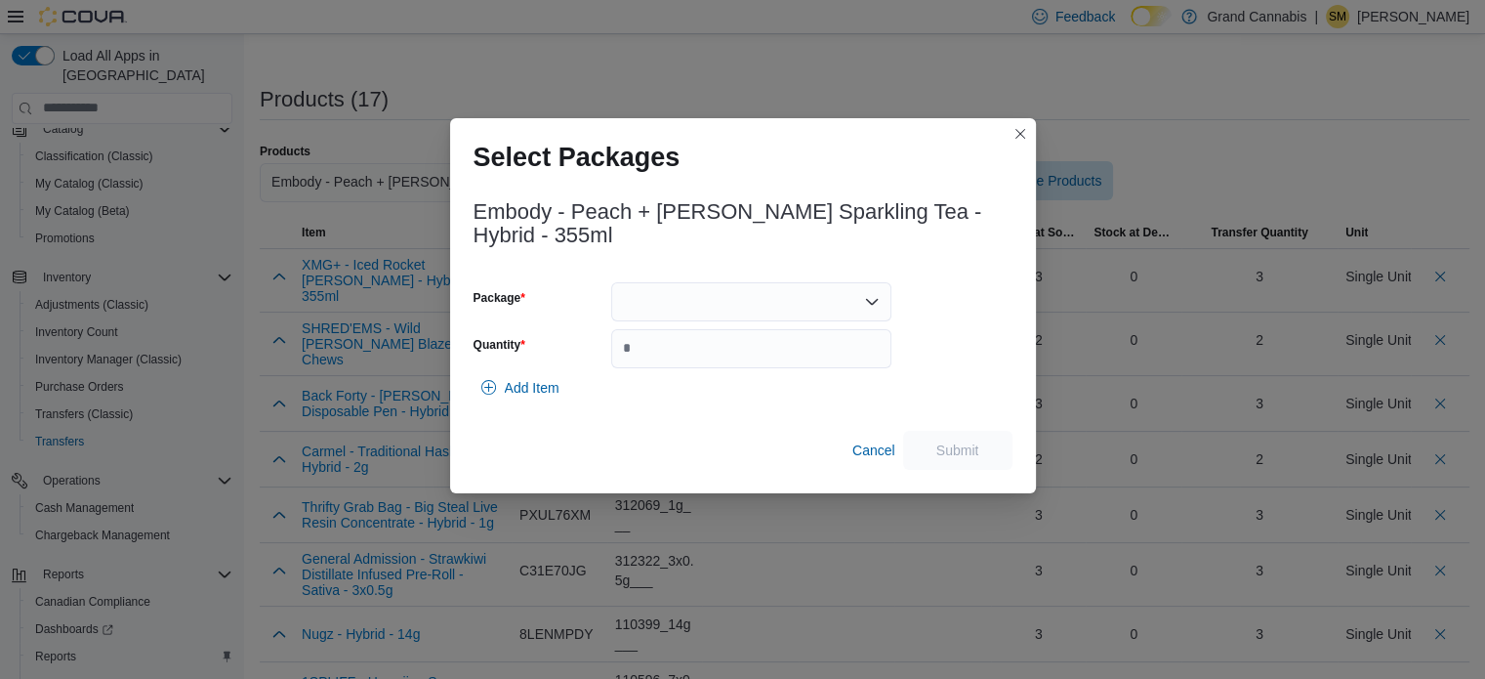
click at [792, 292] on div at bounding box center [751, 301] width 280 height 39
click at [794, 358] on span "AAP00013" at bounding box center [762, 363] width 233 height 20
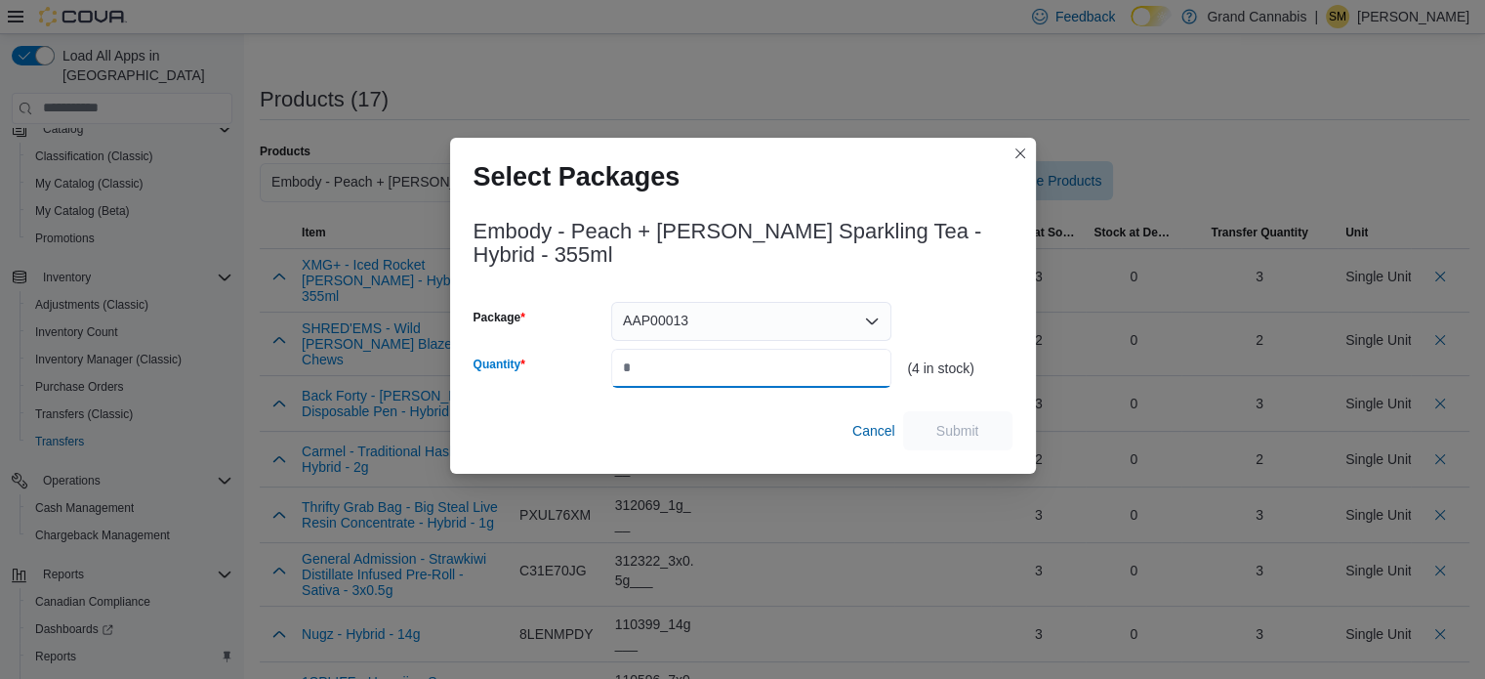
click at [796, 357] on input "Quantity" at bounding box center [751, 368] width 280 height 39
type input "*"
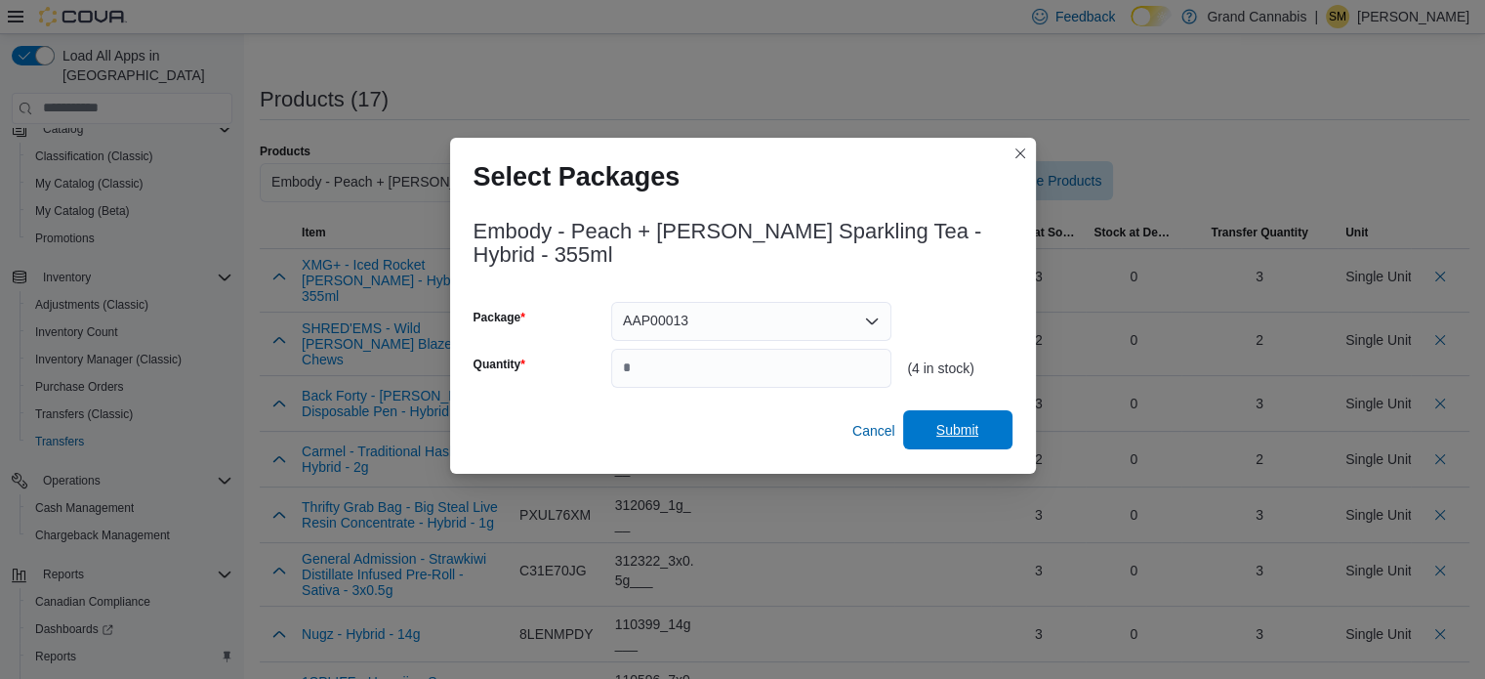
click at [933, 427] on span "Submit" at bounding box center [958, 429] width 86 height 39
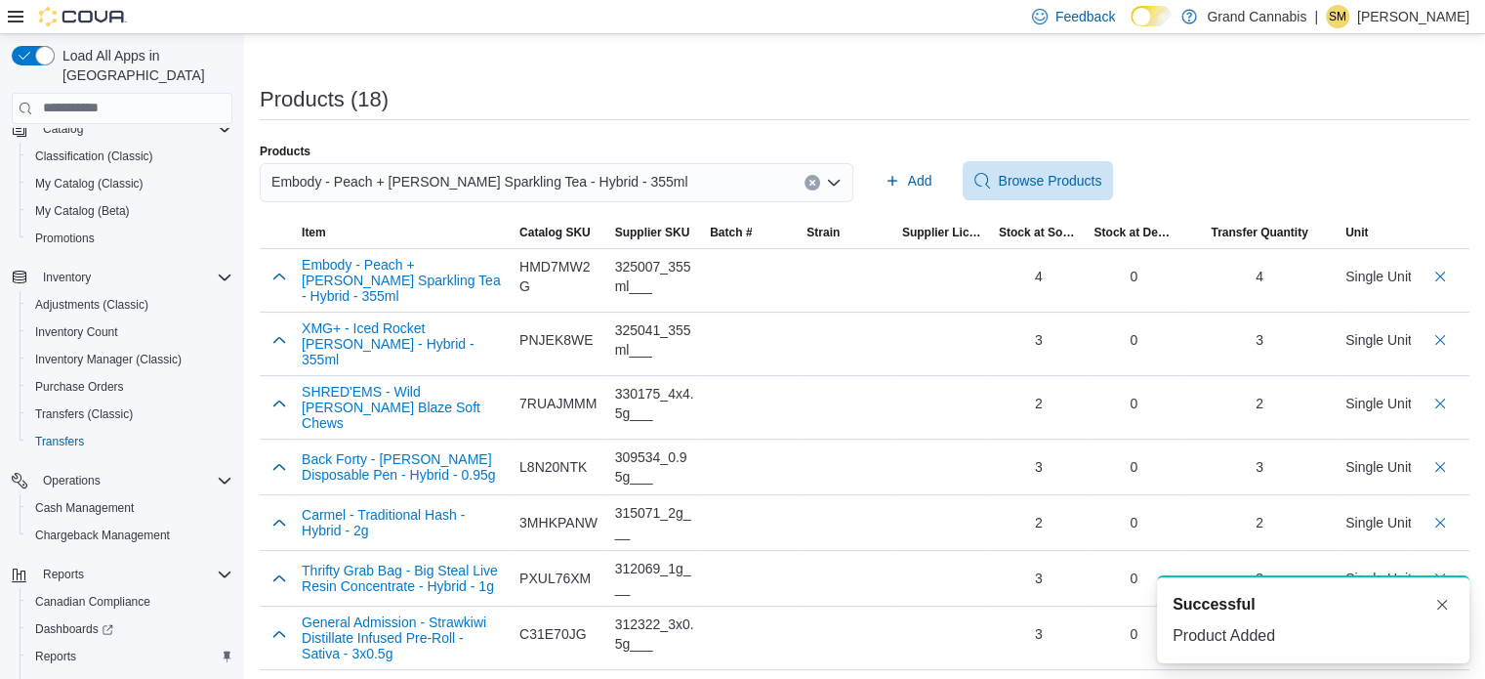
click at [816, 183] on icon "Clear input" at bounding box center [812, 183] width 8 height 8
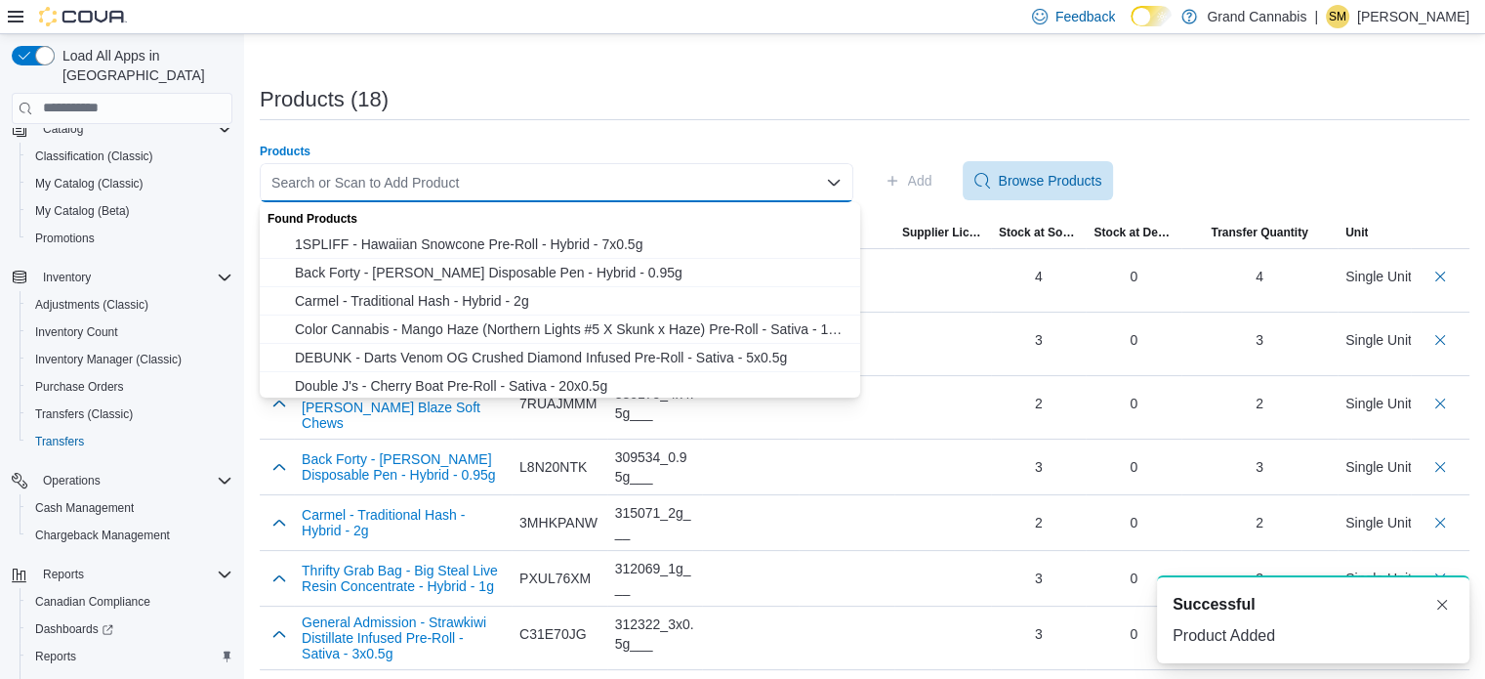
click at [719, 176] on div "Search or Scan to Add Product Combo box. Selected. Combo box input. Search or S…" at bounding box center [557, 182] width 594 height 39
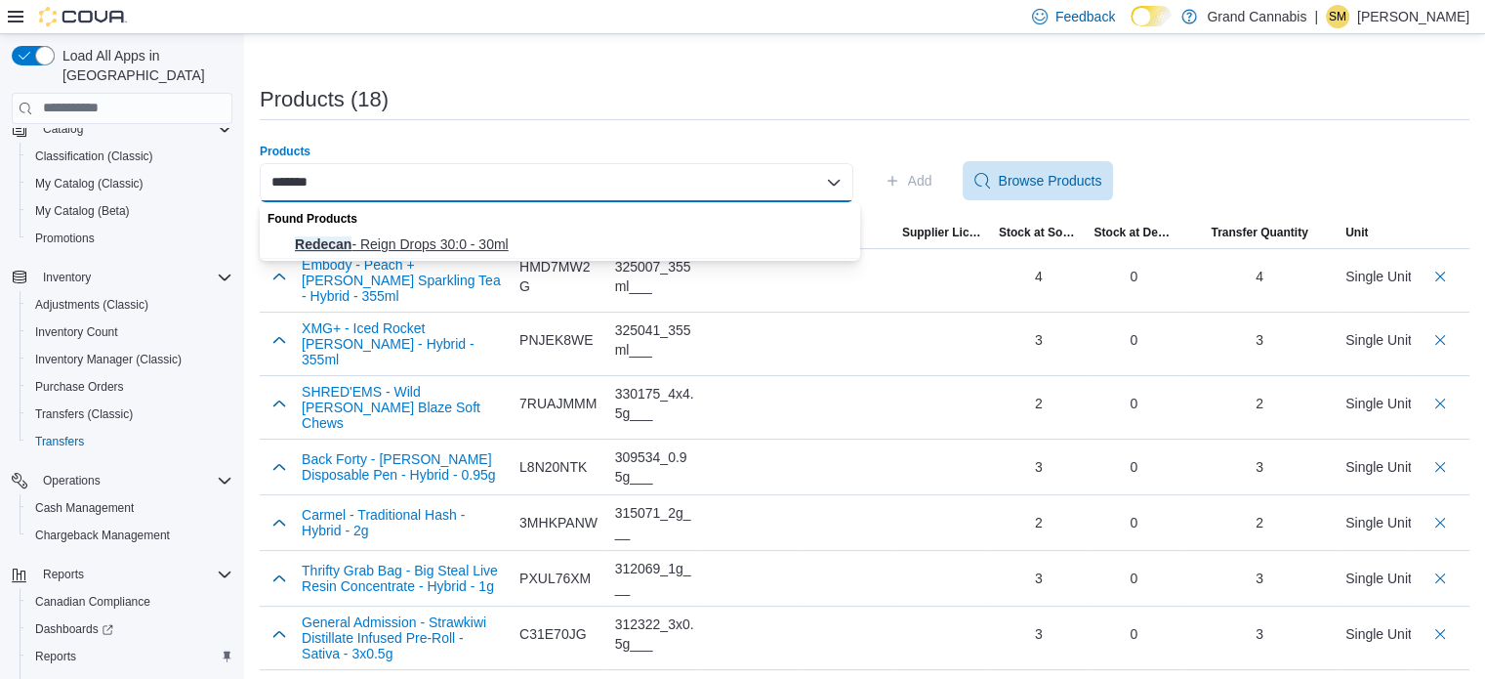
type input "*******"
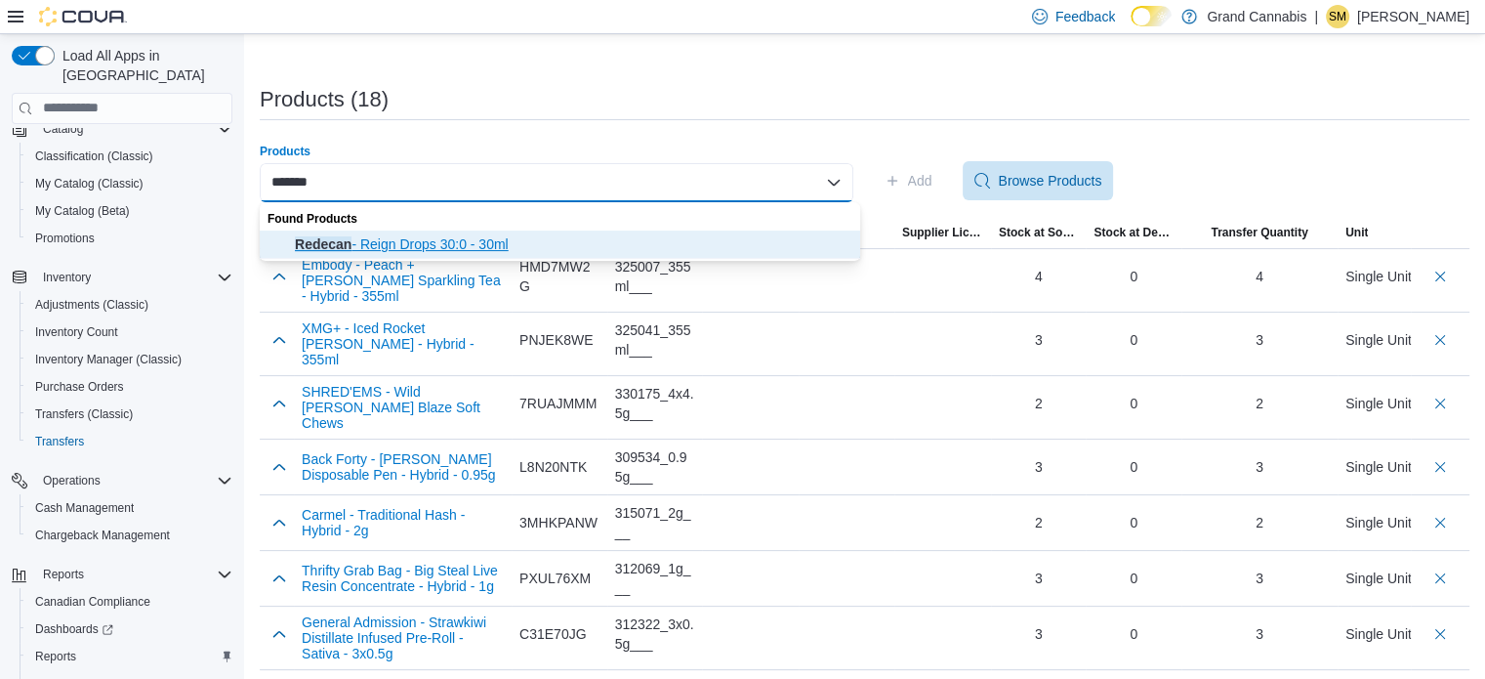
click at [659, 253] on button "Redecan - Reign Drops 30:0 - 30ml" at bounding box center [560, 244] width 600 height 28
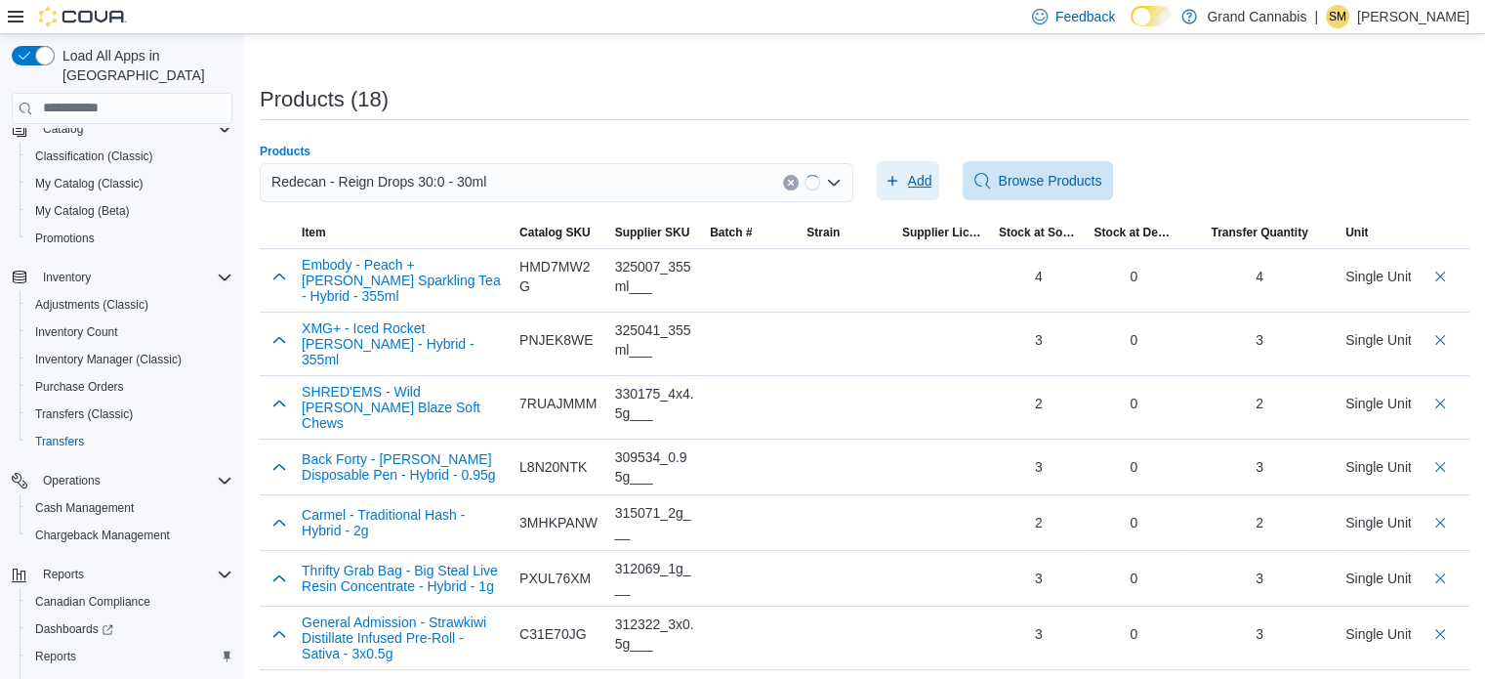
click at [917, 179] on span "Add" at bounding box center [920, 181] width 24 height 20
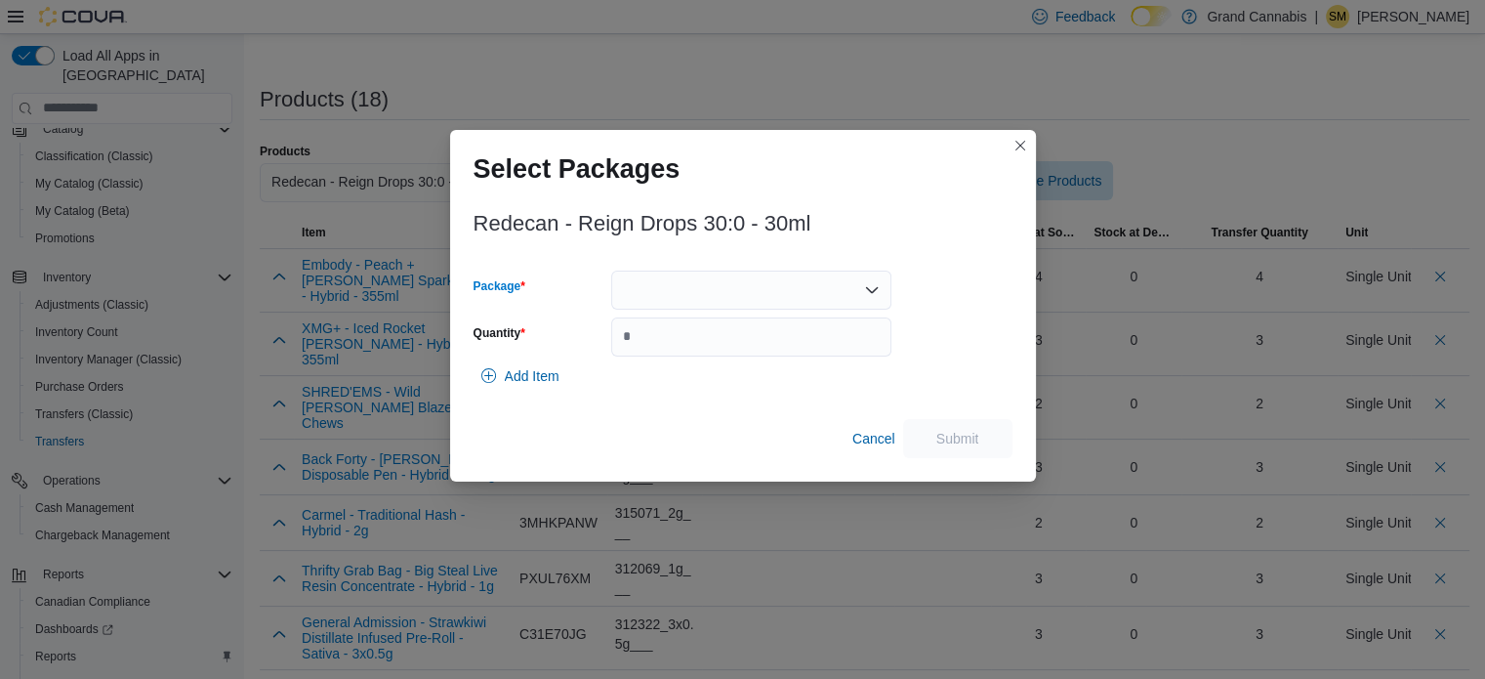
click at [690, 296] on div at bounding box center [751, 289] width 280 height 39
click at [683, 345] on span "3101736471" at bounding box center [762, 352] width 233 height 20
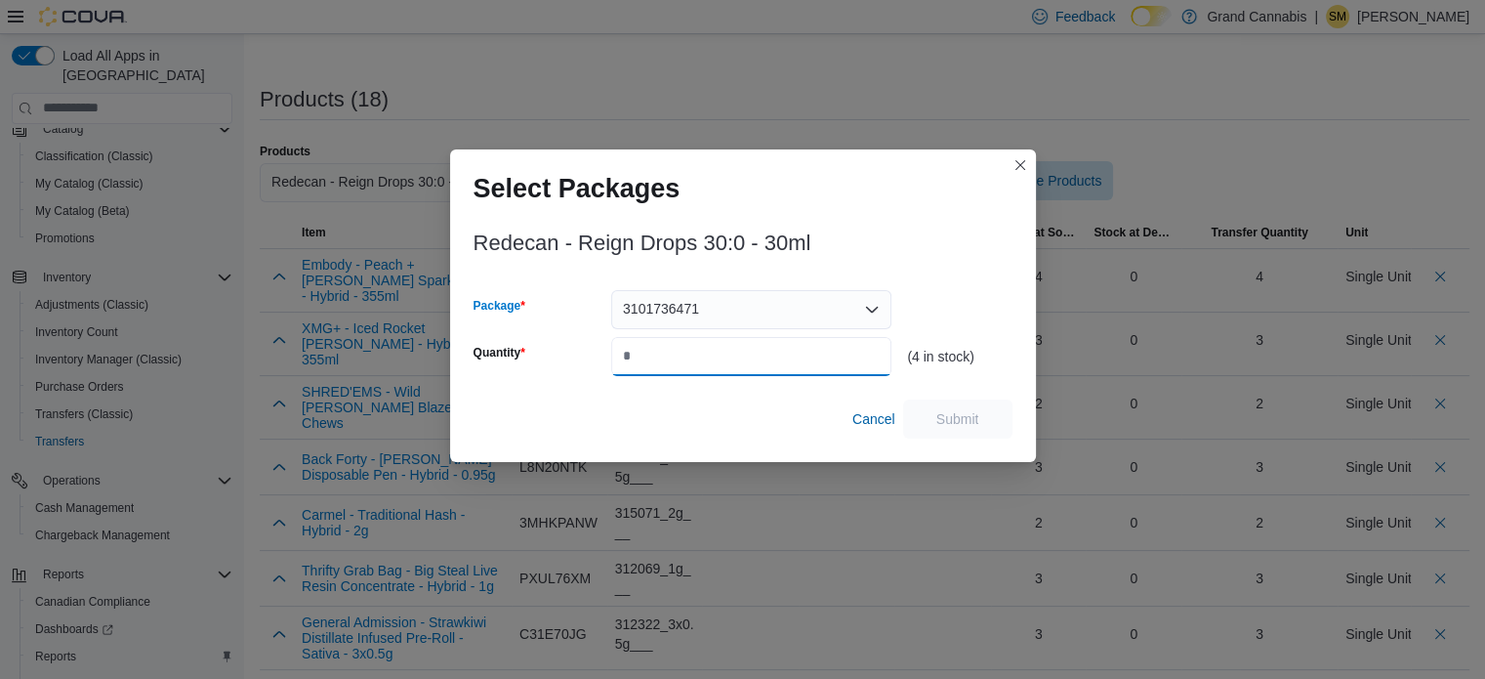
click at [691, 344] on input "Quantity" at bounding box center [751, 356] width 280 height 39
type input "*"
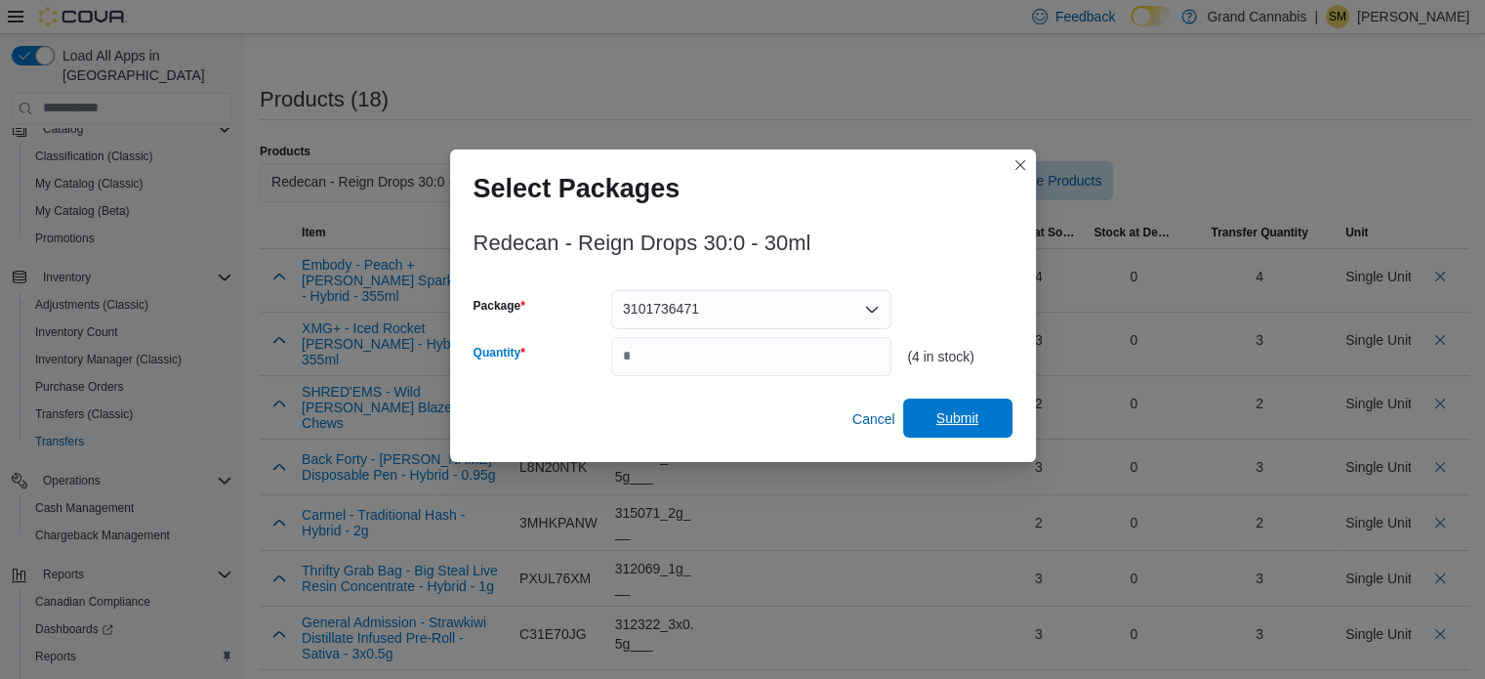
click at [931, 401] on span "Submit" at bounding box center [958, 417] width 86 height 39
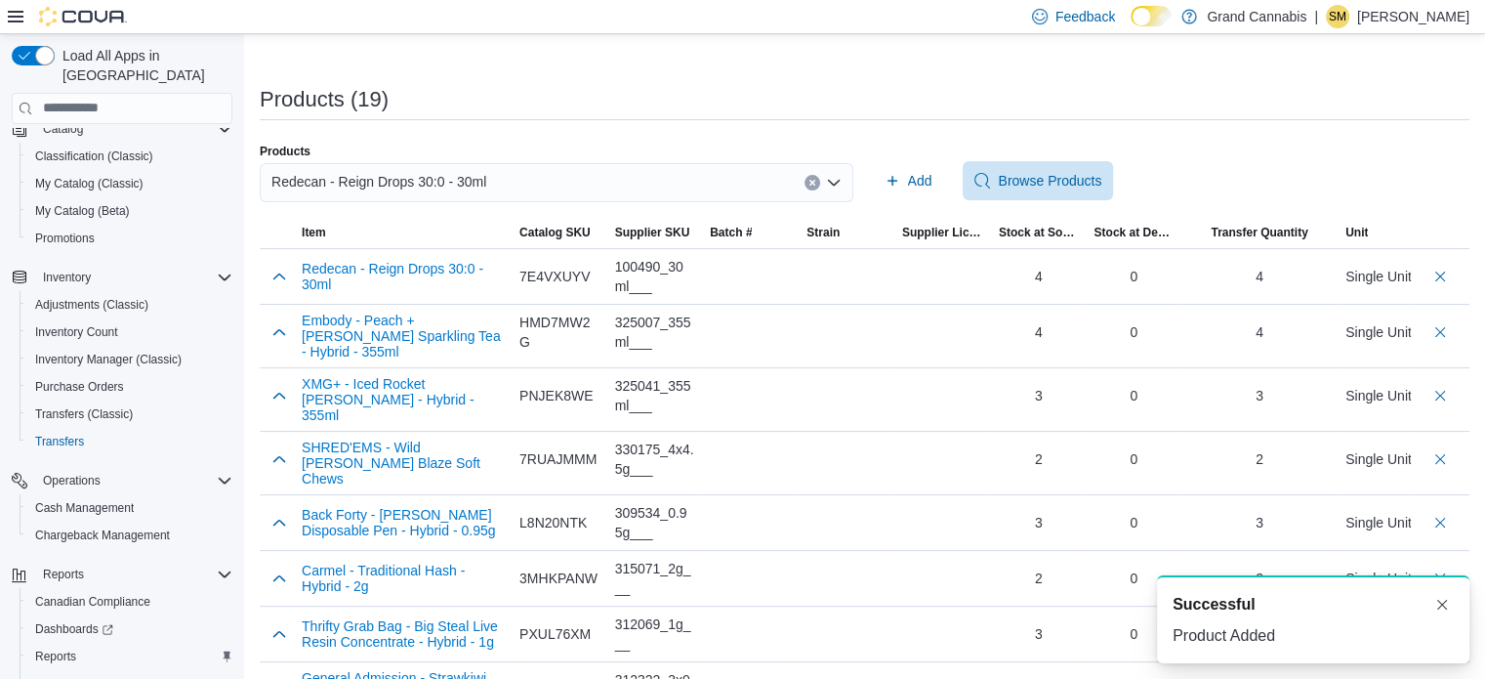
click at [820, 175] on button "Clear input" at bounding box center [813, 183] width 16 height 16
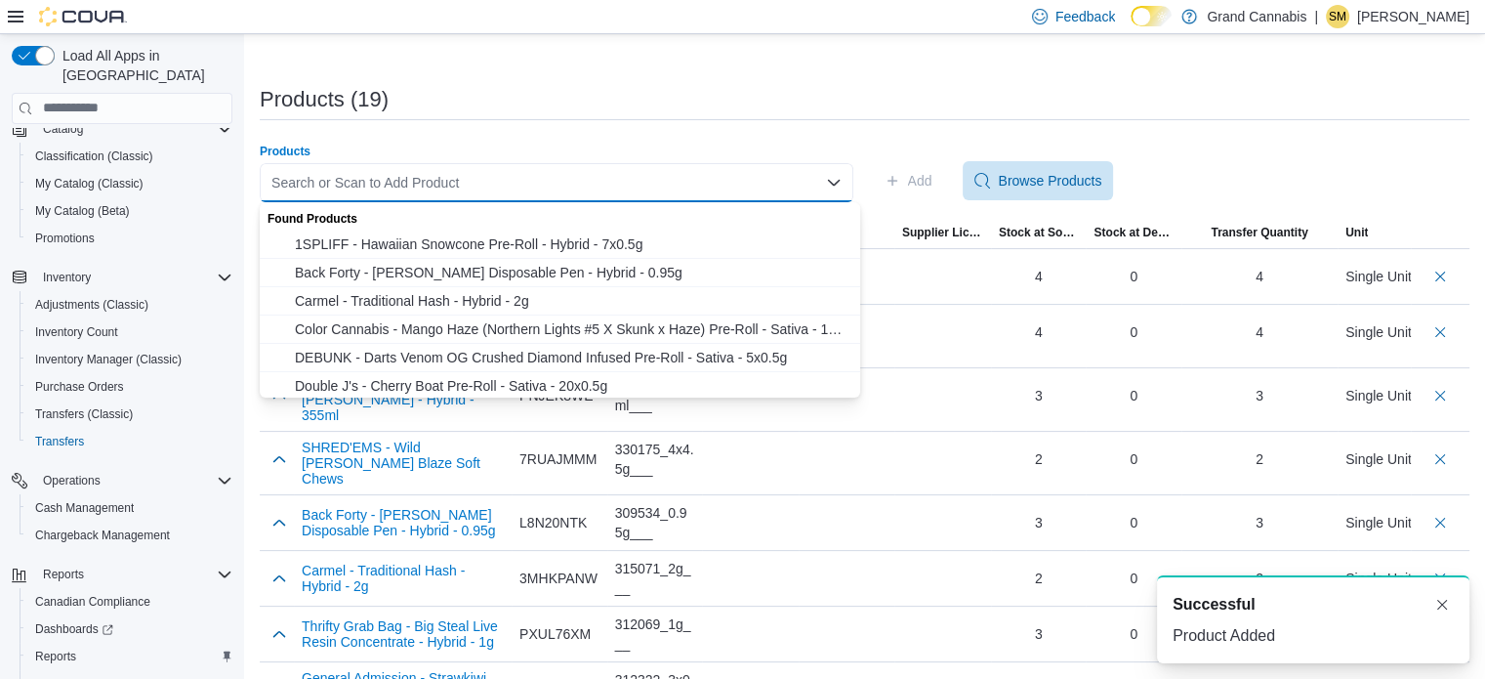
click at [736, 175] on div "Search or Scan to Add Product Combo box. Selected. Combo box input. Search or S…" at bounding box center [557, 182] width 594 height 39
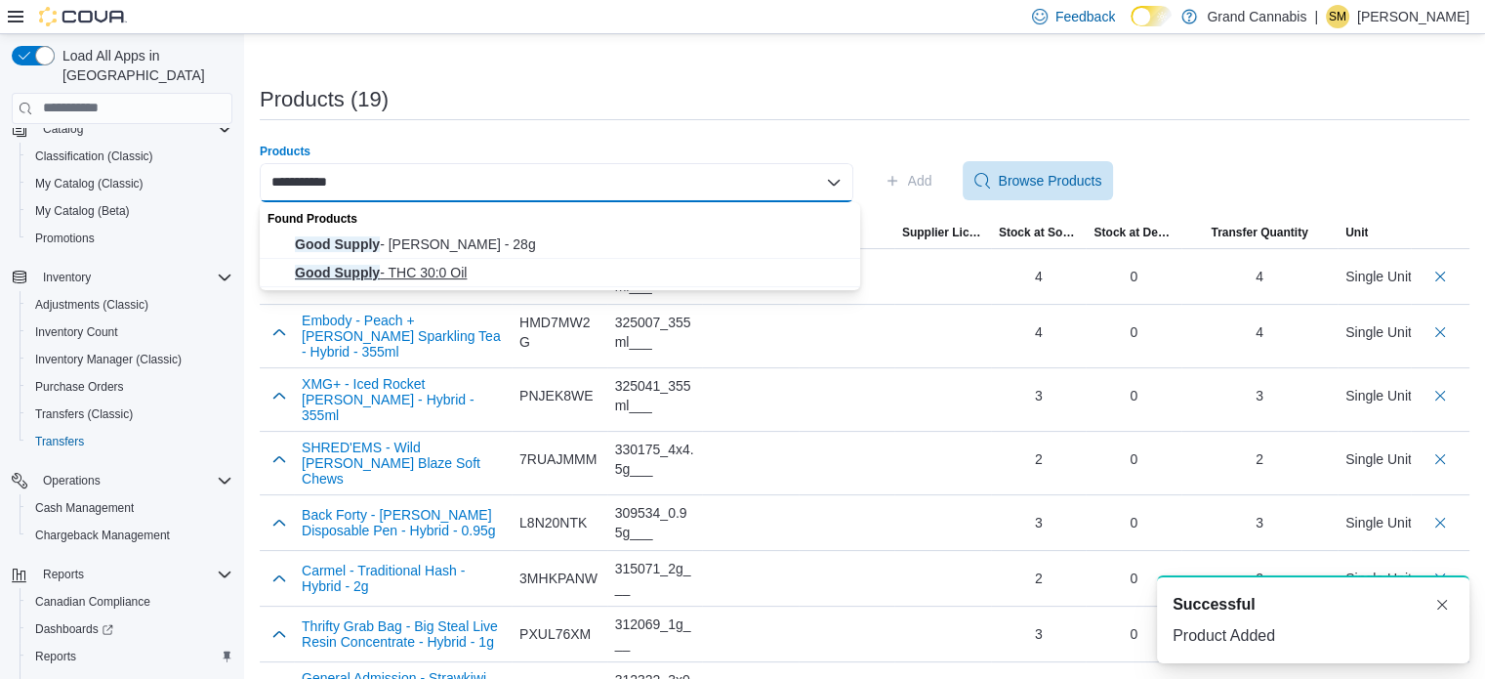
type input "**********"
click at [519, 270] on span "Good Supply - THC 30:0 Oil" at bounding box center [572, 273] width 554 height 20
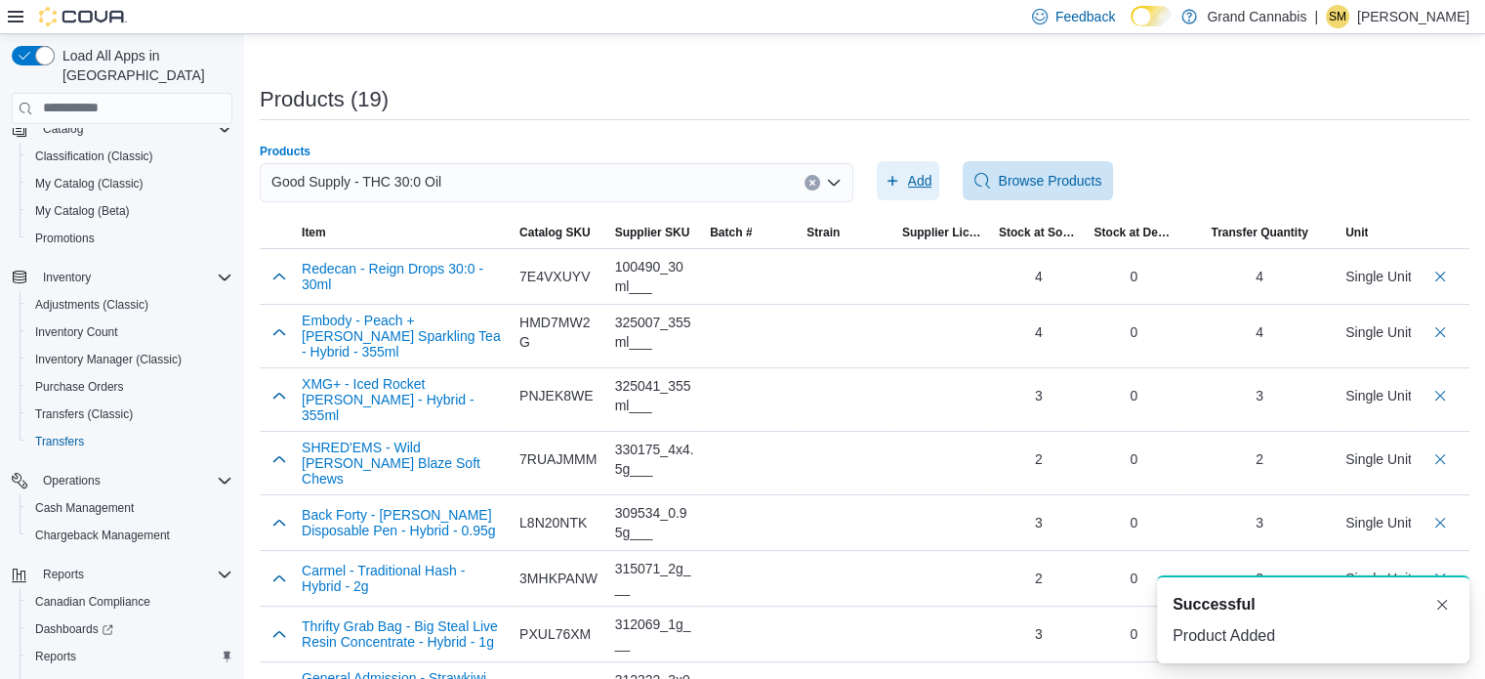
click at [931, 179] on span "Add" at bounding box center [920, 181] width 24 height 20
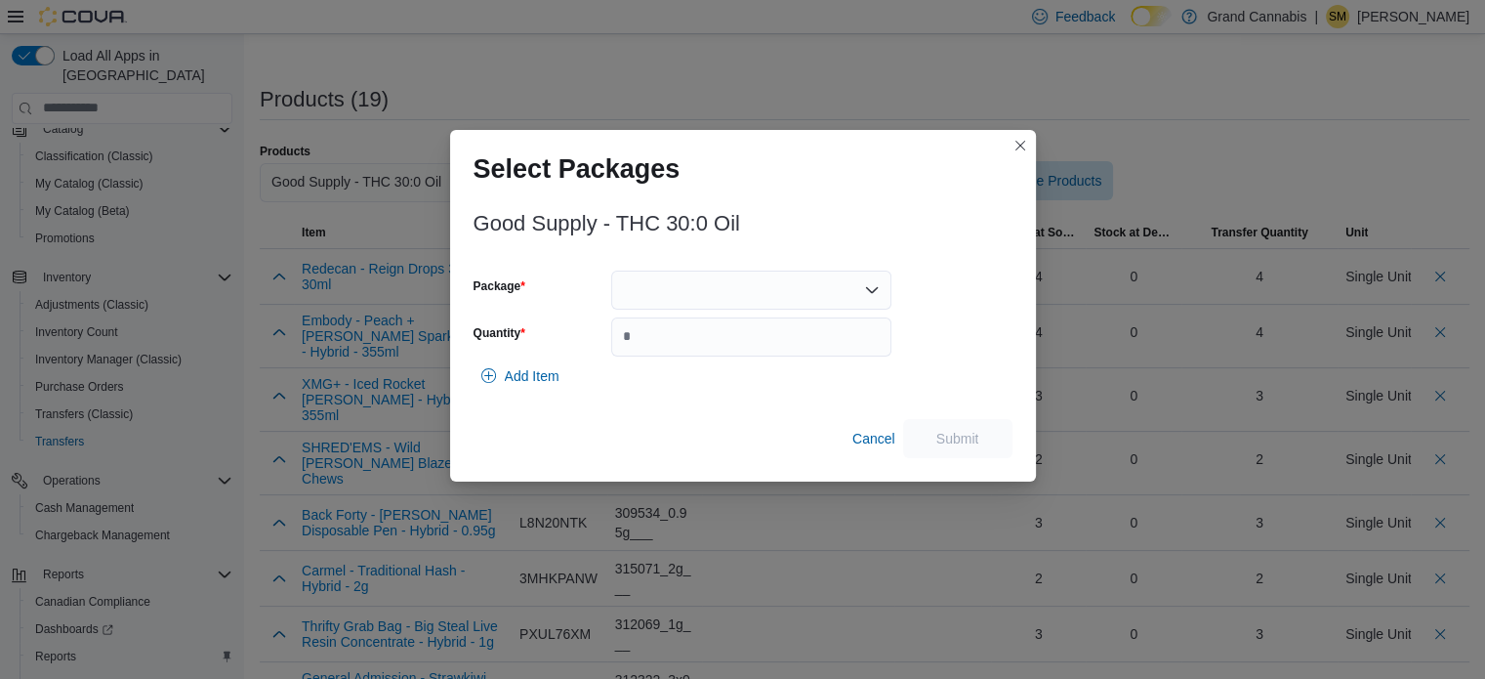
click at [774, 281] on div at bounding box center [751, 289] width 280 height 39
click at [749, 351] on span "3101736988" at bounding box center [762, 352] width 233 height 20
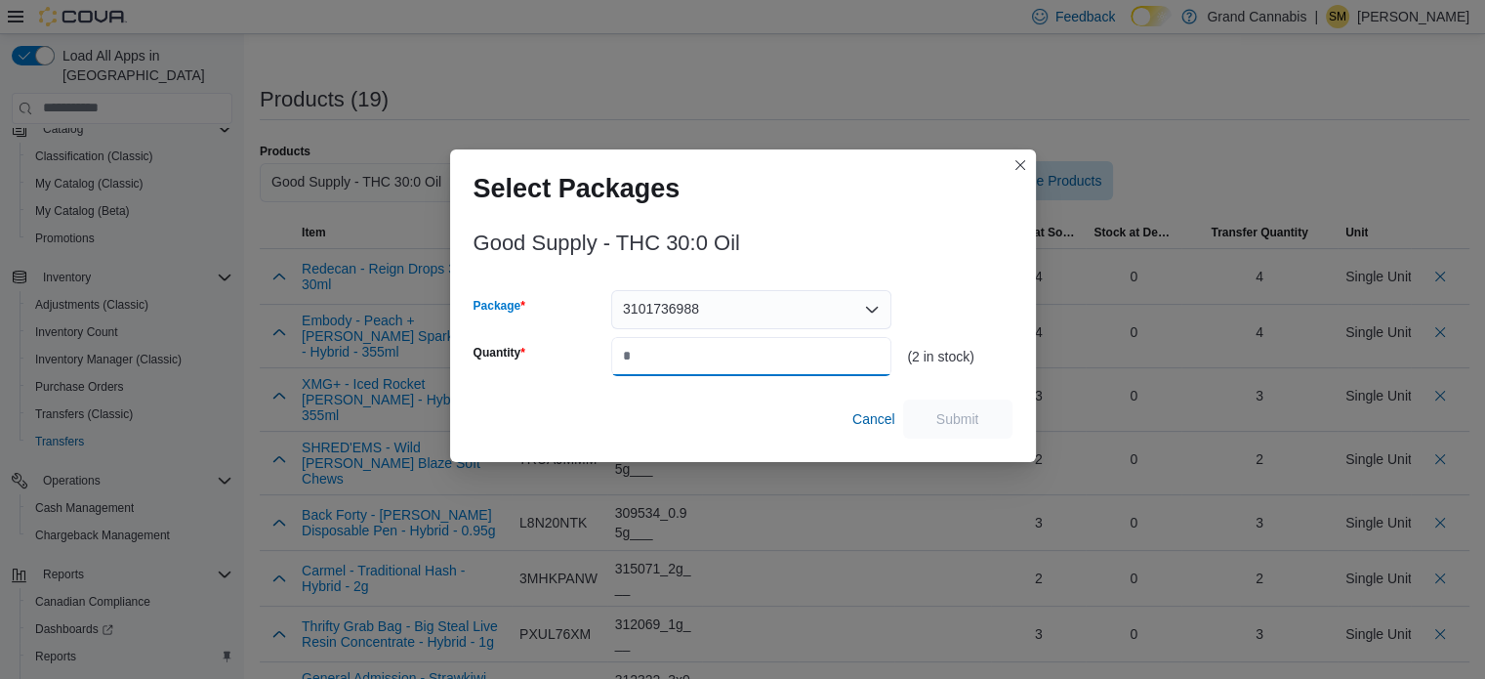
click at [750, 351] on input "Quantity" at bounding box center [751, 356] width 280 height 39
type input "*"
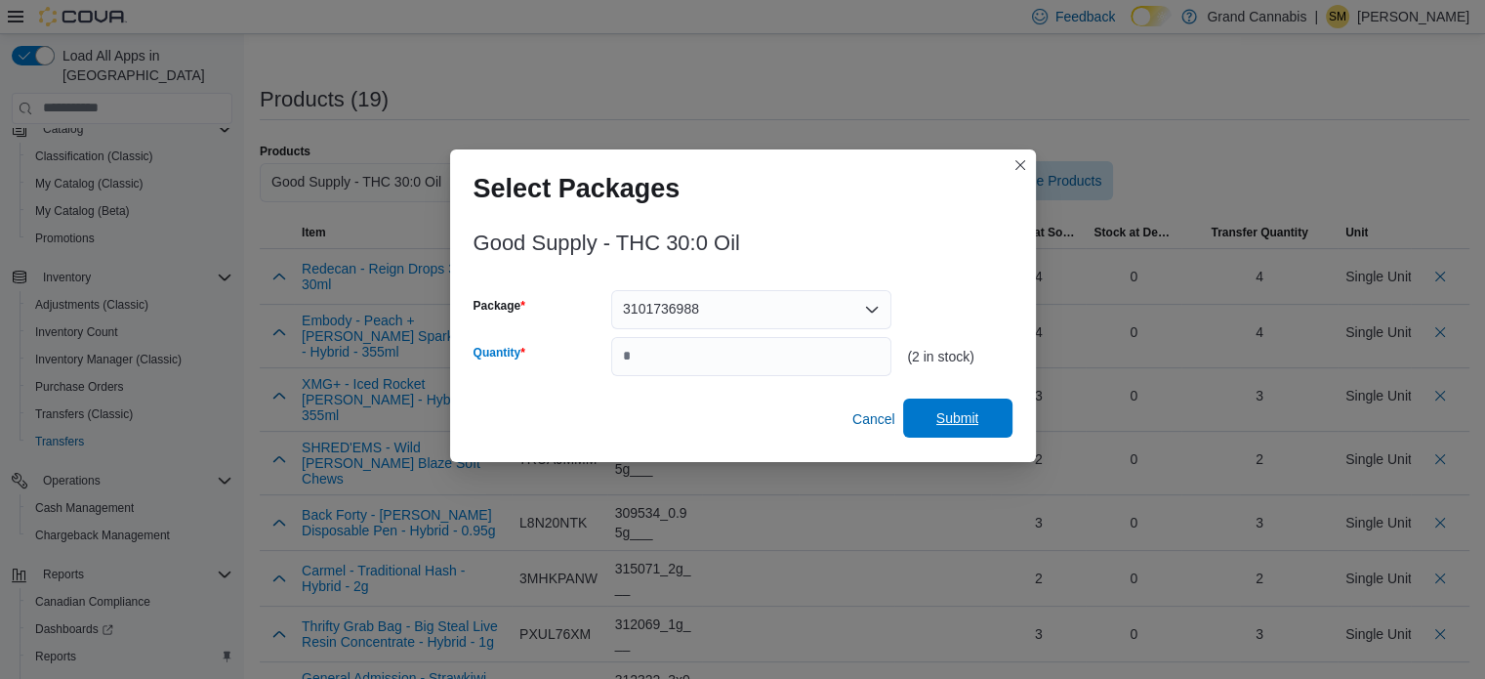
click at [957, 404] on span "Submit" at bounding box center [958, 417] width 86 height 39
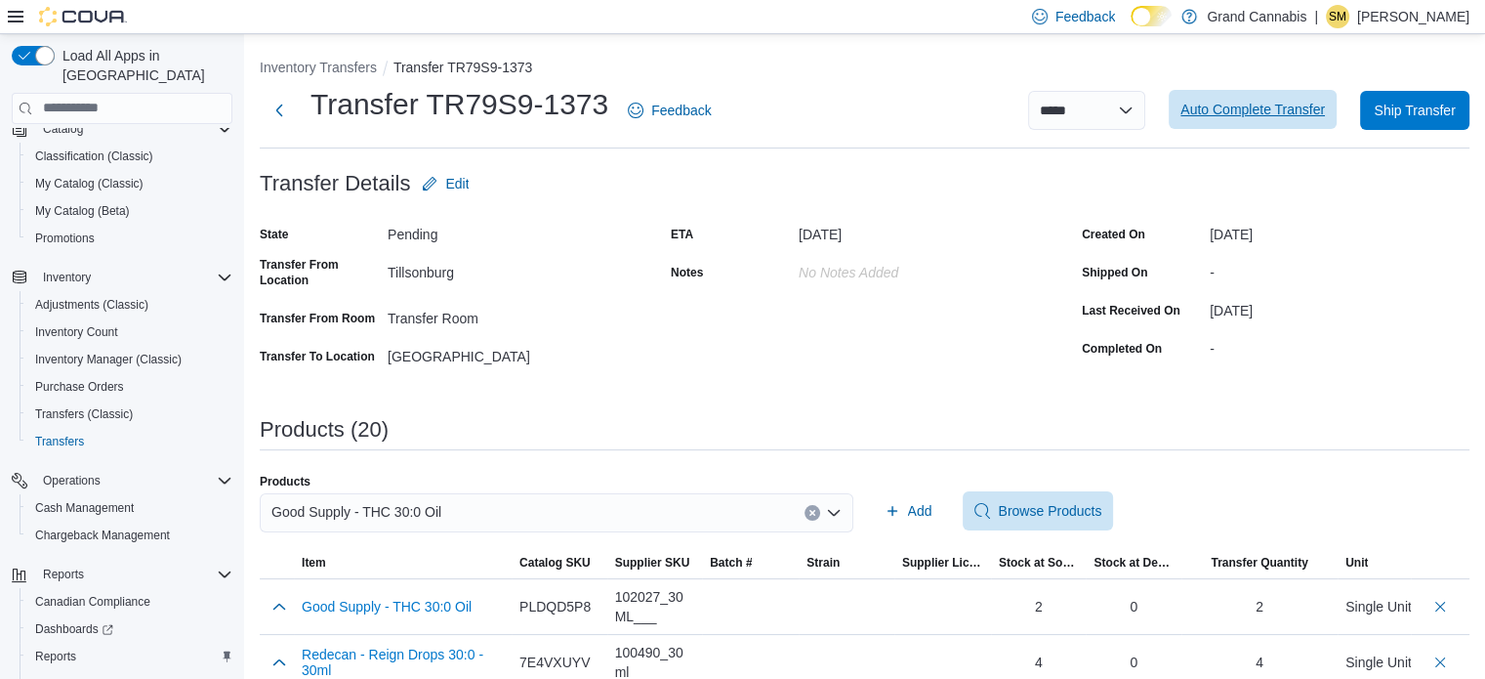
click at [1304, 112] on span "Auto Complete Transfer" at bounding box center [1252, 110] width 144 height 20
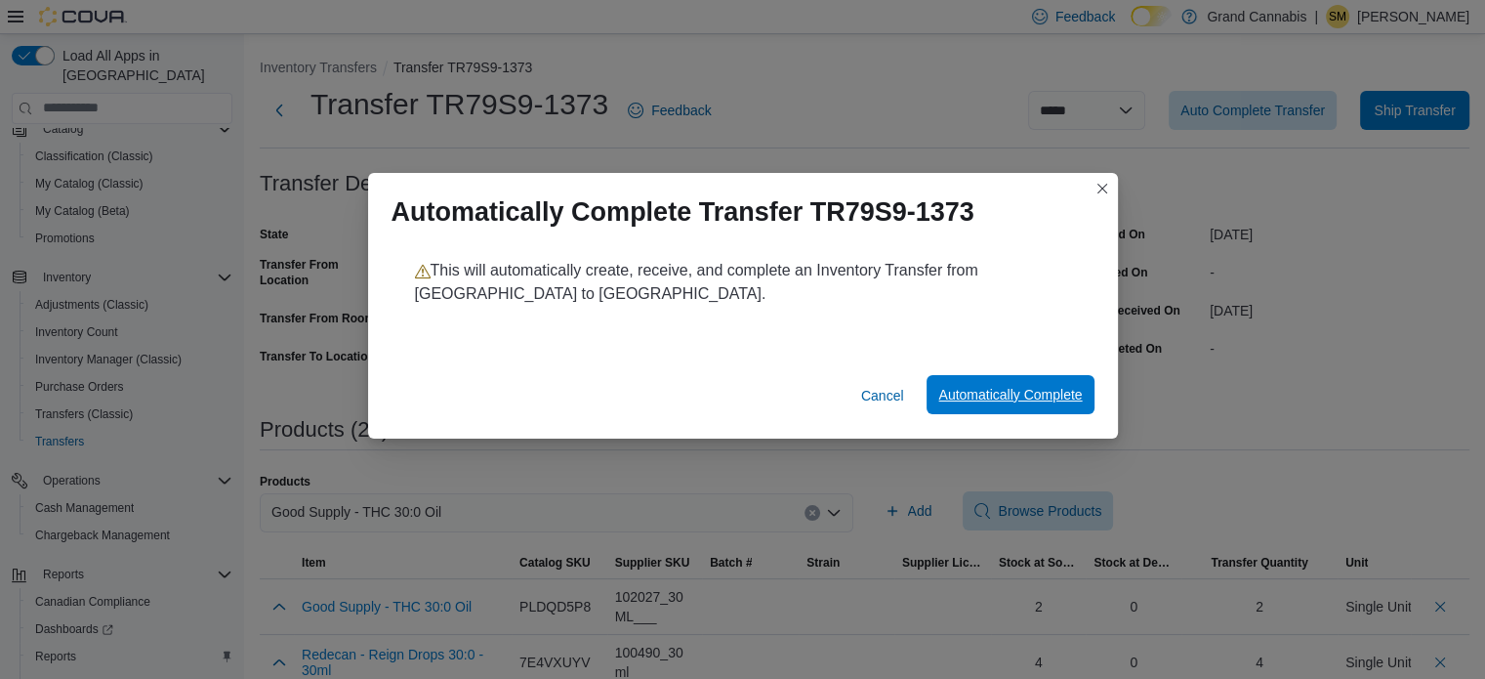
click at [1039, 401] on span "Automatically Complete" at bounding box center [1010, 395] width 144 height 20
